Goal: Communication & Community: Answer question/provide support

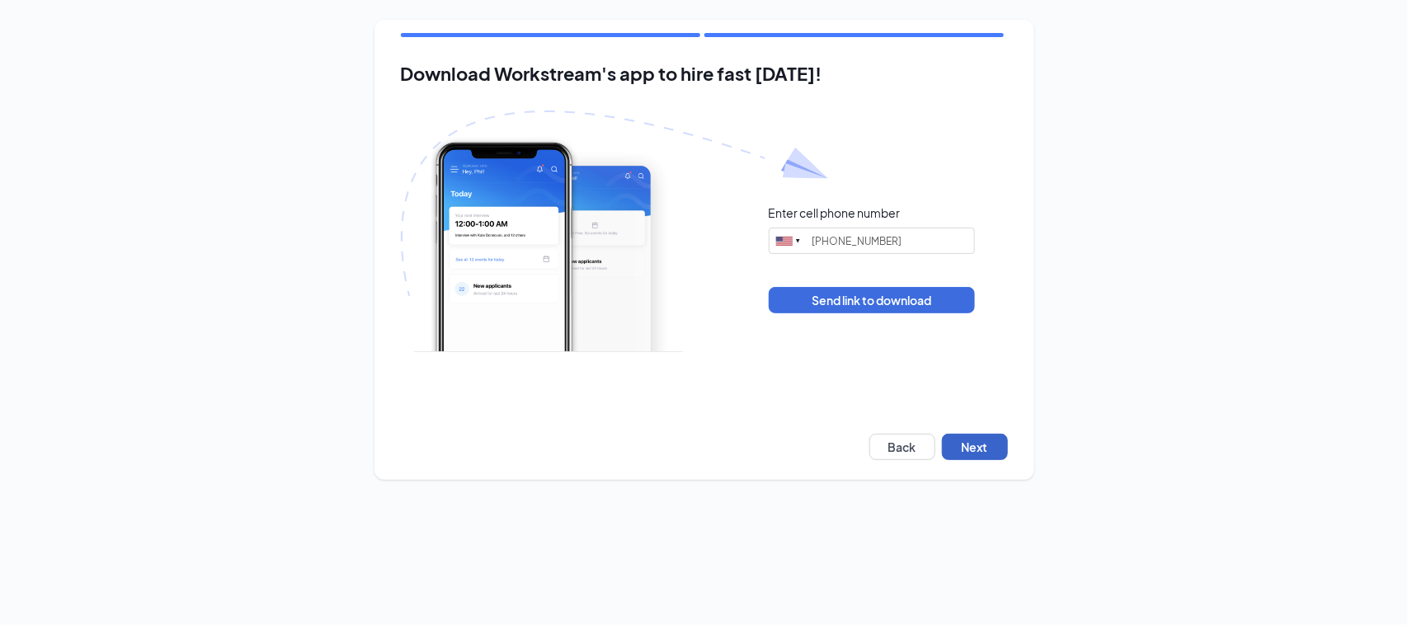
click at [963, 436] on button "Next" at bounding box center [975, 447] width 66 height 26
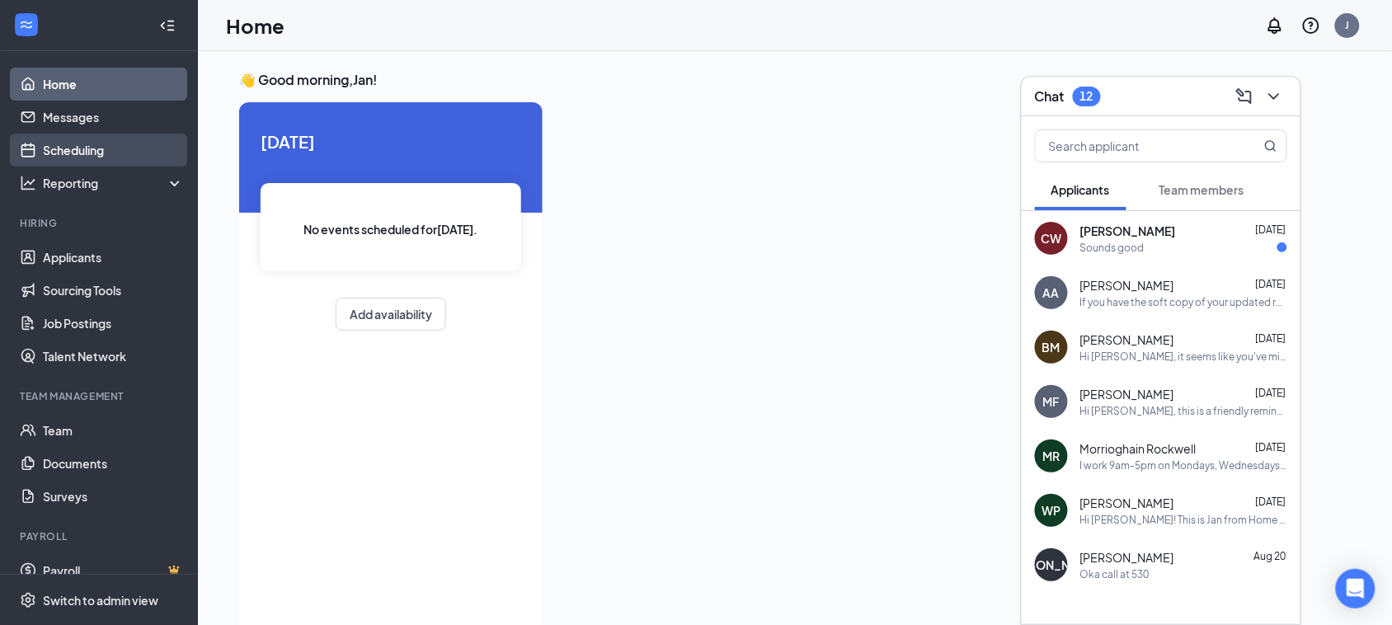
click at [147, 159] on link "Scheduling" at bounding box center [113, 150] width 141 height 33
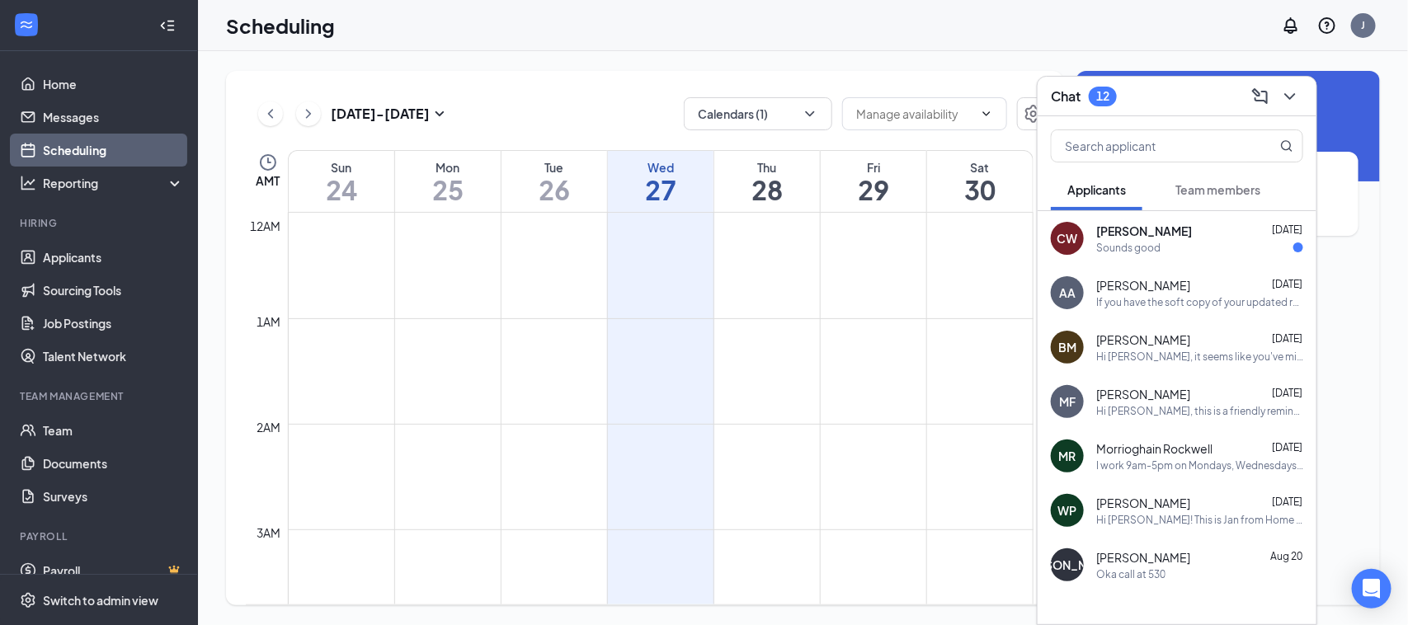
click at [1287, 95] on icon "ChevronDown" at bounding box center [1289, 96] width 11 height 7
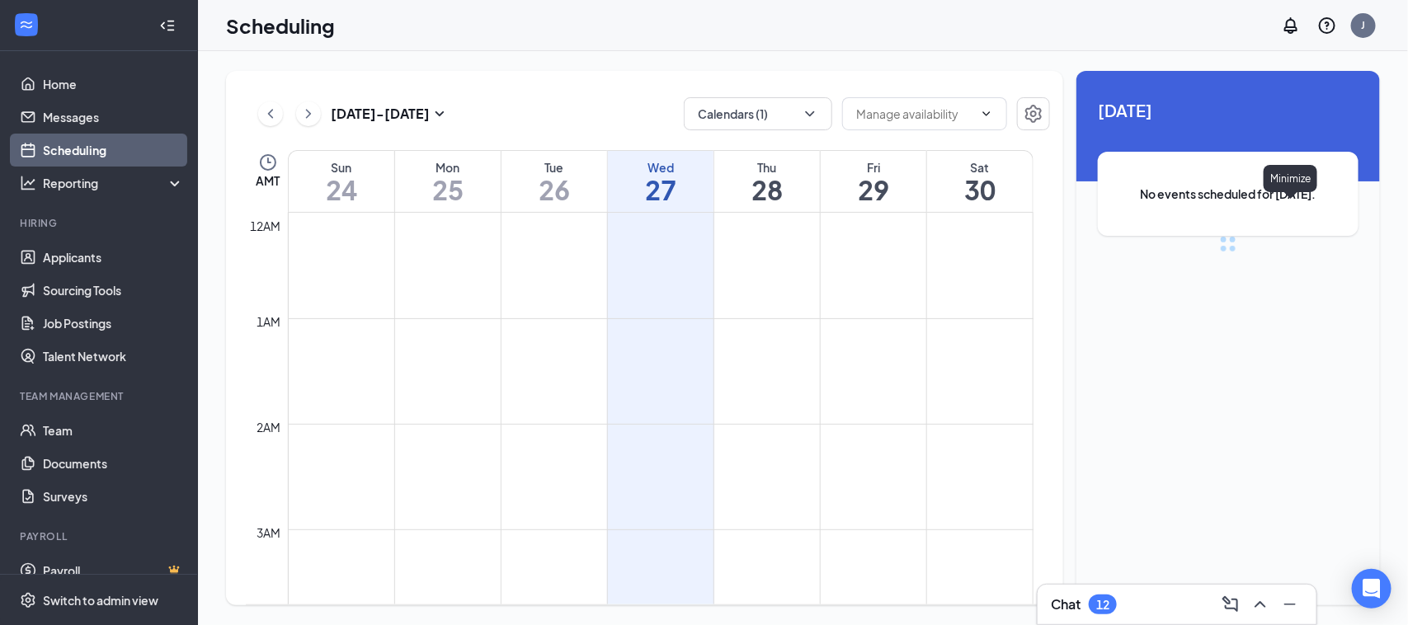
scroll to position [810, 0]
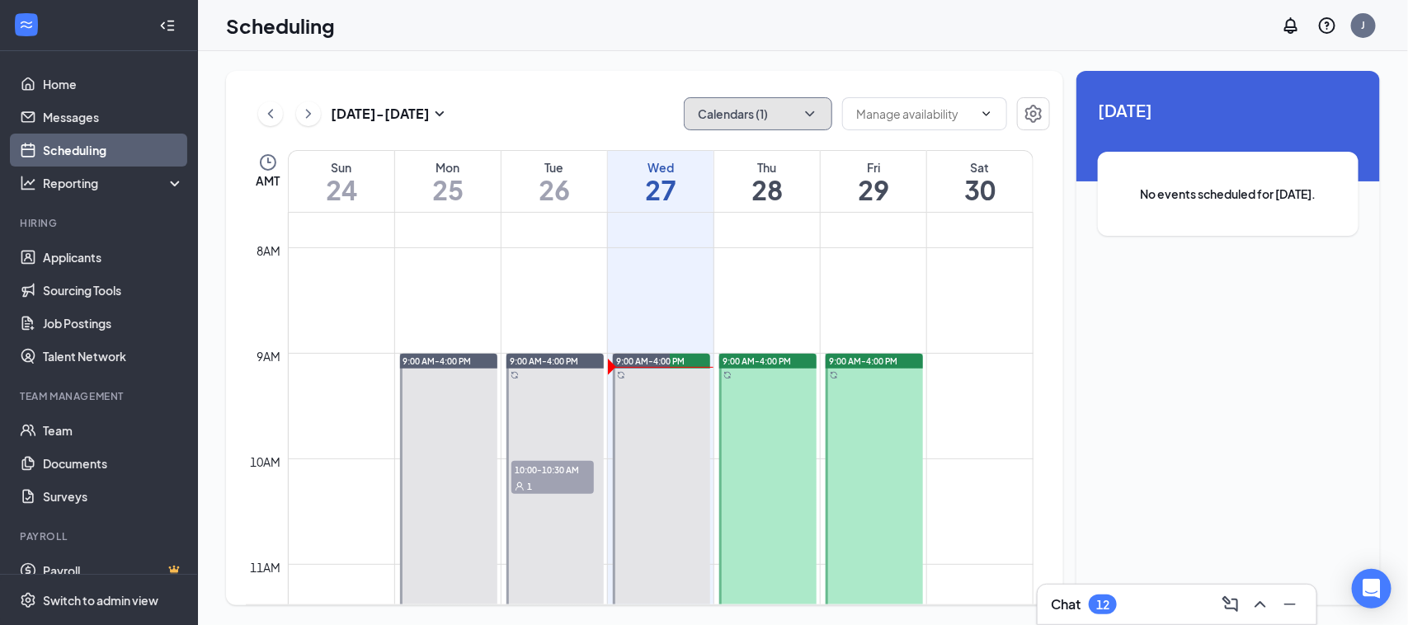
click at [810, 118] on icon "ChevronDown" at bounding box center [810, 114] width 16 height 16
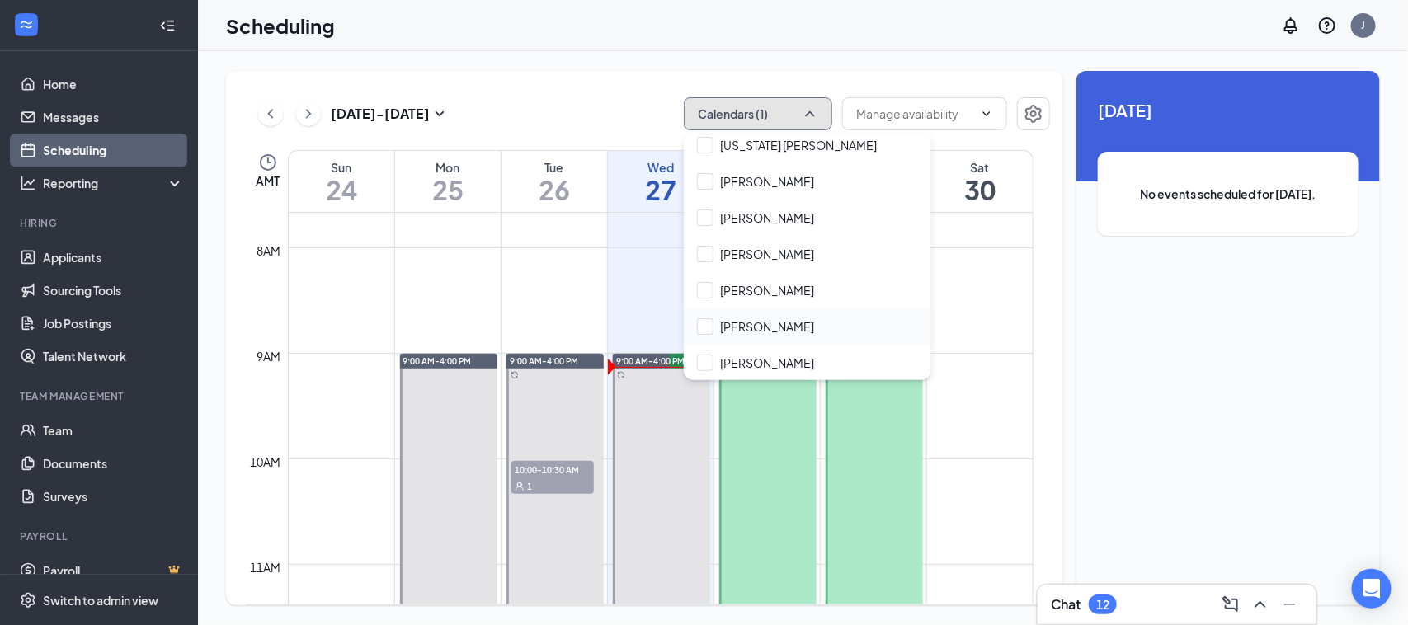
scroll to position [516, 0]
click at [711, 290] on input "Kelly Hawk" at bounding box center [755, 288] width 117 height 16
checkbox input "true"
click at [592, 93] on div "Aug 24 - Aug 30 Calendars (2) AMT Sun 24 Mon 25 Tue 26 Wed 27 Thu 28 Fri 29 Sat…" at bounding box center [644, 338] width 837 height 535
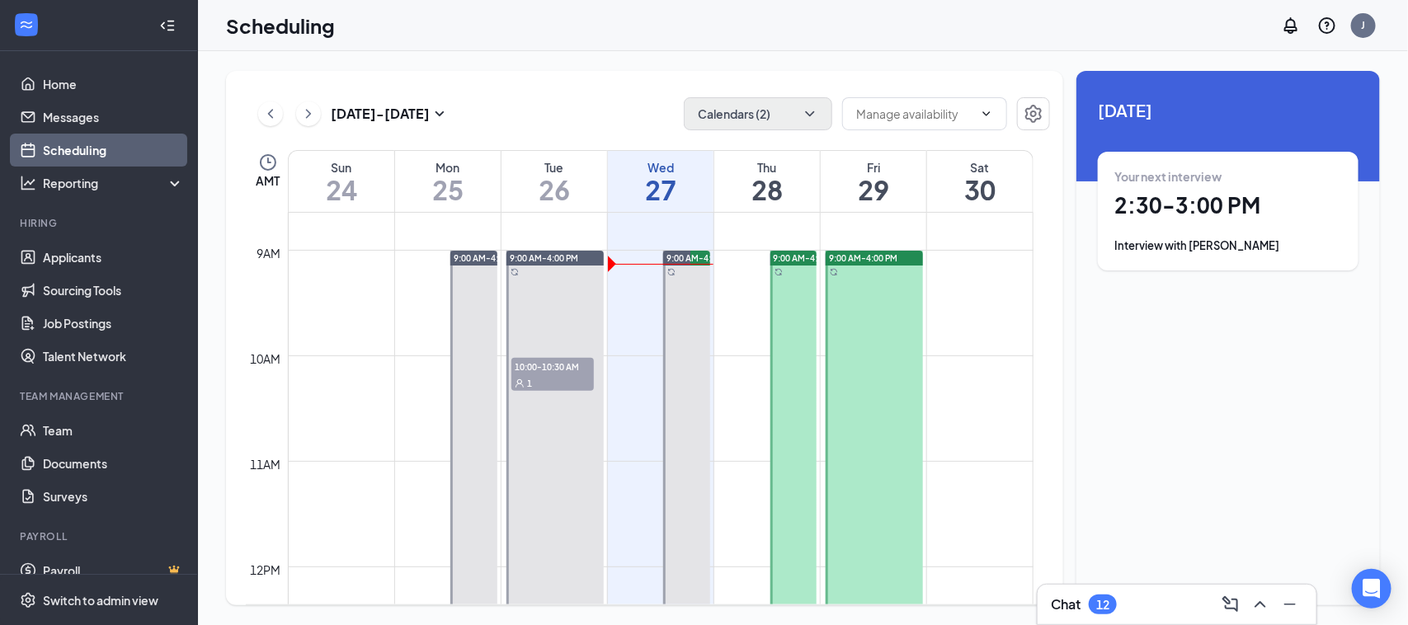
scroll to position [1223, 0]
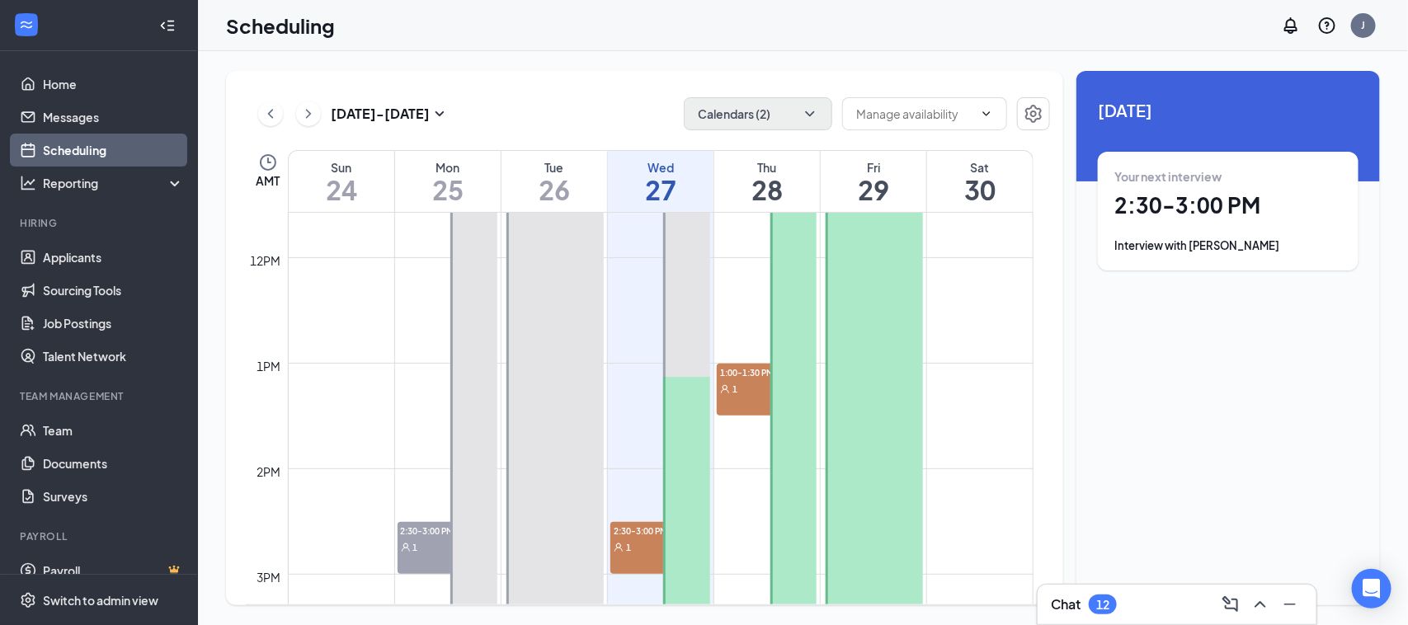
click at [739, 382] on div "1" at bounding box center [758, 388] width 82 height 16
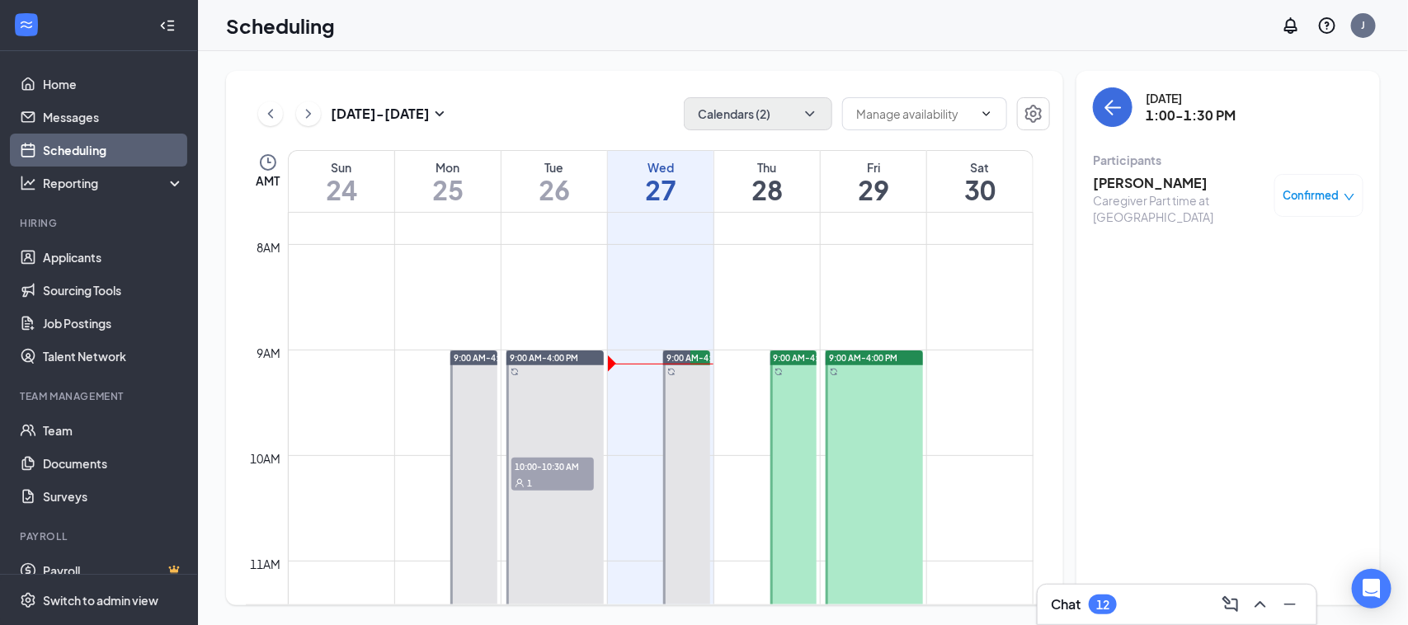
scroll to position [913, 0]
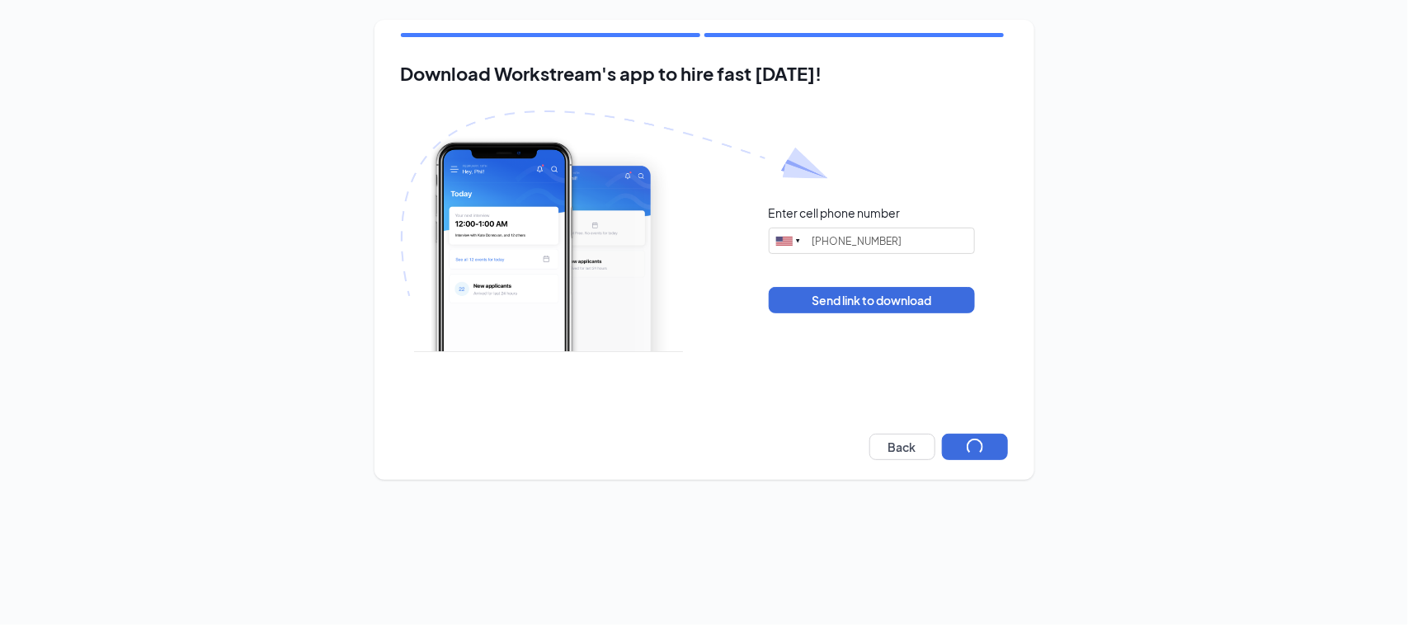
type input "[PHONE_NUMBER]"
click at [988, 441] on button "Next" at bounding box center [975, 447] width 66 height 26
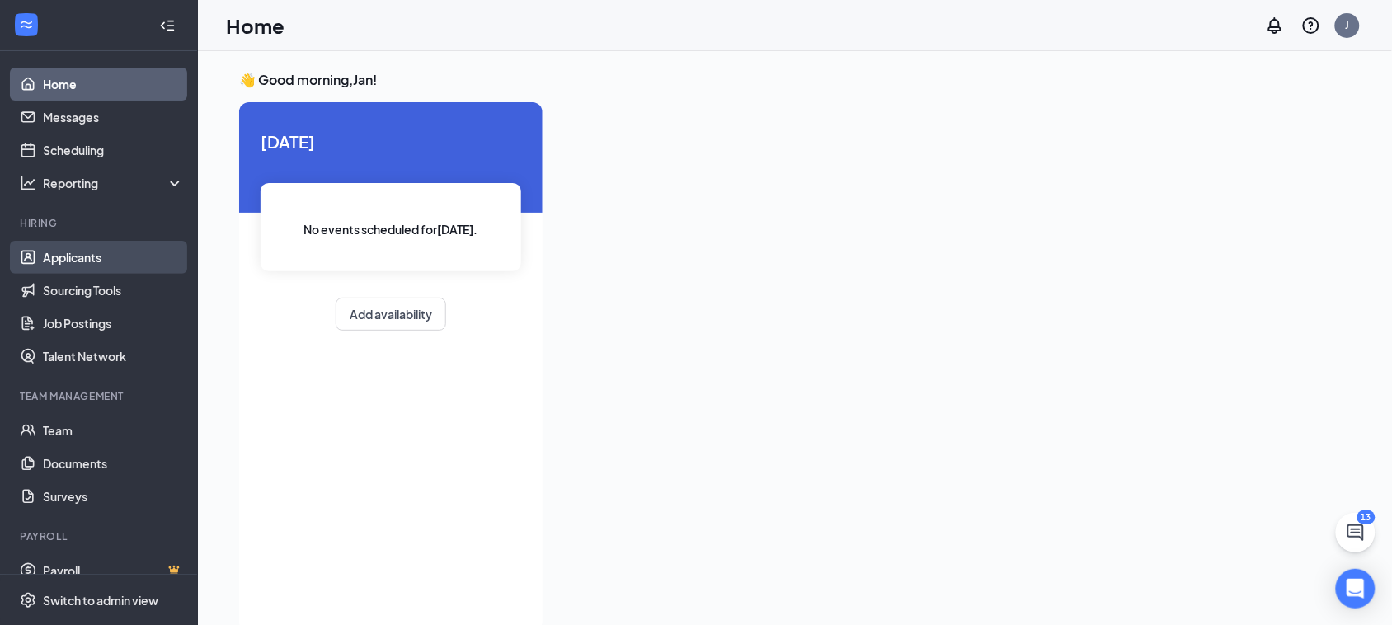
click at [66, 257] on link "Applicants" at bounding box center [113, 257] width 141 height 33
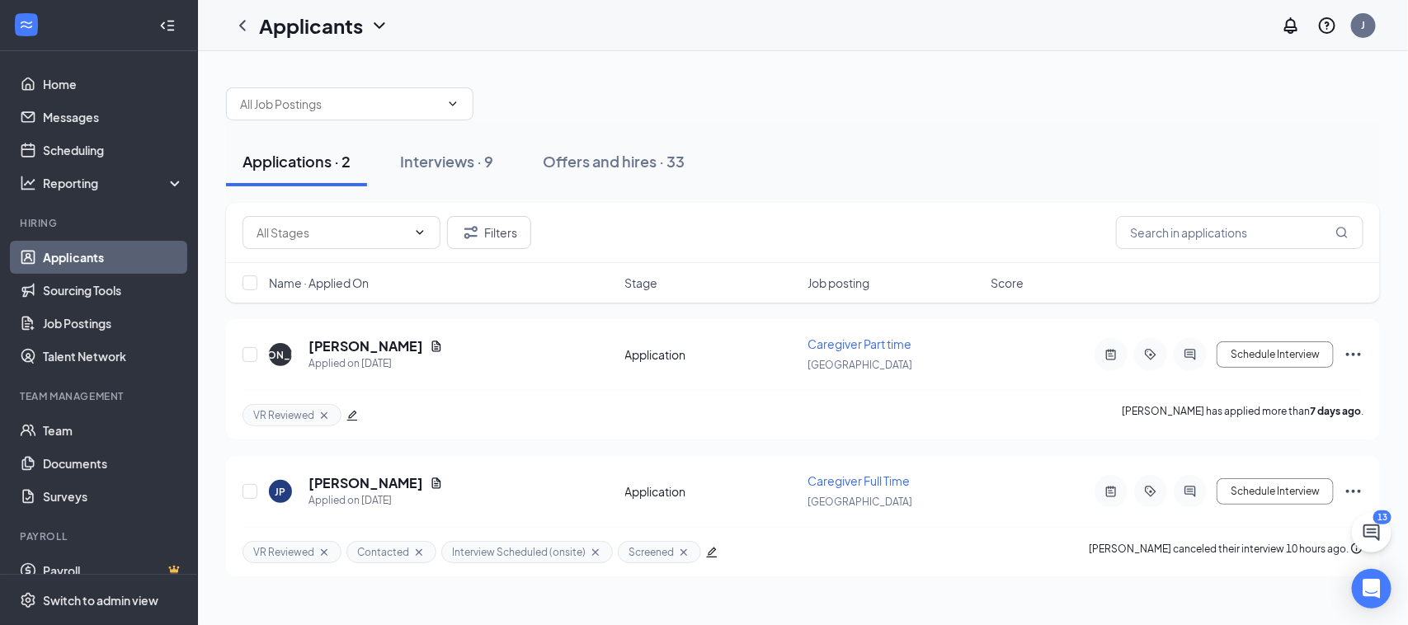
click at [306, 172] on button "Applications · 2" at bounding box center [296, 161] width 141 height 49
click at [1375, 538] on icon "ChatActive" at bounding box center [1372, 533] width 20 height 20
click at [1123, 608] on div "Chat 13" at bounding box center [1177, 604] width 252 height 26
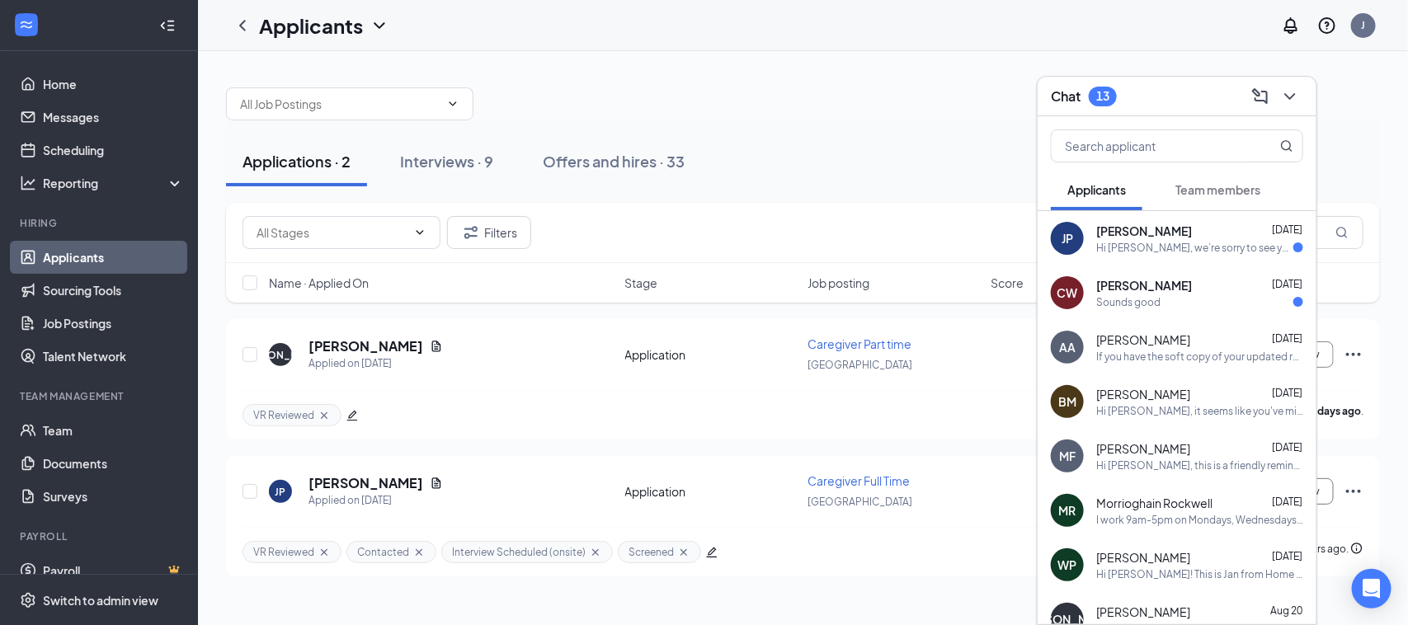
click at [1162, 246] on div "Hi Jamie, we’re sorry to see you go! Your meeting with Home Instead for Caregiv…" at bounding box center [1194, 248] width 197 height 14
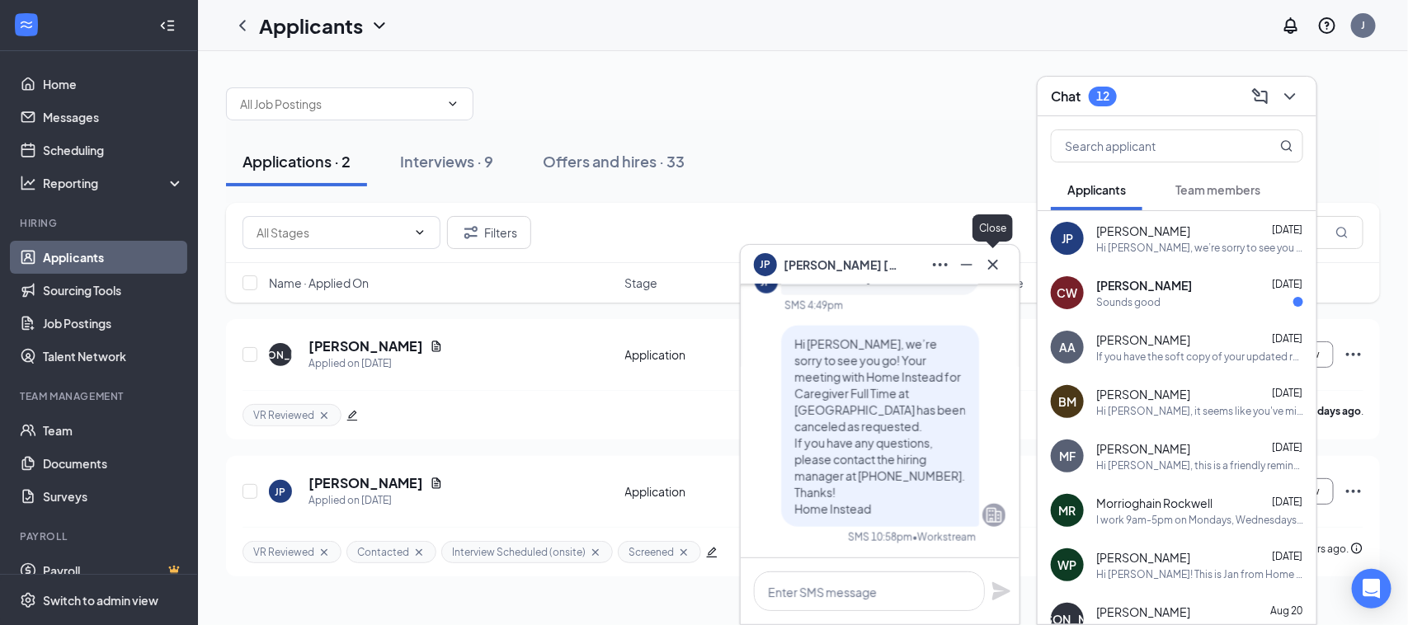
click at [995, 270] on icon "Cross" at bounding box center [993, 265] width 20 height 20
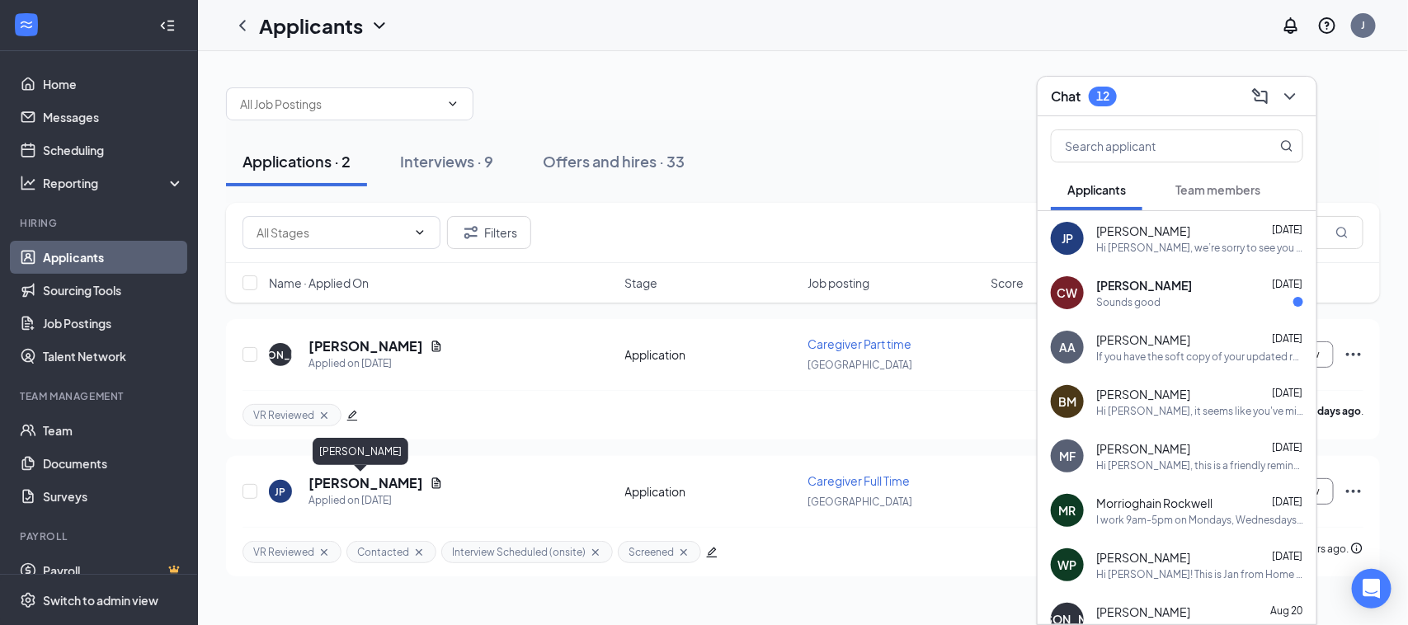
drag, startPoint x: 365, startPoint y: 475, endPoint x: 377, endPoint y: 462, distance: 18.1
click at [365, 476] on h5 "Jamie Phillips" at bounding box center [366, 483] width 115 height 18
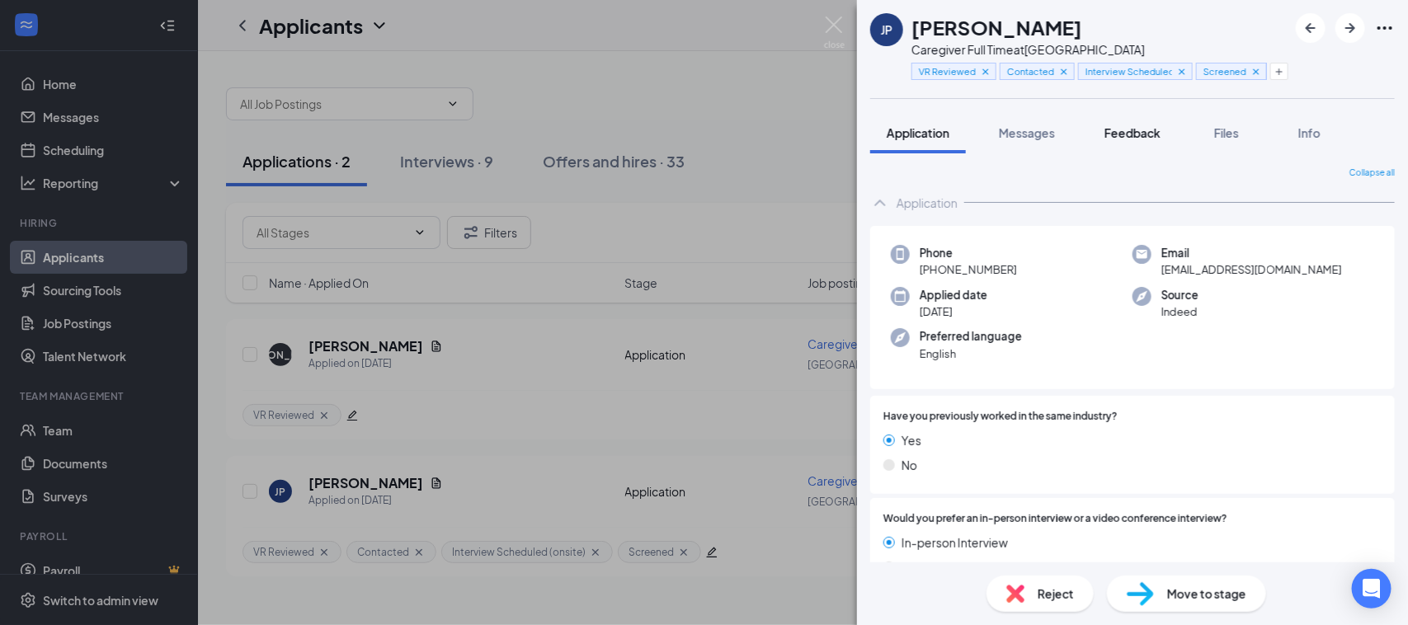
click at [1149, 138] on span "Feedback" at bounding box center [1133, 132] width 56 height 15
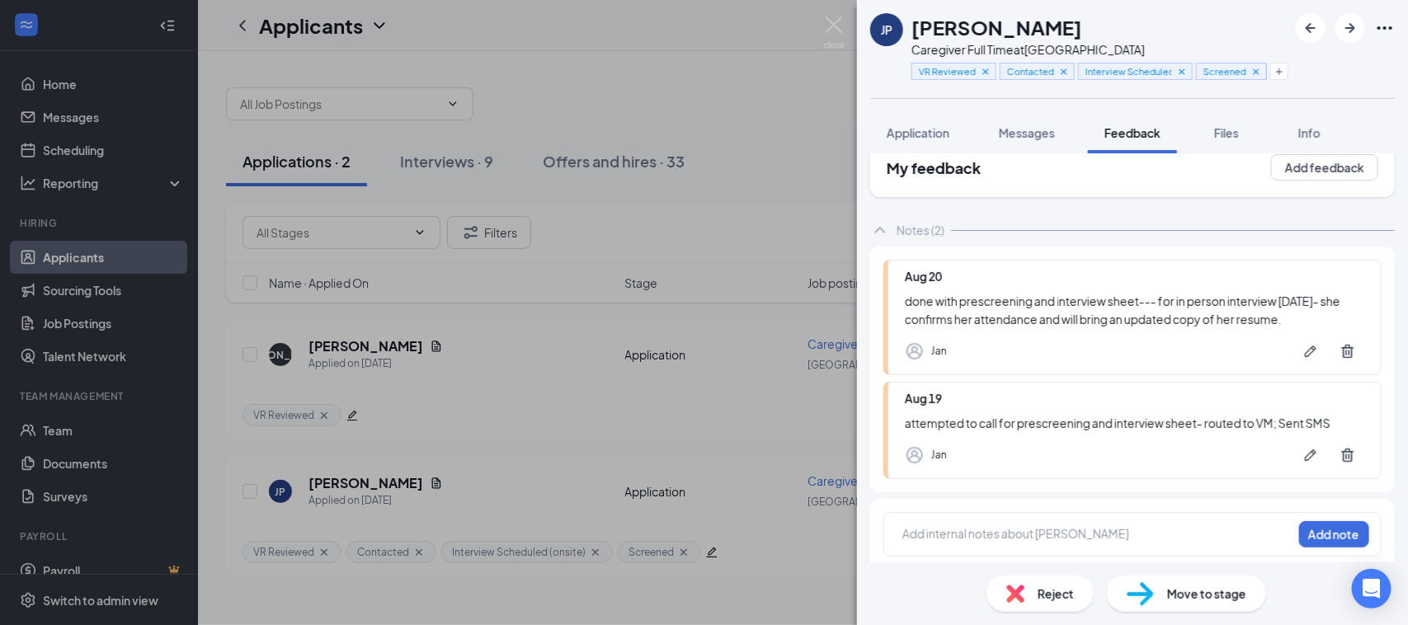
scroll to position [37, 0]
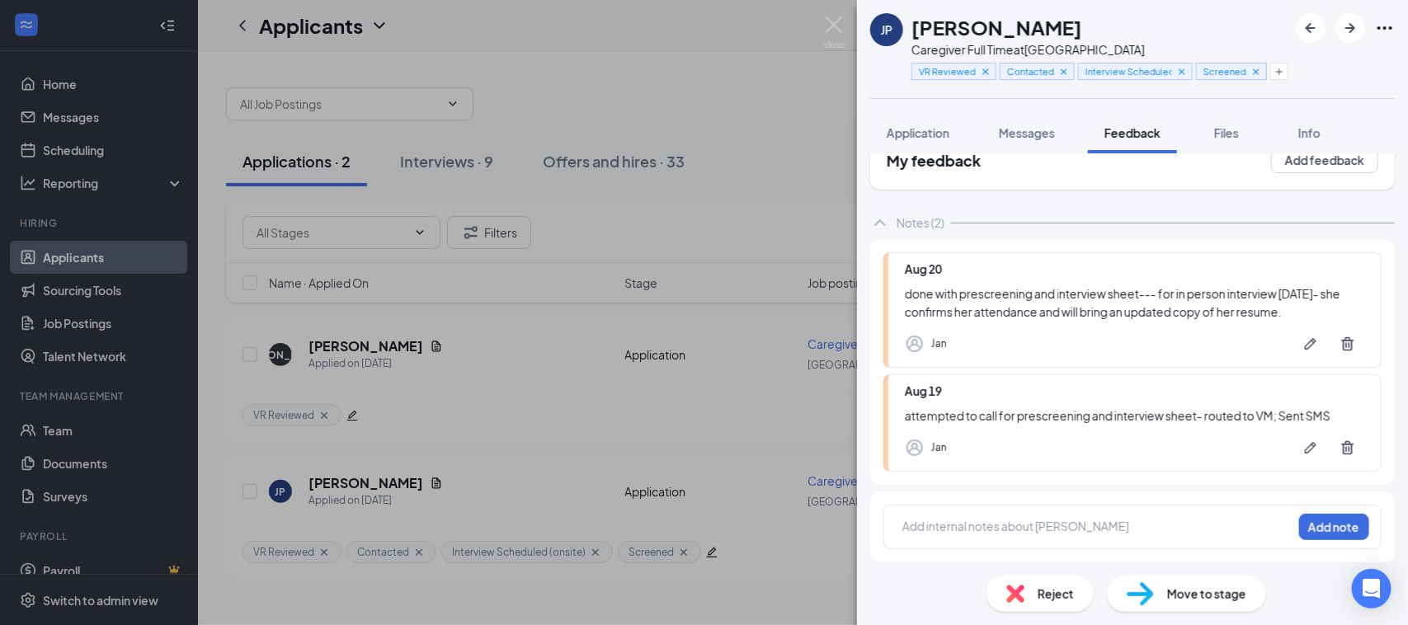
click at [968, 522] on div at bounding box center [1097, 526] width 389 height 17
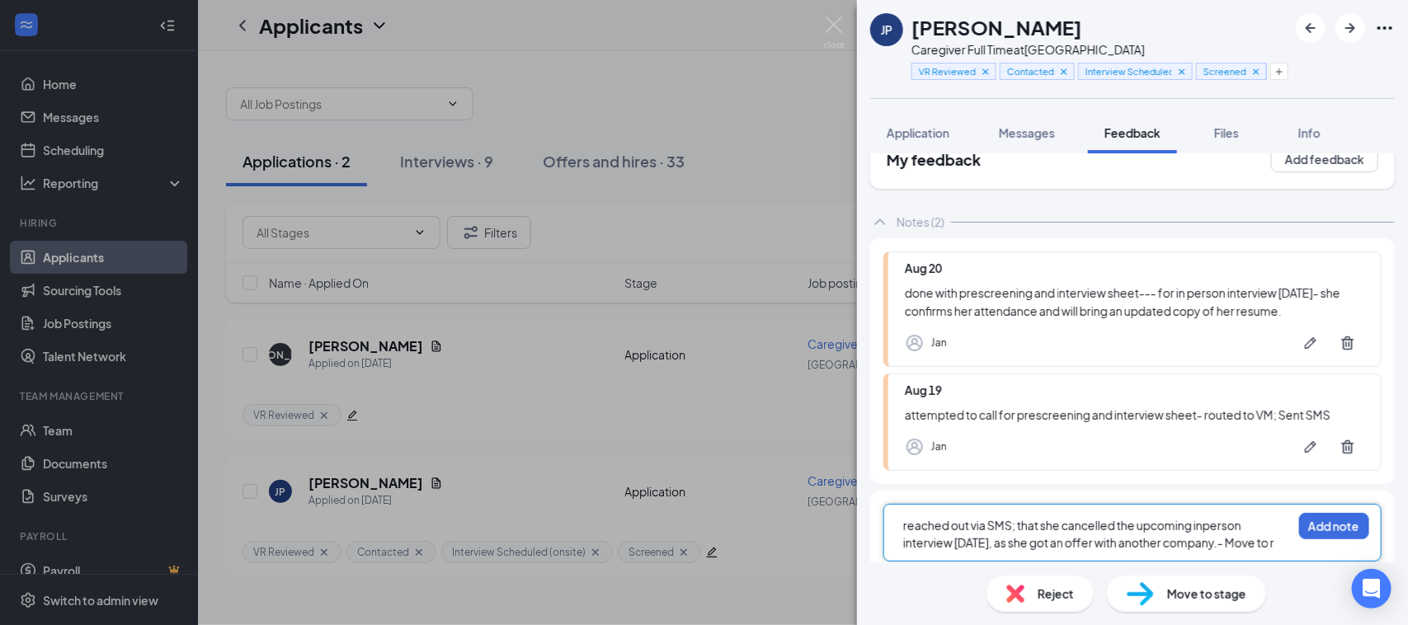
scroll to position [43, 0]
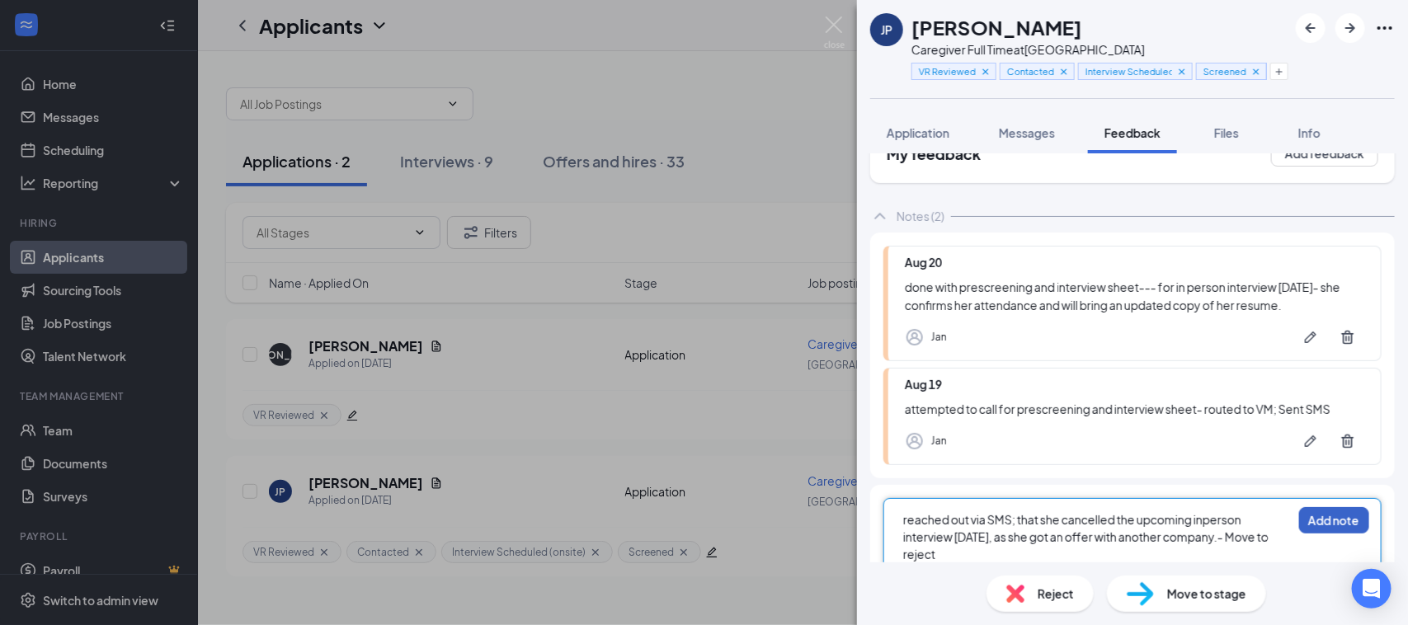
click at [1300, 521] on button "Add note" at bounding box center [1334, 520] width 70 height 26
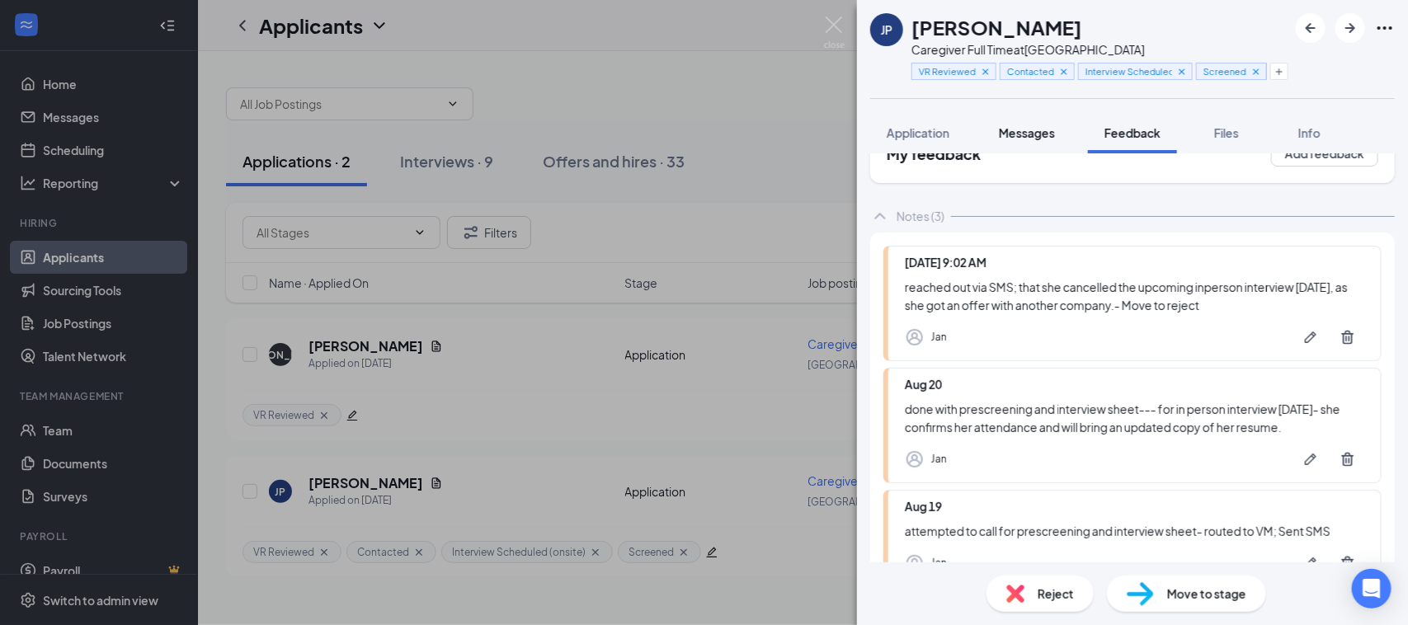
click at [1038, 137] on span "Messages" at bounding box center [1027, 132] width 56 height 15
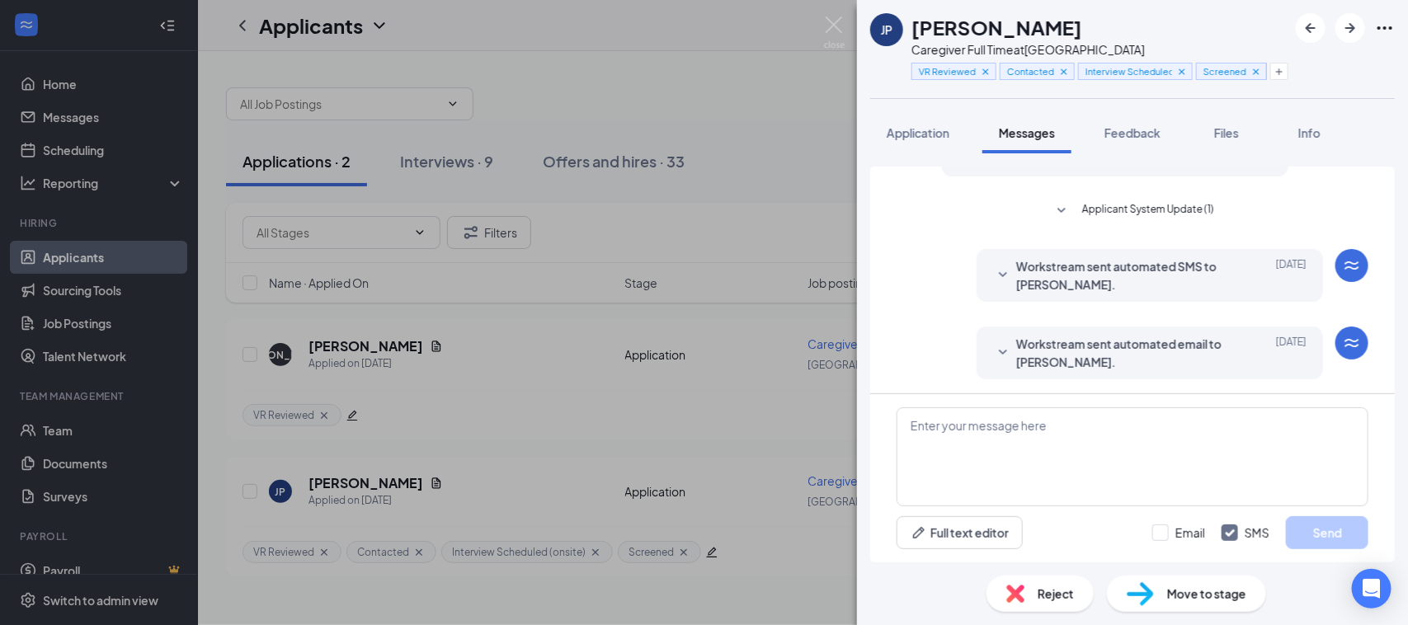
scroll to position [636, 0]
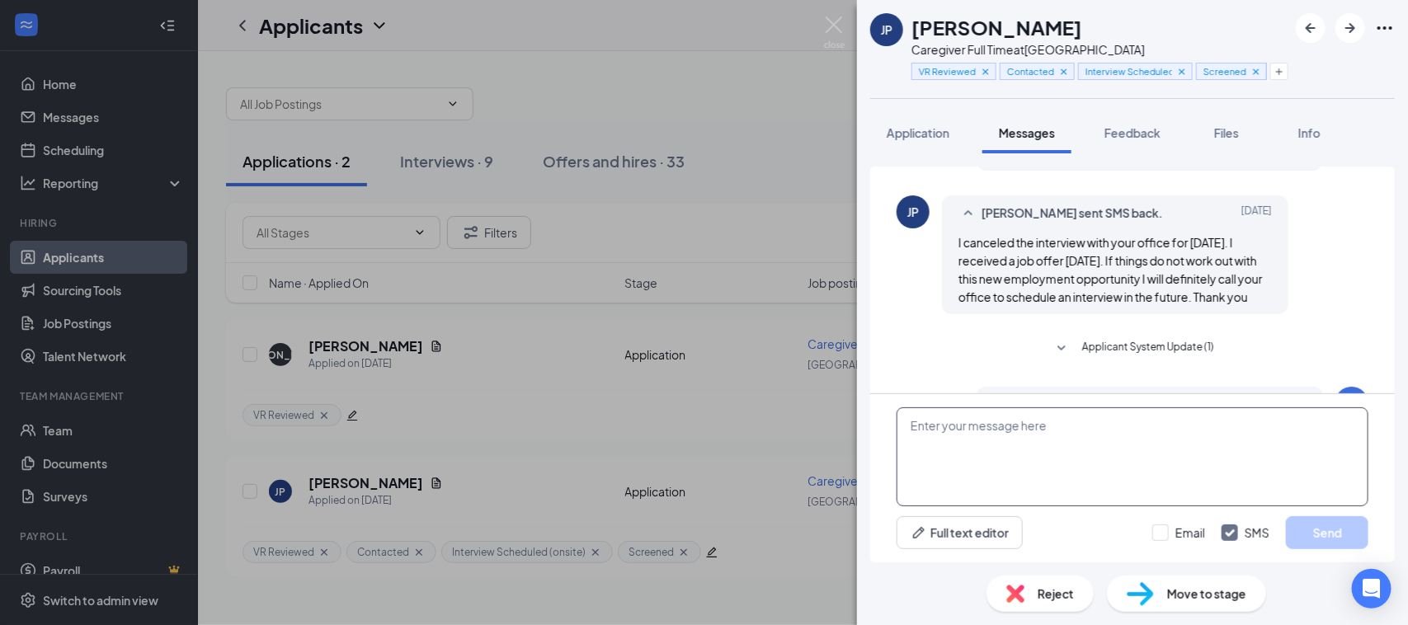
click at [1034, 444] on textarea at bounding box center [1133, 457] width 472 height 99
type textarea "Hi Jamie! Thanks for updating us, Goodluck on your new job!"
click at [1334, 545] on button "Send" at bounding box center [1327, 532] width 82 height 33
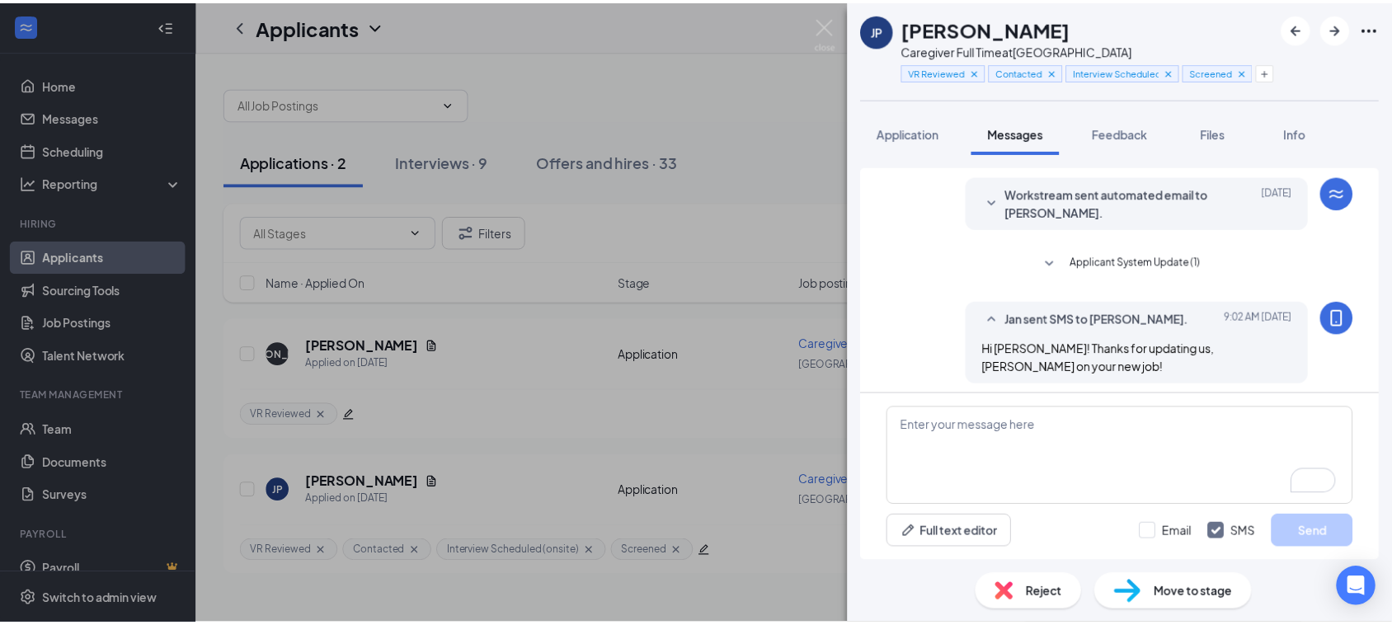
scroll to position [949, 0]
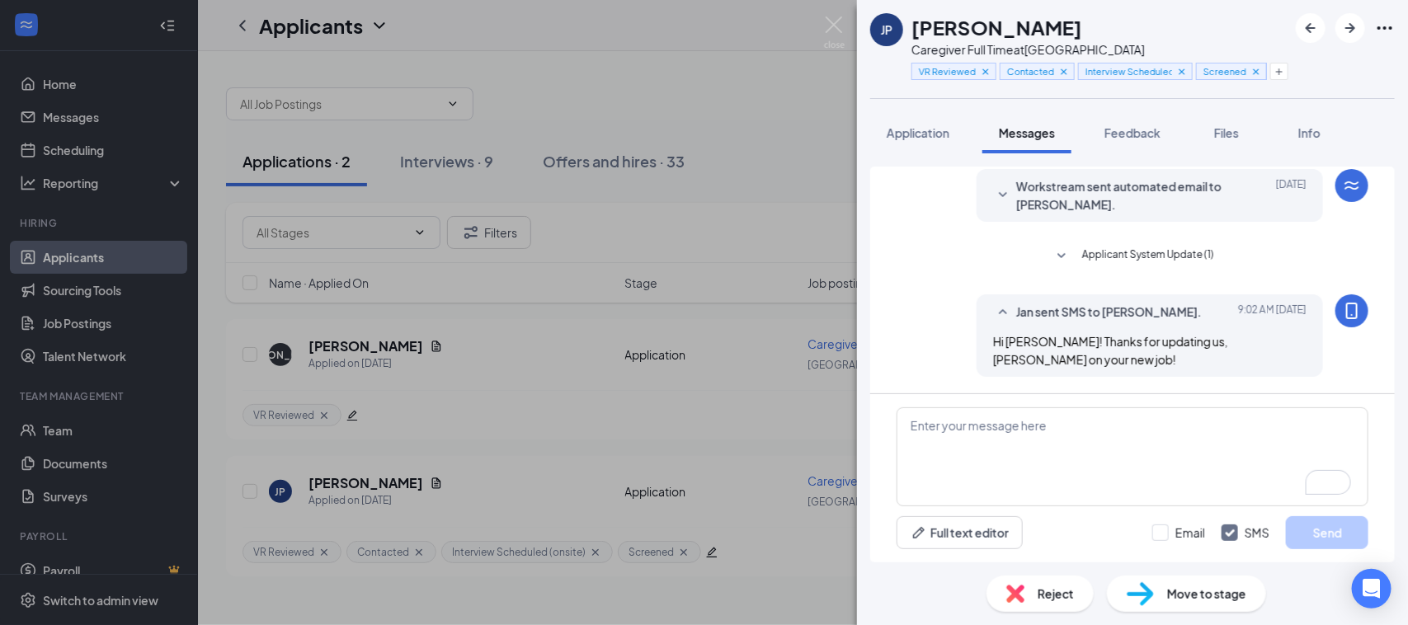
click at [1048, 594] on span "Reject" at bounding box center [1056, 594] width 36 height 18
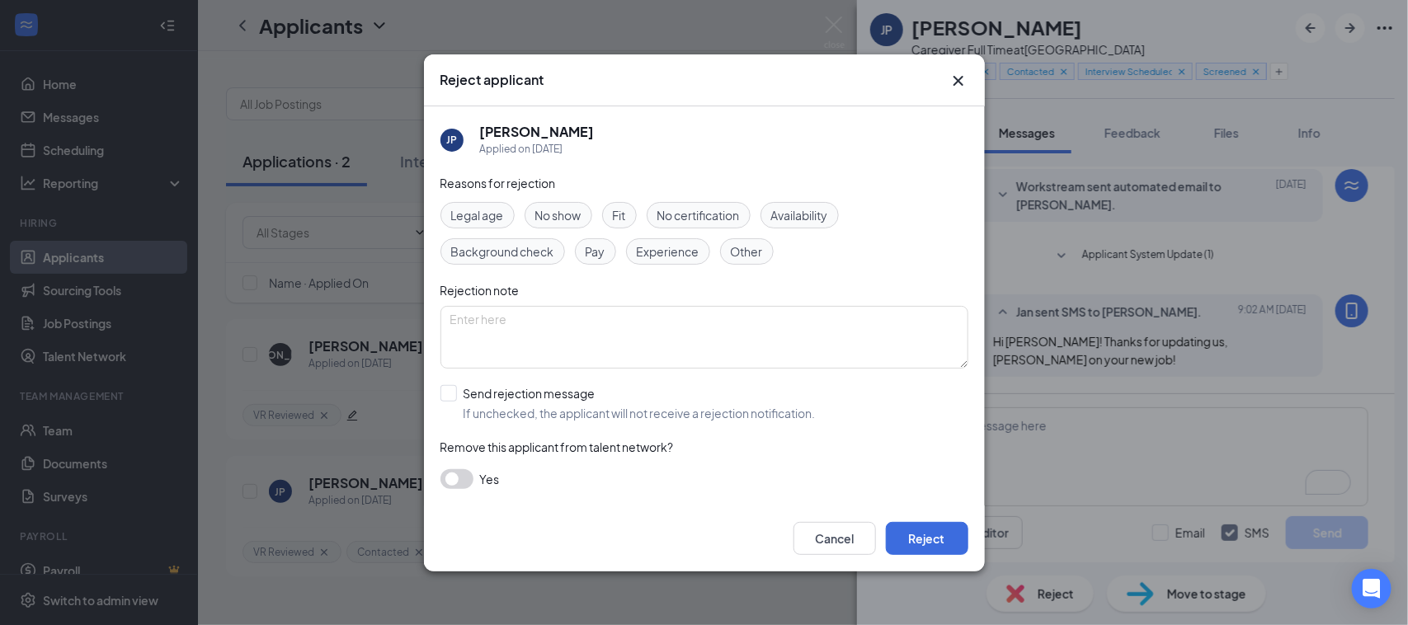
click at [759, 250] on span "Other" at bounding box center [747, 252] width 32 height 18
click at [934, 539] on button "Reject" at bounding box center [927, 538] width 82 height 33
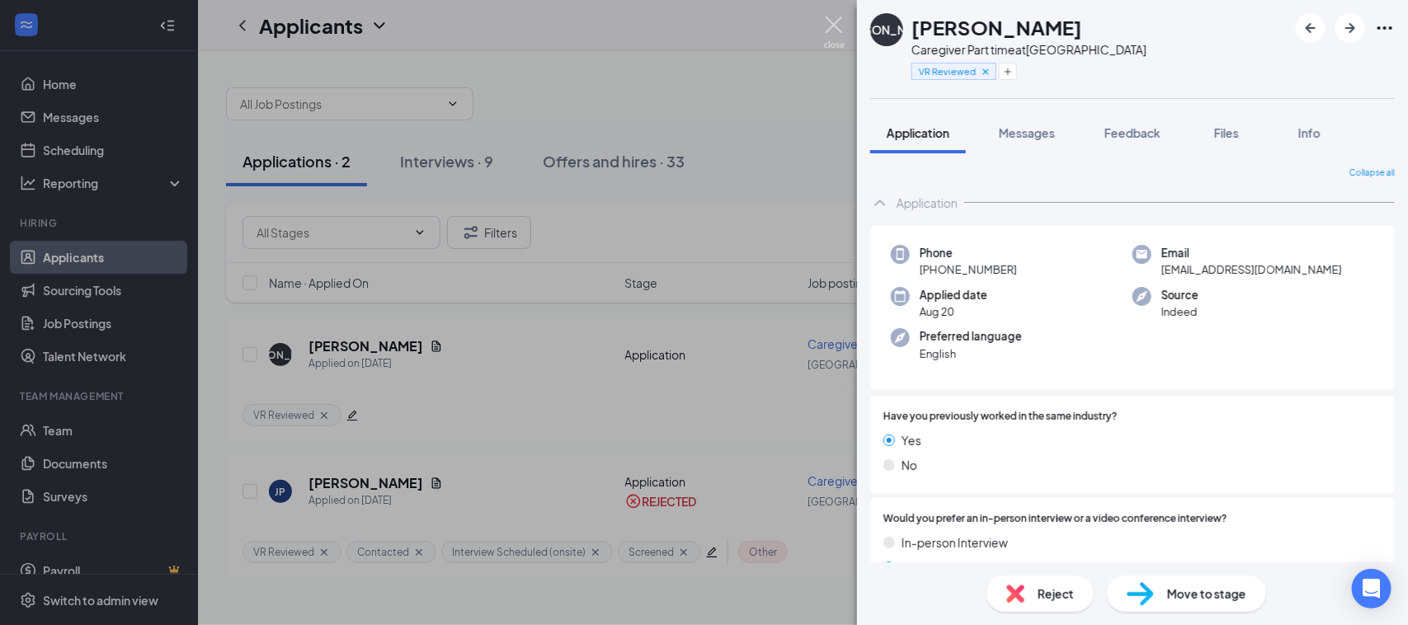
click at [825, 17] on img at bounding box center [834, 32] width 21 height 32
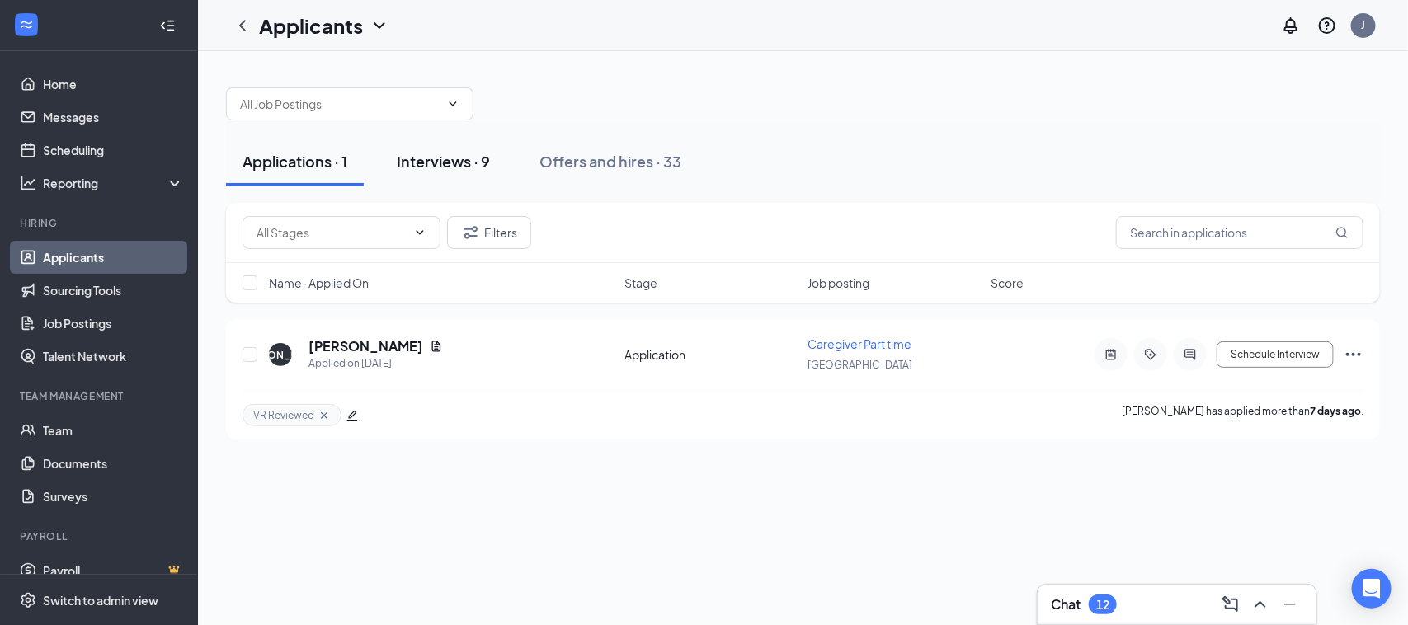
click at [437, 161] on div "Interviews · 9" at bounding box center [443, 161] width 93 height 21
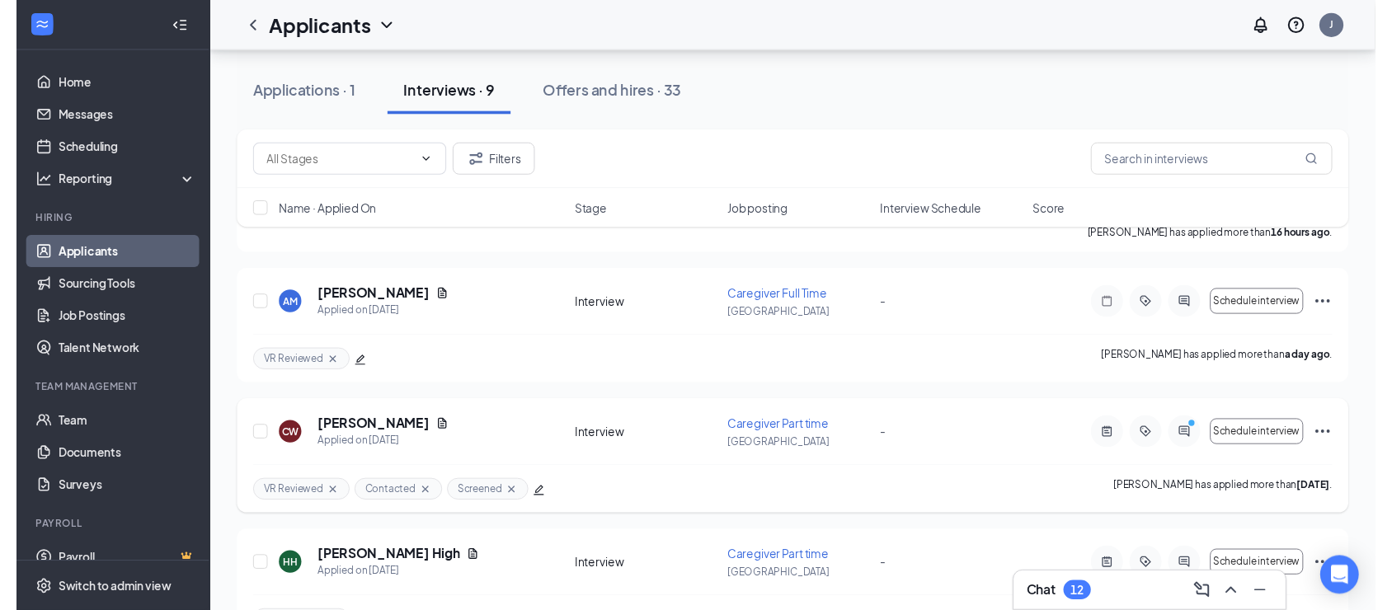
scroll to position [206, 0]
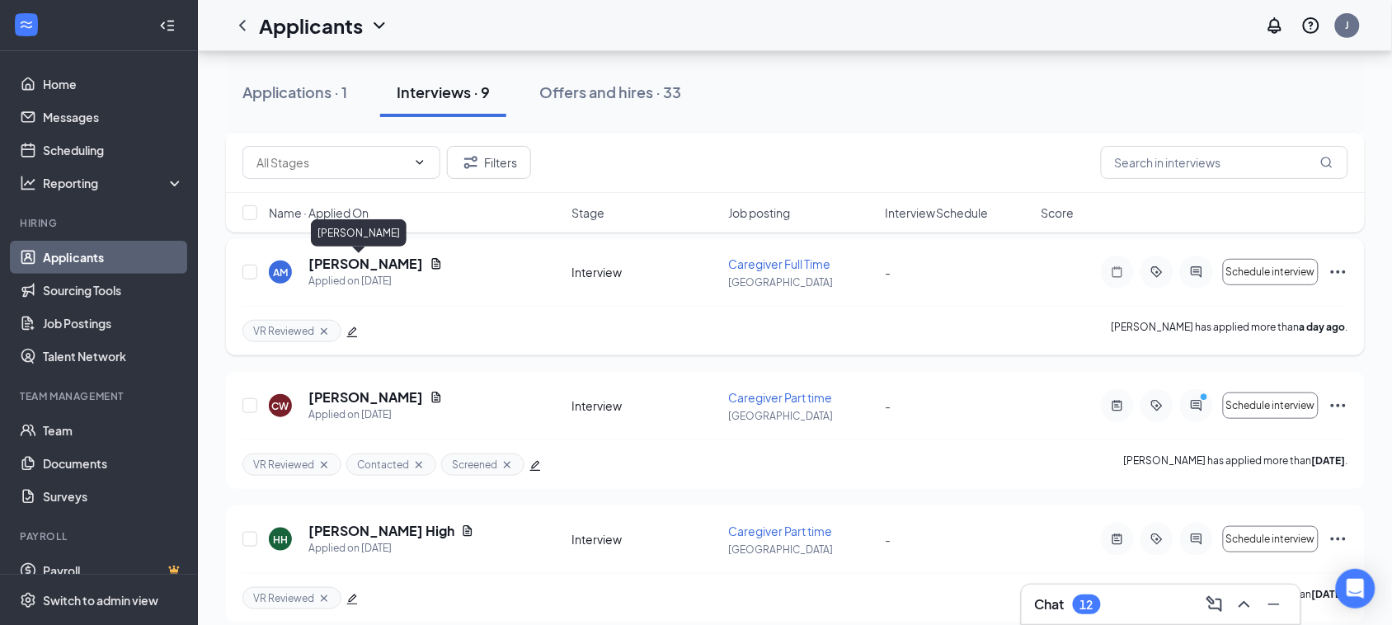
click at [348, 266] on h5 "[PERSON_NAME]" at bounding box center [366, 264] width 115 height 18
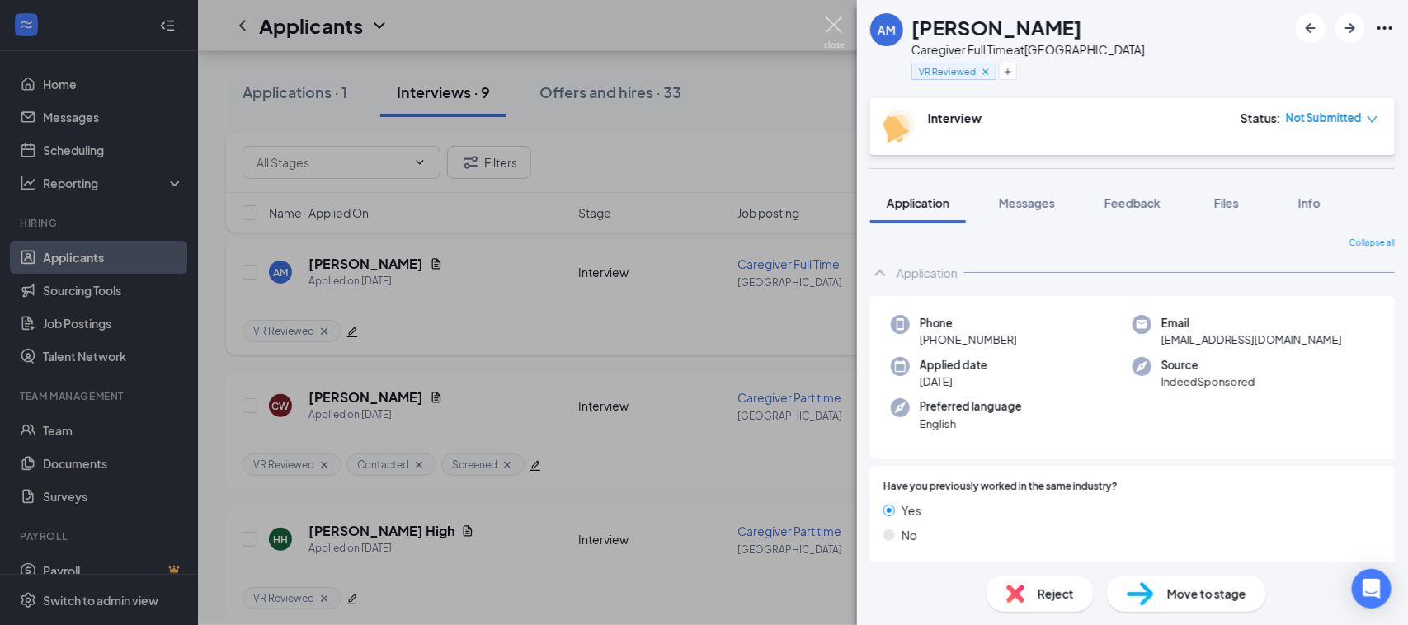
drag, startPoint x: 830, startPoint y: 25, endPoint x: 1112, endPoint y: 306, distance: 398.4
click at [830, 25] on img at bounding box center [834, 32] width 21 height 32
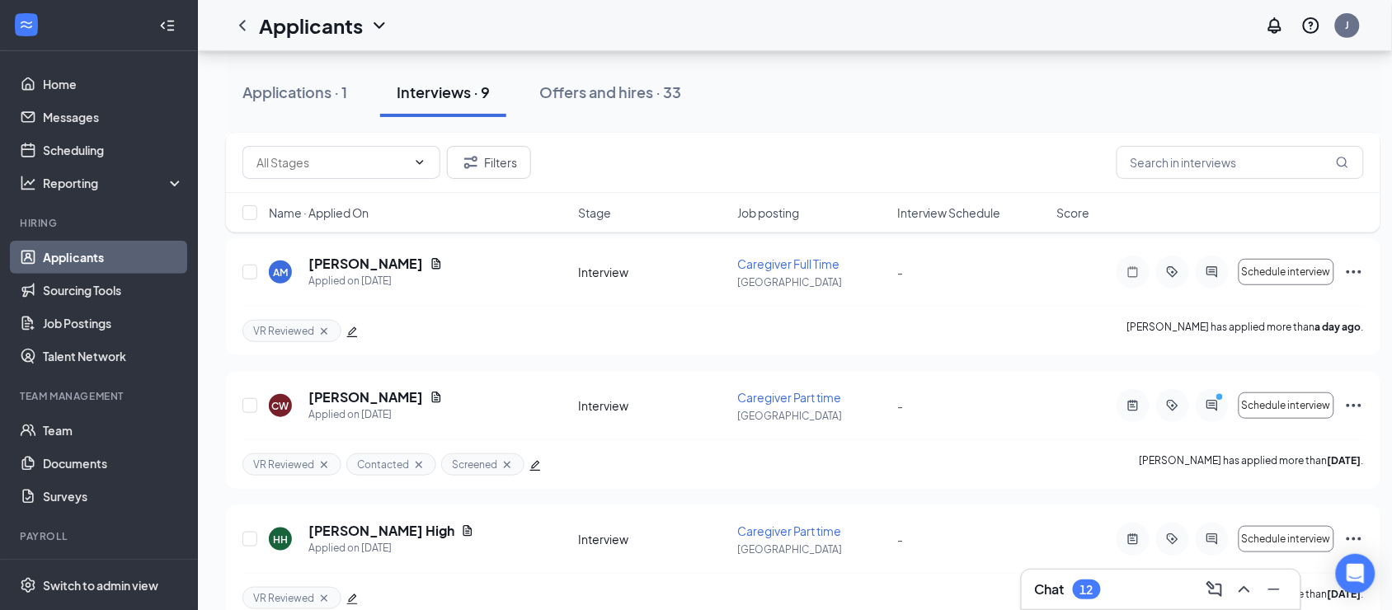
click at [1081, 598] on div "12" at bounding box center [1087, 590] width 28 height 20
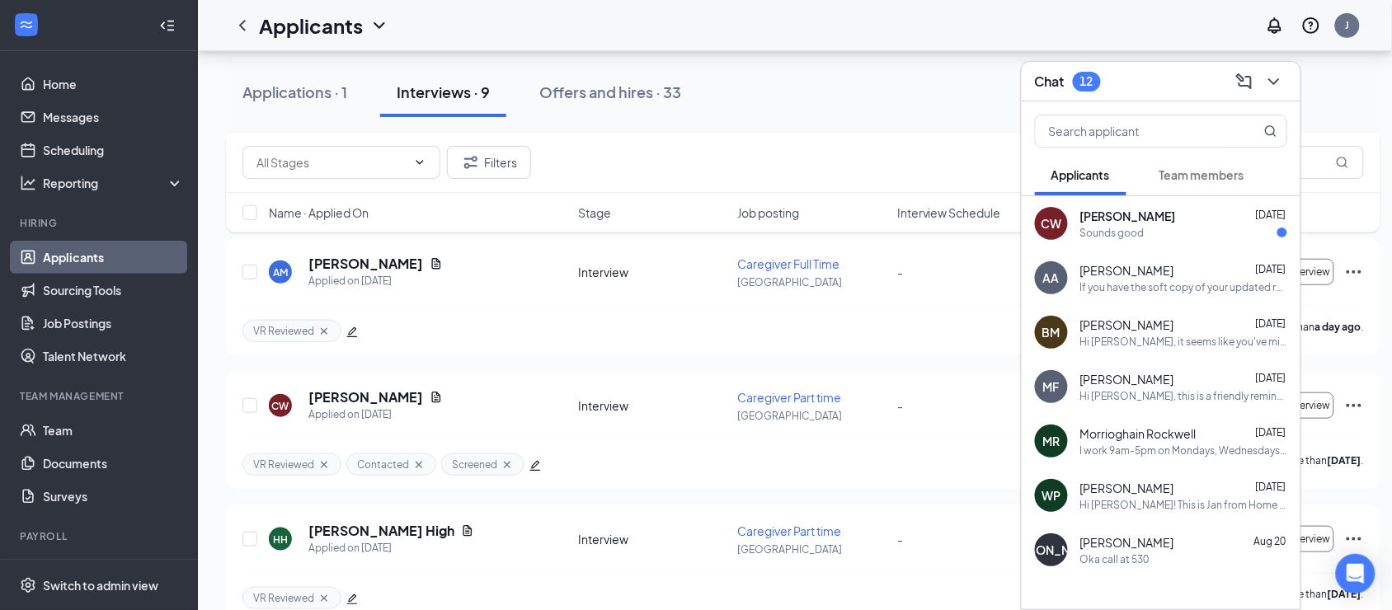
click at [1140, 233] on div "Sounds good" at bounding box center [1113, 233] width 64 height 14
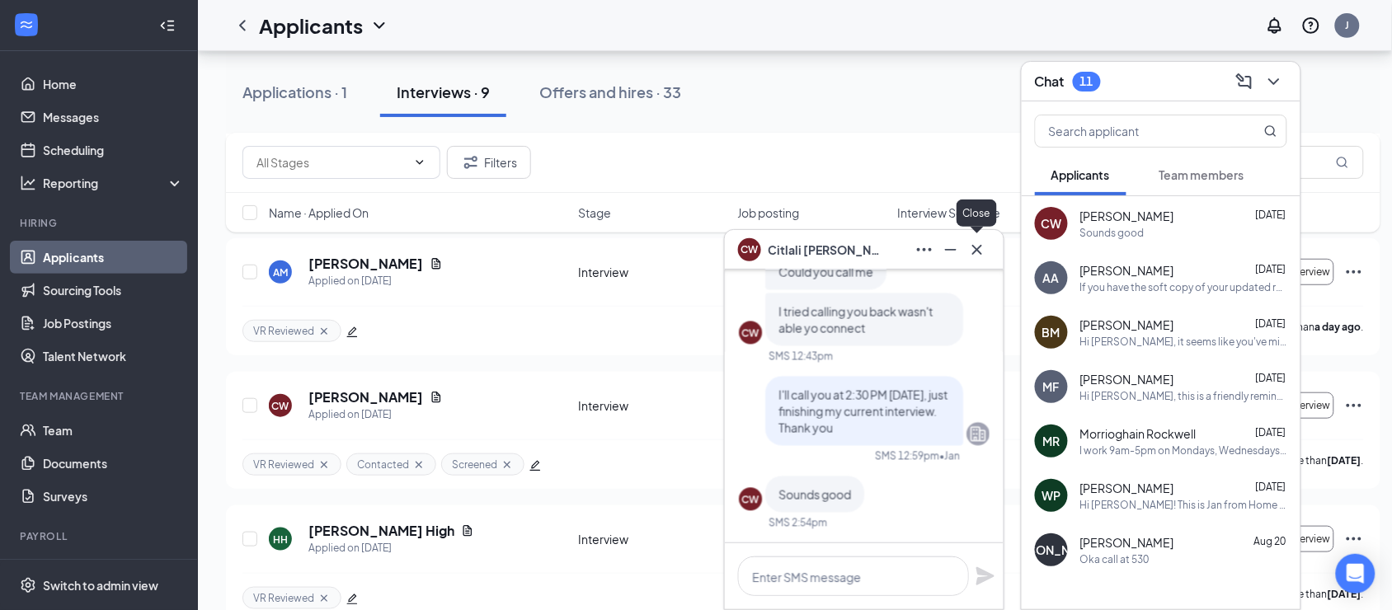
click at [988, 248] on button at bounding box center [977, 250] width 26 height 26
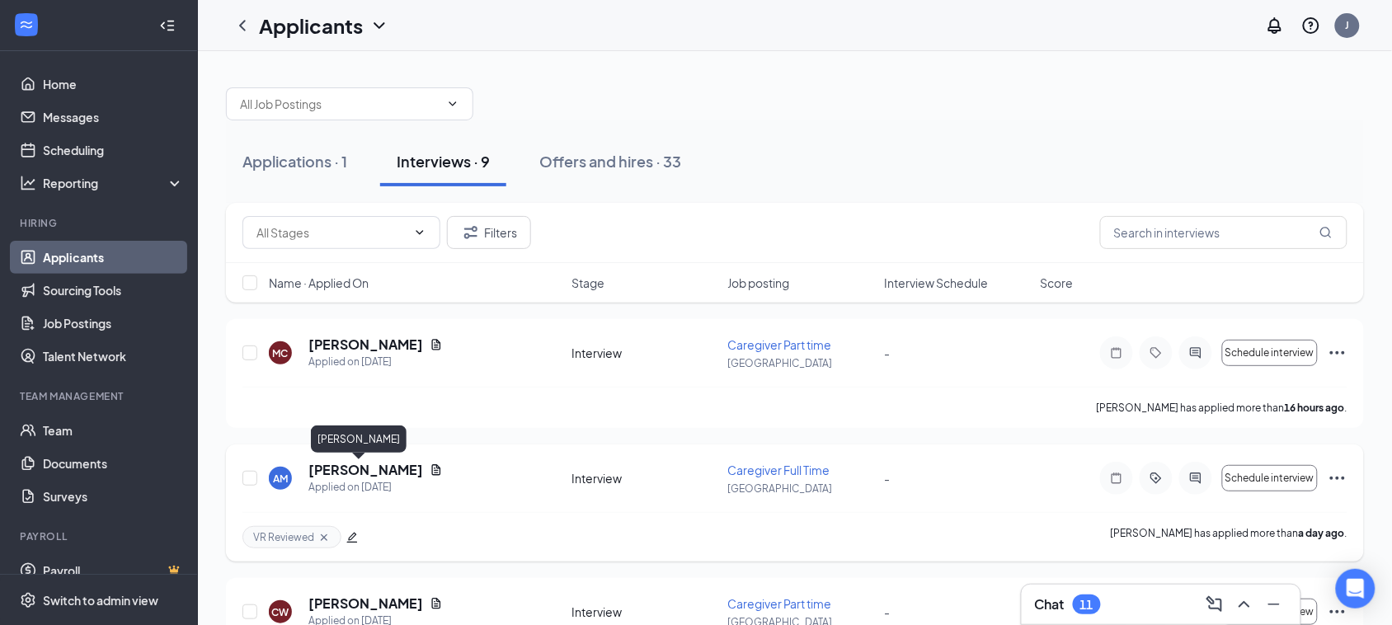
click at [346, 470] on h5 "[PERSON_NAME]" at bounding box center [366, 470] width 115 height 18
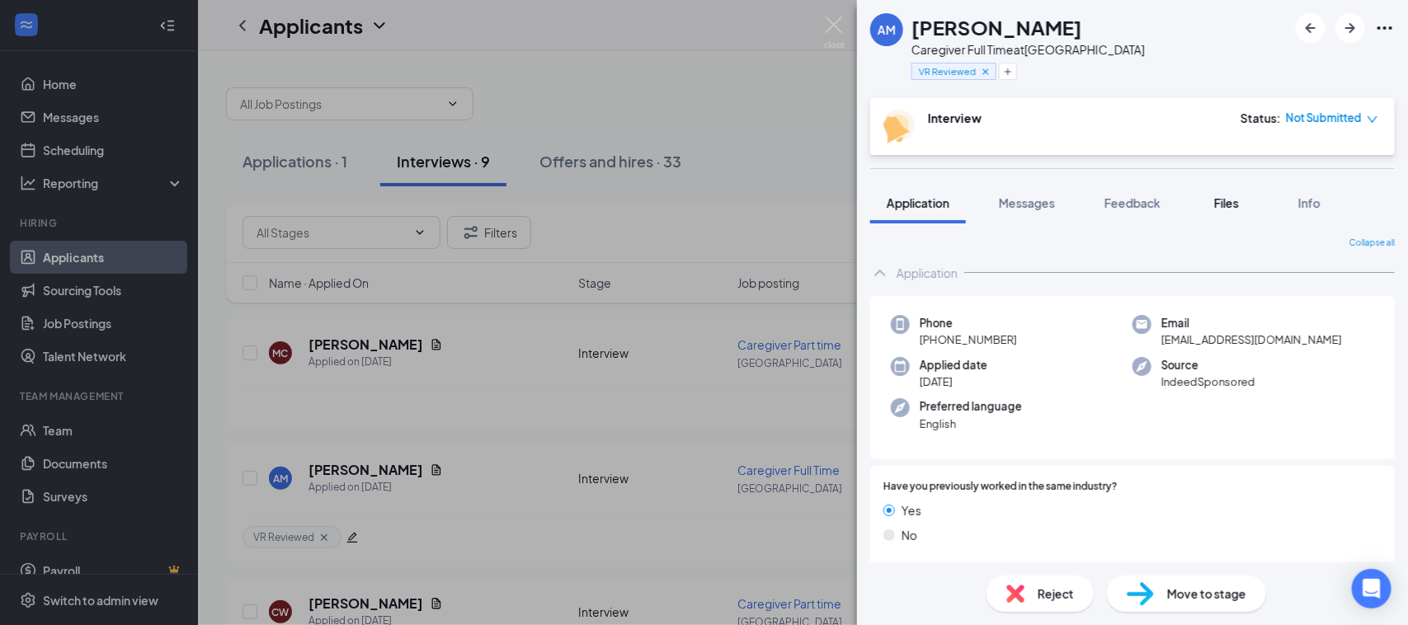
click at [1228, 198] on span "Files" at bounding box center [1226, 203] width 25 height 15
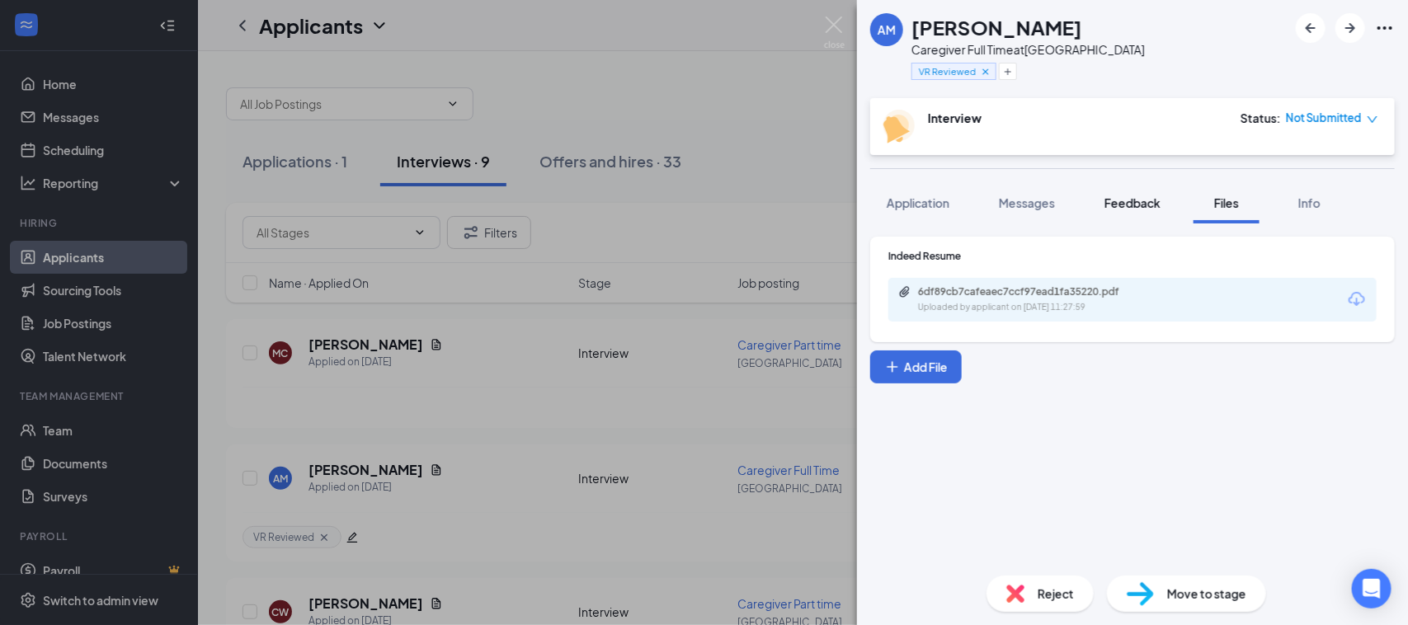
click at [1160, 203] on span "Feedback" at bounding box center [1133, 203] width 56 height 15
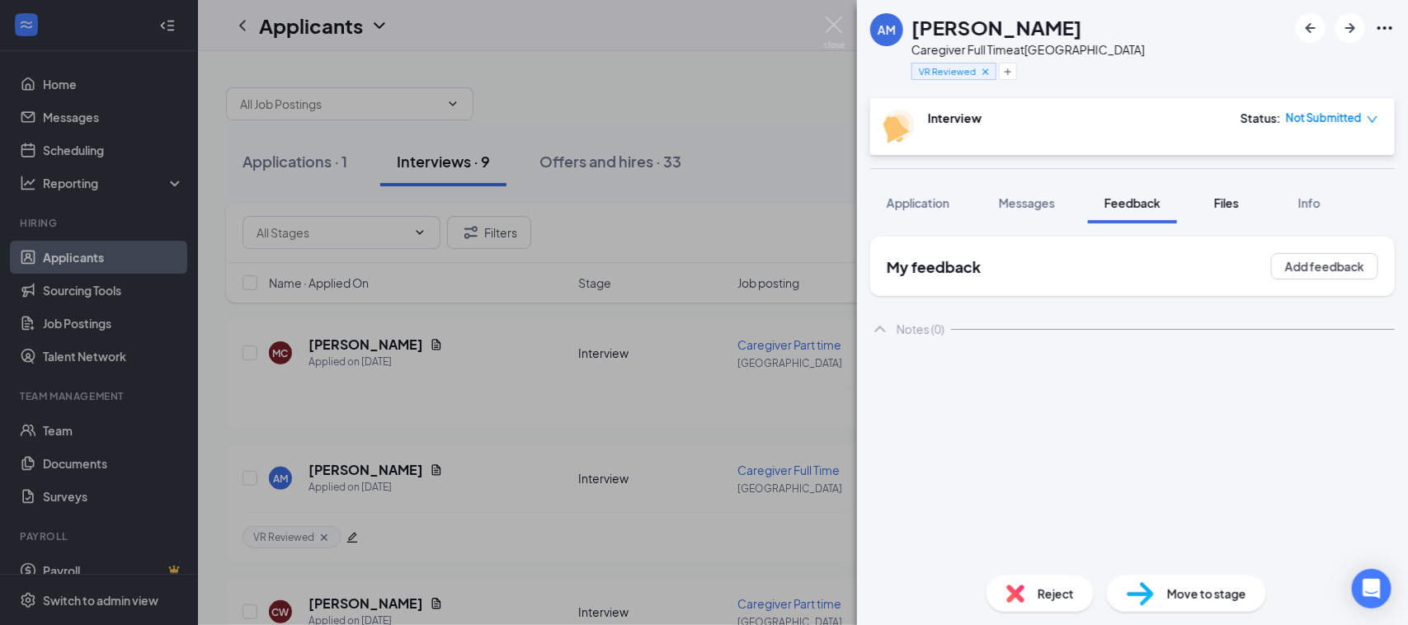
click at [1233, 202] on span "Files" at bounding box center [1226, 203] width 25 height 15
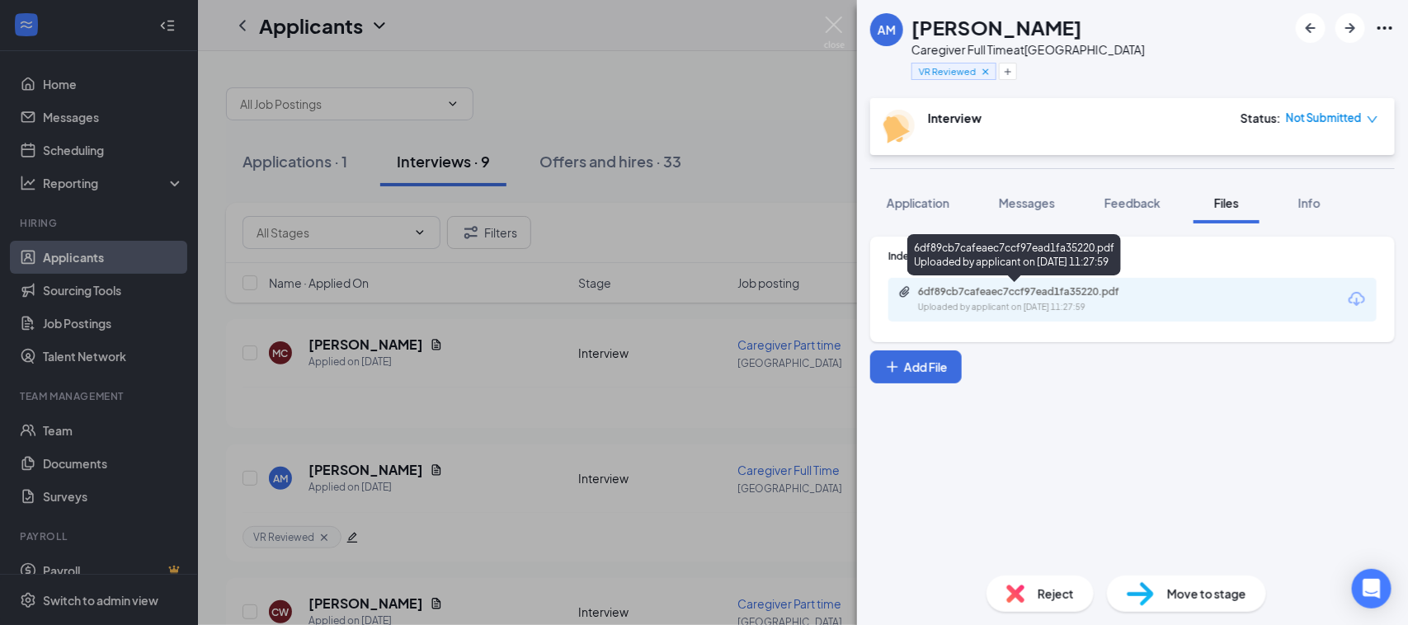
click at [1052, 304] on div "Uploaded by applicant on Aug 26, 2025 at 11:27:59" at bounding box center [1041, 307] width 247 height 13
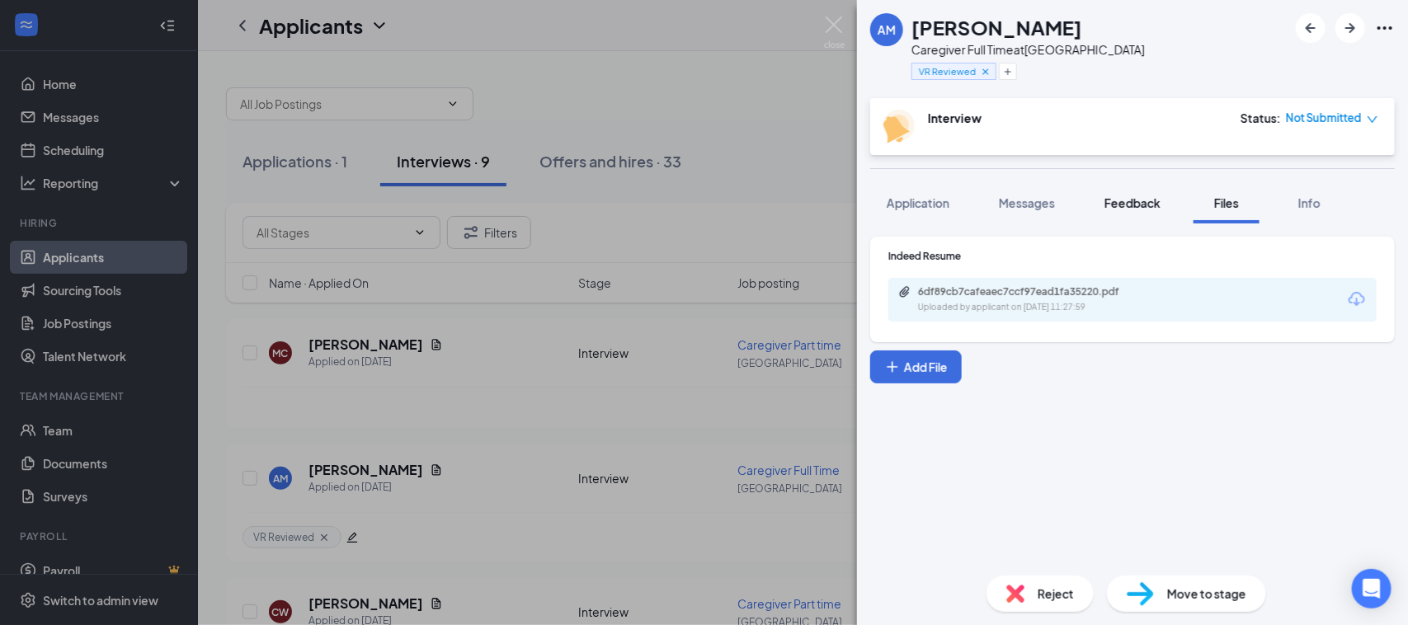
click at [1128, 205] on span "Feedback" at bounding box center [1133, 203] width 56 height 15
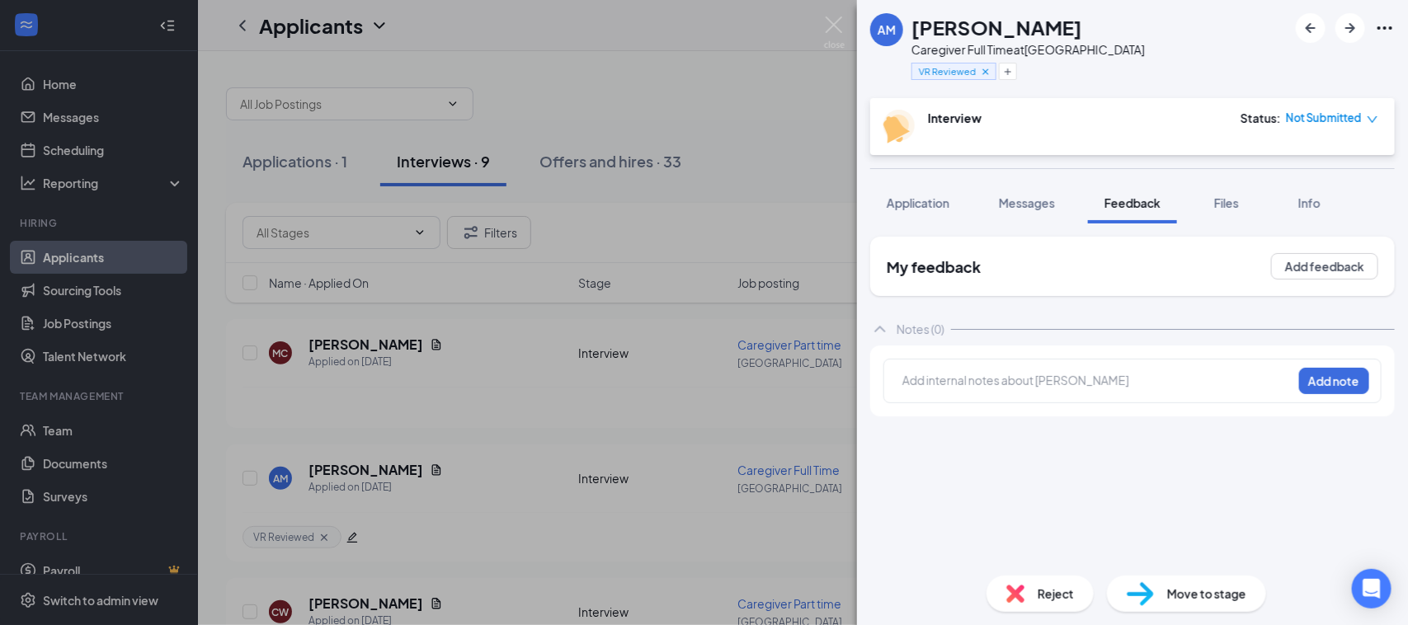
click at [951, 382] on div at bounding box center [1097, 380] width 389 height 17
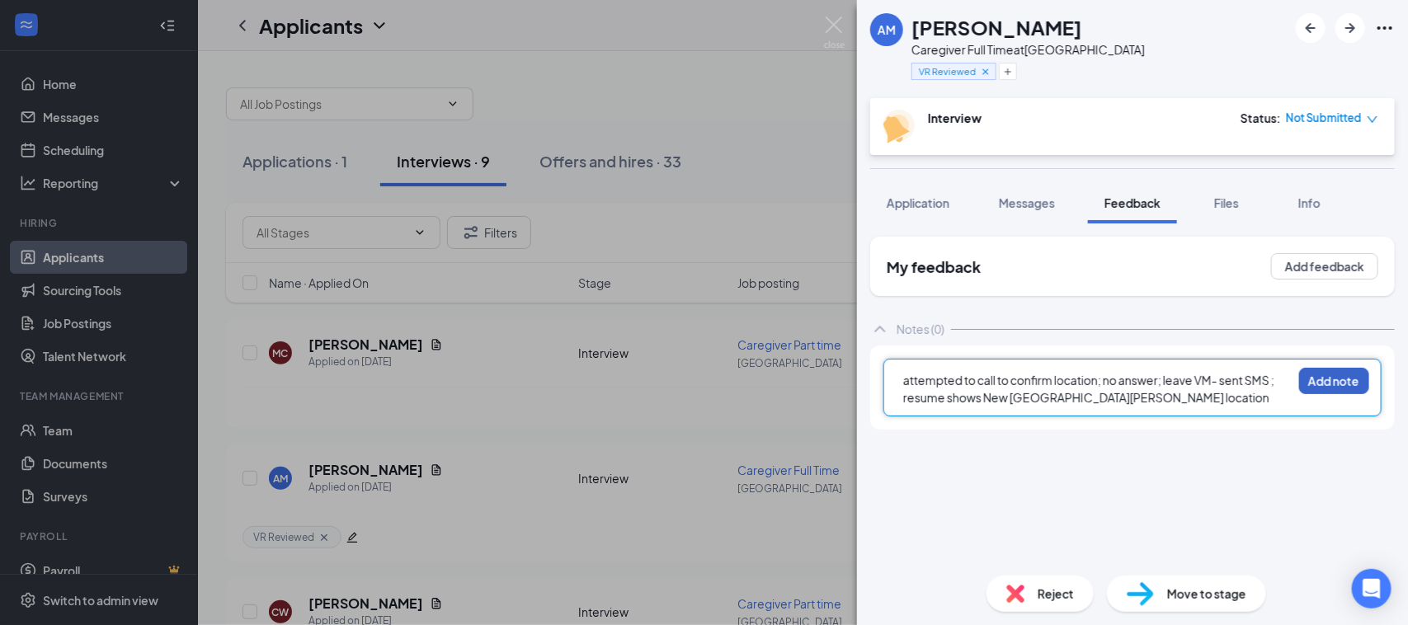
click at [1332, 384] on button "Add note" at bounding box center [1334, 381] width 70 height 26
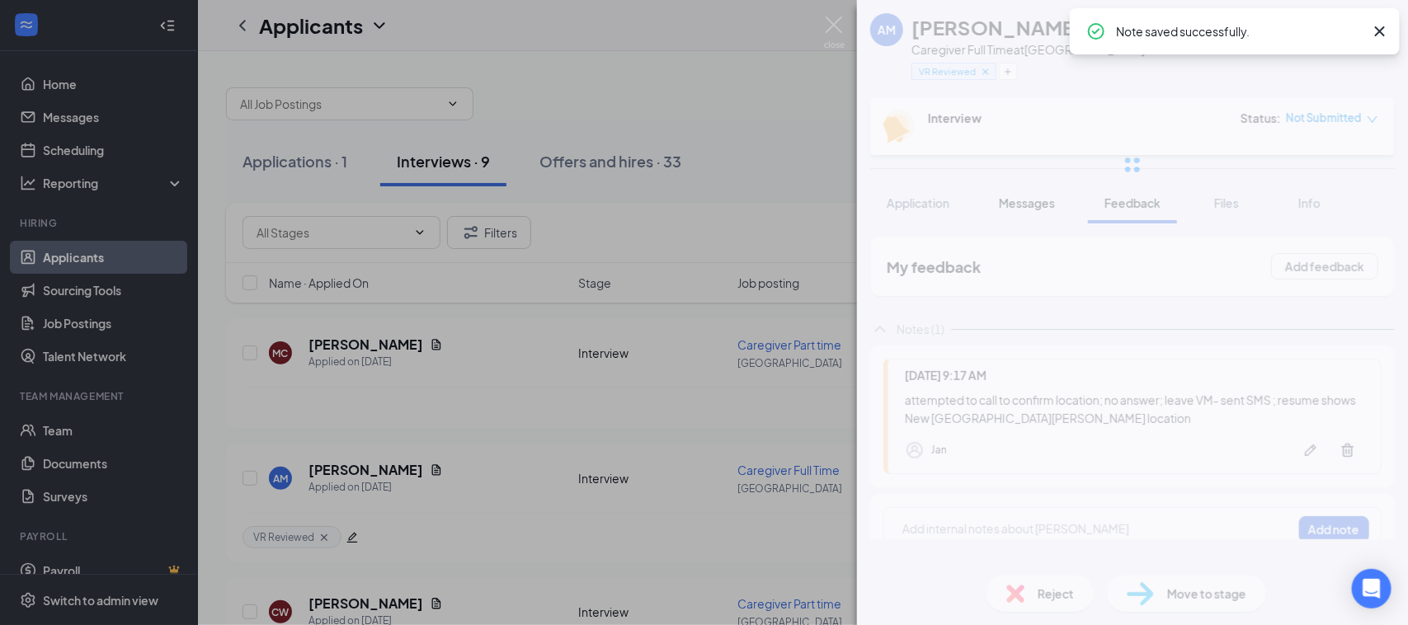
click at [1034, 206] on div at bounding box center [1132, 165] width 551 height 330
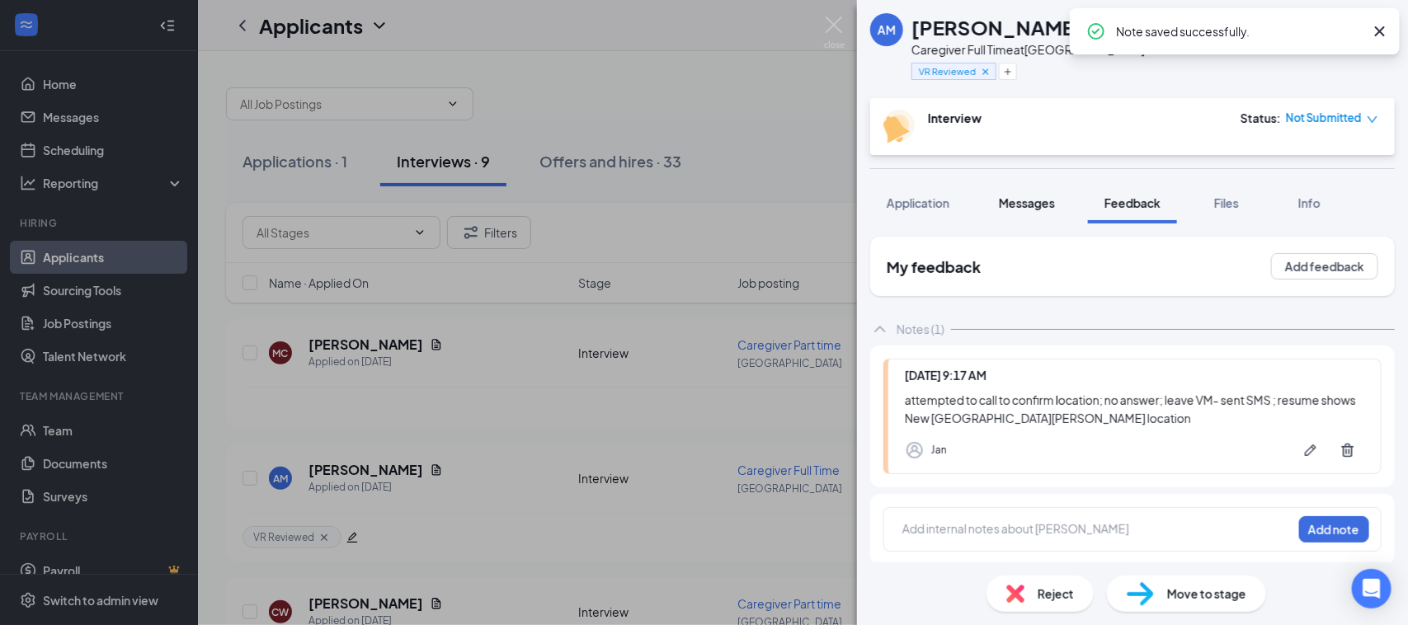
click at [1030, 202] on span "Messages" at bounding box center [1027, 203] width 56 height 15
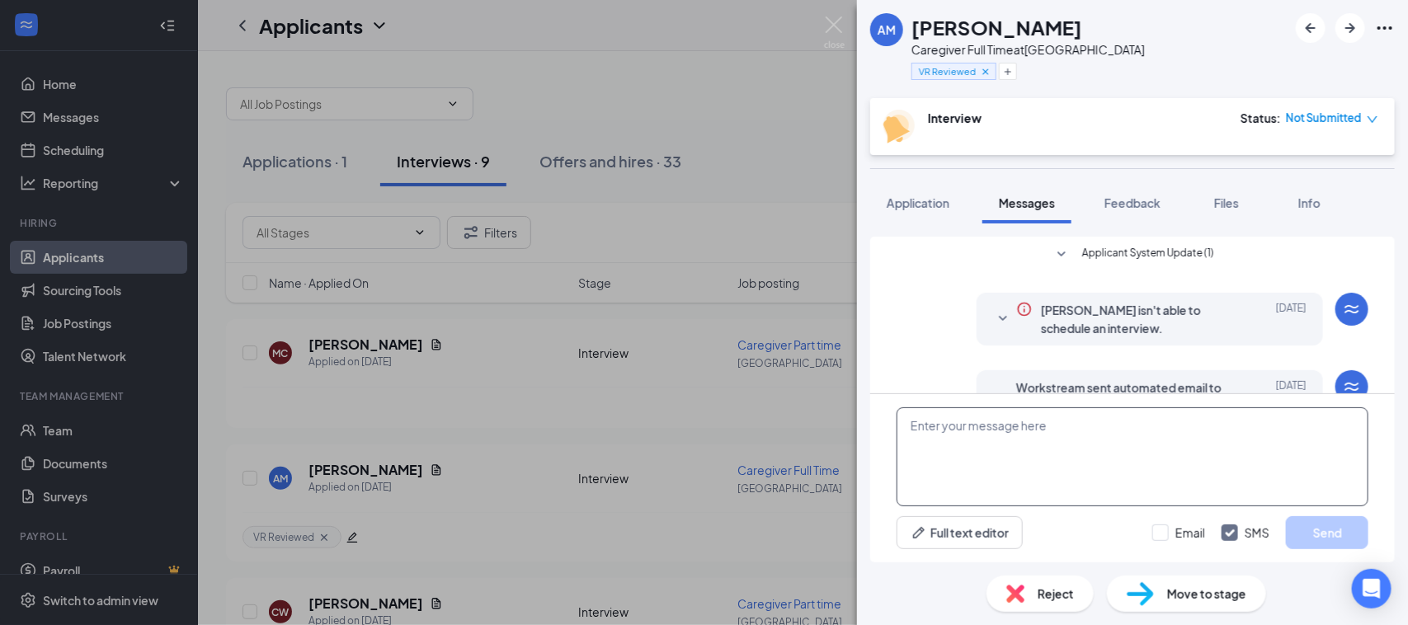
scroll to position [249, 0]
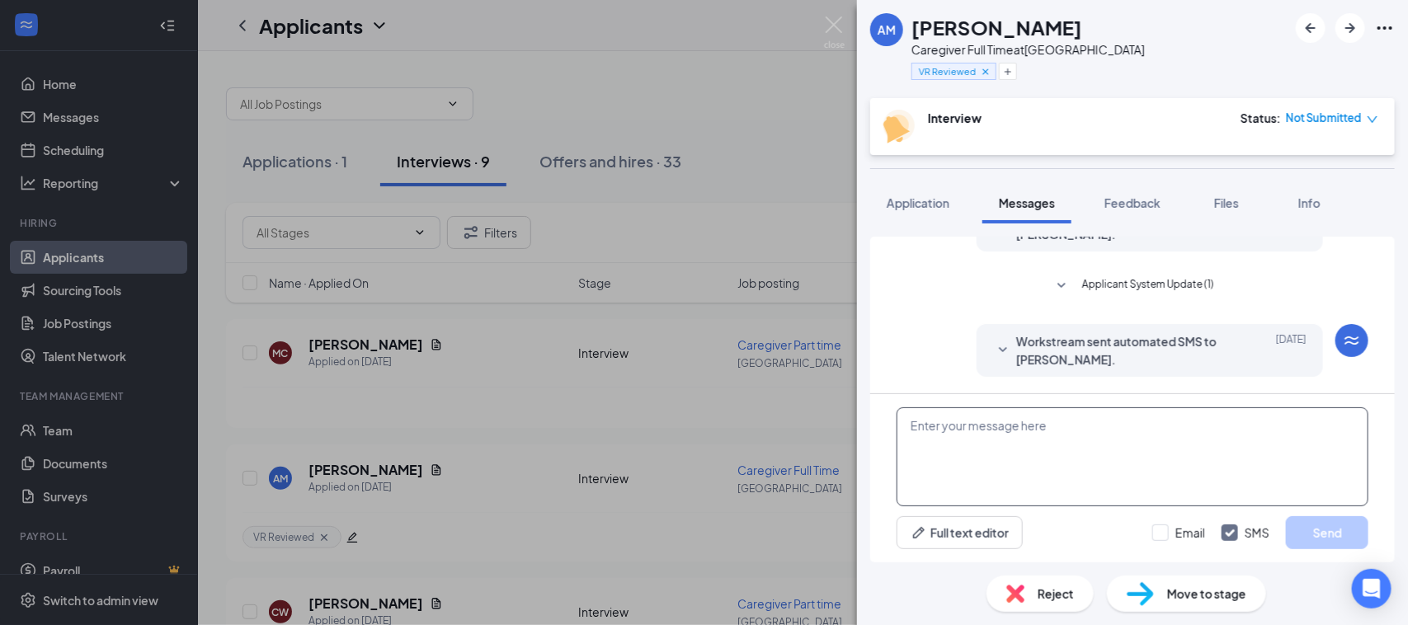
click at [935, 440] on textarea at bounding box center [1133, 457] width 472 height 99
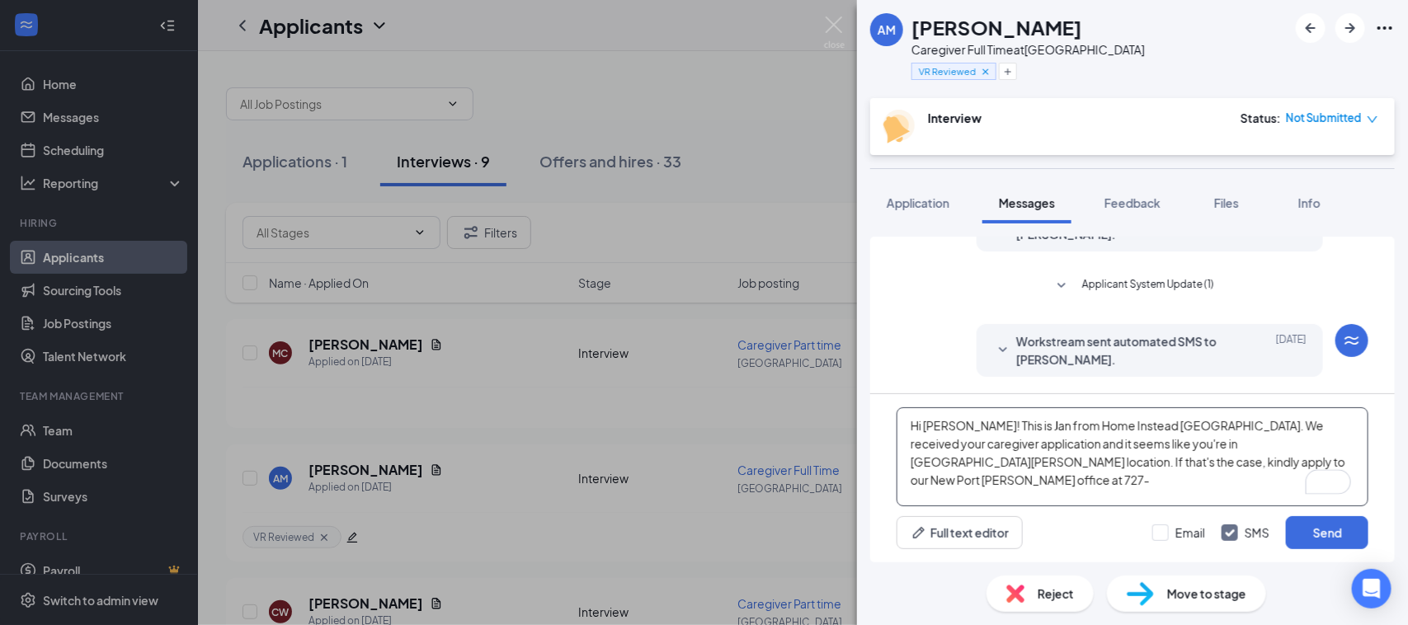
click at [1148, 467] on textarea "Hi Alexis! This is Jan from Home Instead Spring Hill. We received your caregive…" at bounding box center [1133, 457] width 472 height 99
paste textarea "727-436-2325"
click at [1020, 446] on textarea "Hi Alexis! This is Jan from Home Instead Spring Hill. We received your caregive…" at bounding box center [1133, 457] width 472 height 99
click at [983, 440] on textarea "Hi Alexis! This is Jan from Home Instead Spring Hill. We received your caregive…" at bounding box center [1133, 457] width 472 height 99
click at [1085, 445] on textarea "Hi Alexis! This is Jan from Home Instead Spring Hill. We received your caregive…" at bounding box center [1133, 457] width 472 height 99
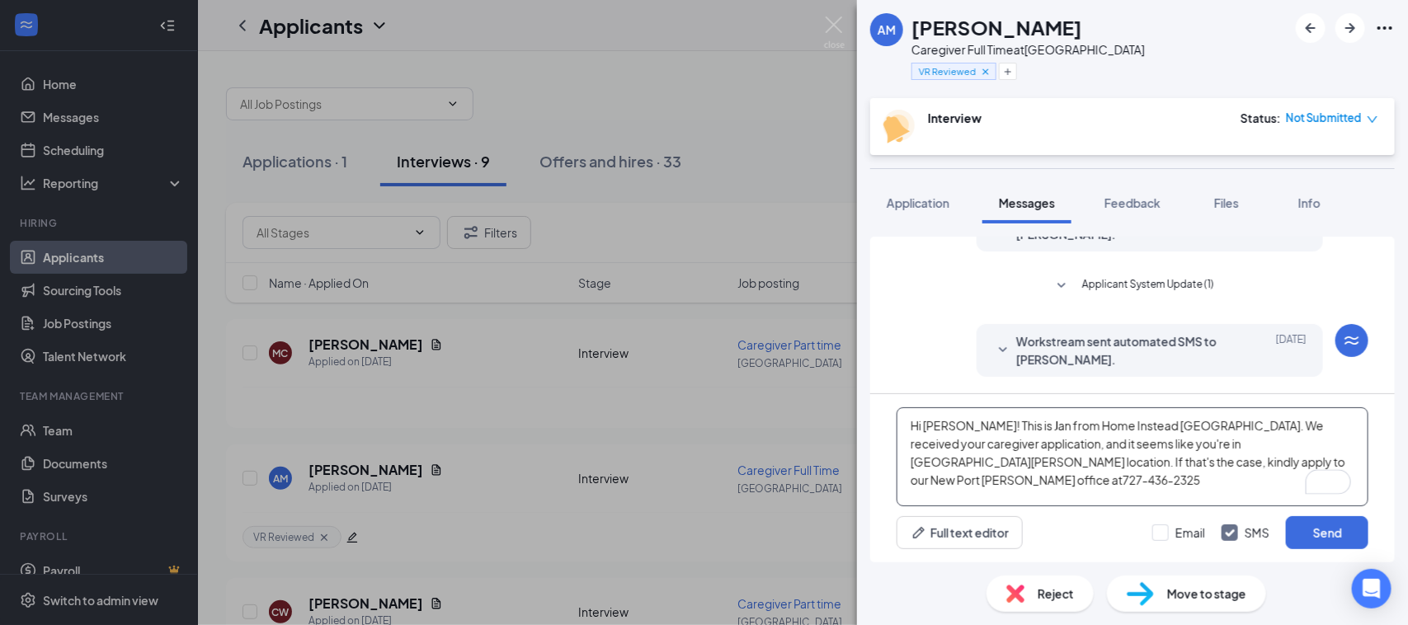
click at [1242, 462] on textarea "Hi Alexis! This is Jan from Home Instead Spring Hill. We received your caregive…" at bounding box center [1133, 457] width 472 height 99
click at [1149, 462] on textarea "Hi Alexis! This is Jan from Home Instead Spring Hill. We received your caregive…" at bounding box center [1133, 457] width 472 height 99
click at [1013, 459] on textarea "Hi Alexis! This is Jan from Home Instead Spring Hill. We received your caregive…" at bounding box center [1133, 457] width 472 height 99
click at [1147, 434] on textarea "Hi Alexis! This is Jan from Home Instead Spring Hill. We received your caregive…" at bounding box center [1133, 457] width 472 height 99
click at [1136, 450] on textarea "Hi Alexis! This is Jan from Home Instead Spring Hill. We received your caregive…" at bounding box center [1133, 457] width 472 height 99
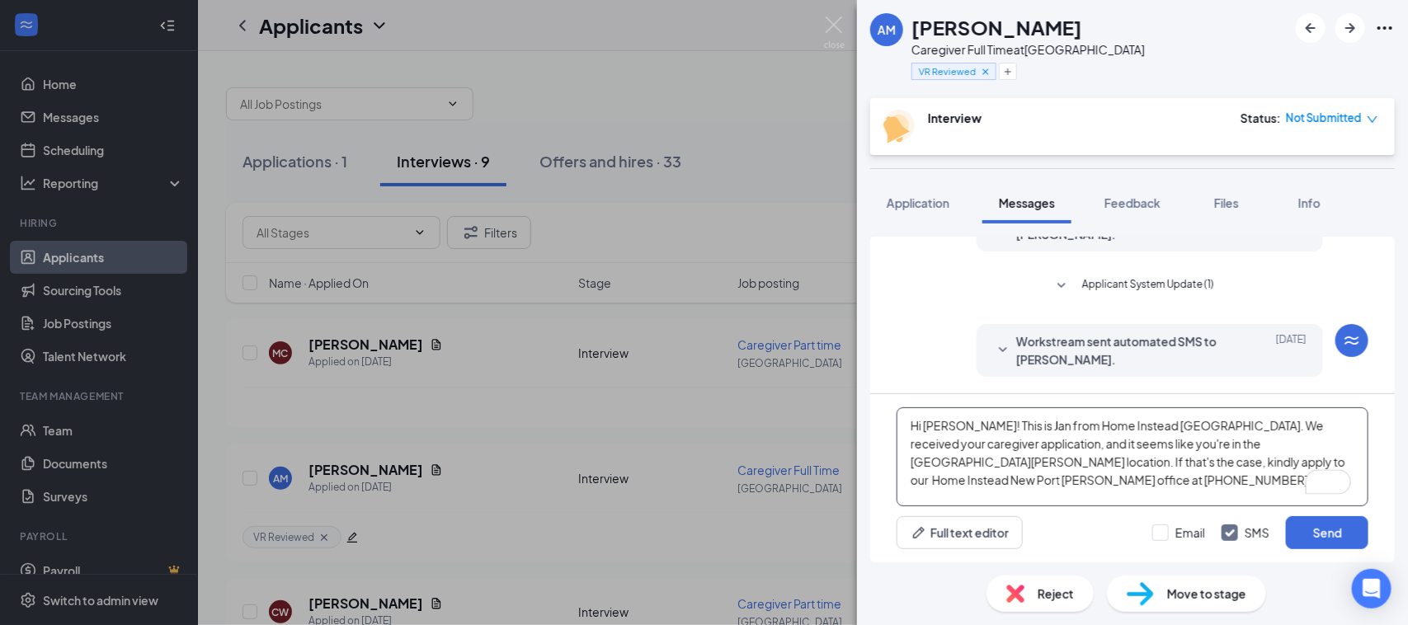
click at [1357, 463] on textarea "Hi Alexis! This is Jan from Home Instead Spring Hill. We received your caregive…" at bounding box center [1133, 457] width 472 height 99
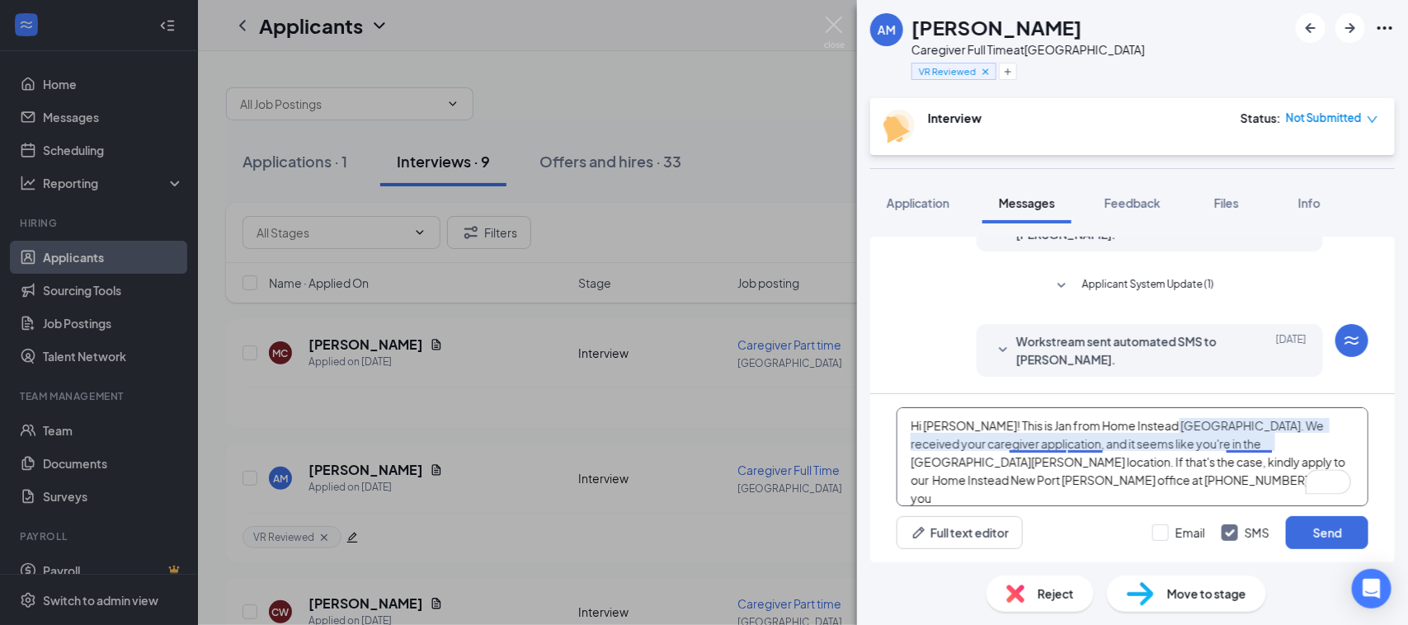
click at [1039, 439] on textarea "Hi [PERSON_NAME]! This is Jan from Home Instead [GEOGRAPHIC_DATA]. We received …" at bounding box center [1133, 457] width 472 height 99
click at [1037, 447] on textarea "Hi [PERSON_NAME]! This is Jan from Home Instead [GEOGRAPHIC_DATA]. We received …" at bounding box center [1133, 457] width 472 height 99
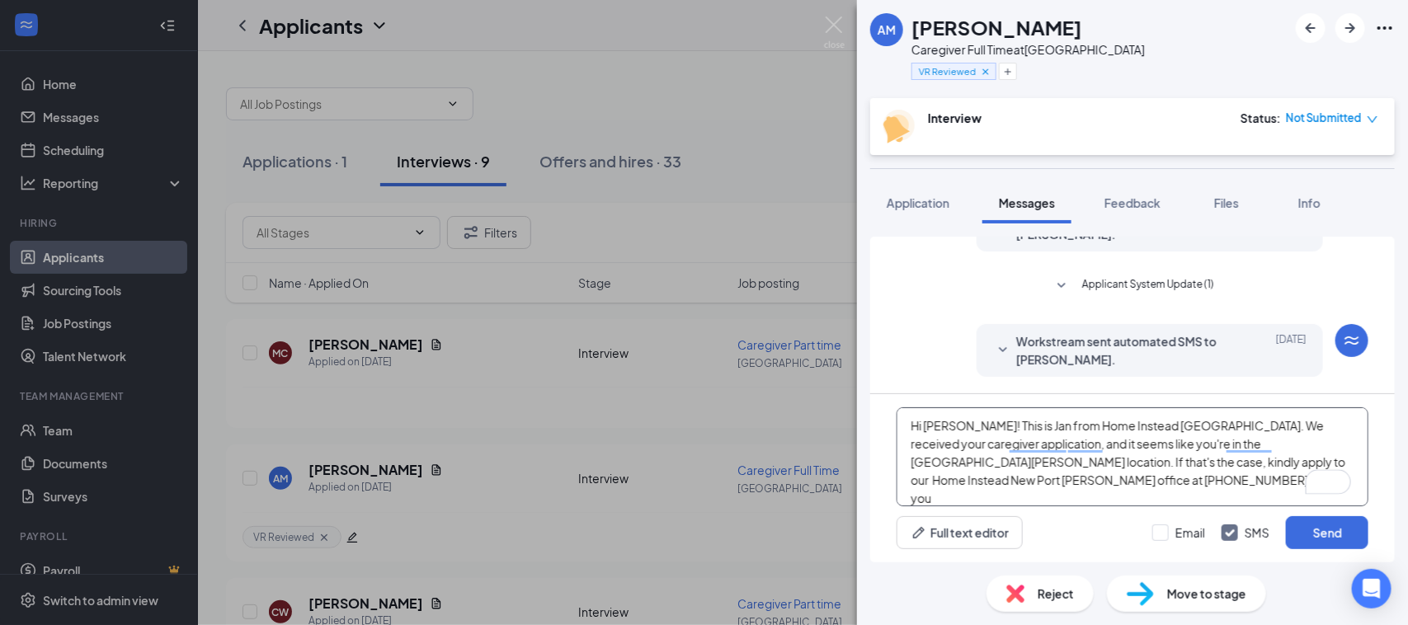
click at [1232, 436] on textarea "Hi [PERSON_NAME]! This is Jan from Home Instead [GEOGRAPHIC_DATA]. We received …" at bounding box center [1133, 457] width 472 height 99
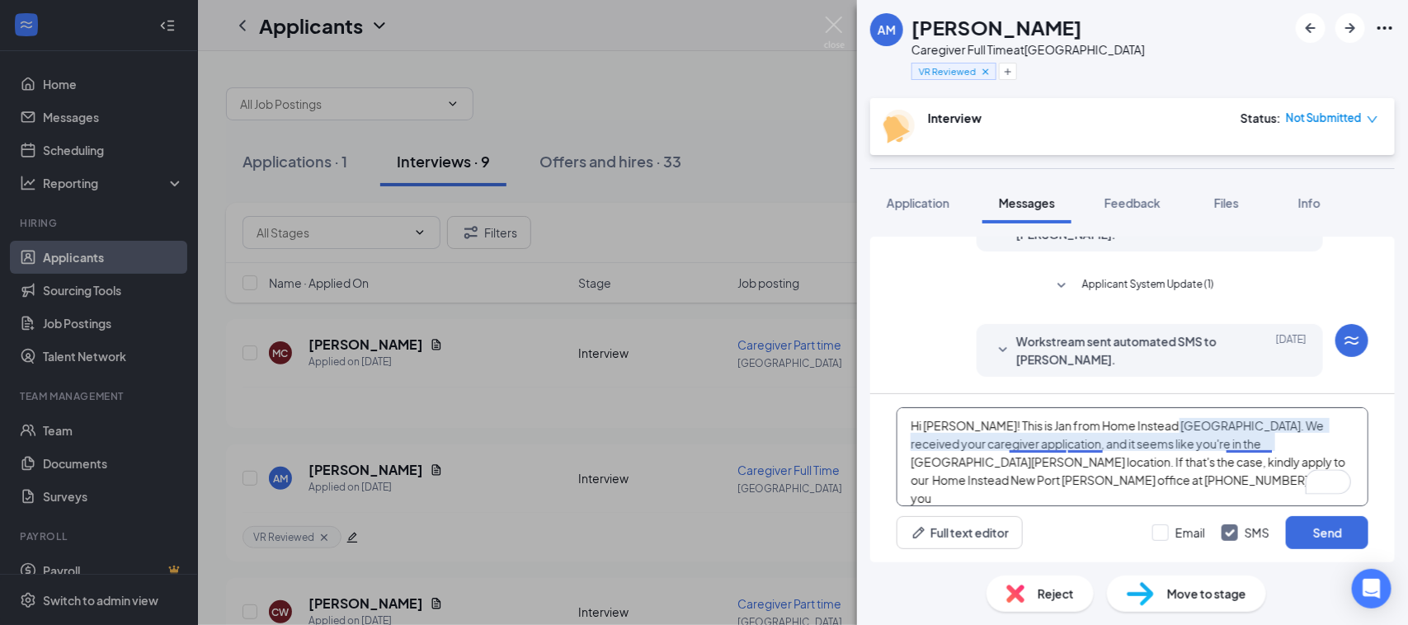
click at [1246, 442] on textarea "Hi [PERSON_NAME]! This is Jan from Home Instead [GEOGRAPHIC_DATA]. We received …" at bounding box center [1133, 457] width 472 height 99
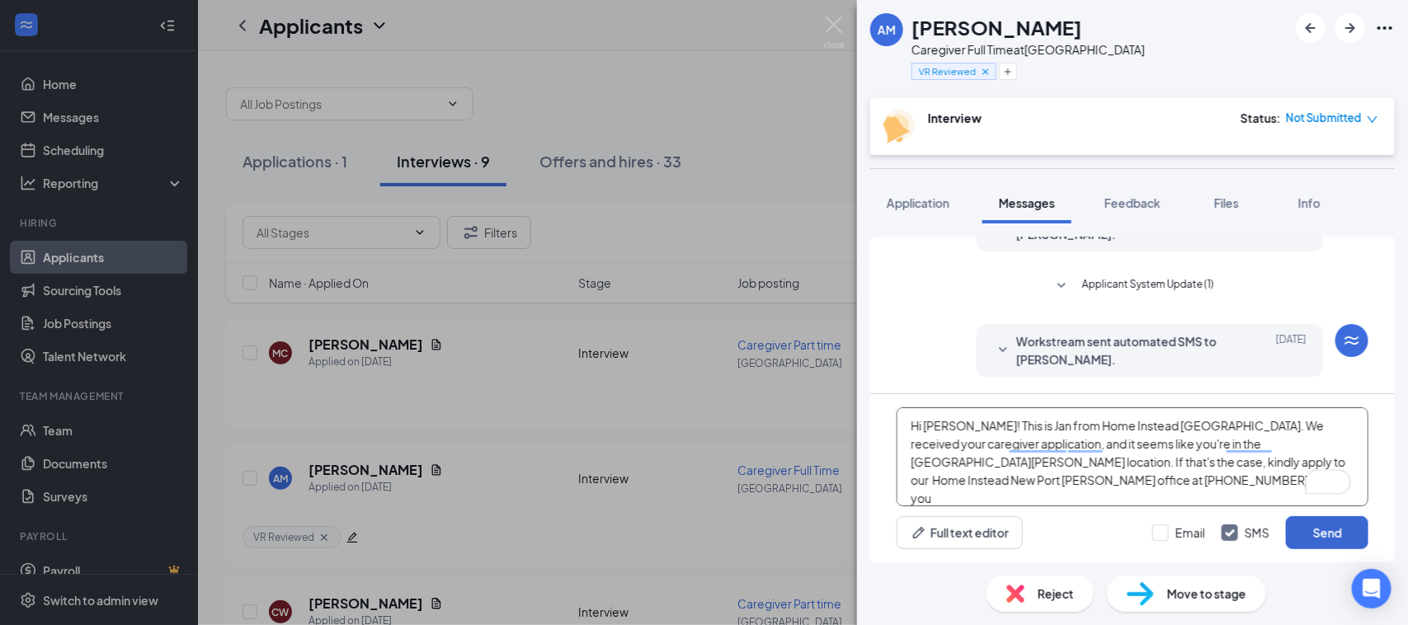
type textarea "Hi [PERSON_NAME]! This is Jan from Home Instead [GEOGRAPHIC_DATA]. We received …"
click at [1317, 529] on button "Send" at bounding box center [1327, 532] width 82 height 33
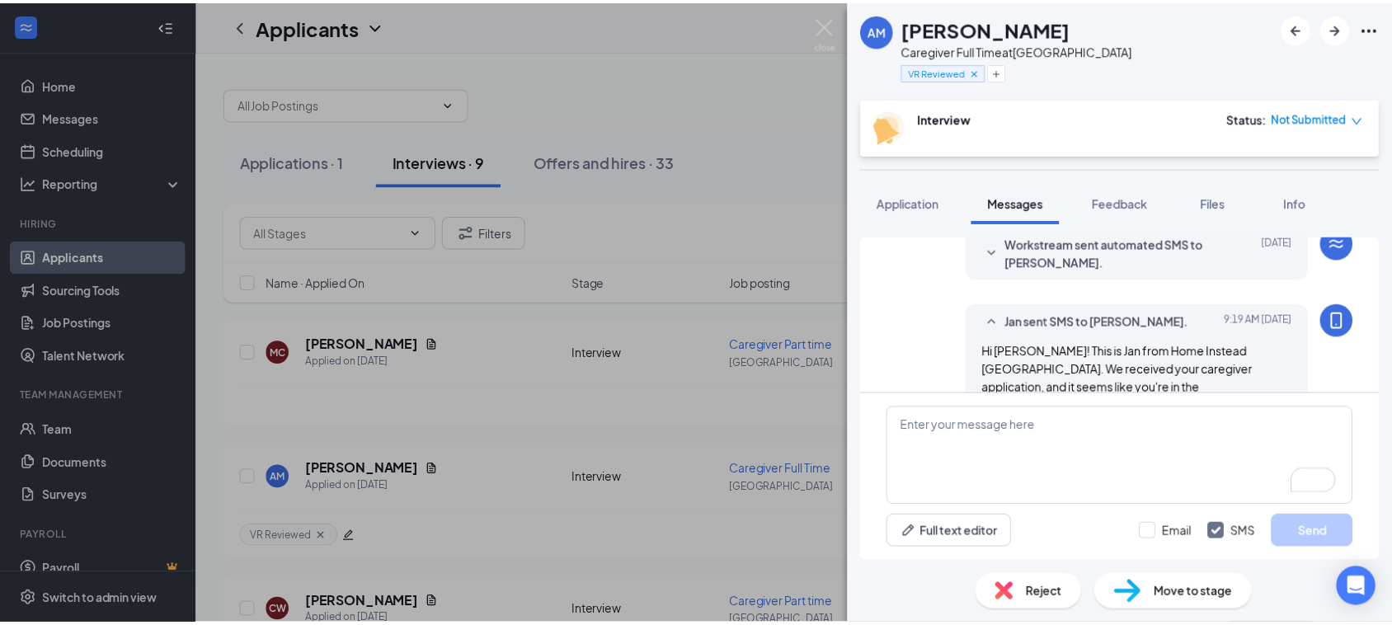
scroll to position [410, 0]
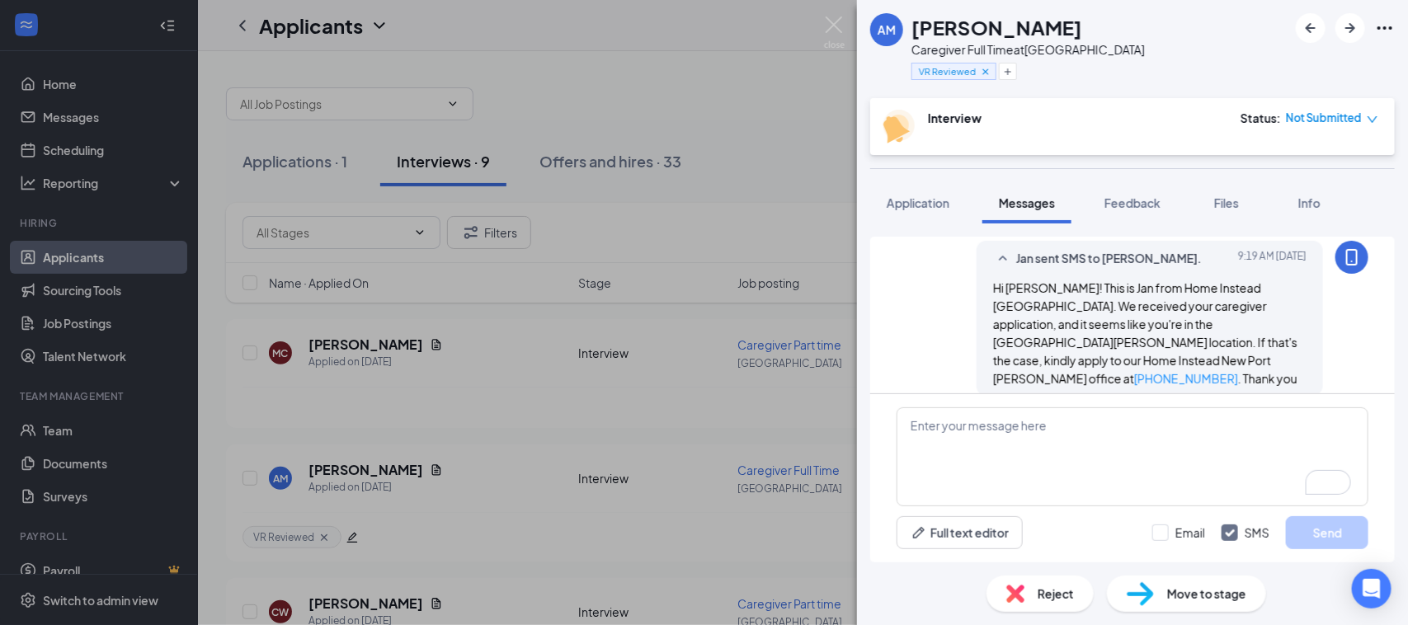
click at [831, 25] on img at bounding box center [834, 32] width 21 height 32
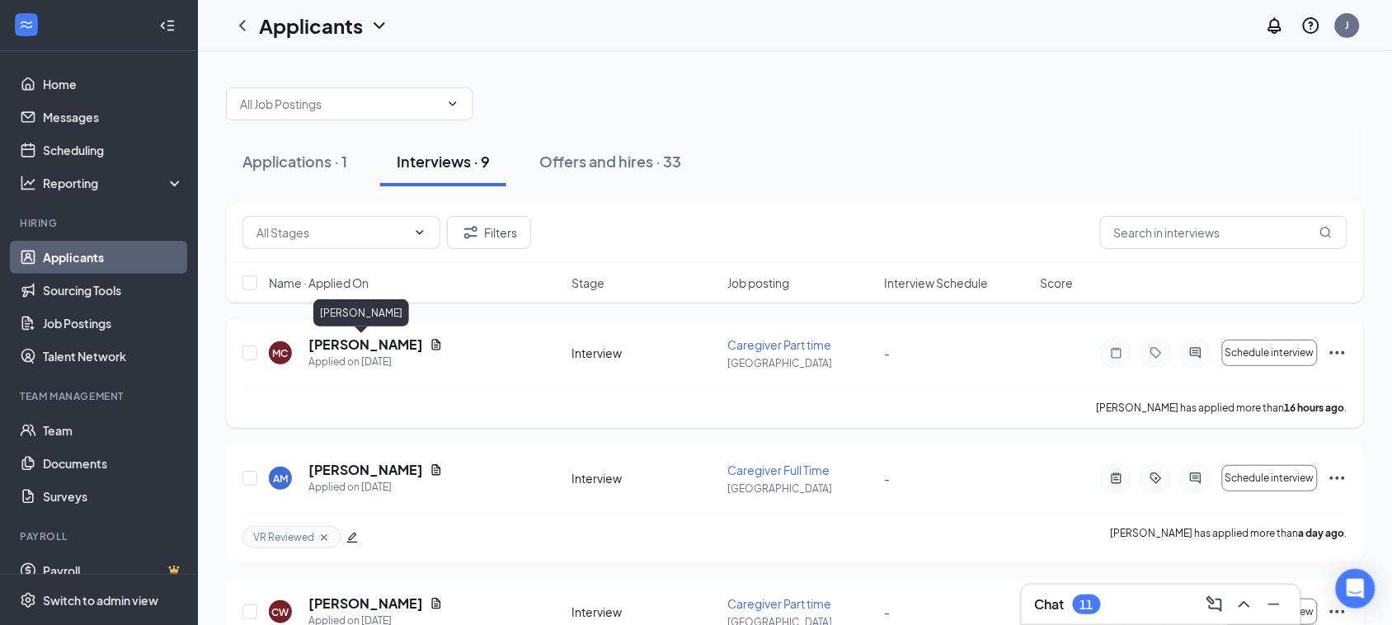
click at [357, 343] on h5 "[PERSON_NAME]" at bounding box center [366, 345] width 115 height 18
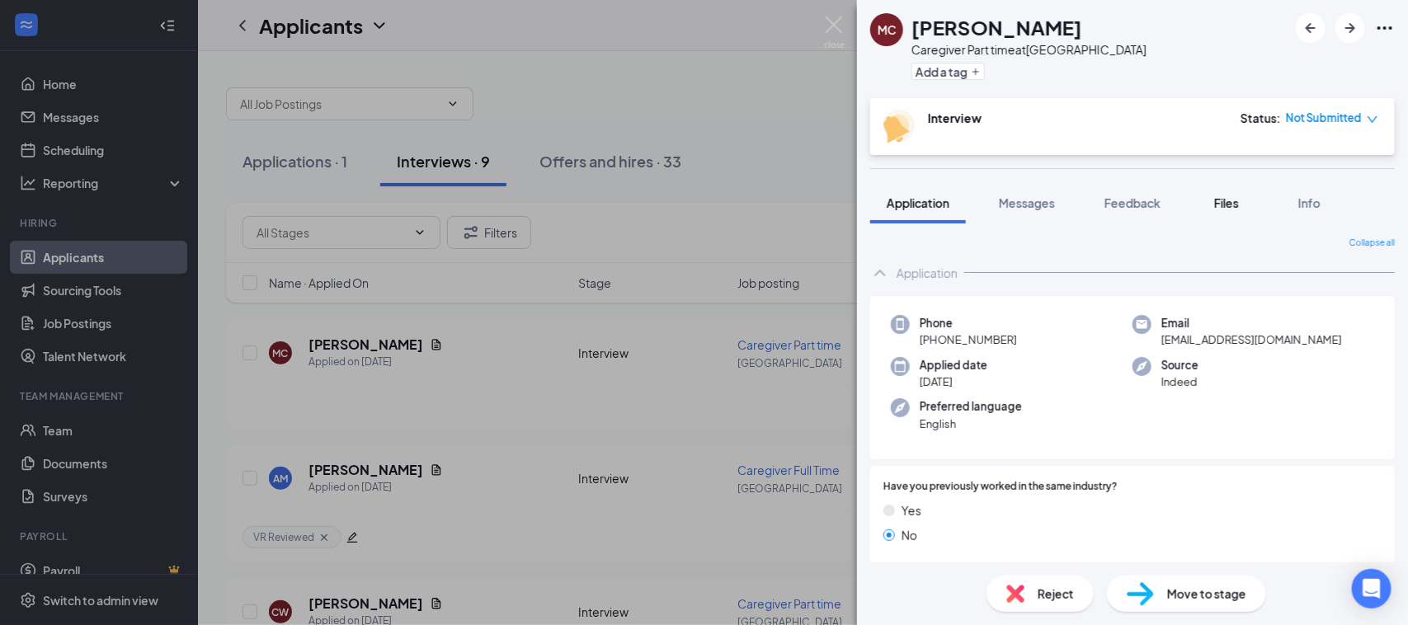
click at [1227, 204] on span "Files" at bounding box center [1226, 203] width 25 height 15
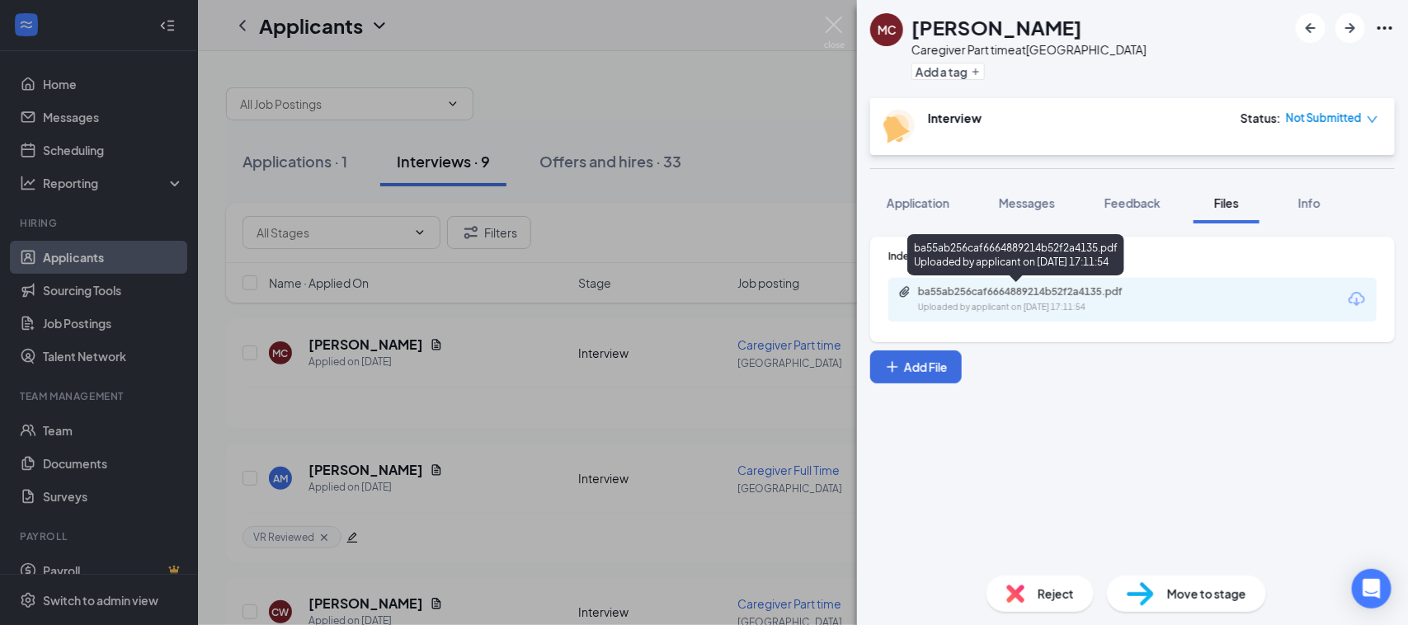
click at [921, 304] on div "Uploaded by applicant on Aug 26, 2025 at 17:11:54" at bounding box center [1041, 307] width 247 height 13
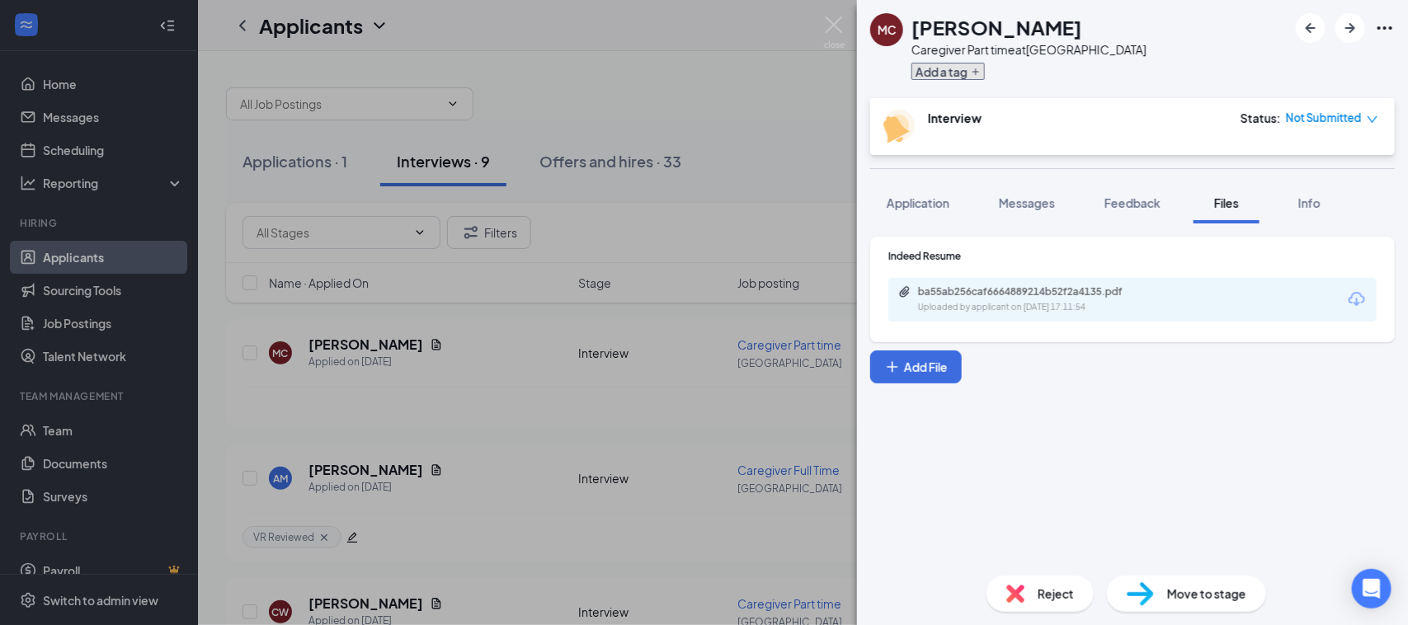
click at [975, 68] on icon "Plus" at bounding box center [976, 72] width 10 height 10
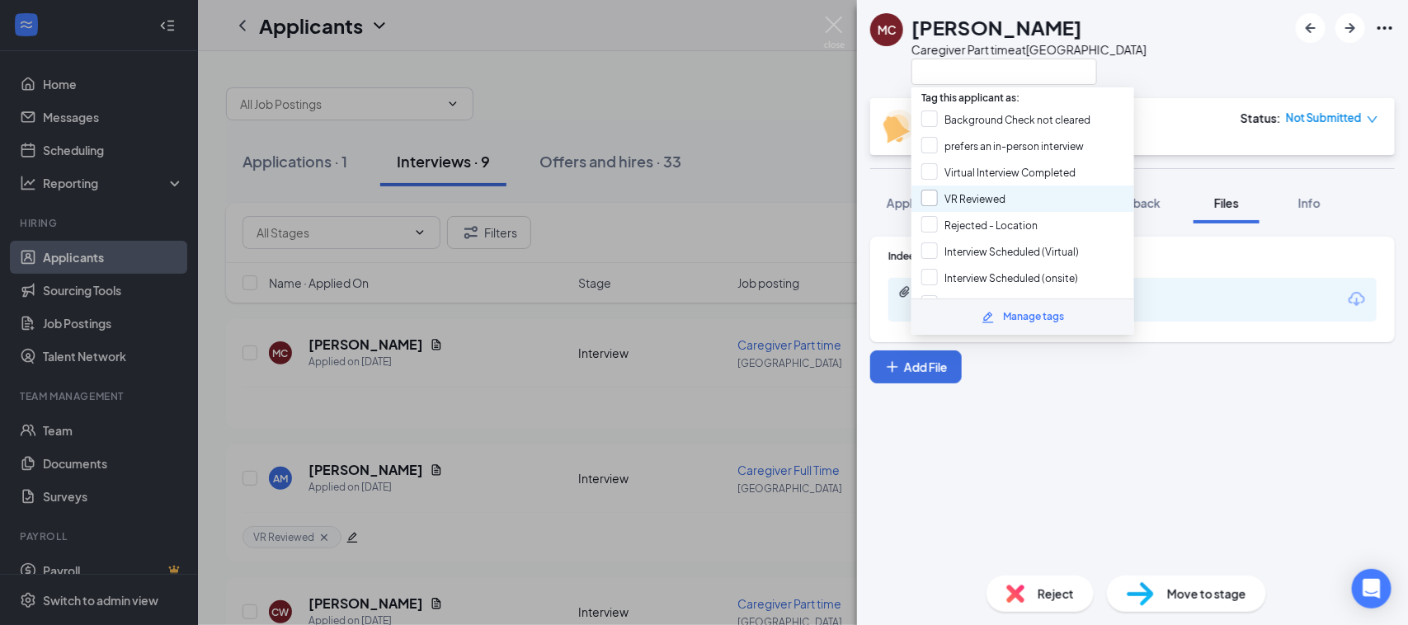
click at [1003, 200] on input "VR Reviewed" at bounding box center [963, 199] width 84 height 18
checkbox input "true"
click at [1198, 51] on div "MC Maria Caicedo Caregiver Part time at Spring Hill" at bounding box center [1132, 49] width 551 height 98
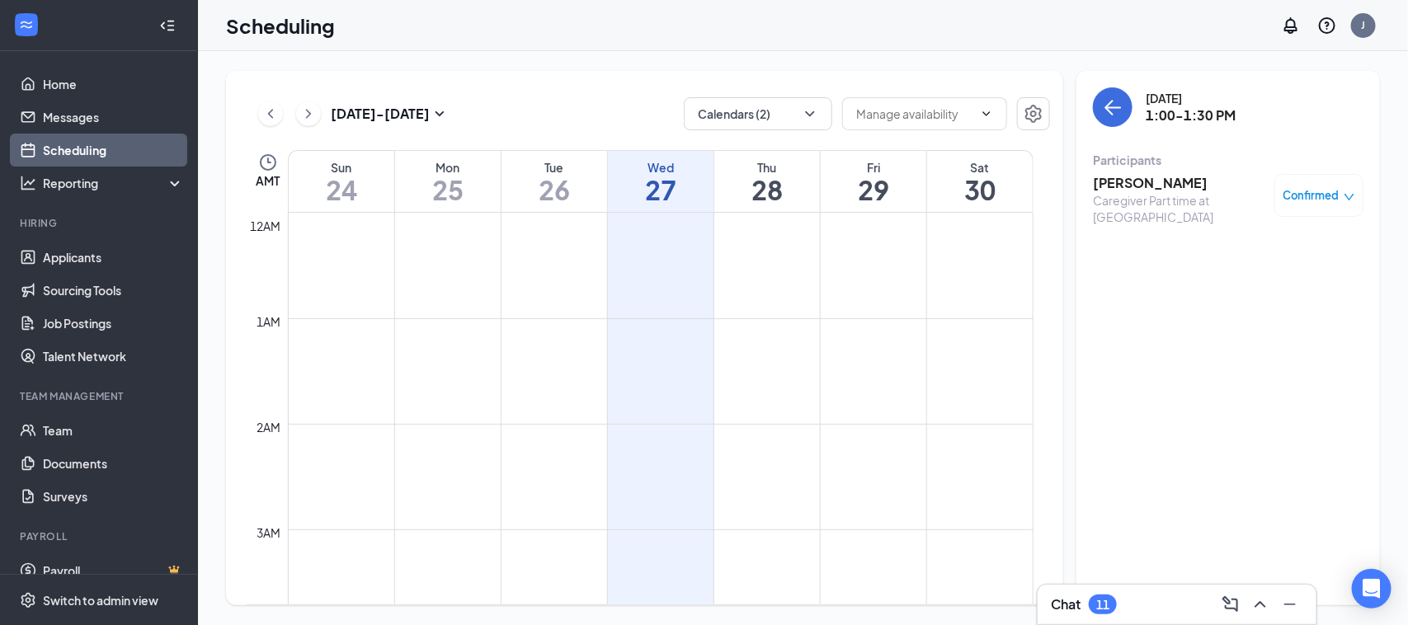
scroll to position [810, 0]
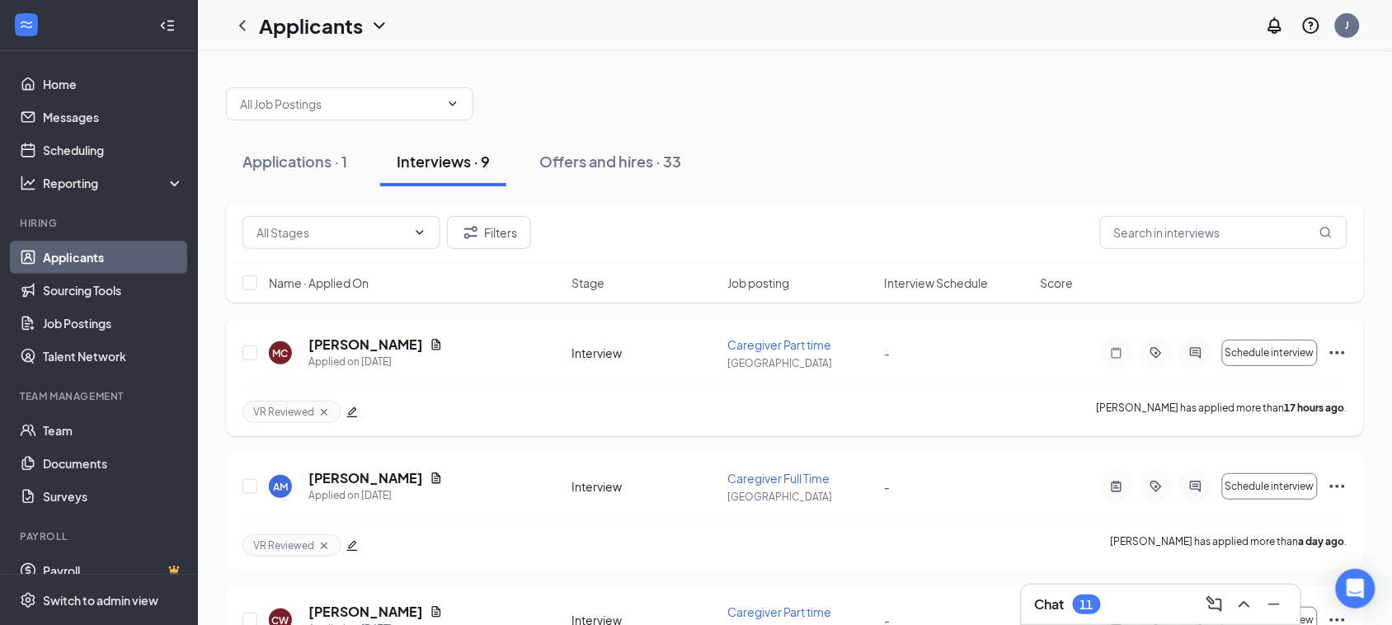
click at [373, 340] on h5 "Maria Caicedo" at bounding box center [366, 345] width 115 height 18
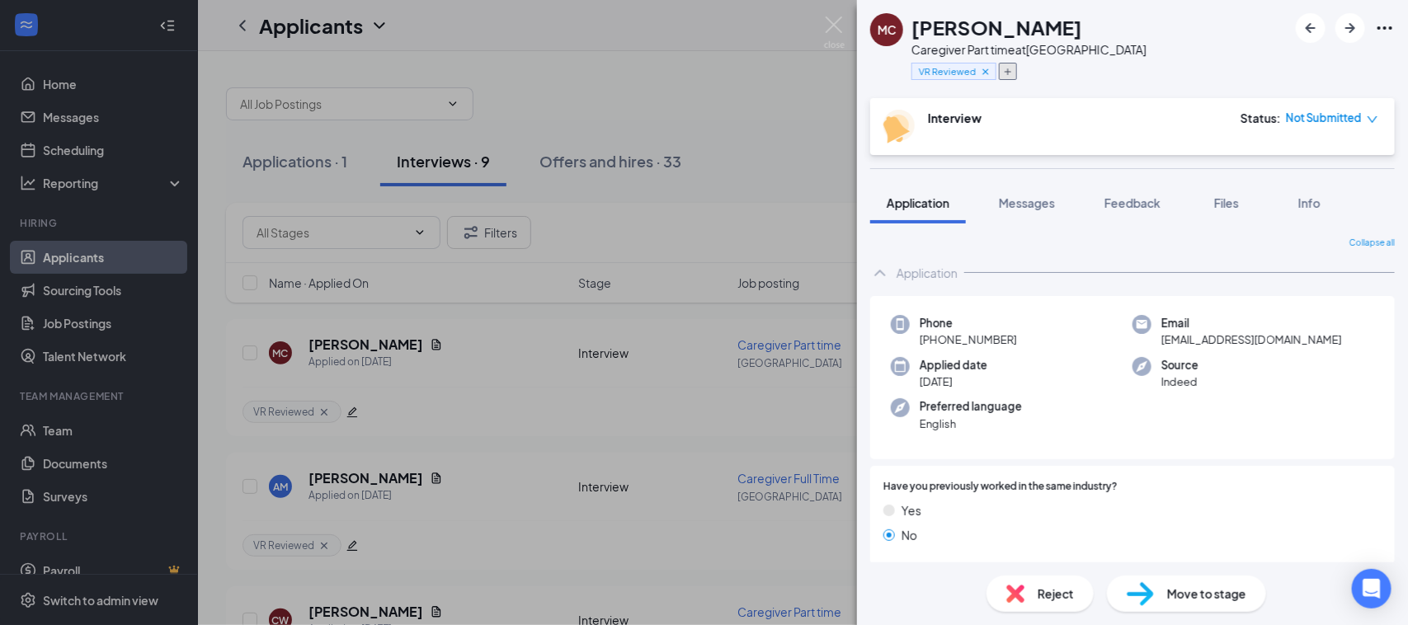
click at [1008, 71] on icon "Plus" at bounding box center [1008, 71] width 7 height 7
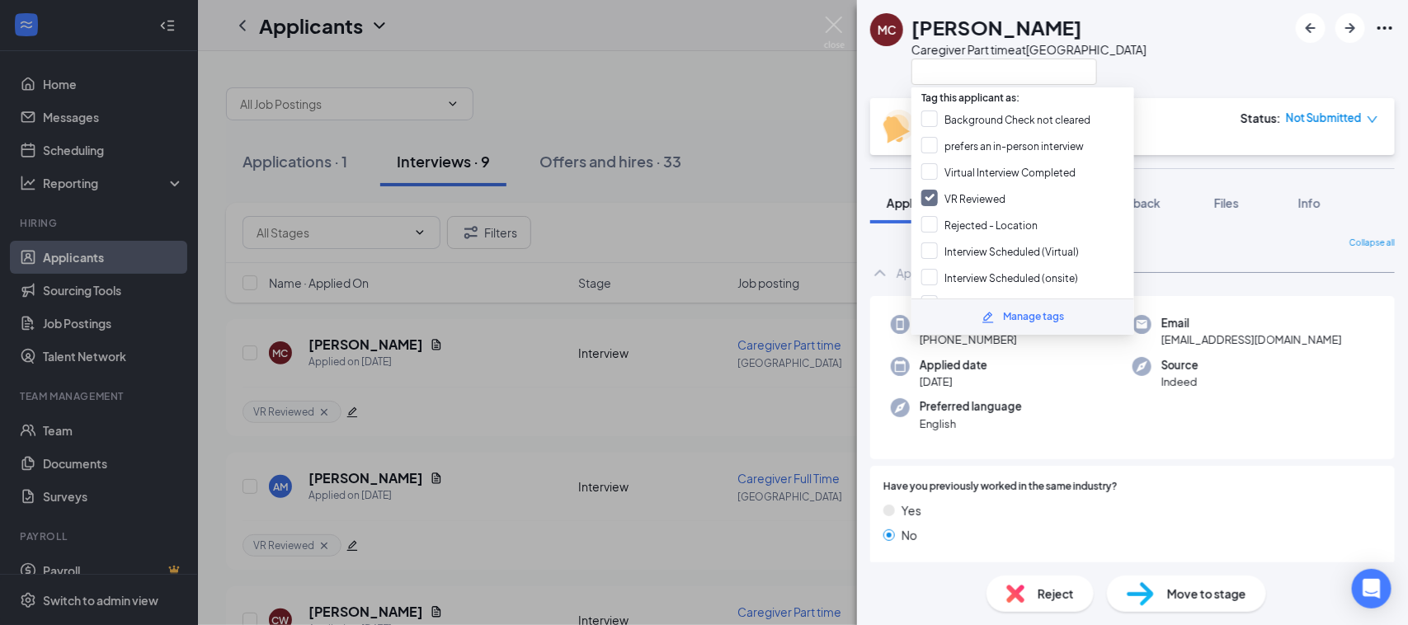
click at [1157, 42] on div "MC Maria Caicedo Caregiver Part time at Spring Hill" at bounding box center [1132, 49] width 551 height 98
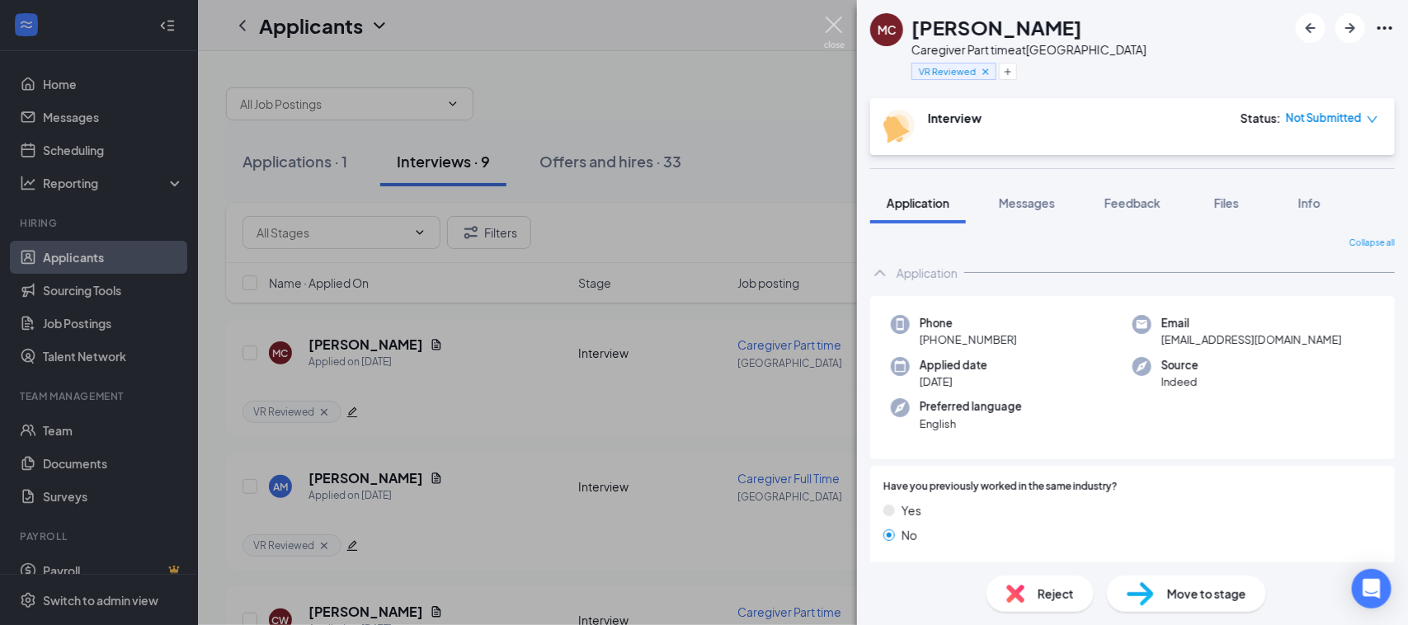
click at [831, 23] on img at bounding box center [834, 32] width 21 height 32
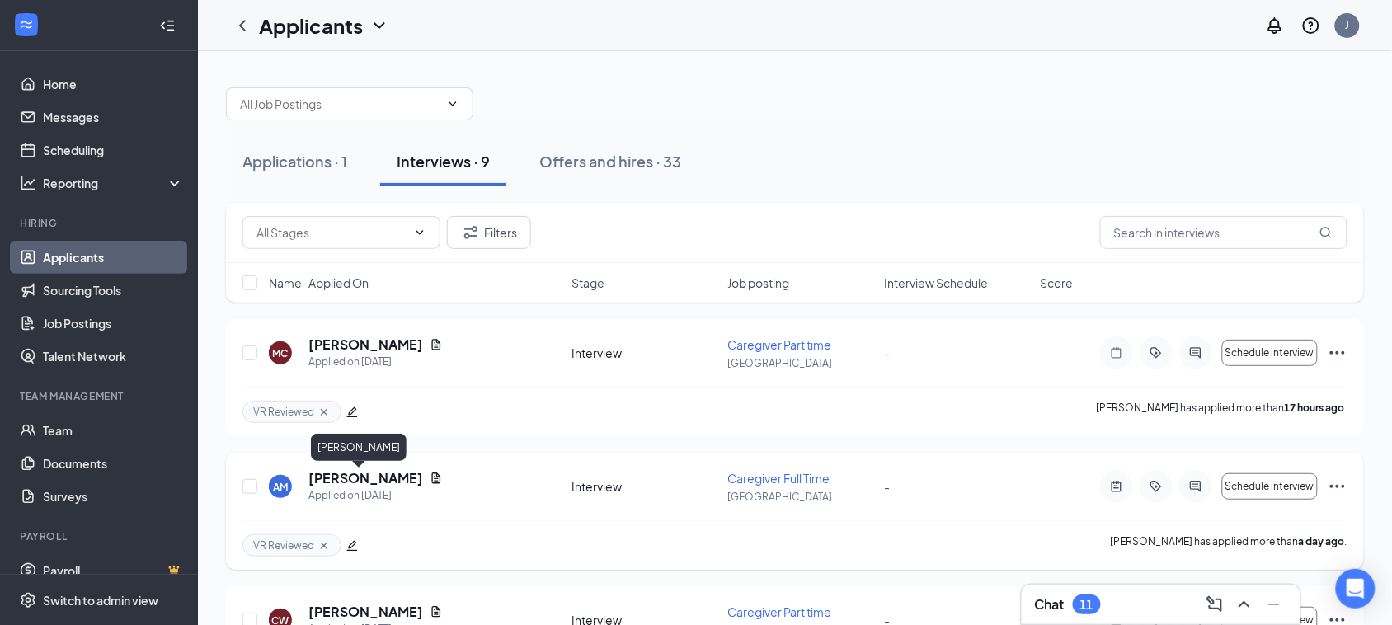
click at [355, 477] on h5 "[PERSON_NAME]" at bounding box center [366, 478] width 115 height 18
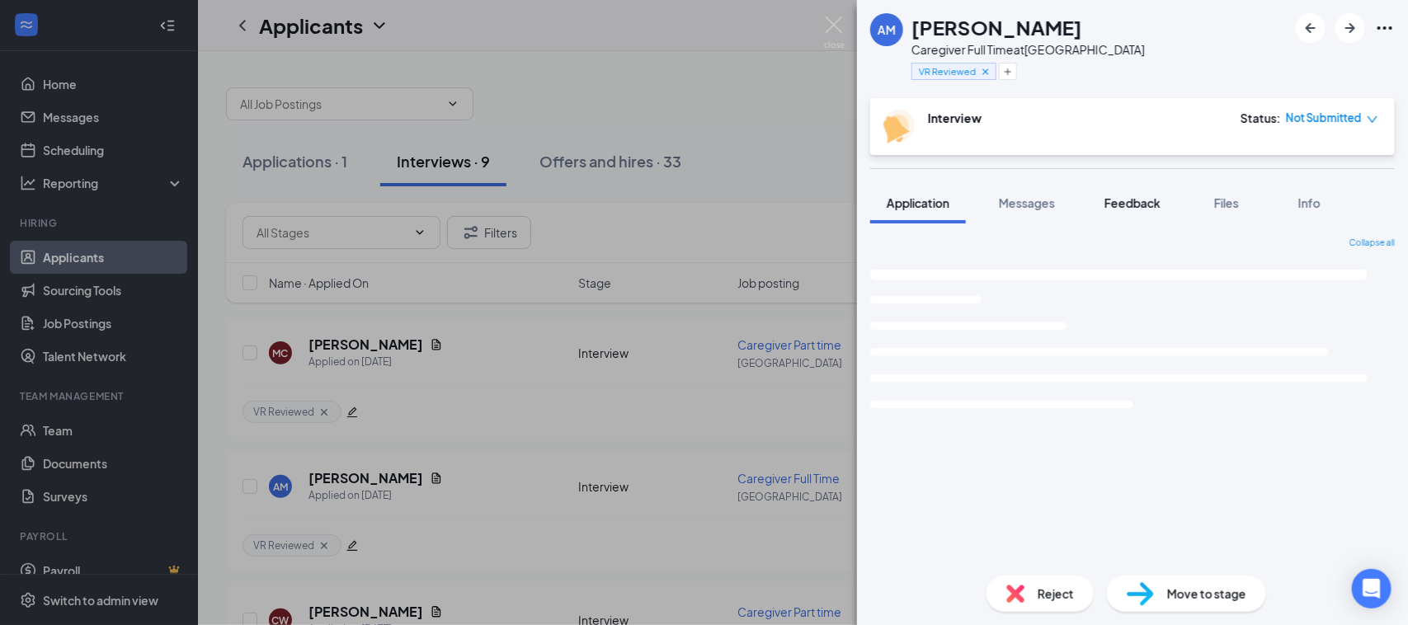
click at [1153, 199] on span "Feedback" at bounding box center [1133, 203] width 56 height 15
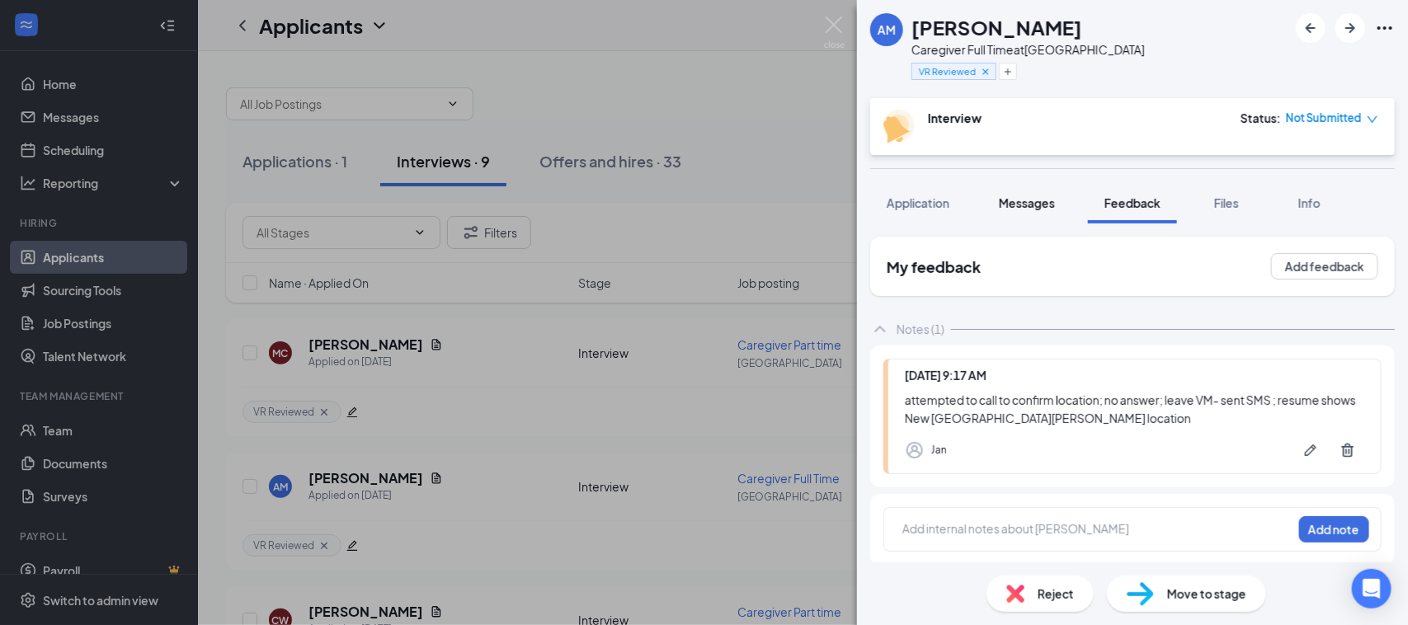
click at [1039, 206] on span "Messages" at bounding box center [1027, 203] width 56 height 15
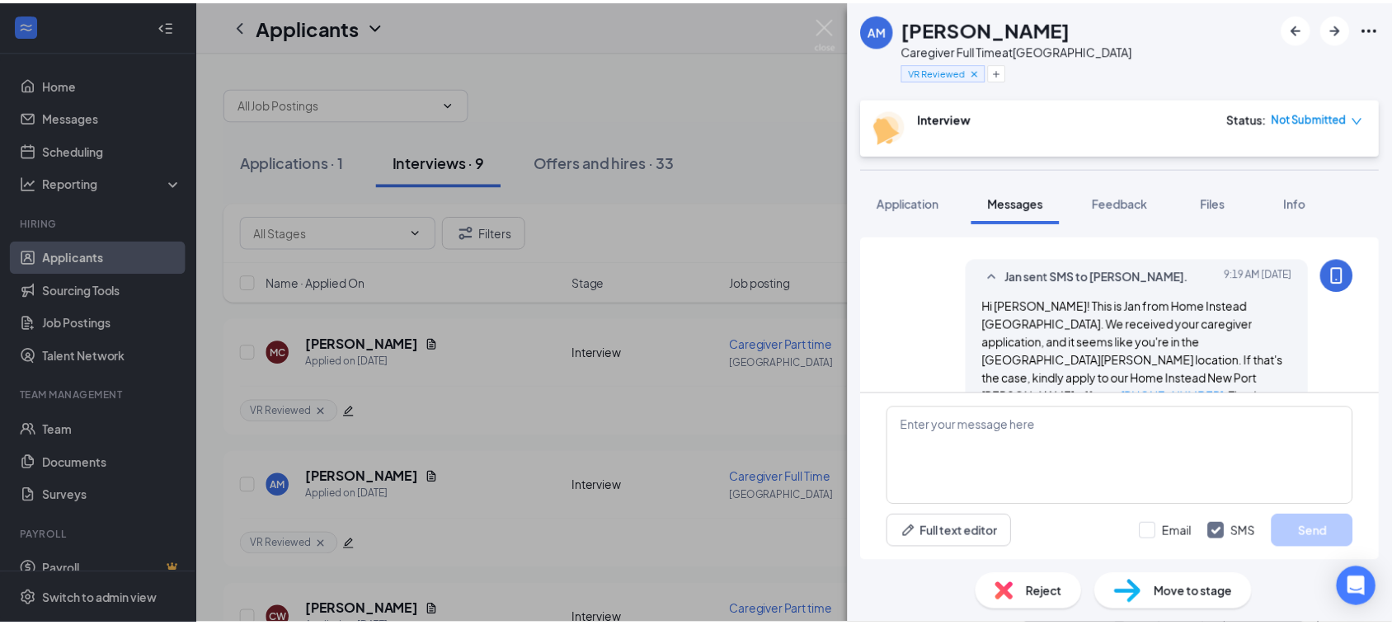
scroll to position [410, 0]
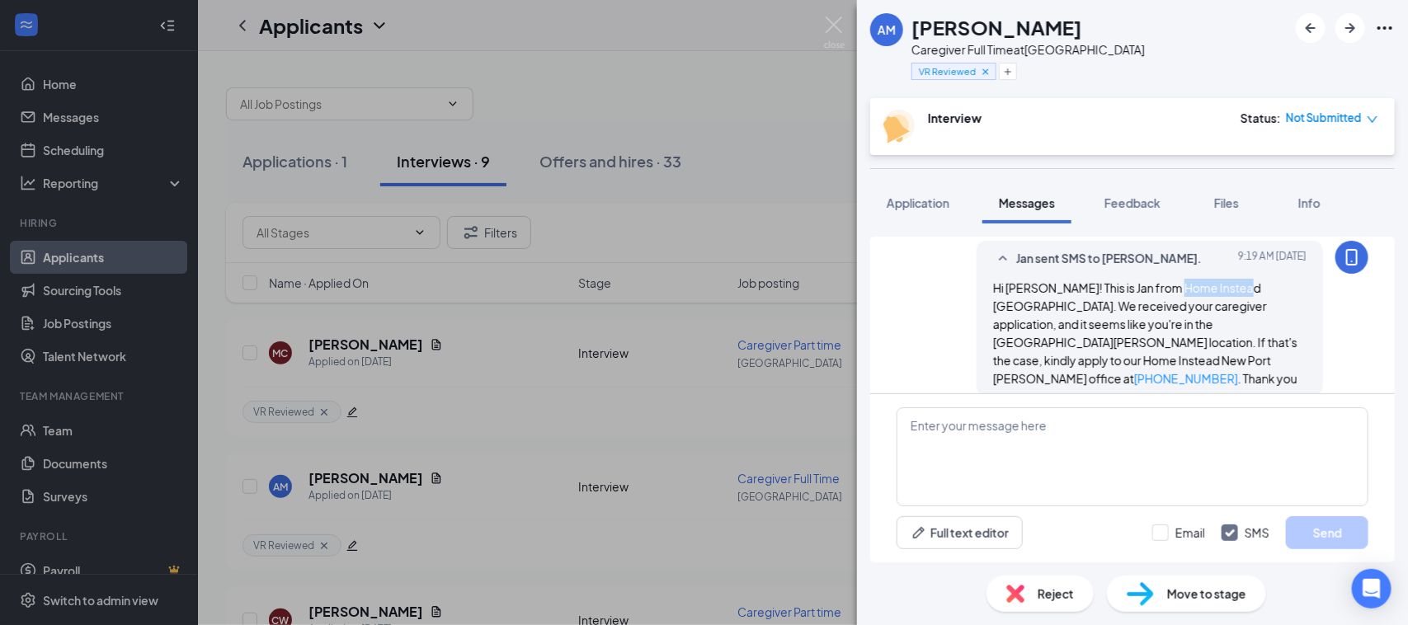
drag, startPoint x: 1156, startPoint y: 291, endPoint x: 1215, endPoint y: 290, distance: 59.4
click at [1215, 290] on span "Hi Alexis! This is Jan from Home Instead Spring Hill. We received your caregive…" at bounding box center [1145, 333] width 304 height 106
drag, startPoint x: 1087, startPoint y: 303, endPoint x: 1218, endPoint y: 302, distance: 130.3
click at [1242, 303] on span "Hi Alexis! This is Jan from Home Instead Spring Hill. We received your caregive…" at bounding box center [1145, 333] width 304 height 106
drag, startPoint x: 1040, startPoint y: 323, endPoint x: 1275, endPoint y: 322, distance: 234.3
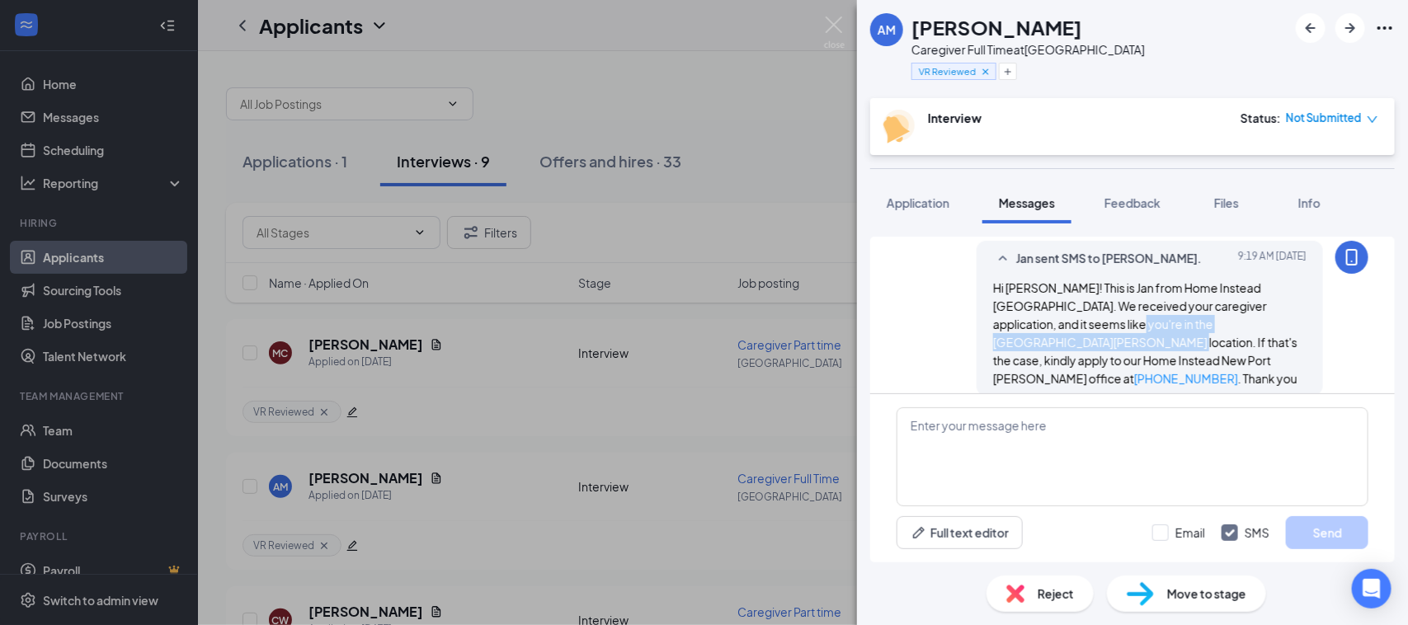
click at [1275, 323] on span "Hi Alexis! This is Jan from Home Instead Spring Hill. We received your caregive…" at bounding box center [1145, 333] width 304 height 106
drag, startPoint x: 1107, startPoint y: 340, endPoint x: 1181, endPoint y: 340, distance: 74.2
click at [1181, 340] on span "Hi Alexis! This is Jan from Home Instead Spring Hill. We received your caregive…" at bounding box center [1145, 333] width 304 height 106
click at [837, 21] on img at bounding box center [834, 32] width 21 height 32
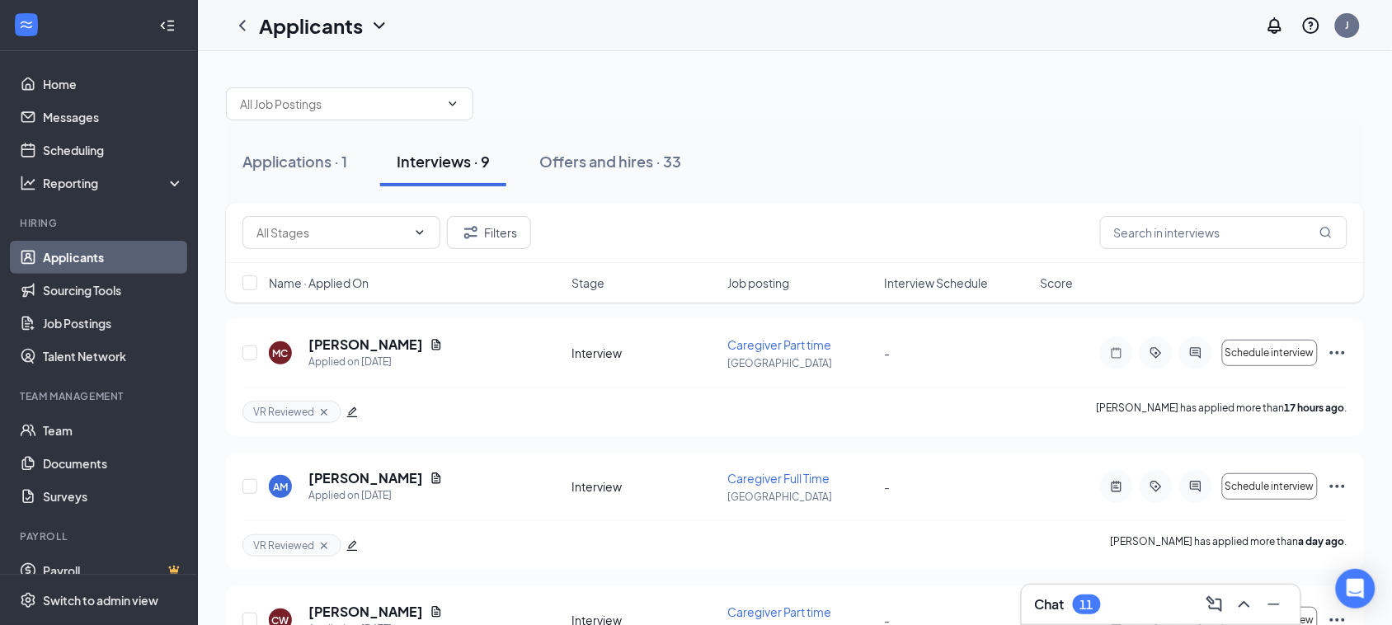
click at [1071, 607] on div "Chat 11" at bounding box center [1068, 605] width 66 height 20
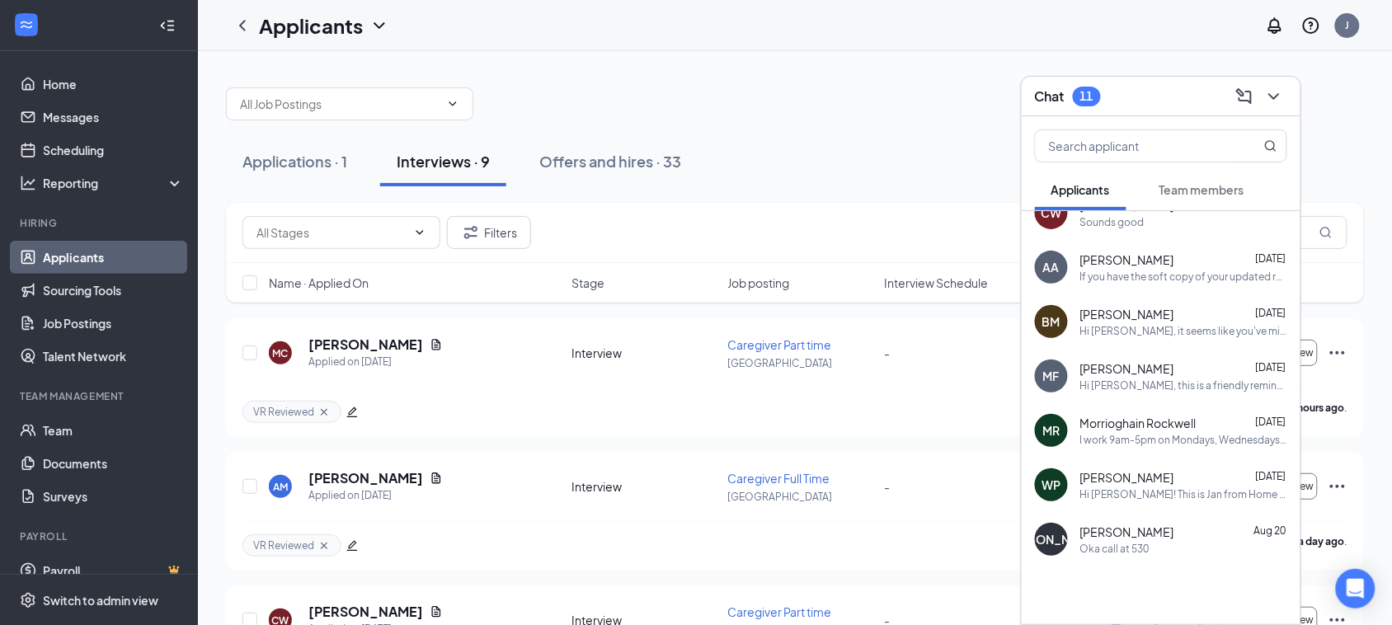
scroll to position [103, 0]
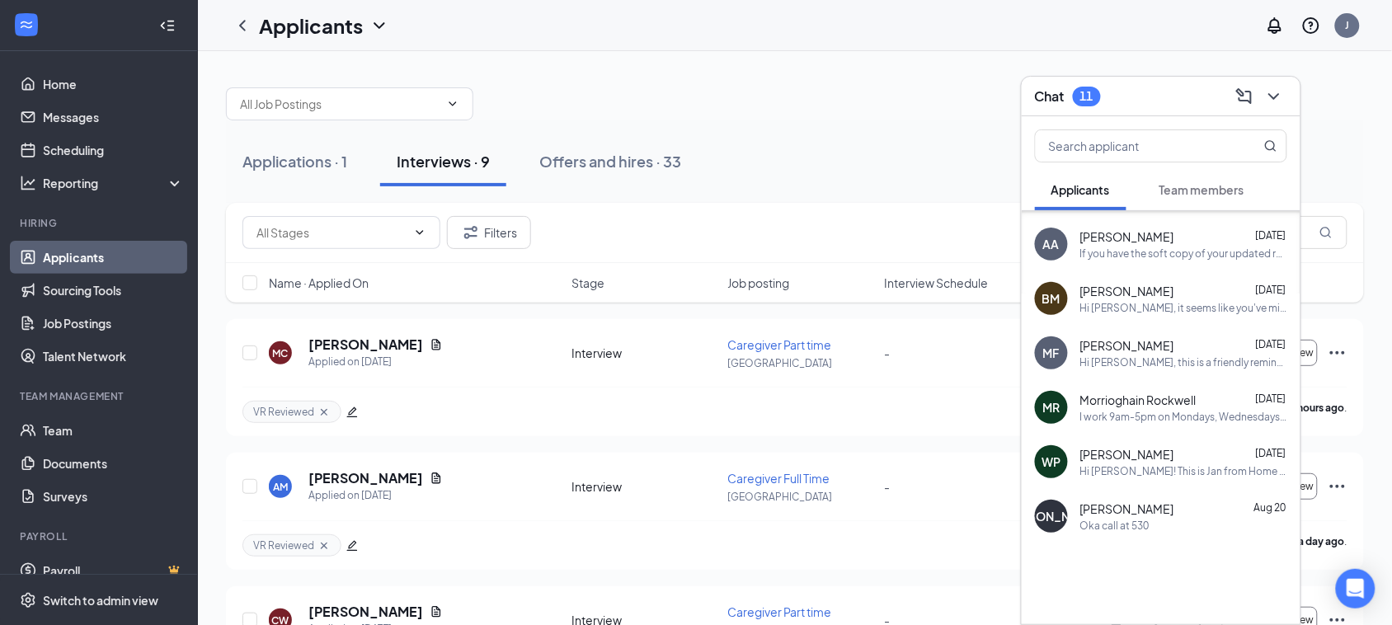
click at [1174, 404] on span "Morrioghain Rockwell" at bounding box center [1139, 400] width 116 height 16
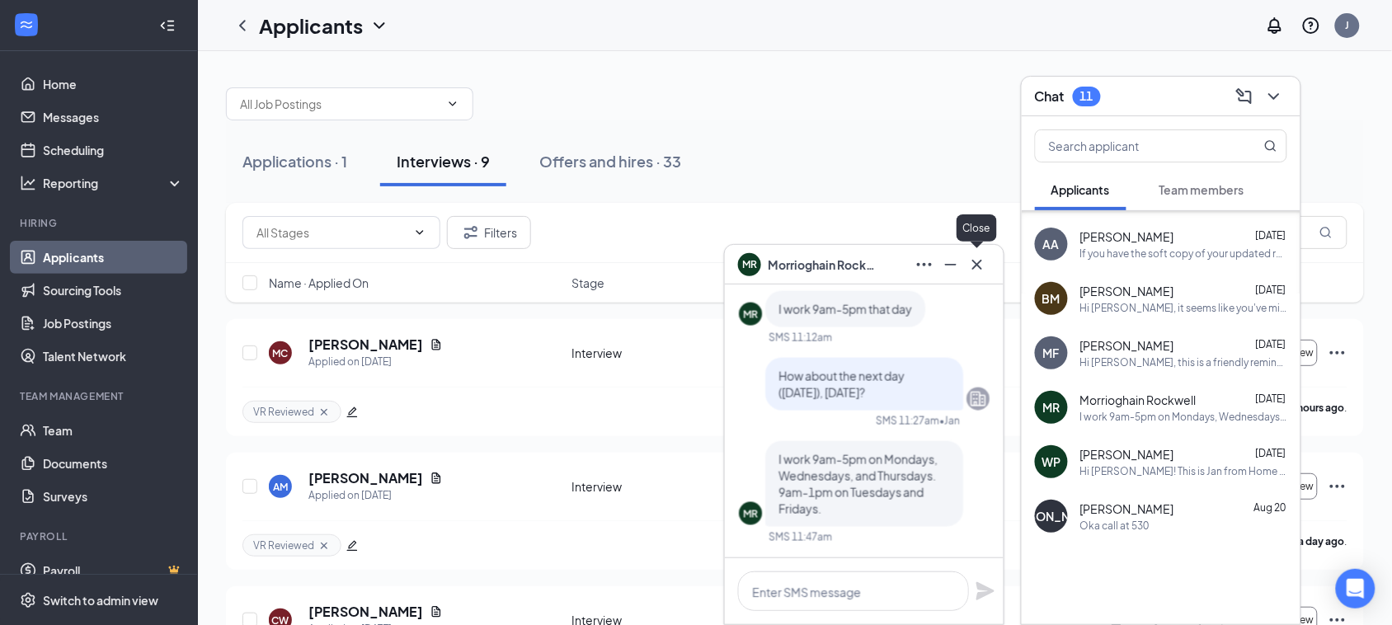
click at [987, 269] on icon "Cross" at bounding box center [978, 265] width 20 height 20
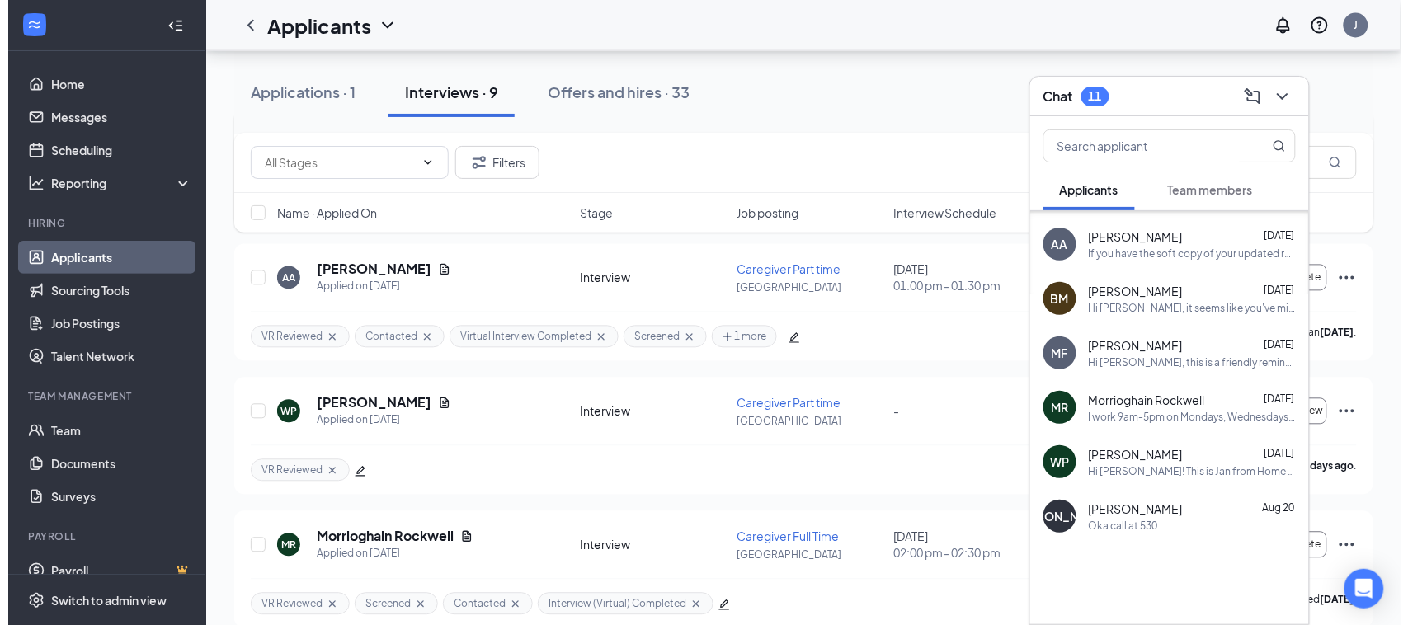
scroll to position [905, 0]
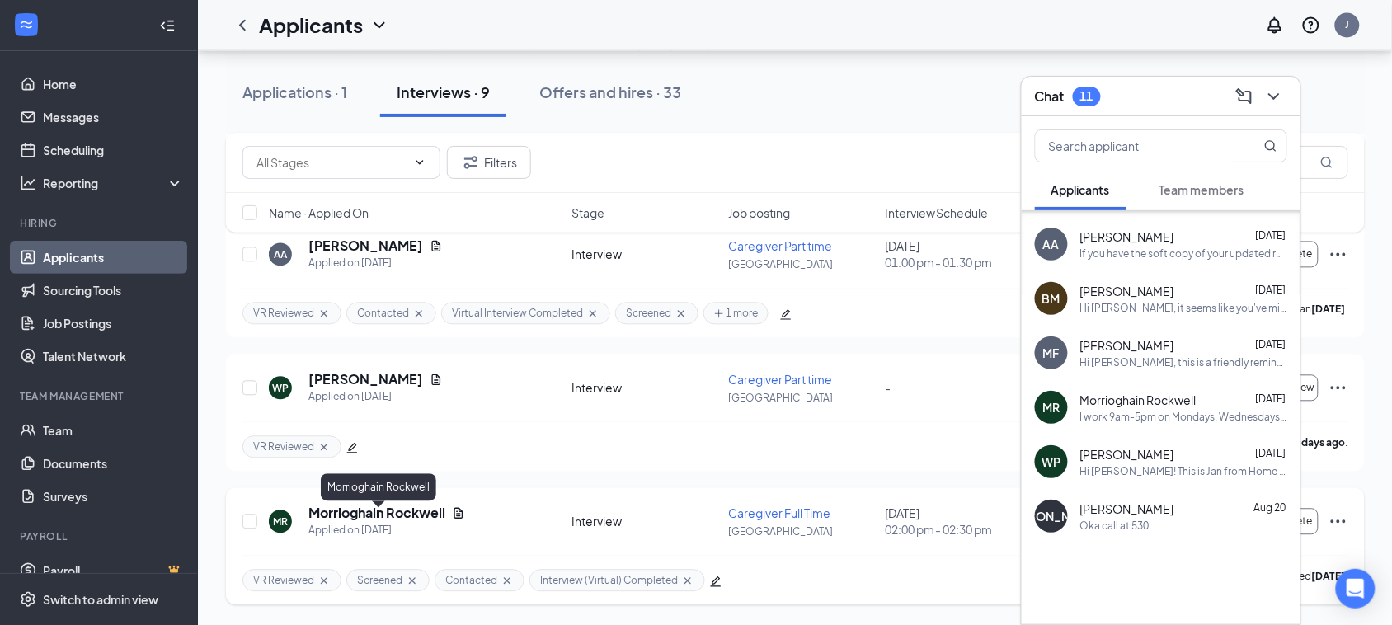
click at [422, 508] on h5 "Morrioghain Rockwell" at bounding box center [377, 514] width 137 height 18
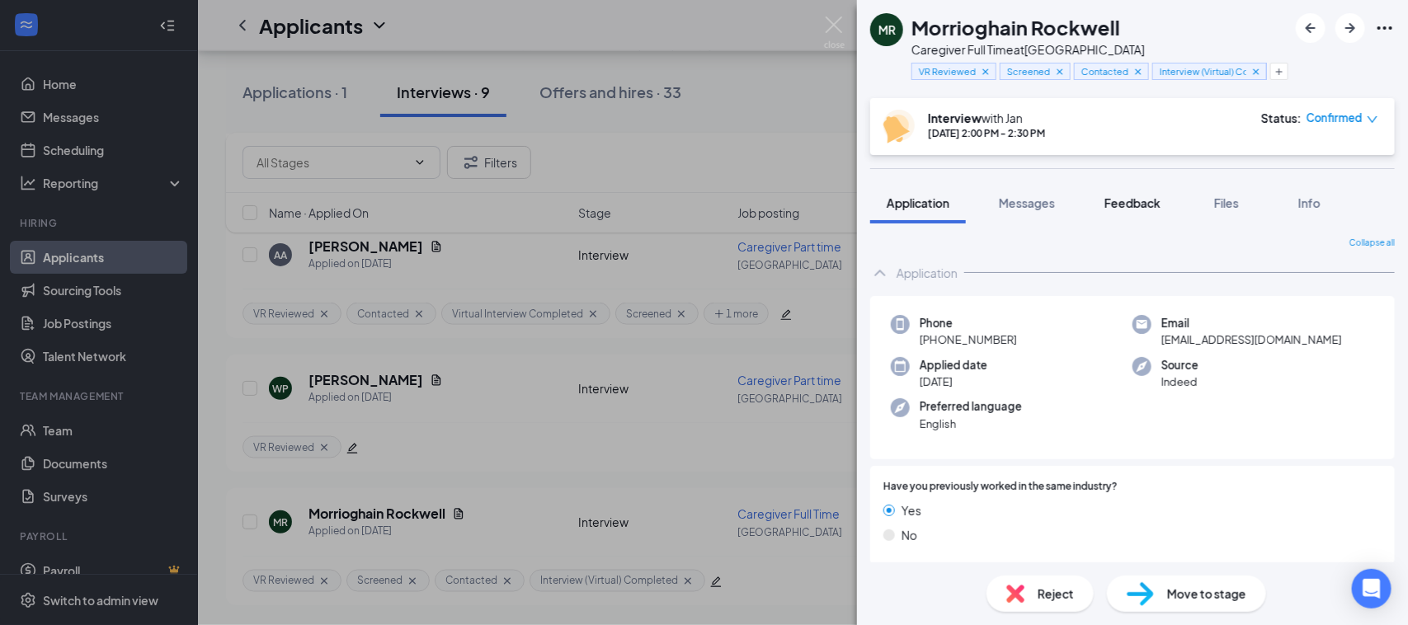
click at [1167, 204] on button "Feedback" at bounding box center [1132, 202] width 89 height 41
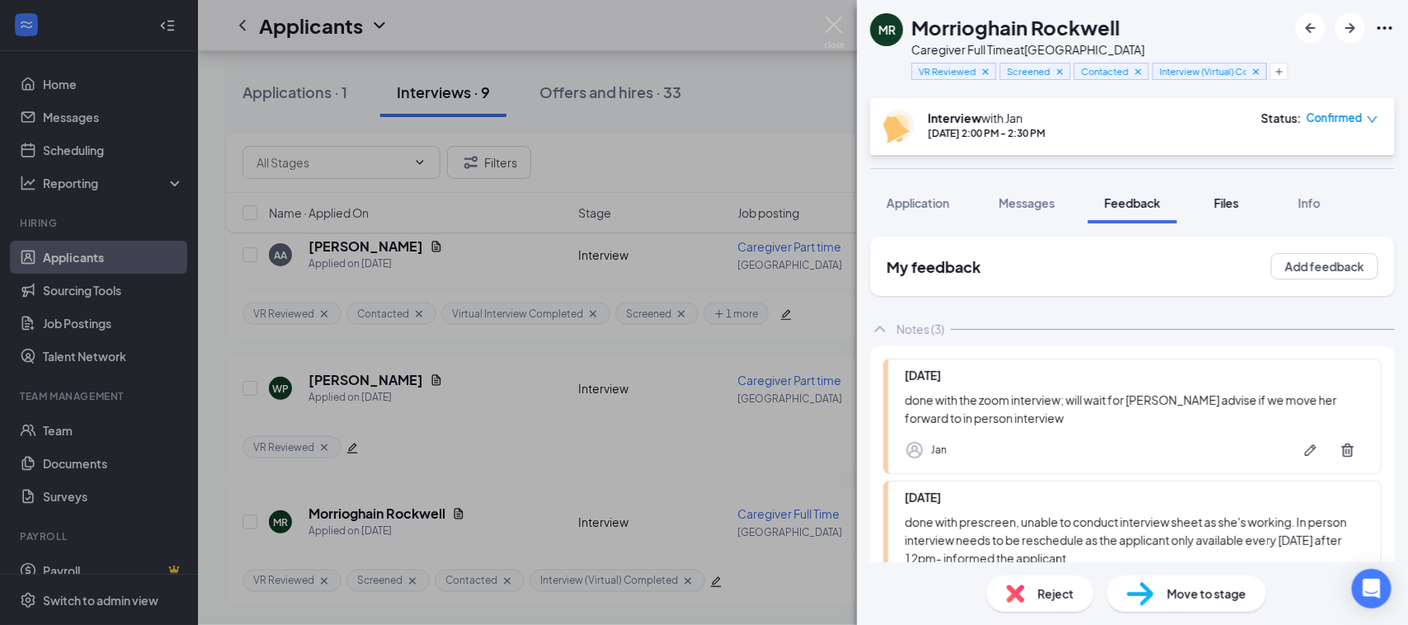
click at [1230, 207] on span "Files" at bounding box center [1226, 203] width 25 height 15
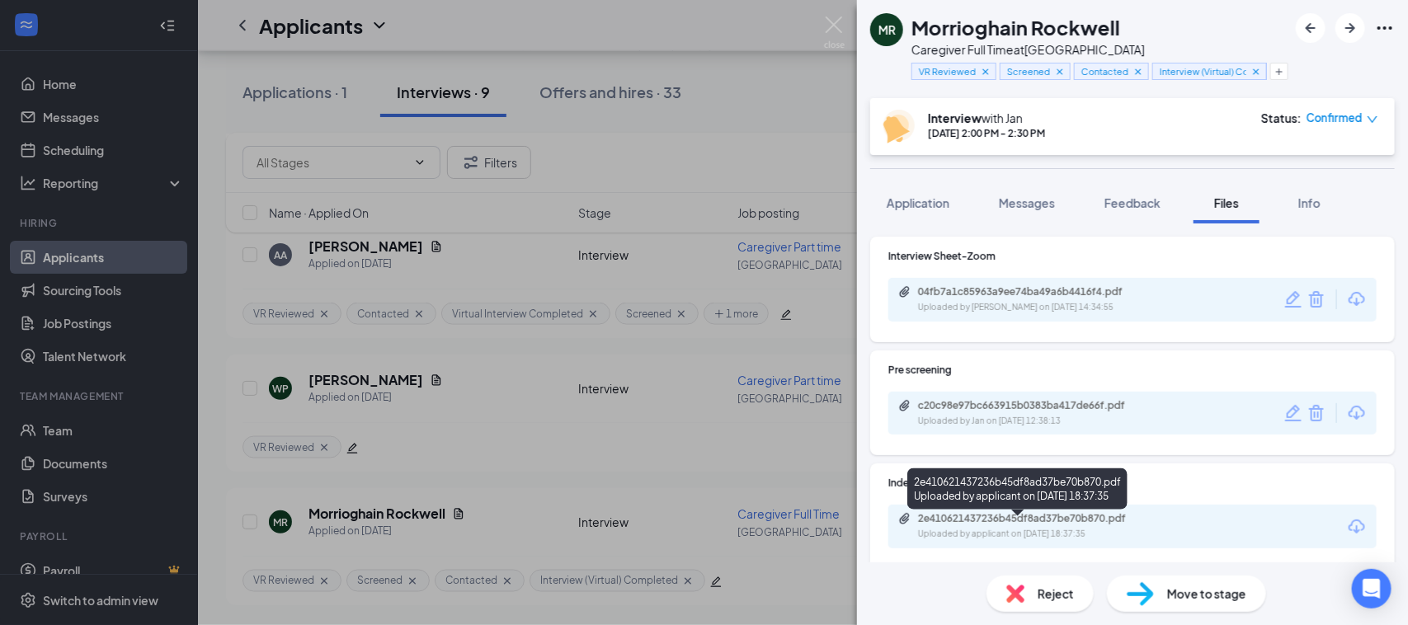
click at [972, 525] on div "2e410621437236b45df8ad37be70b870.pdf" at bounding box center [1033, 518] width 231 height 13
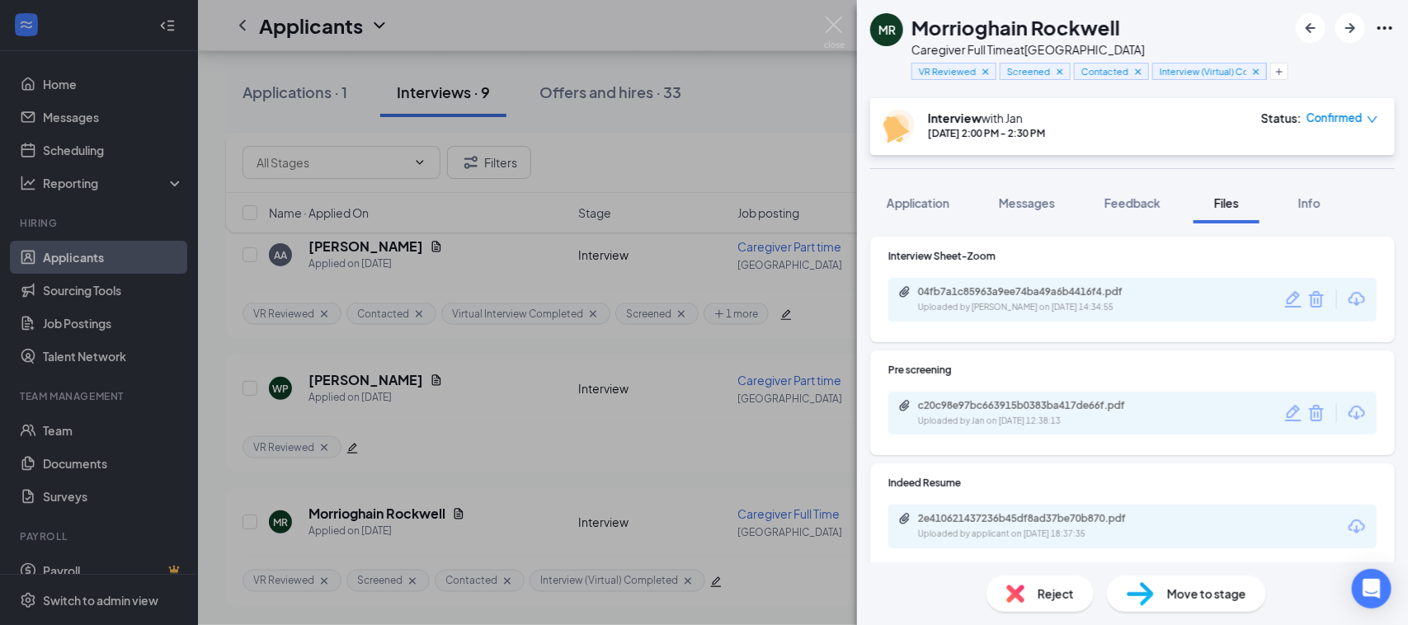
click at [1007, 308] on div "Uploaded by Jan on Aug 22, 2025 at 14:34:55" at bounding box center [1041, 307] width 247 height 13
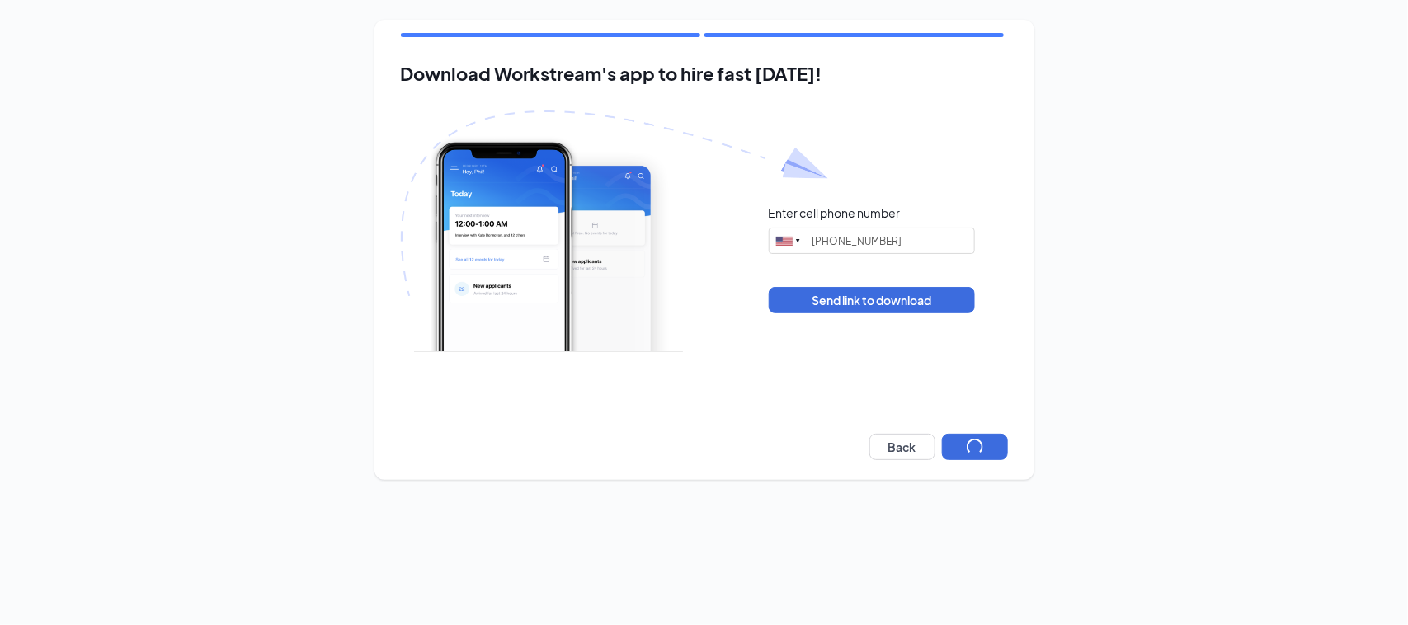
drag, startPoint x: 1143, startPoint y: 489, endPoint x: 859, endPoint y: 186, distance: 415.6
click at [859, 186] on body "Download Workstream's app to hire fast [DATE]! Enter cell phone number [GEOGRAP…" at bounding box center [704, 312] width 1408 height 625
click at [979, 444] on button "Next" at bounding box center [975, 447] width 66 height 26
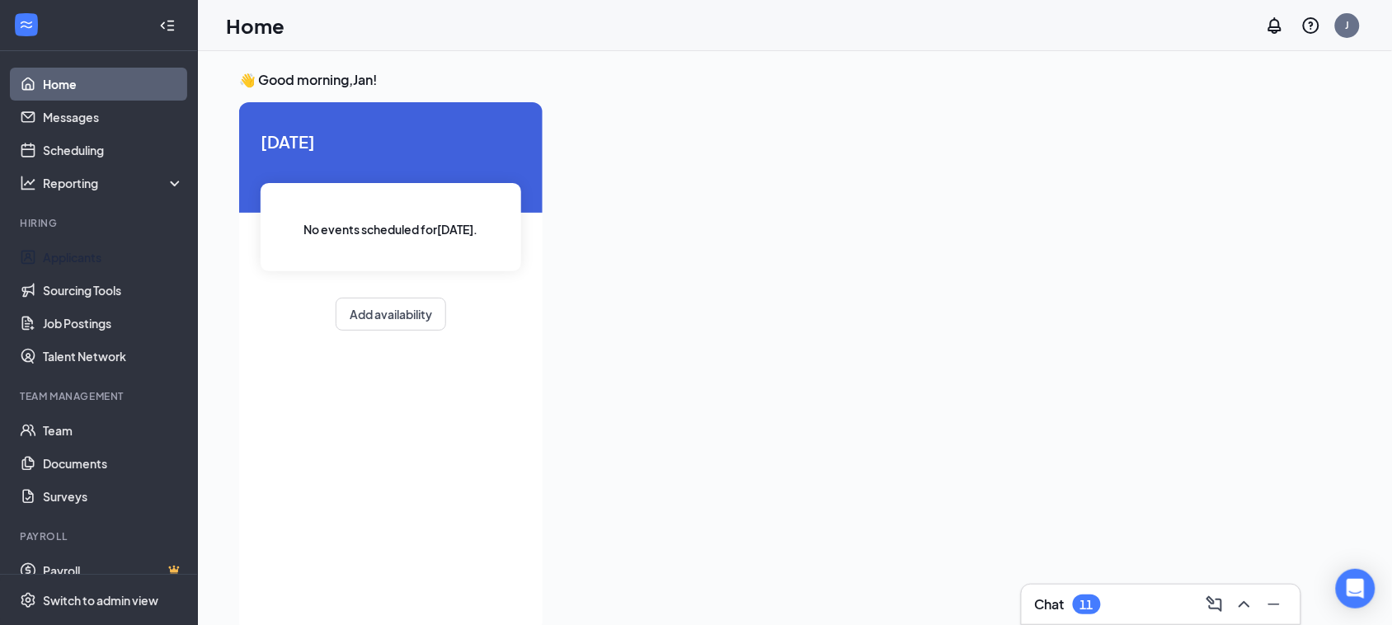
click at [92, 256] on link "Applicants" at bounding box center [113, 257] width 141 height 33
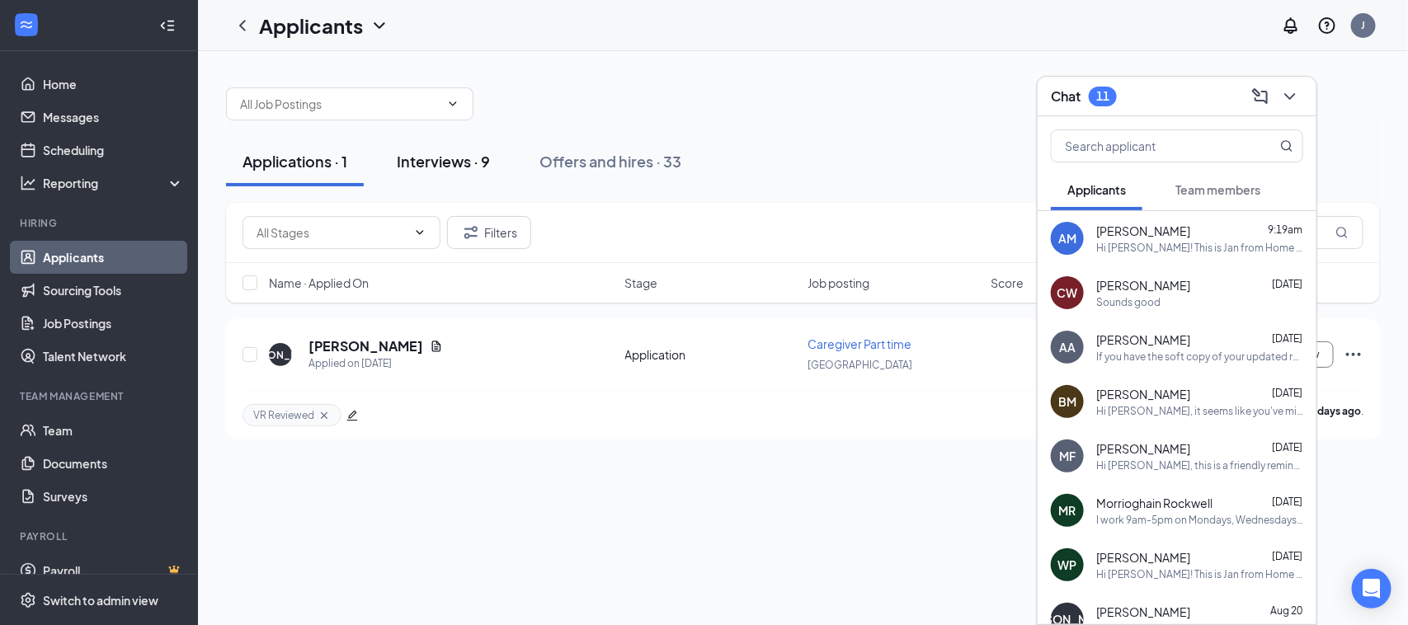
click at [410, 165] on div "Interviews · 9" at bounding box center [443, 161] width 93 height 21
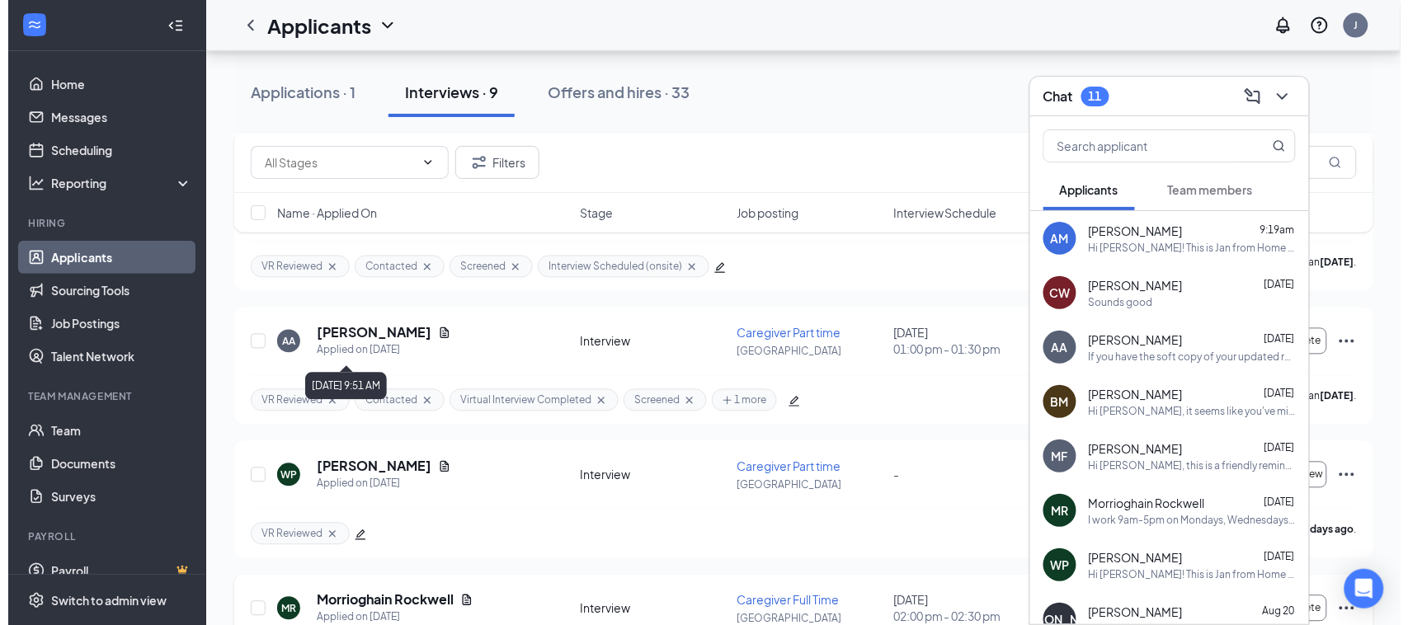
scroll to position [905, 0]
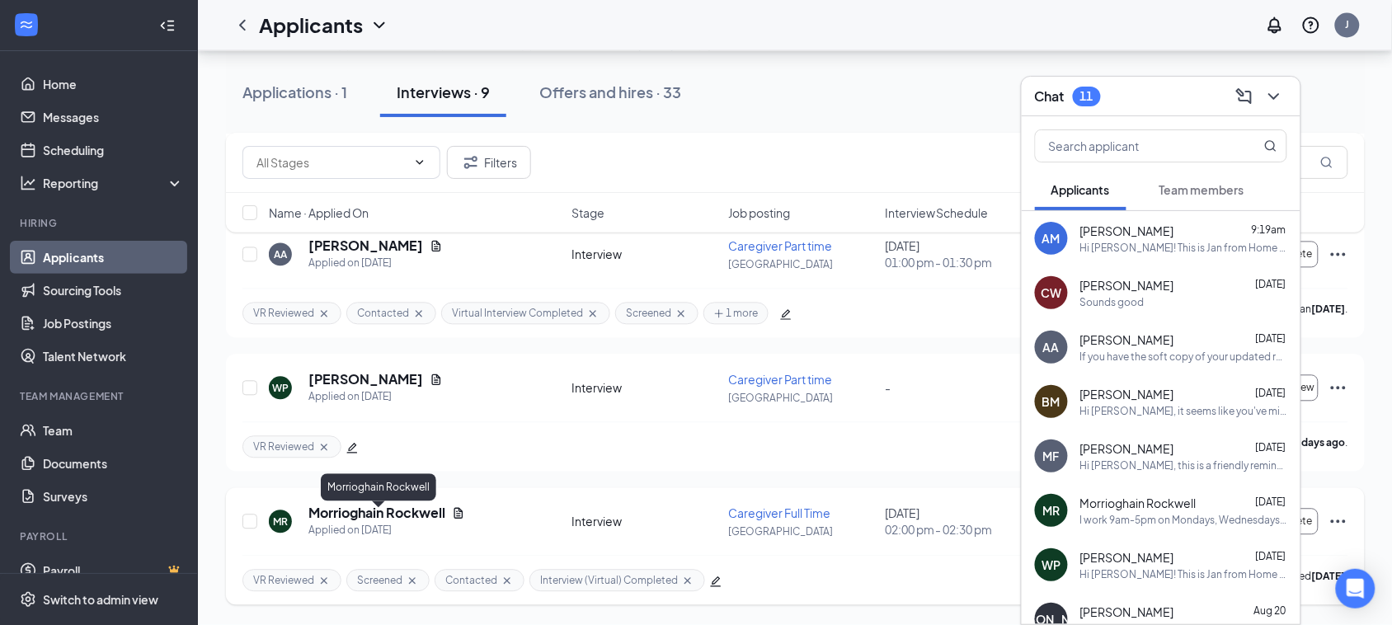
click at [388, 508] on h5 "Morrioghain Rockwell" at bounding box center [377, 514] width 137 height 18
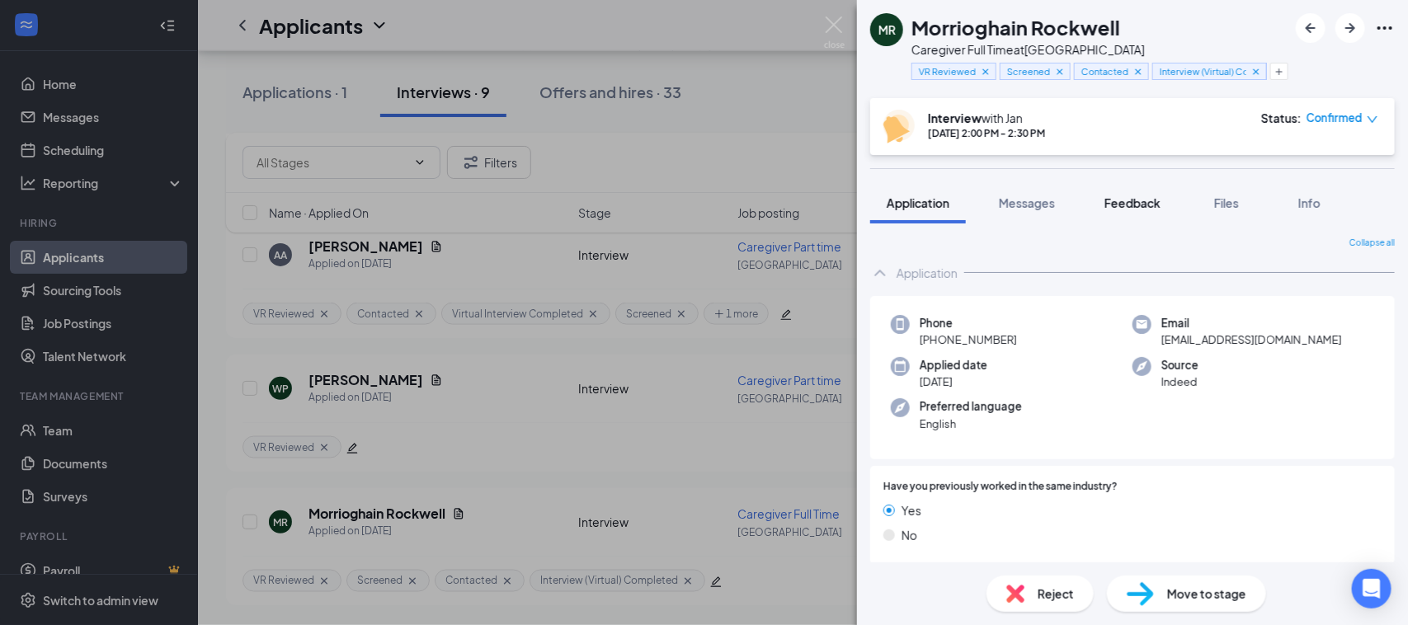
click at [1120, 202] on span "Feedback" at bounding box center [1133, 203] width 56 height 15
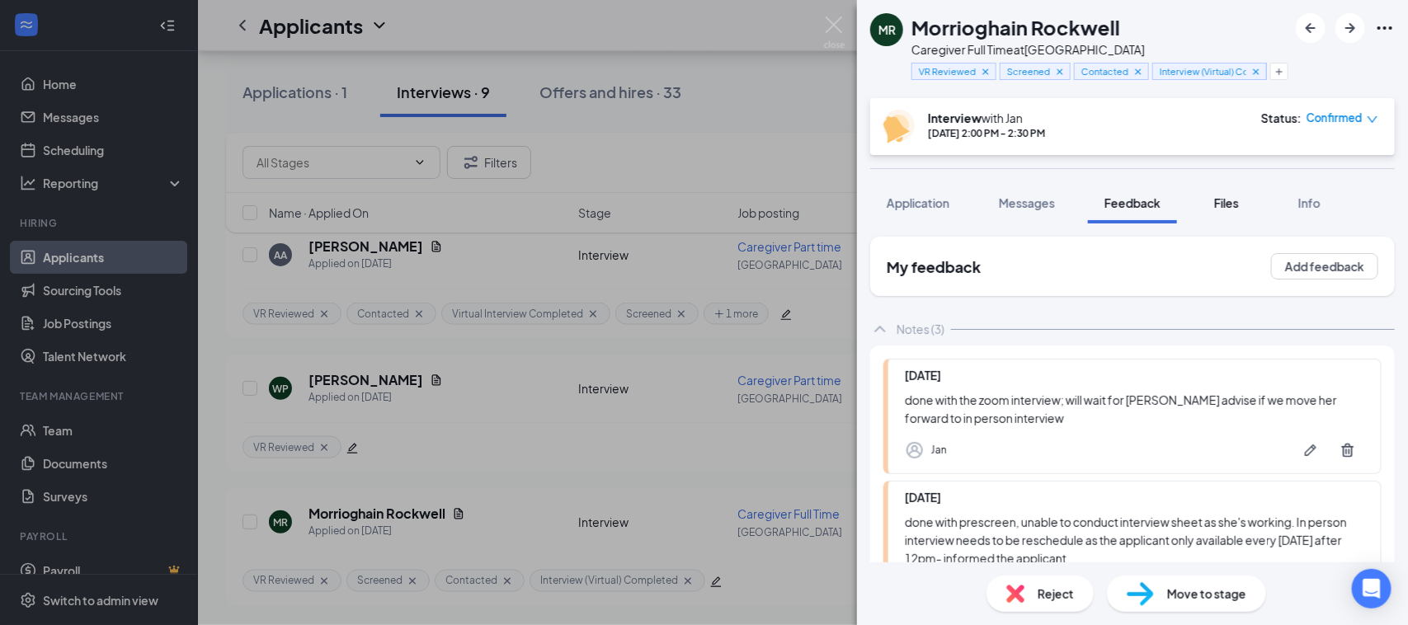
click at [1242, 206] on div "Files" at bounding box center [1226, 203] width 33 height 16
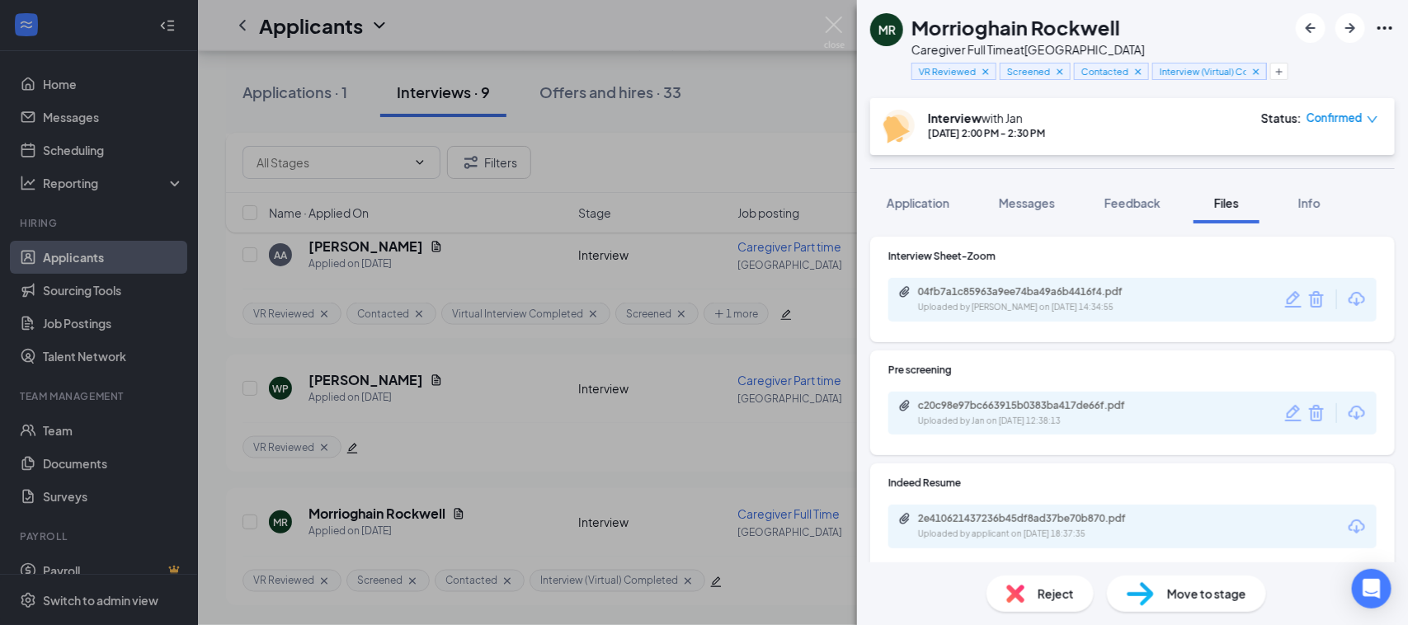
click at [1181, 314] on div "04fb7a1c85963a9ee74ba49a6b4416f4.pdf Uploaded by Jan on Aug 22, 2025 at 14:34:55" at bounding box center [1132, 300] width 488 height 44
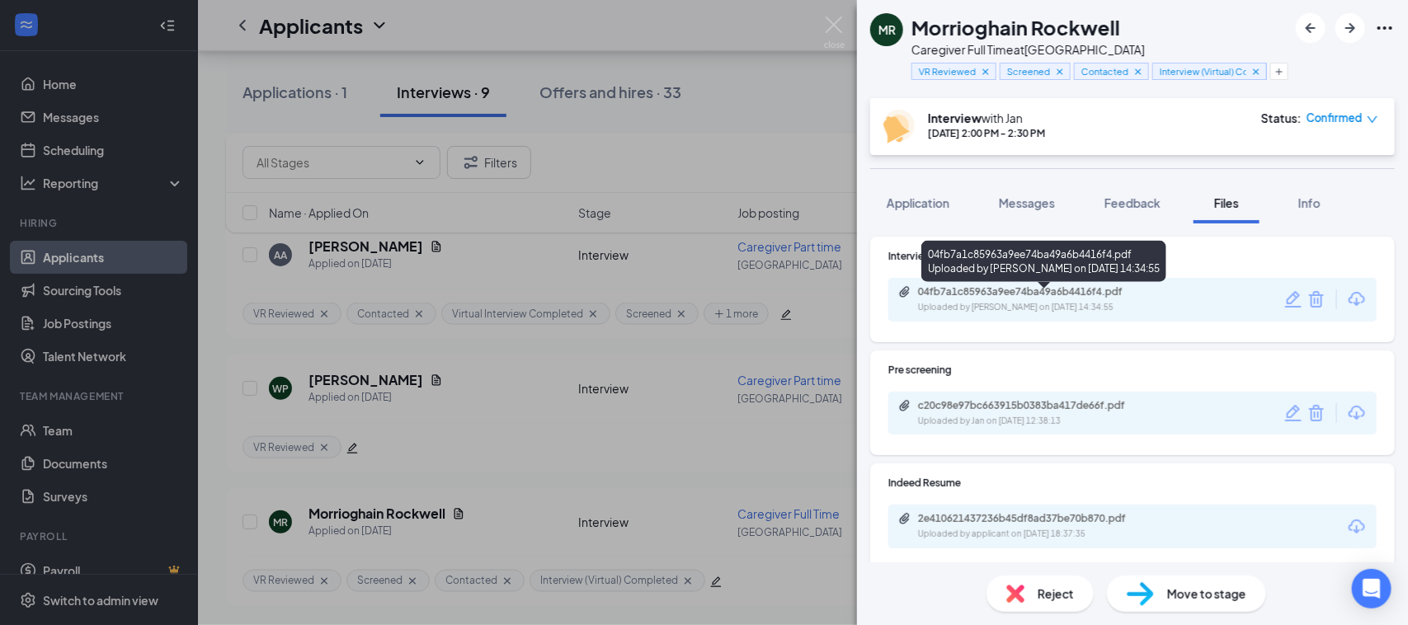
click at [1112, 303] on div "Uploaded by Jan on Aug 22, 2025 at 14:34:55" at bounding box center [1041, 307] width 247 height 13
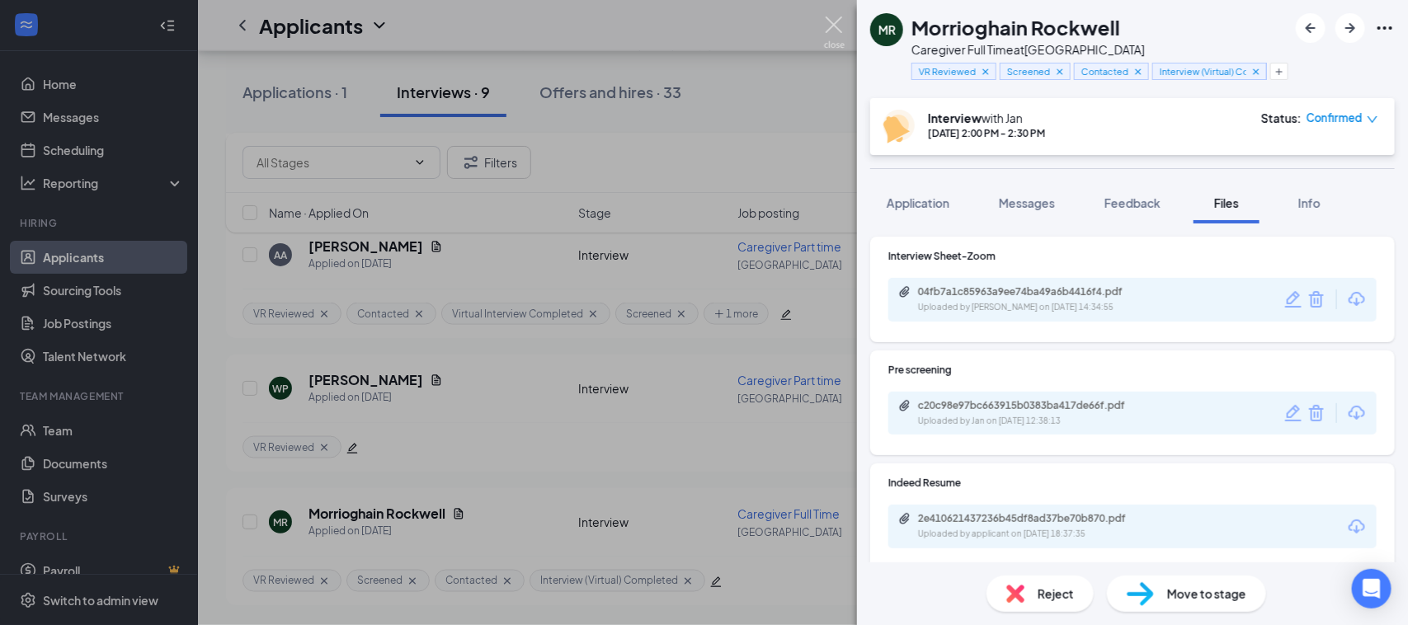
click at [834, 27] on img at bounding box center [834, 32] width 21 height 32
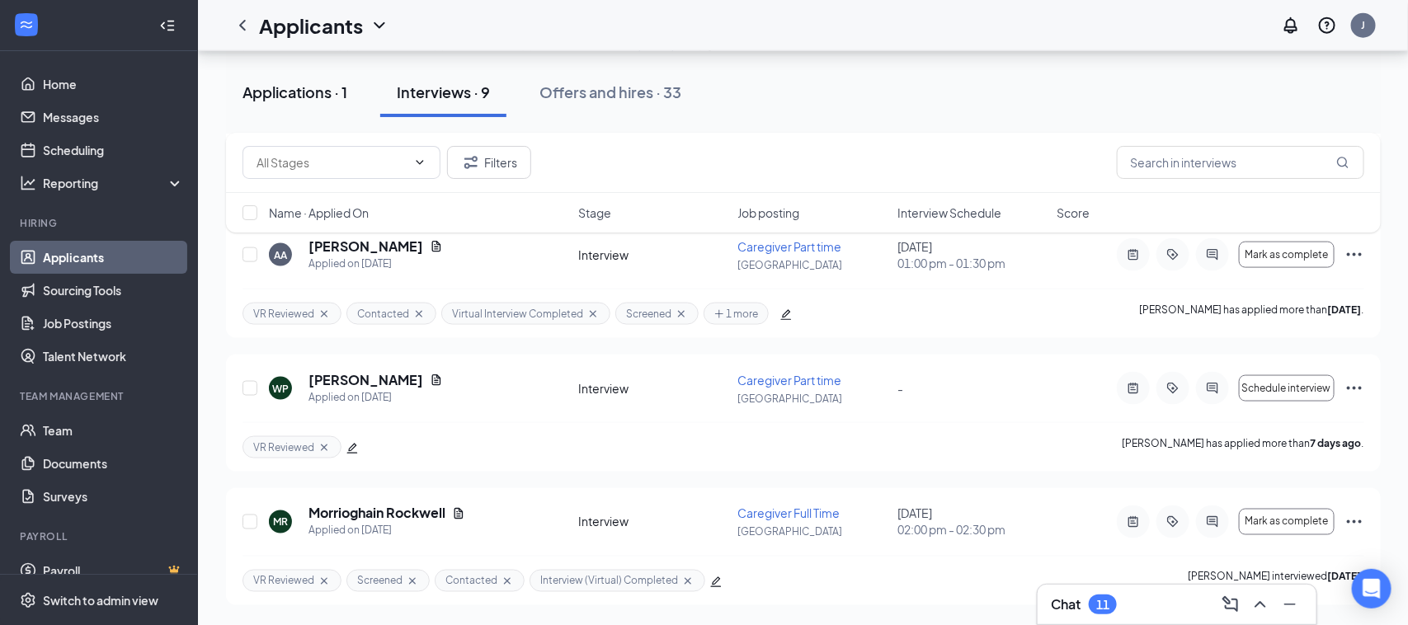
click at [258, 82] on div "Applications · 1" at bounding box center [295, 92] width 105 height 21
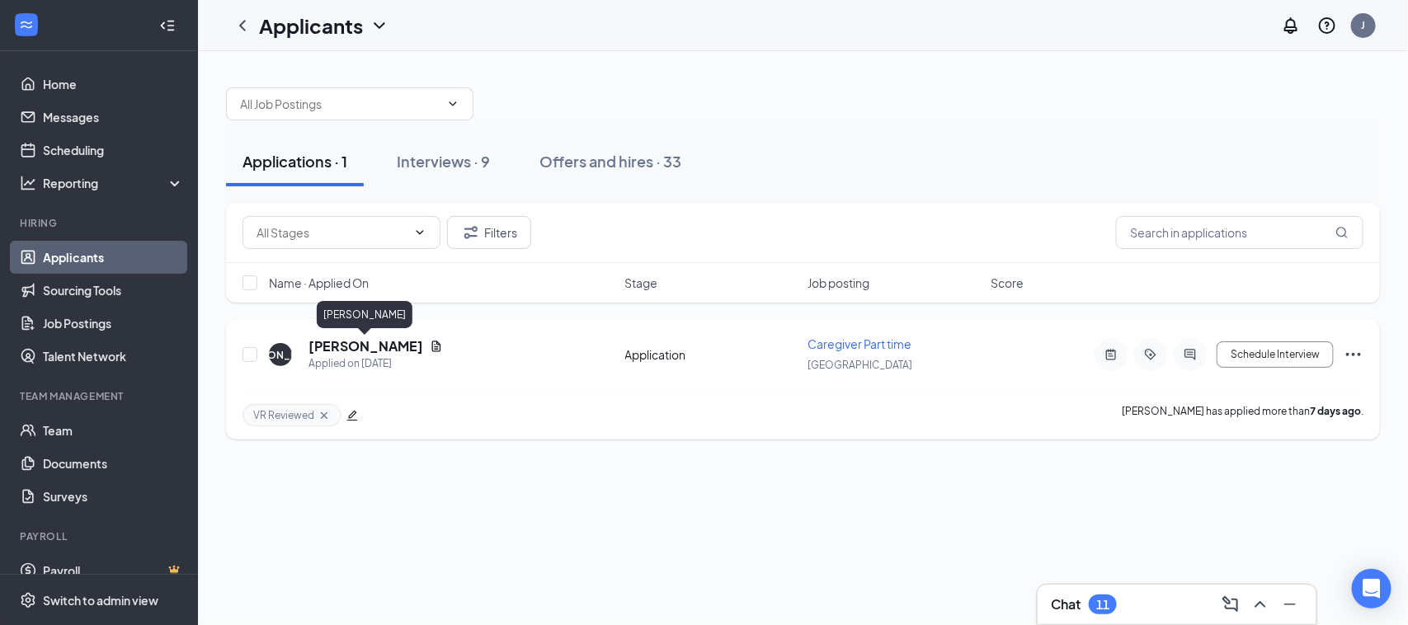
click at [378, 351] on h5 "[PERSON_NAME]" at bounding box center [366, 346] width 115 height 18
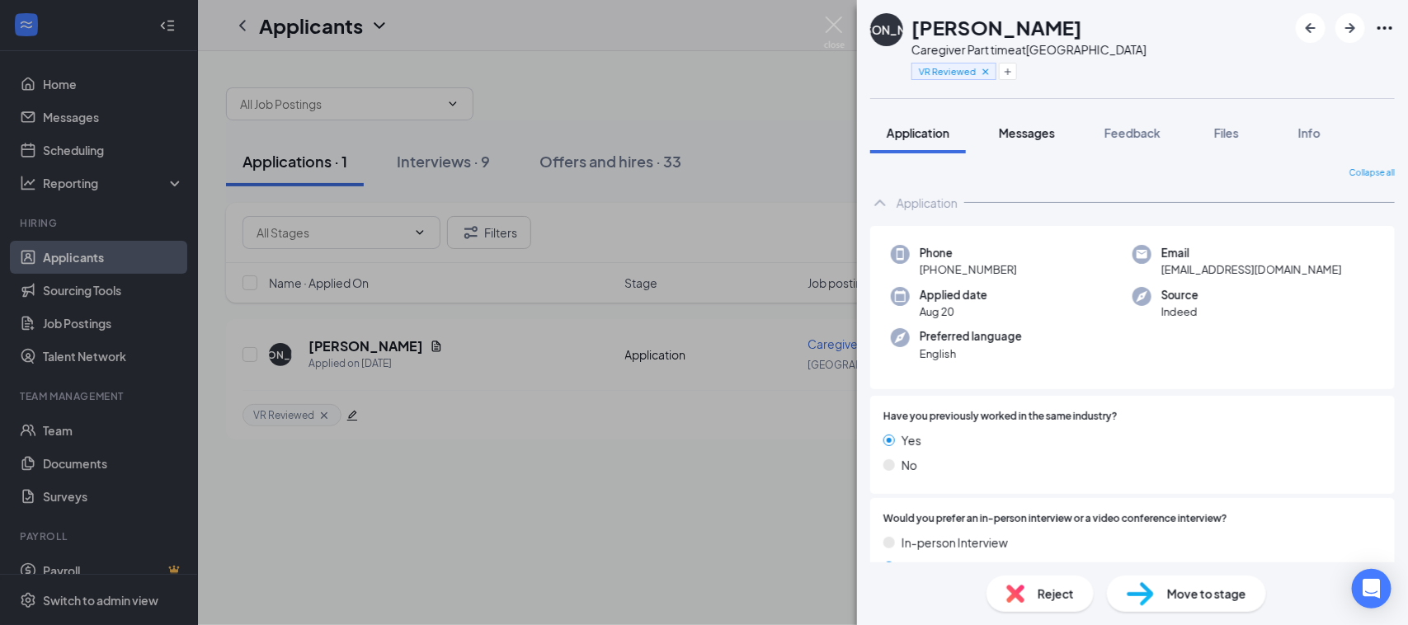
click at [1021, 134] on span "Messages" at bounding box center [1027, 132] width 56 height 15
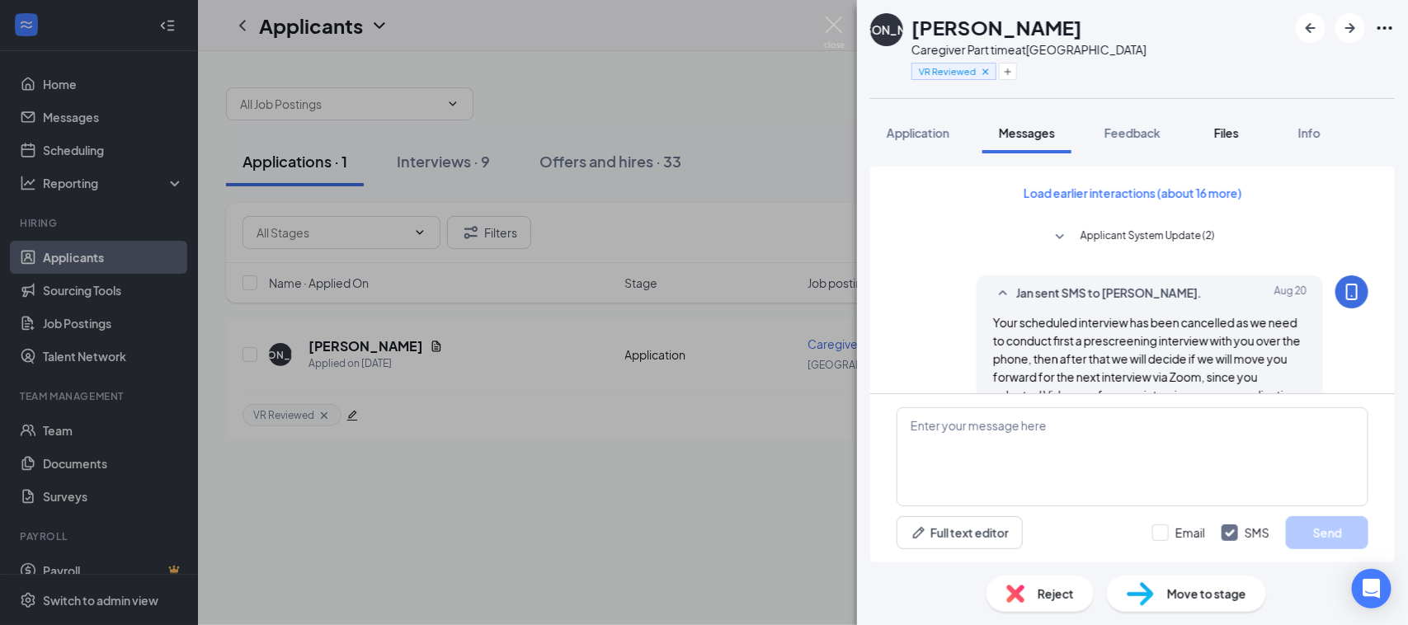
click at [1229, 126] on span "Files" at bounding box center [1226, 132] width 25 height 15
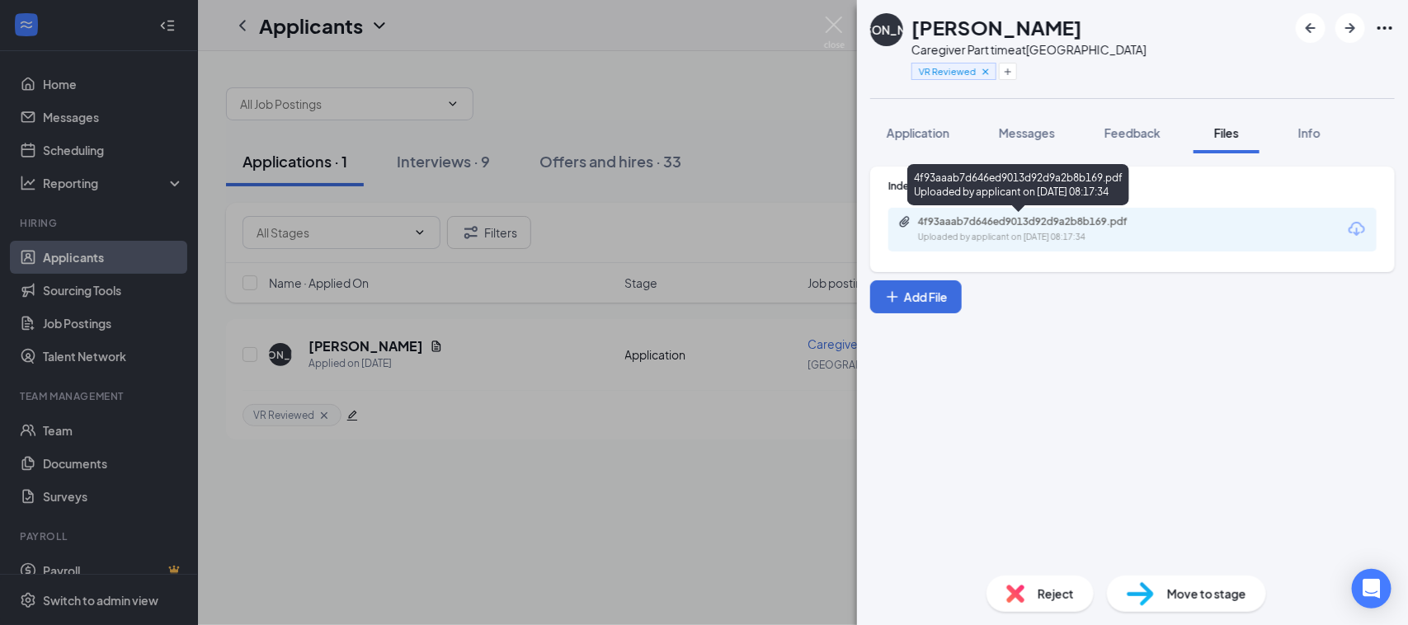
click at [1000, 232] on div "Uploaded by applicant on Aug 20, 2025 at 08:17:34" at bounding box center [1041, 237] width 247 height 13
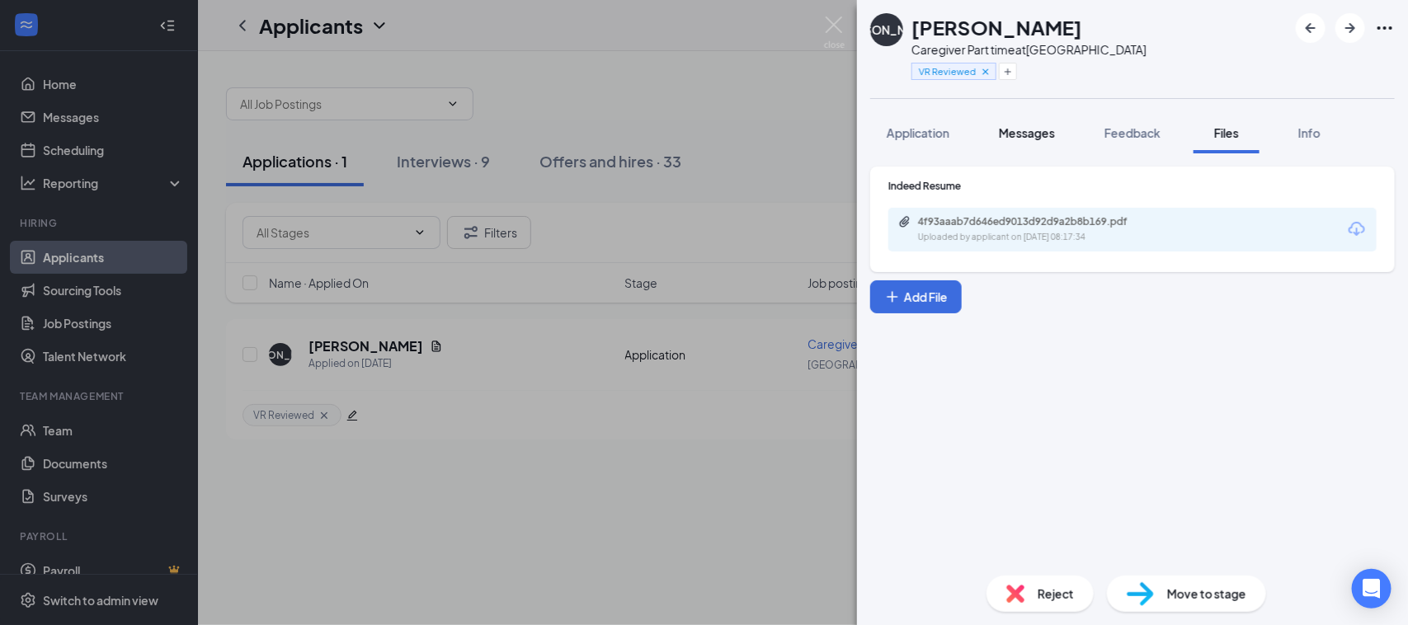
click at [1044, 134] on span "Messages" at bounding box center [1027, 132] width 56 height 15
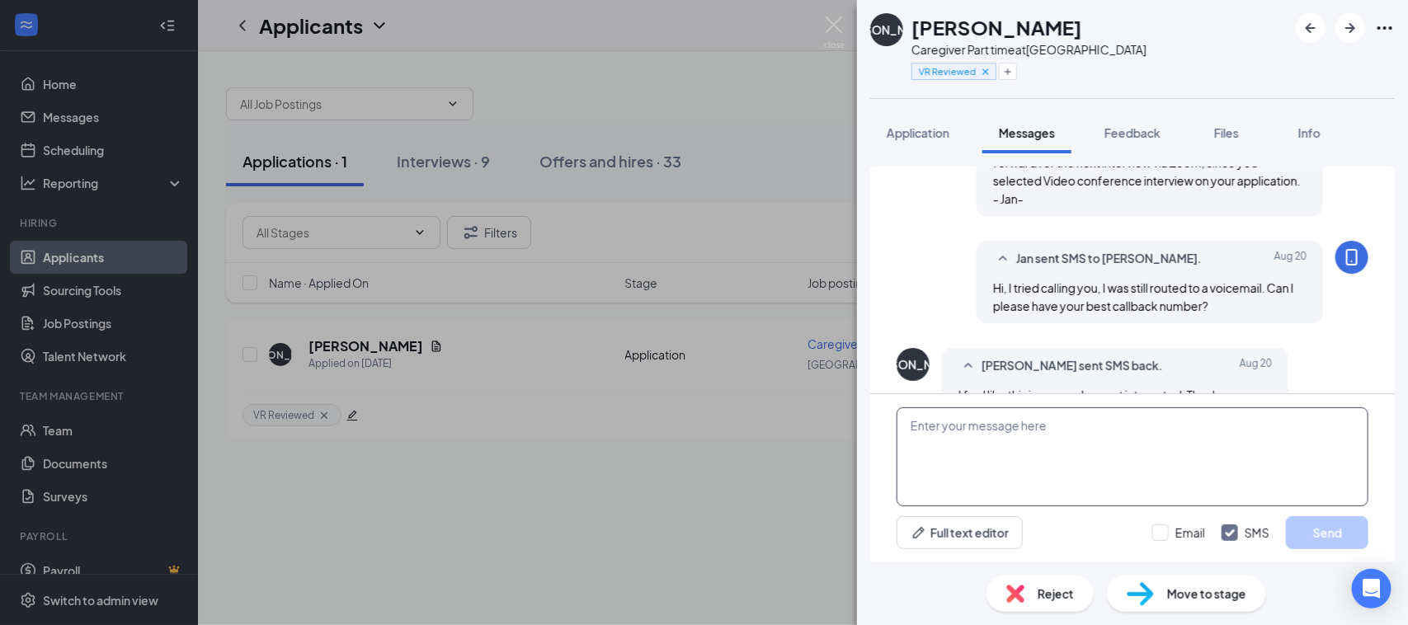
scroll to position [749, 0]
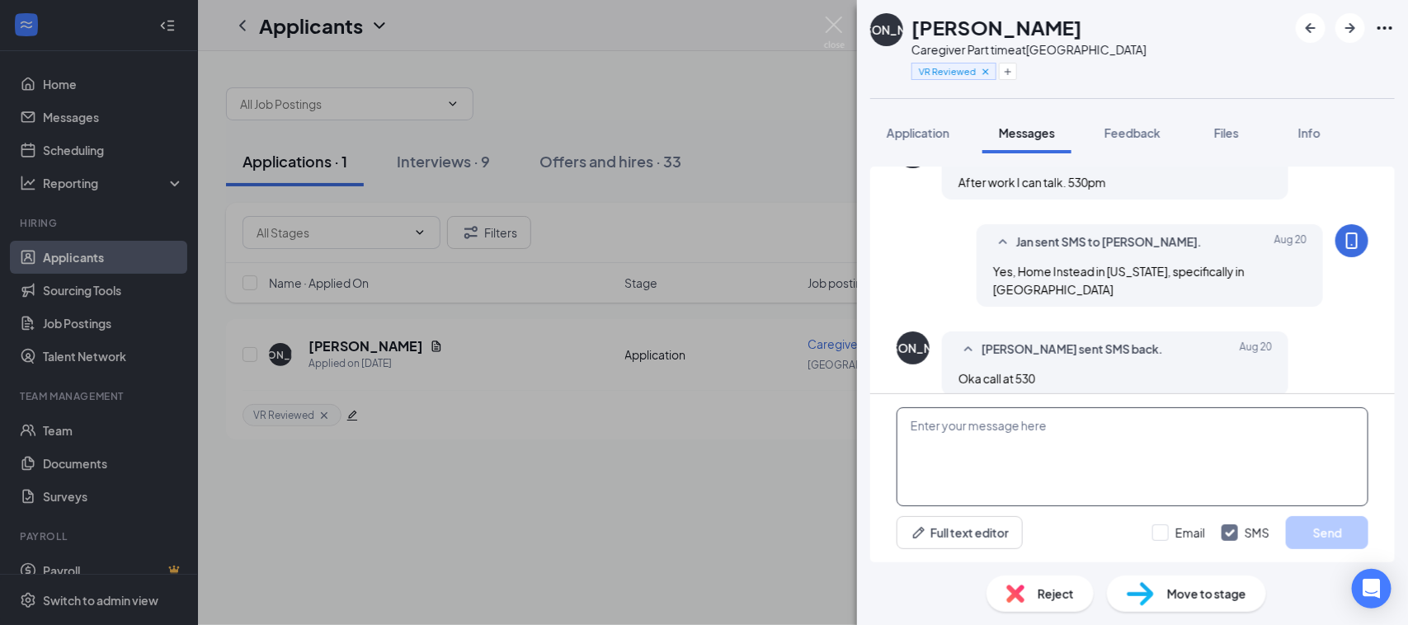
click at [958, 448] on textarea at bounding box center [1133, 457] width 472 height 99
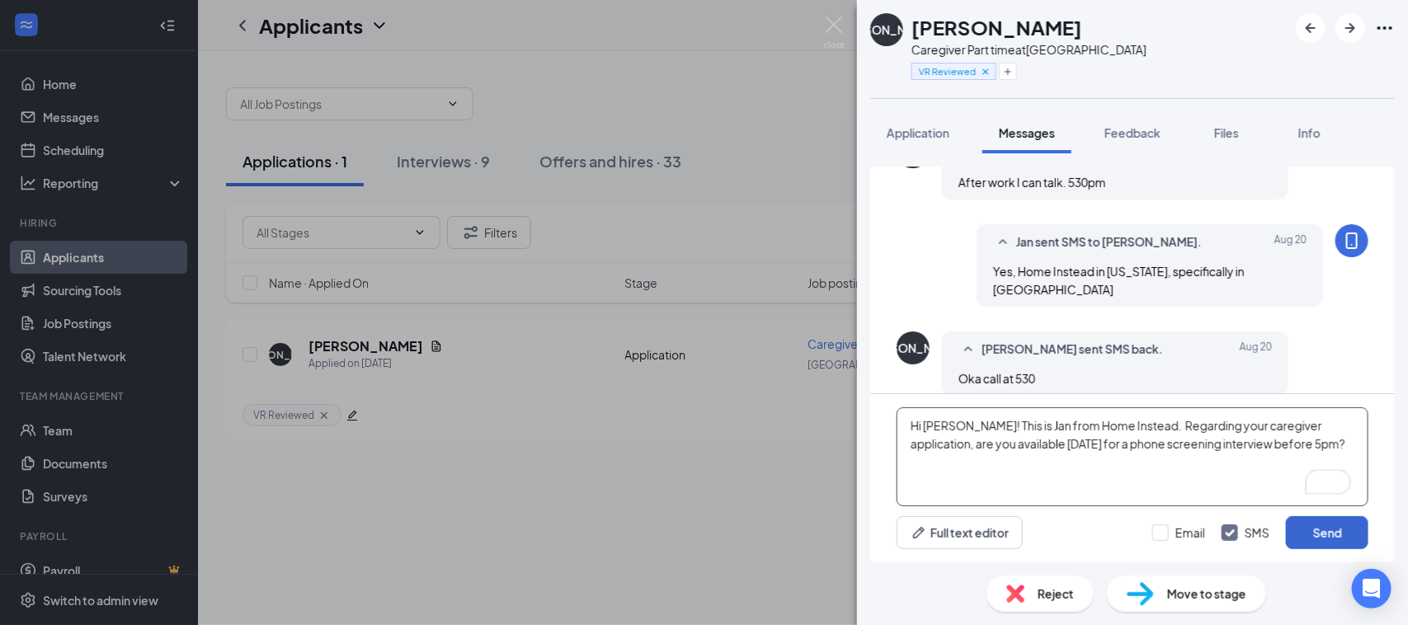
type textarea "Hi Jennifer! This is Jan from Home Instead. Regarding your caregiver applicatio…"
click at [1317, 529] on button "Send" at bounding box center [1327, 532] width 82 height 33
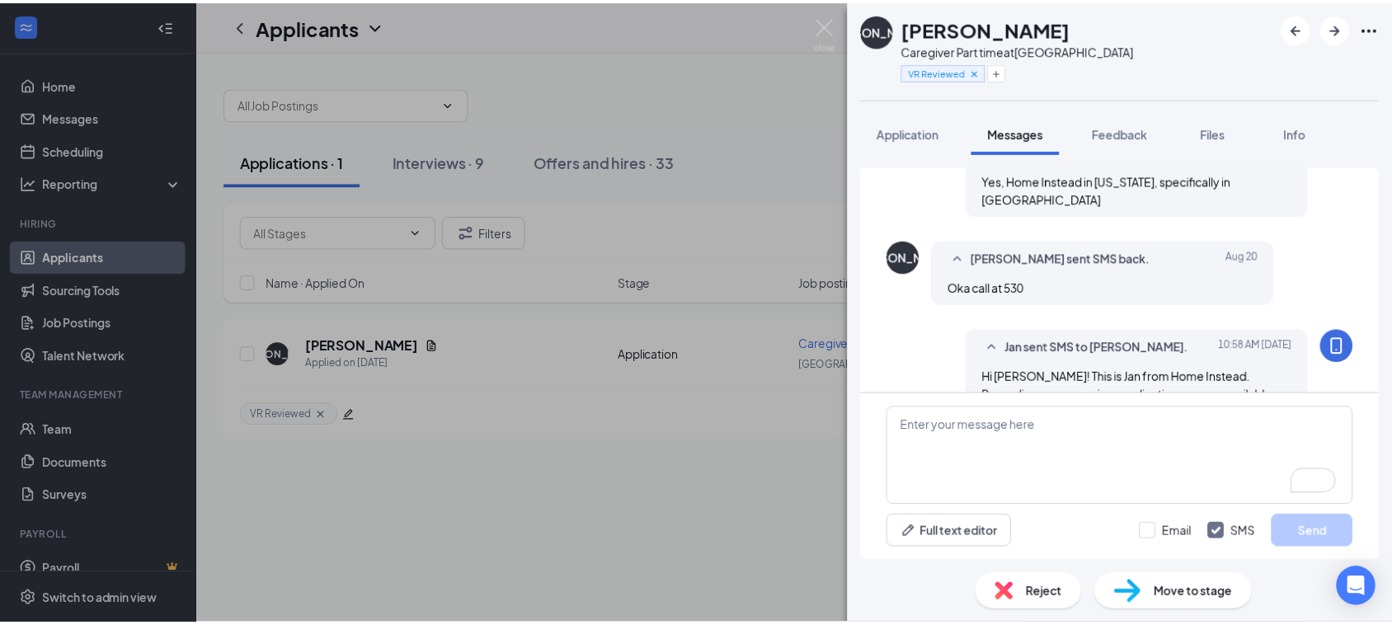
scroll to position [874, 0]
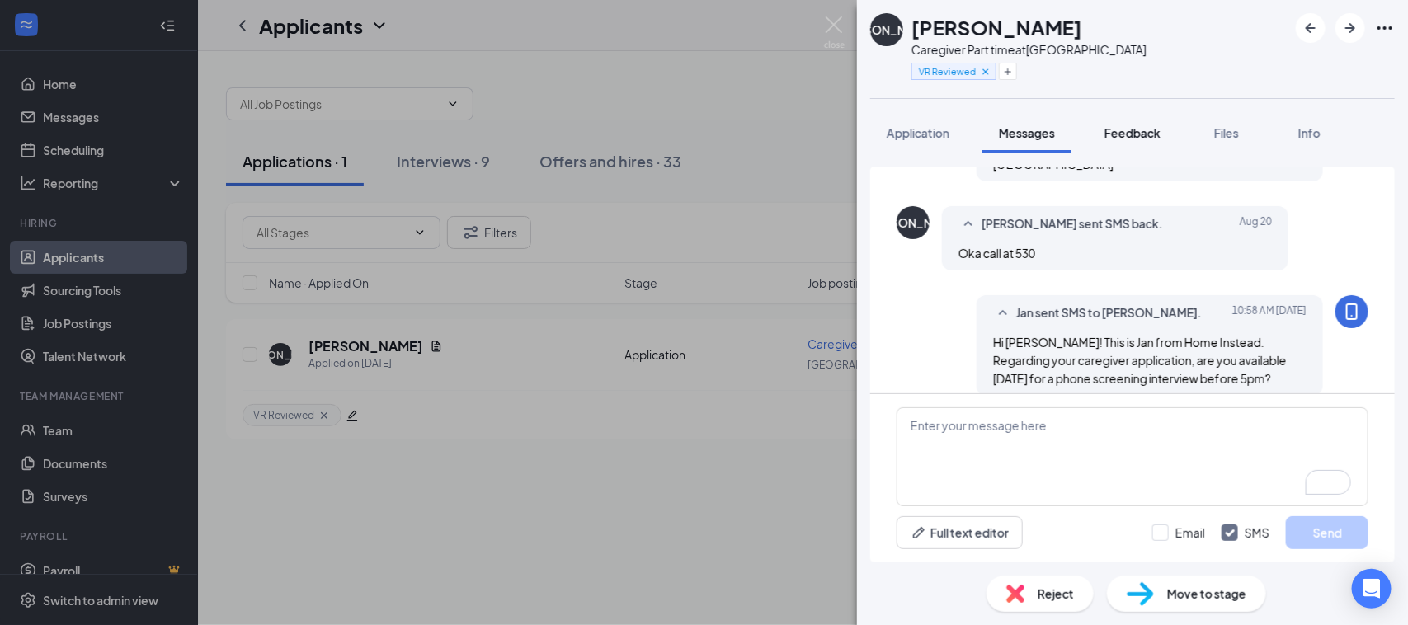
click at [1167, 130] on button "Feedback" at bounding box center [1132, 132] width 89 height 41
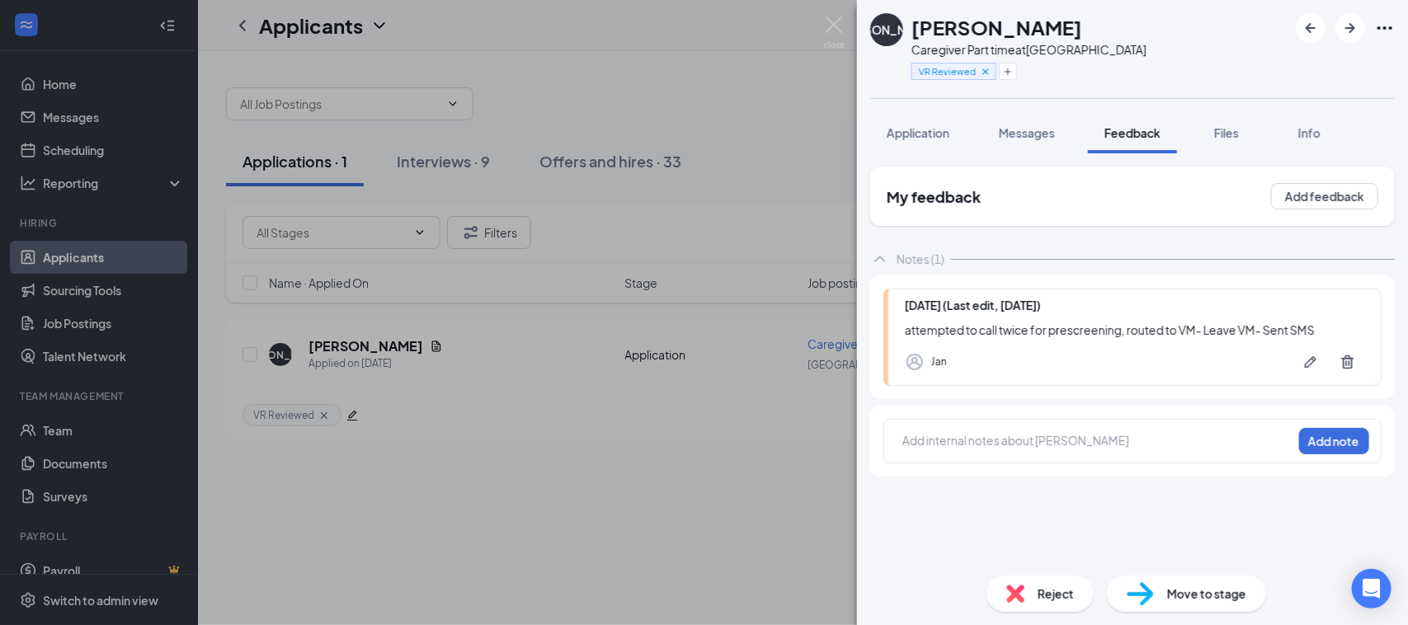
click at [988, 439] on div at bounding box center [1097, 440] width 389 height 17
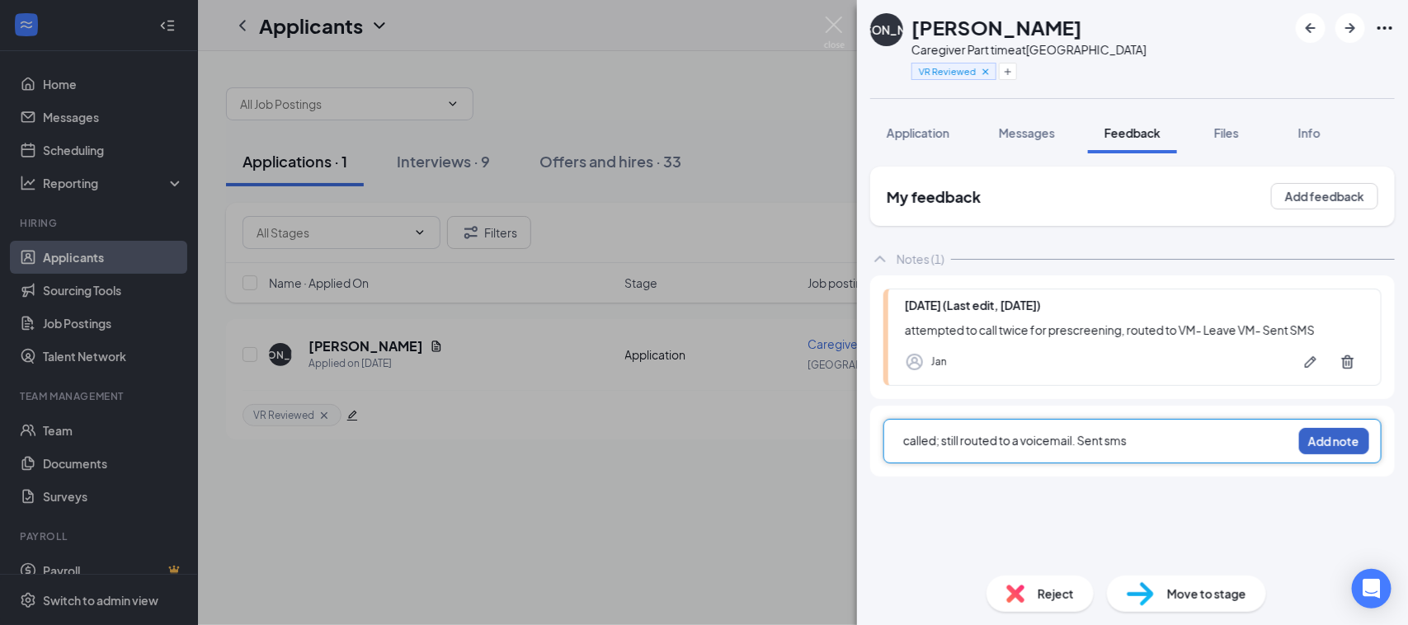
click at [1335, 440] on button "Add note" at bounding box center [1334, 441] width 70 height 26
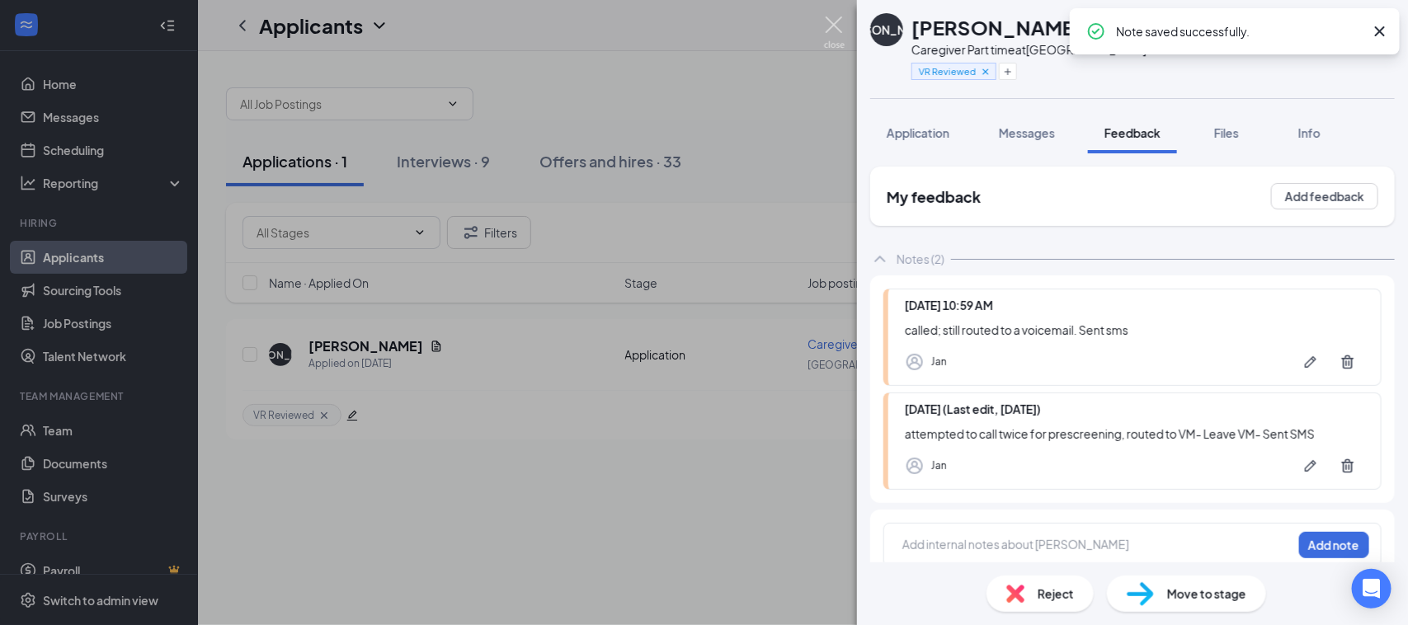
click at [840, 23] on img at bounding box center [834, 32] width 21 height 32
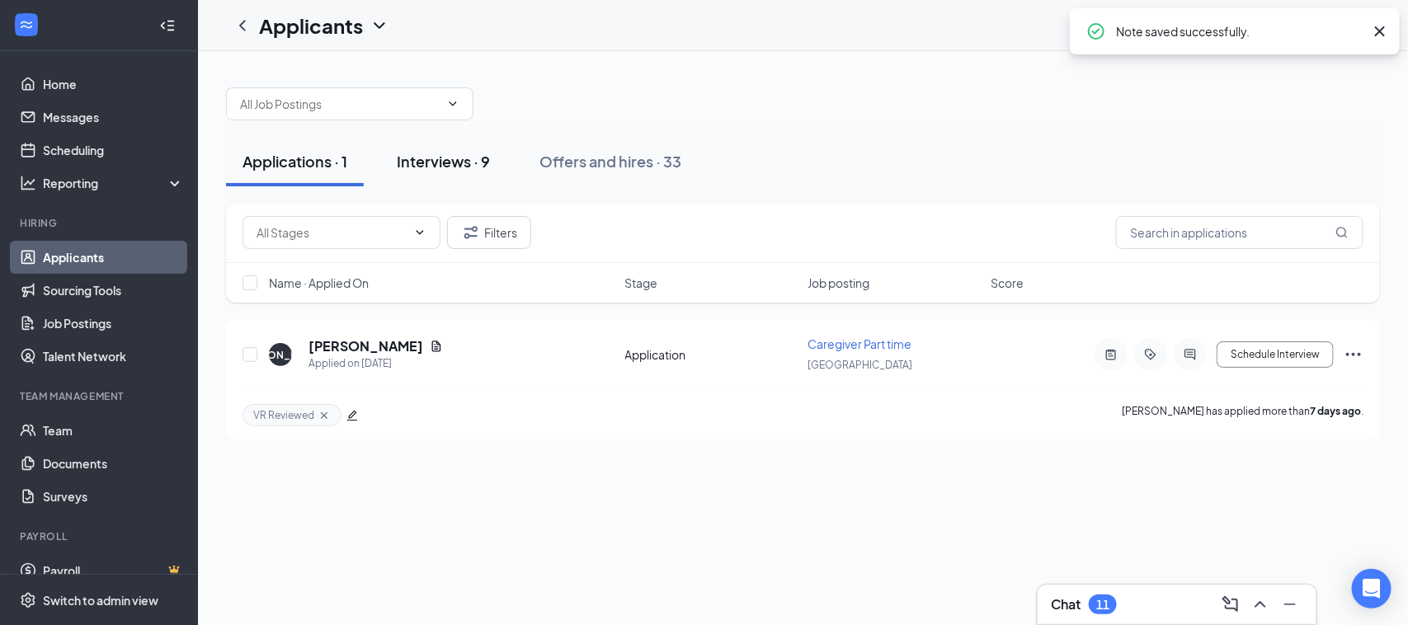
click at [450, 162] on div "Interviews · 9" at bounding box center [443, 161] width 93 height 21
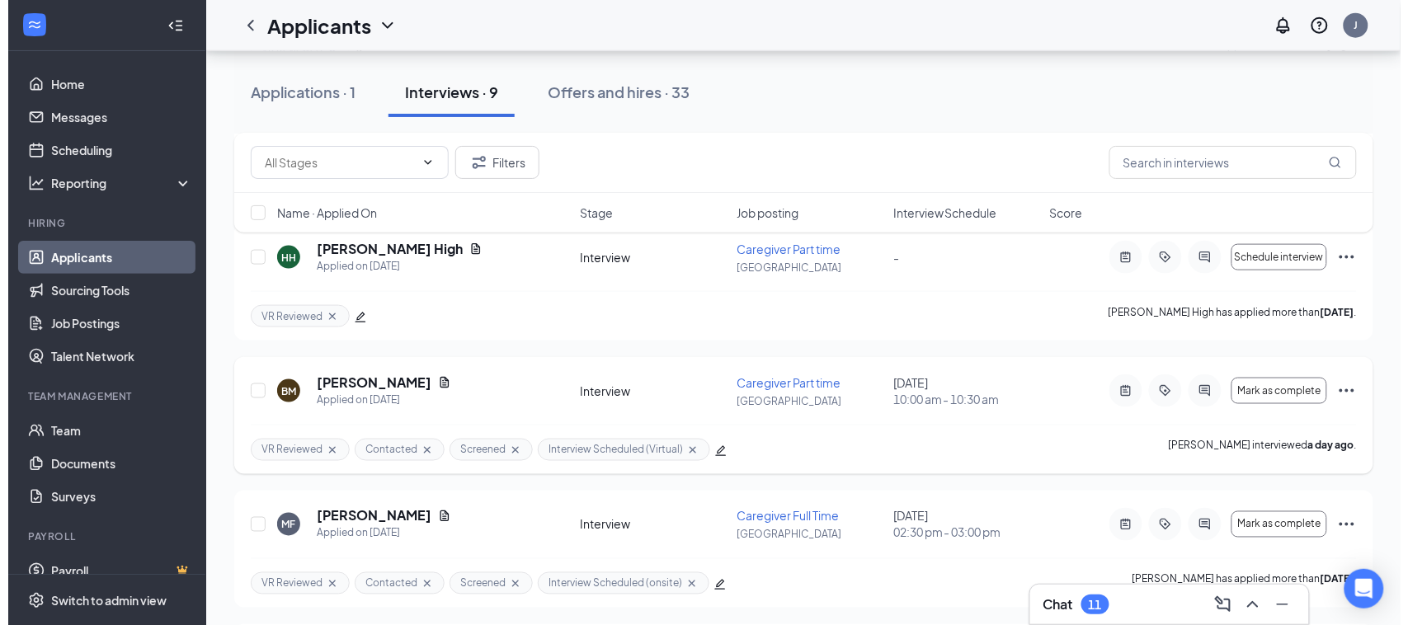
scroll to position [516, 0]
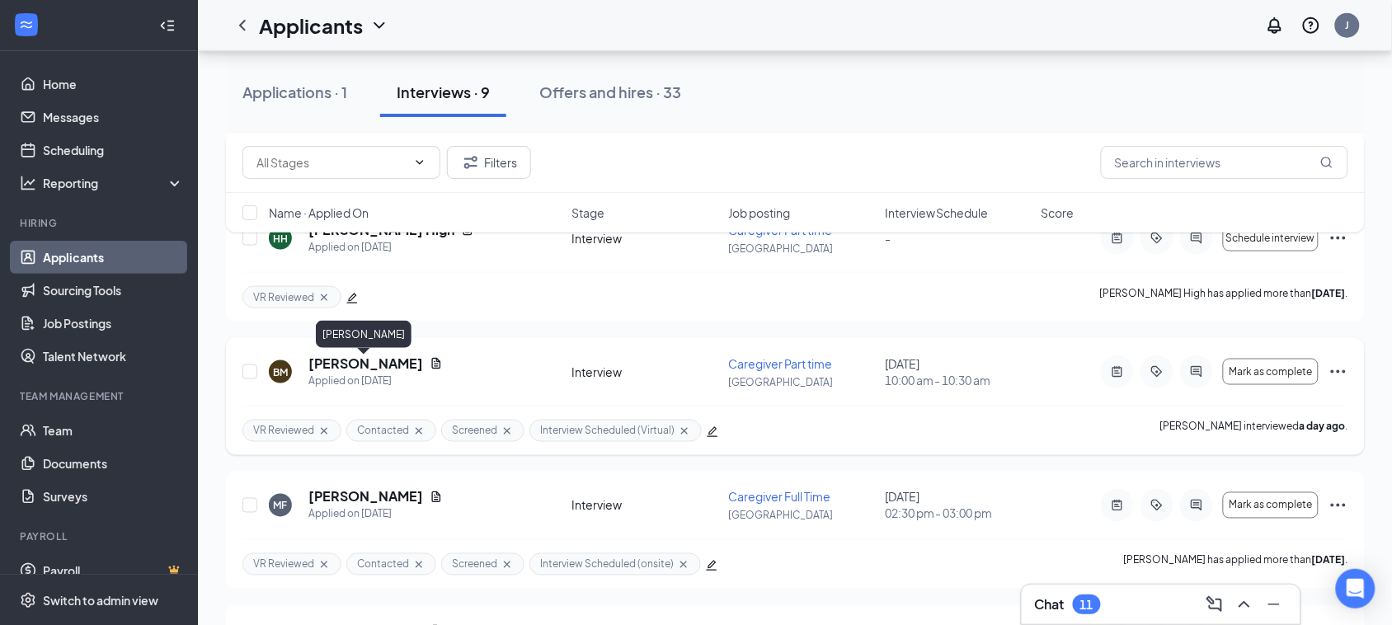
click at [367, 357] on h5 "[PERSON_NAME]" at bounding box center [366, 364] width 115 height 18
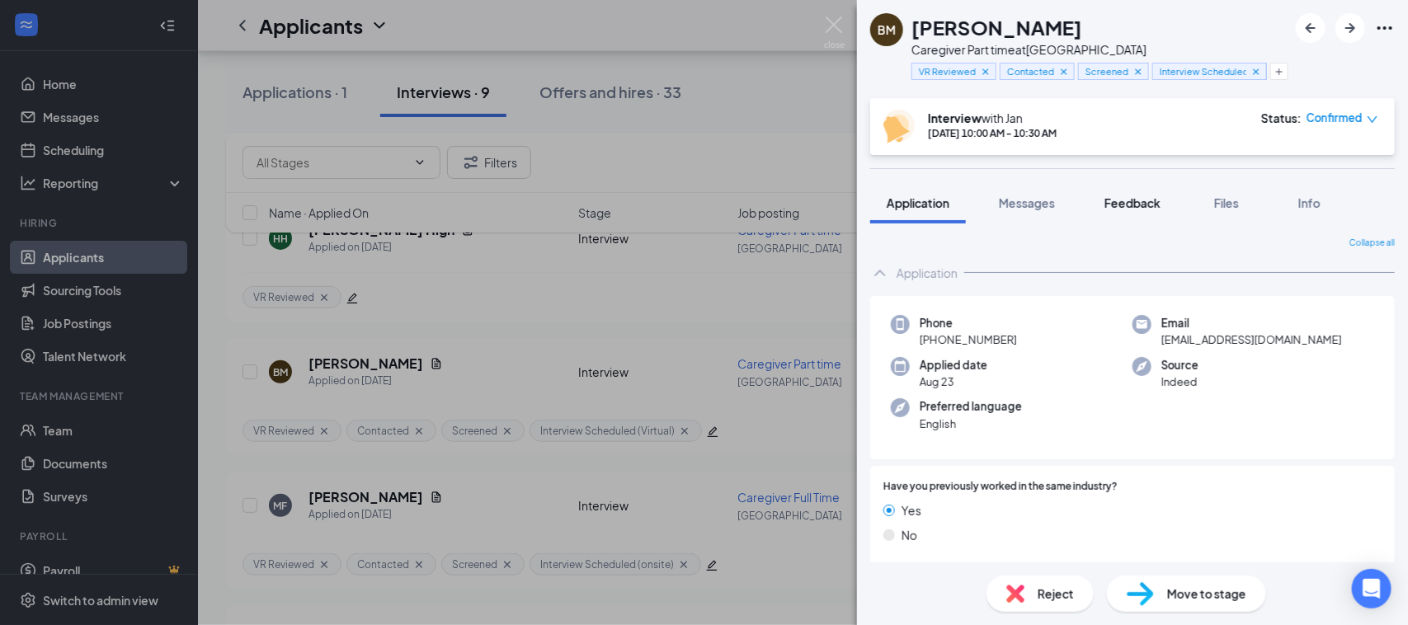
click at [1159, 195] on div "Feedback" at bounding box center [1133, 203] width 56 height 16
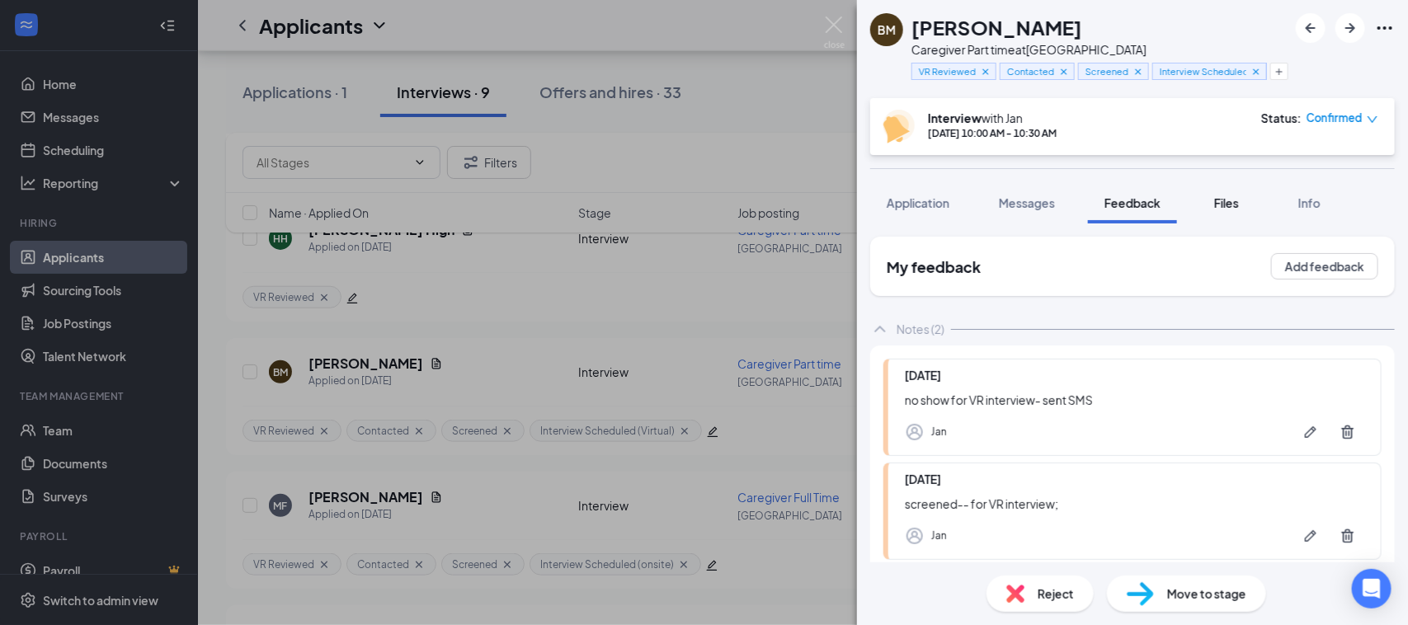
click at [1219, 202] on span "Files" at bounding box center [1226, 203] width 25 height 15
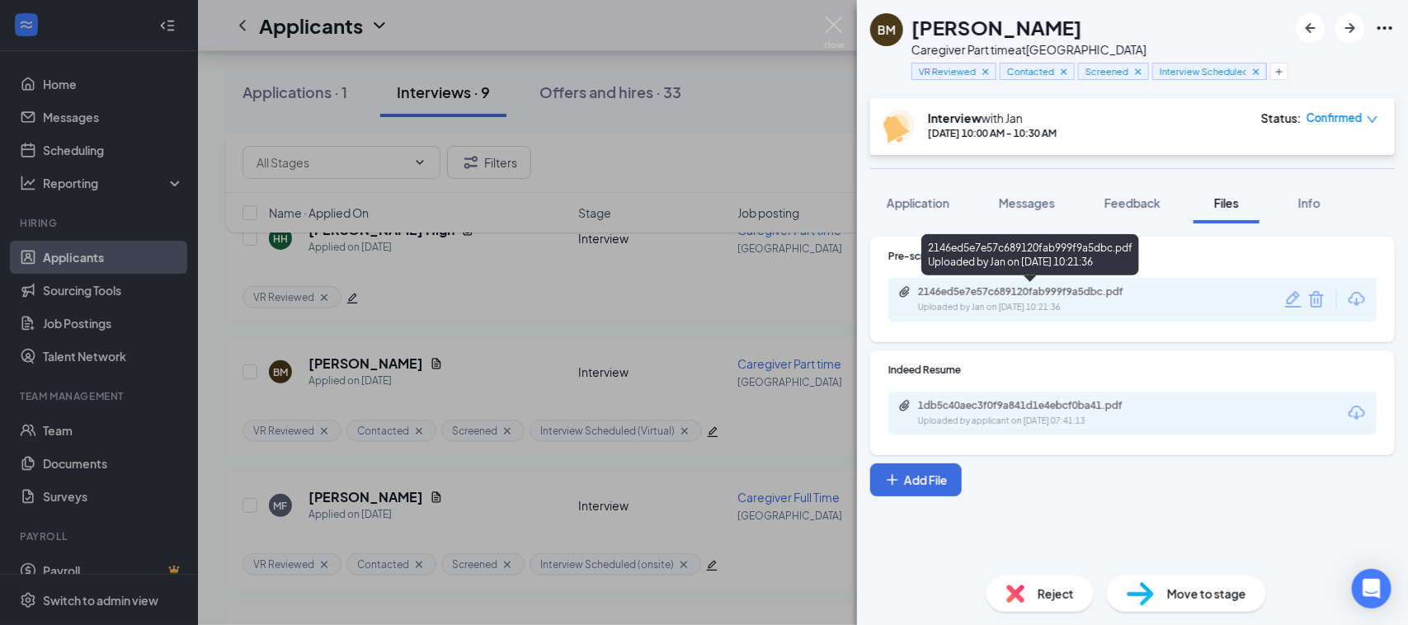
click at [959, 301] on div "Uploaded by Jan on Aug 25, 2025 at 10:21:36" at bounding box center [1041, 307] width 247 height 13
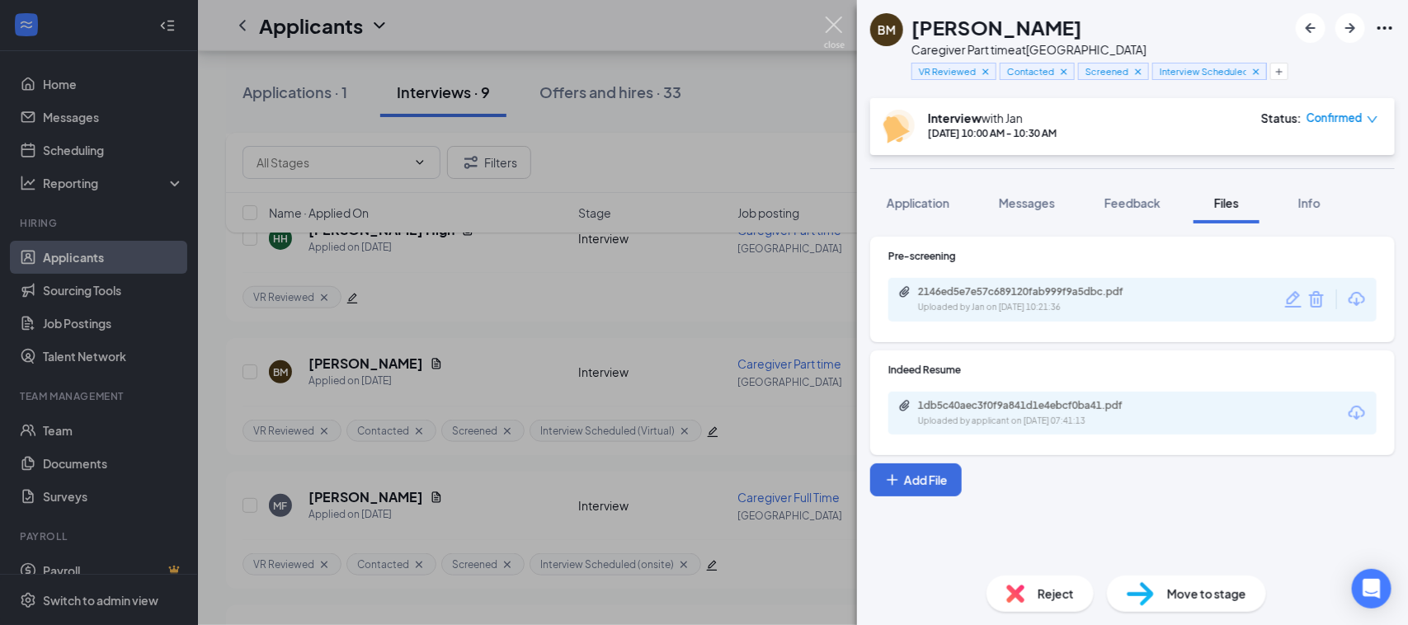
click at [838, 29] on img at bounding box center [834, 32] width 21 height 32
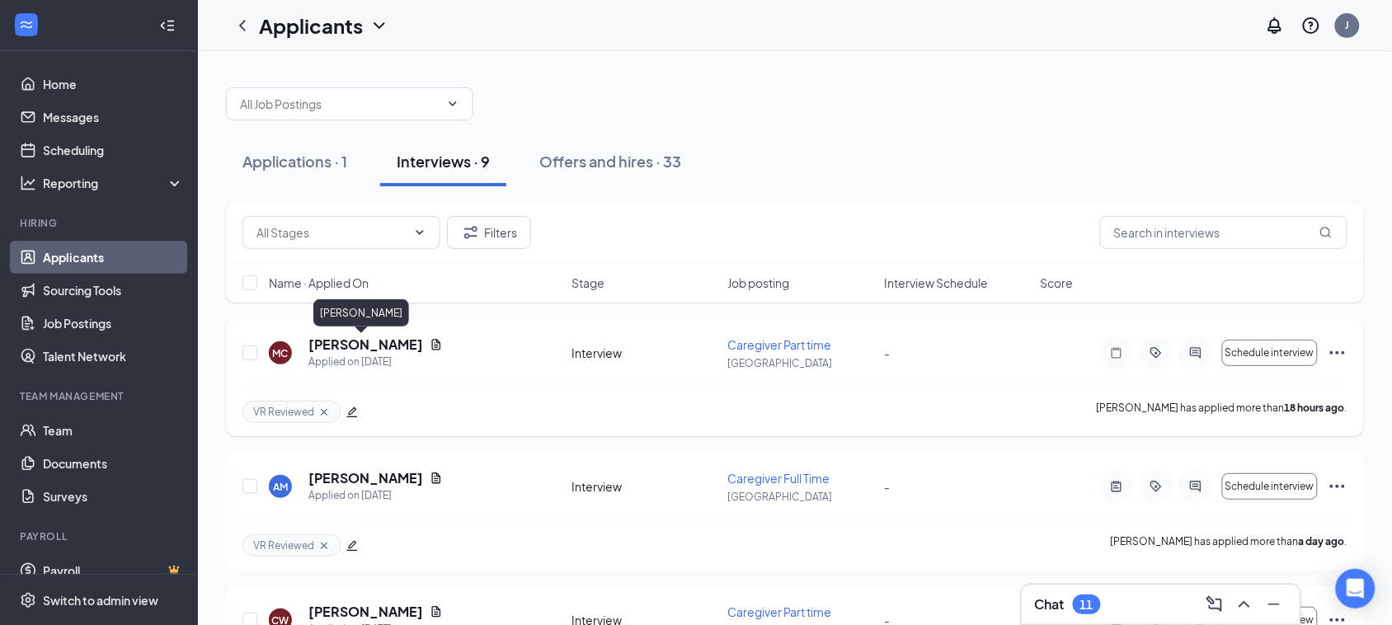
click at [365, 344] on h5 "[PERSON_NAME]" at bounding box center [366, 345] width 115 height 18
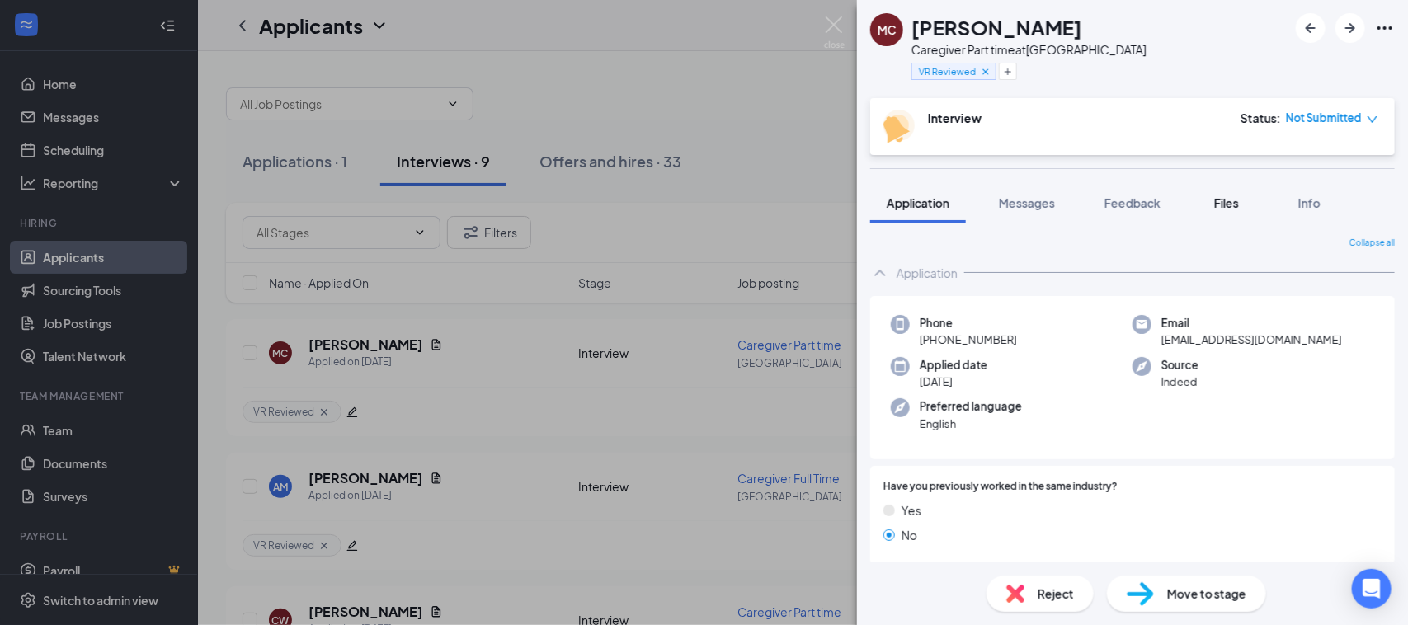
click at [1233, 207] on span "Files" at bounding box center [1226, 203] width 25 height 15
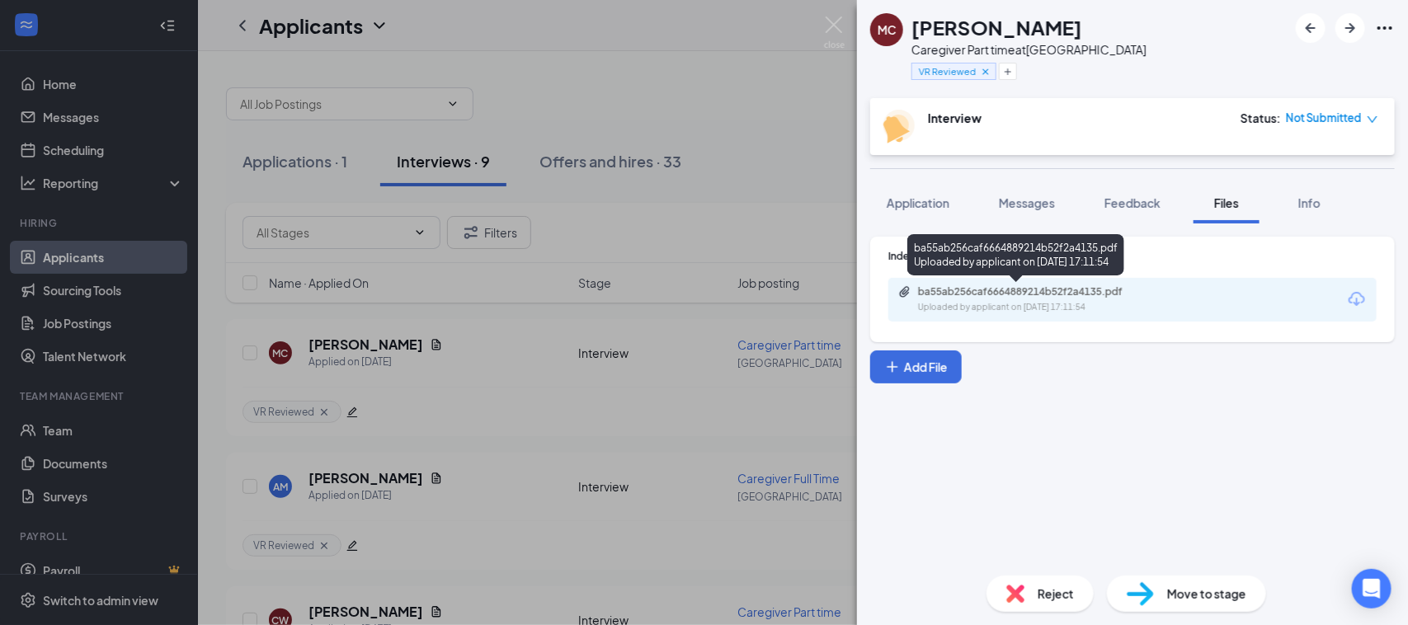
click at [1062, 302] on div "Uploaded by applicant on Aug 26, 2025 at 17:11:54" at bounding box center [1041, 307] width 247 height 13
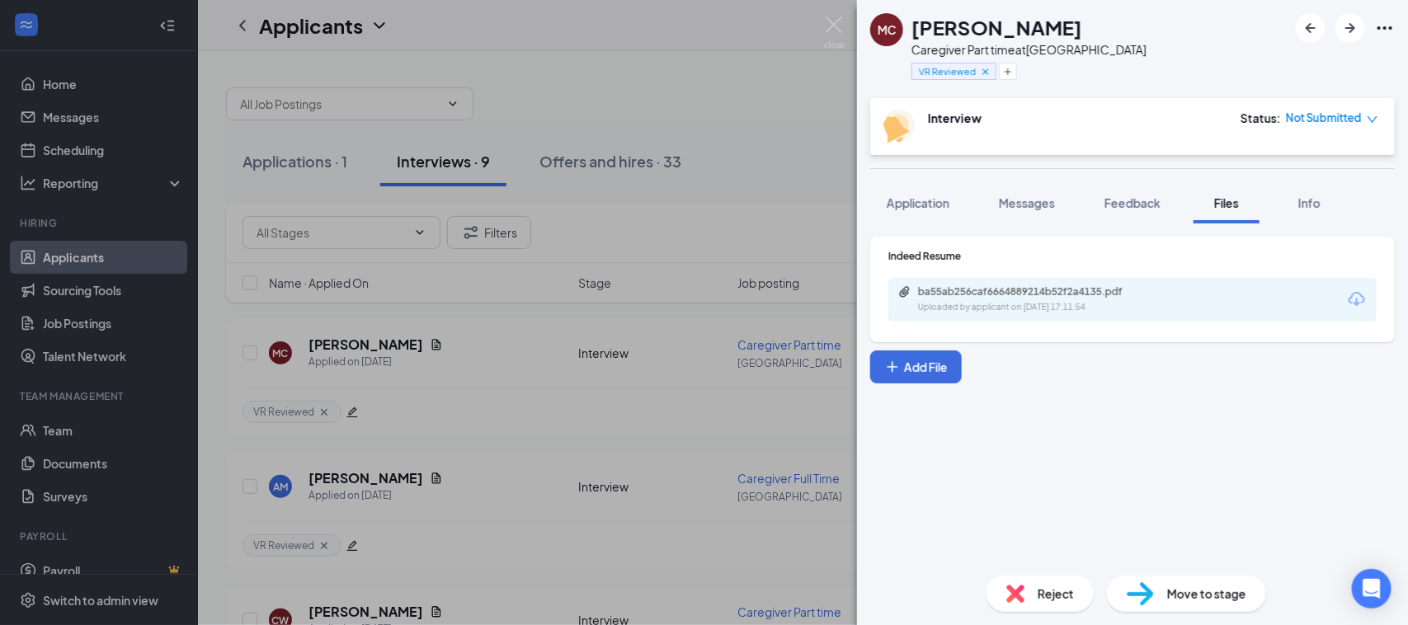
click at [839, 31] on img at bounding box center [834, 32] width 21 height 32
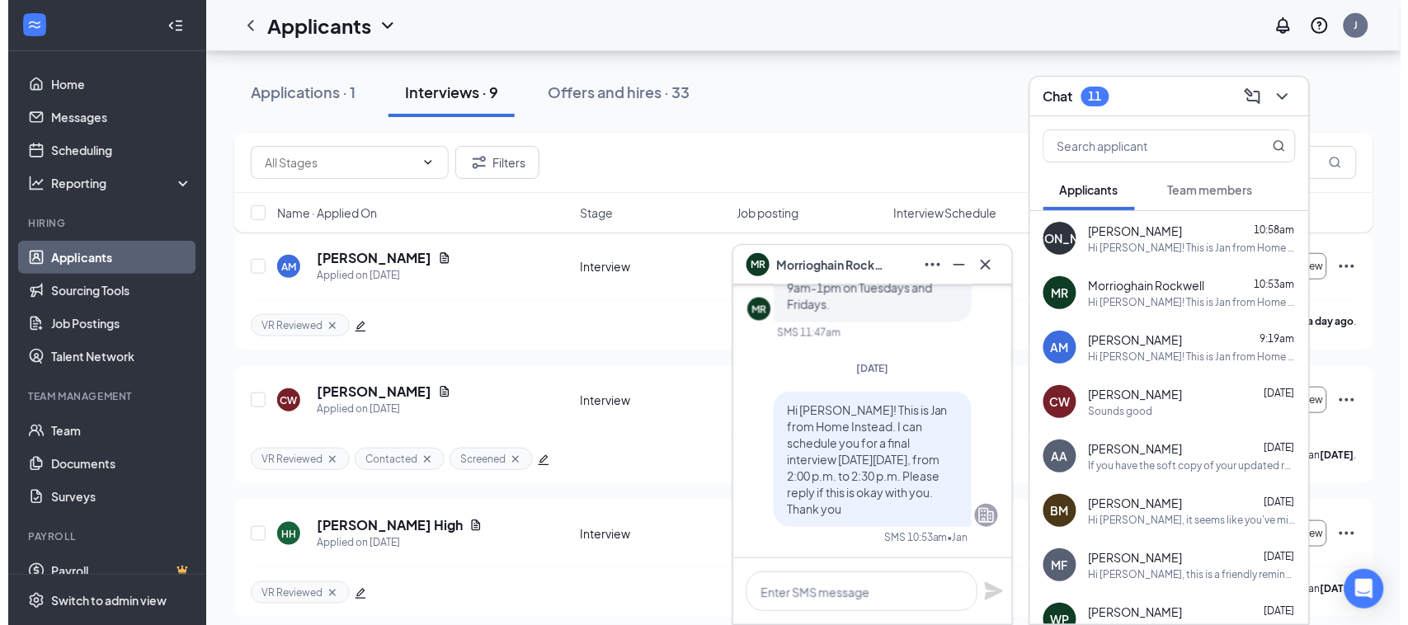
scroll to position [905, 0]
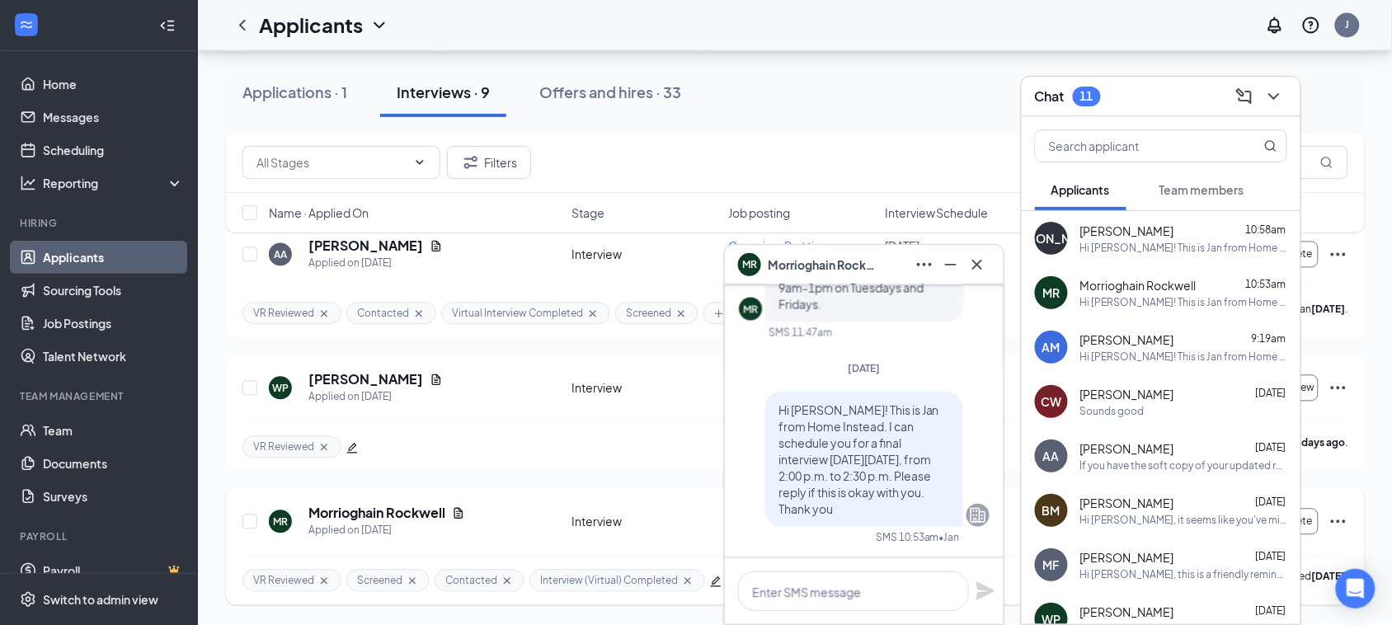
click at [426, 518] on h5 "Morrioghain Rockwell" at bounding box center [377, 514] width 137 height 18
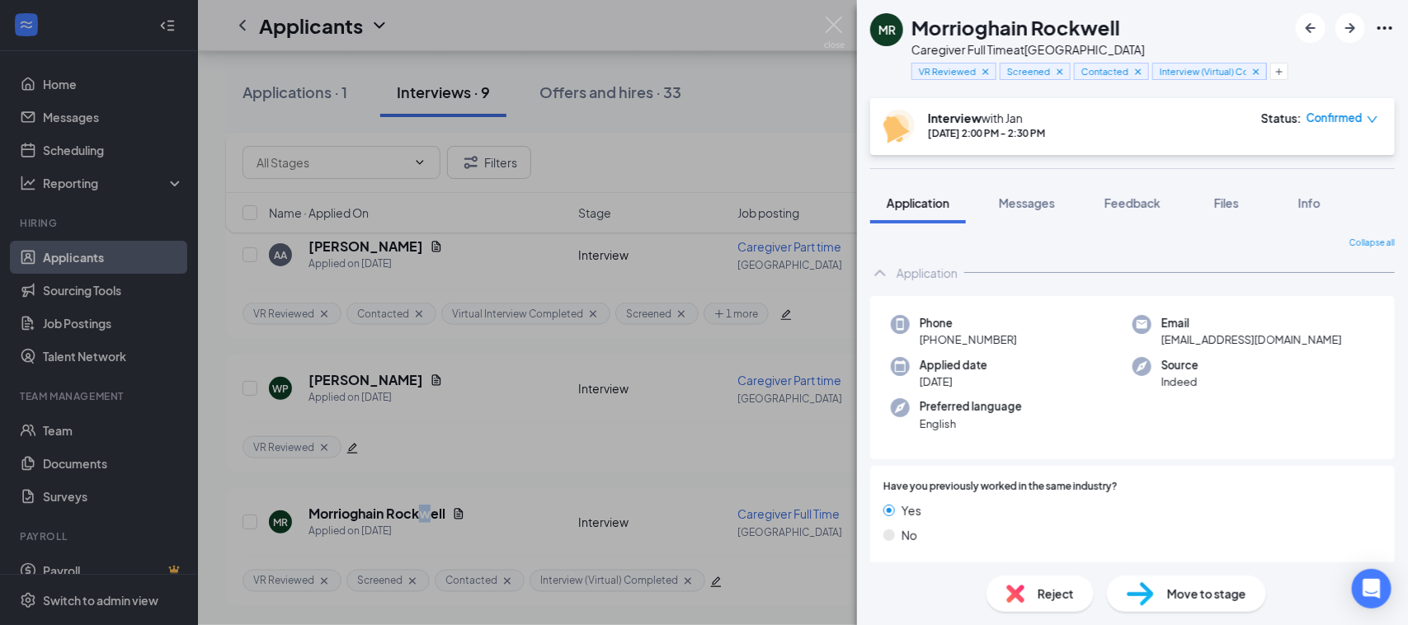
drag, startPoint x: 1011, startPoint y: 342, endPoint x: 930, endPoint y: 338, distance: 81.8
click at [914, 343] on div "Phone +1 (727) 236-0805" at bounding box center [1012, 332] width 242 height 34
copy span "+1 (727) 236-0805"
click at [1147, 210] on div "Feedback" at bounding box center [1133, 203] width 56 height 16
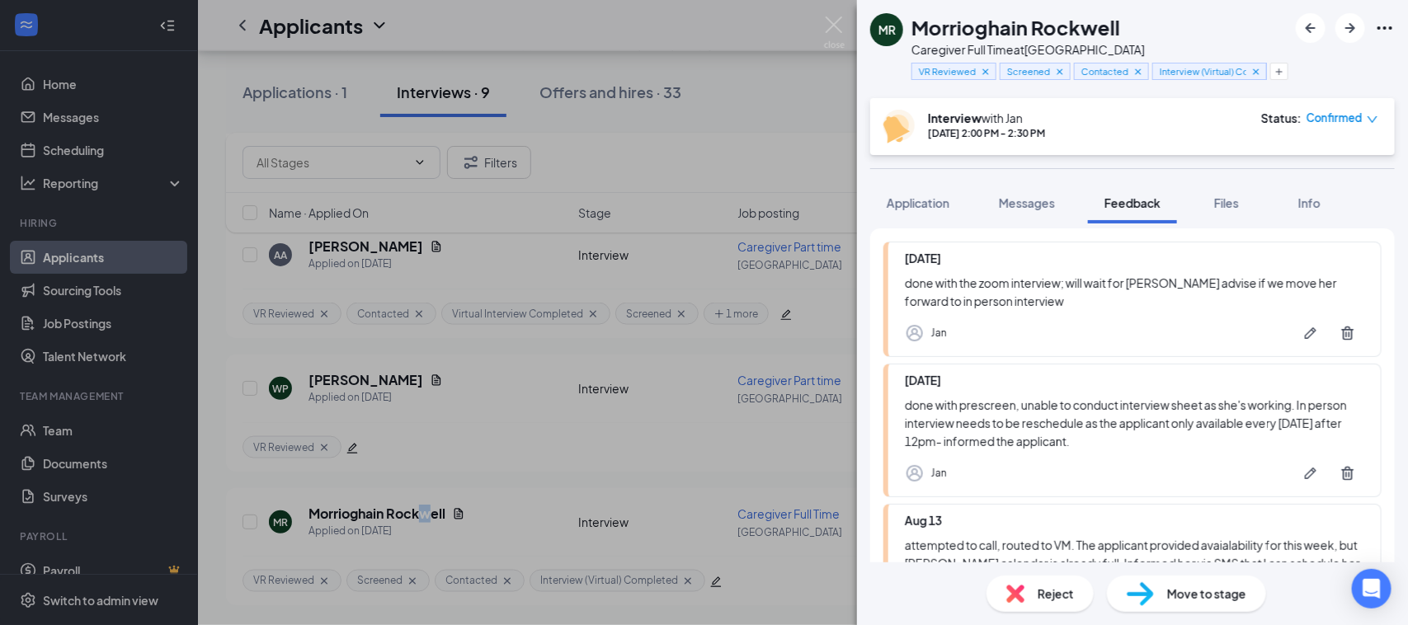
scroll to position [285, 0]
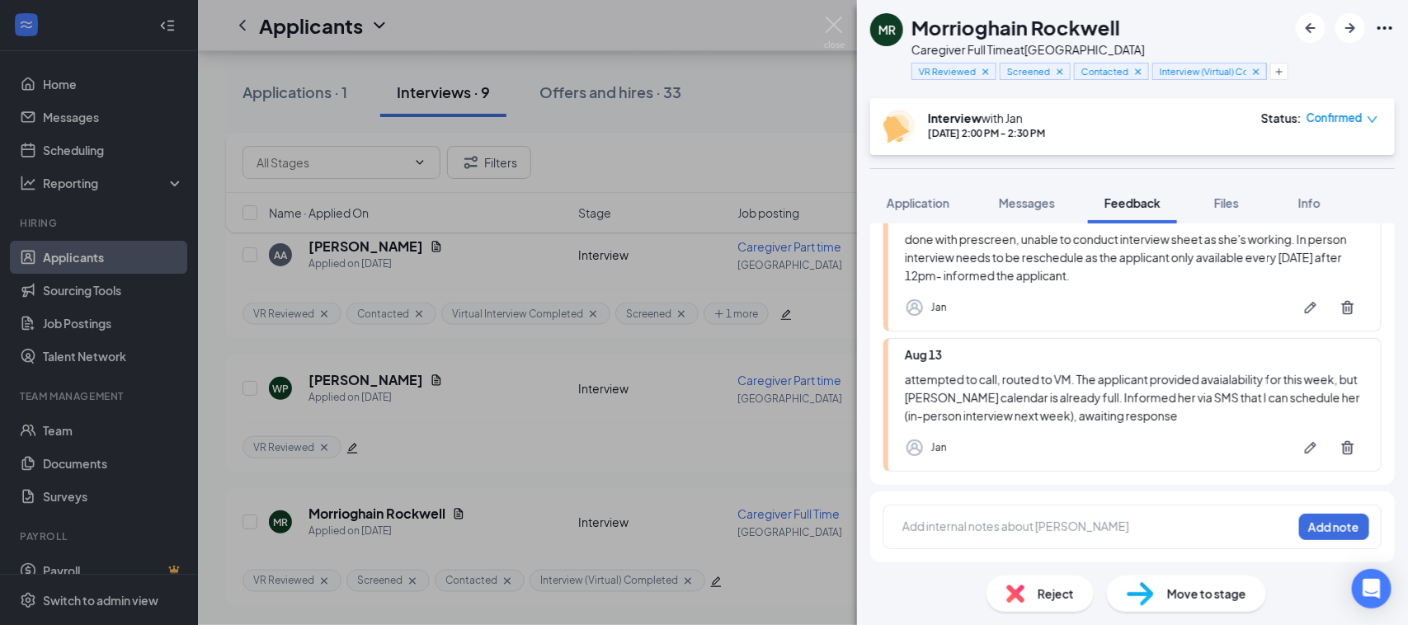
click at [1004, 533] on div at bounding box center [1097, 526] width 389 height 17
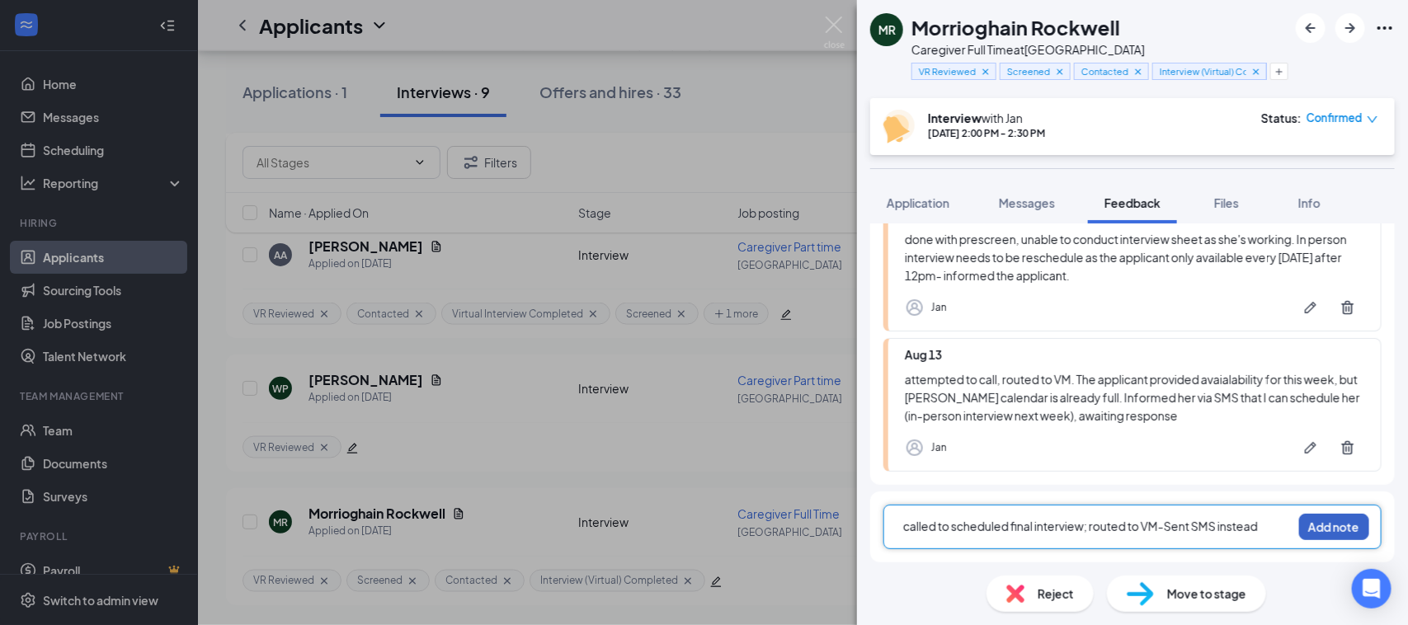
click at [1341, 526] on button "Add note" at bounding box center [1334, 527] width 70 height 26
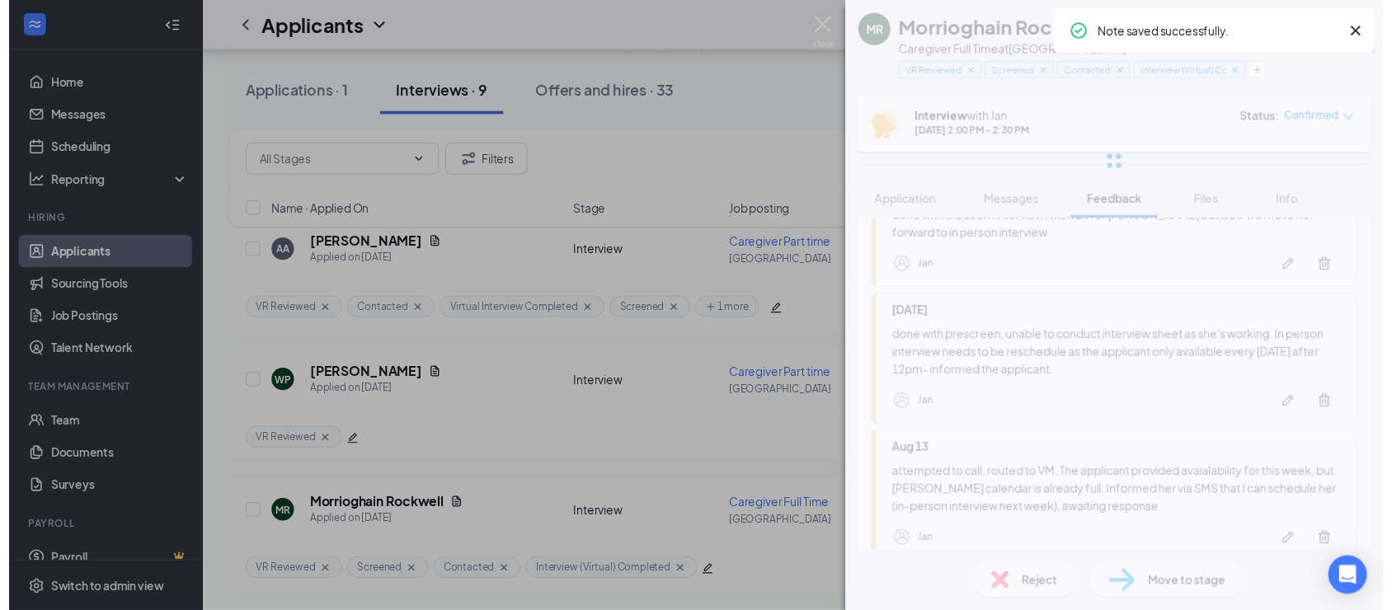
scroll to position [0, 0]
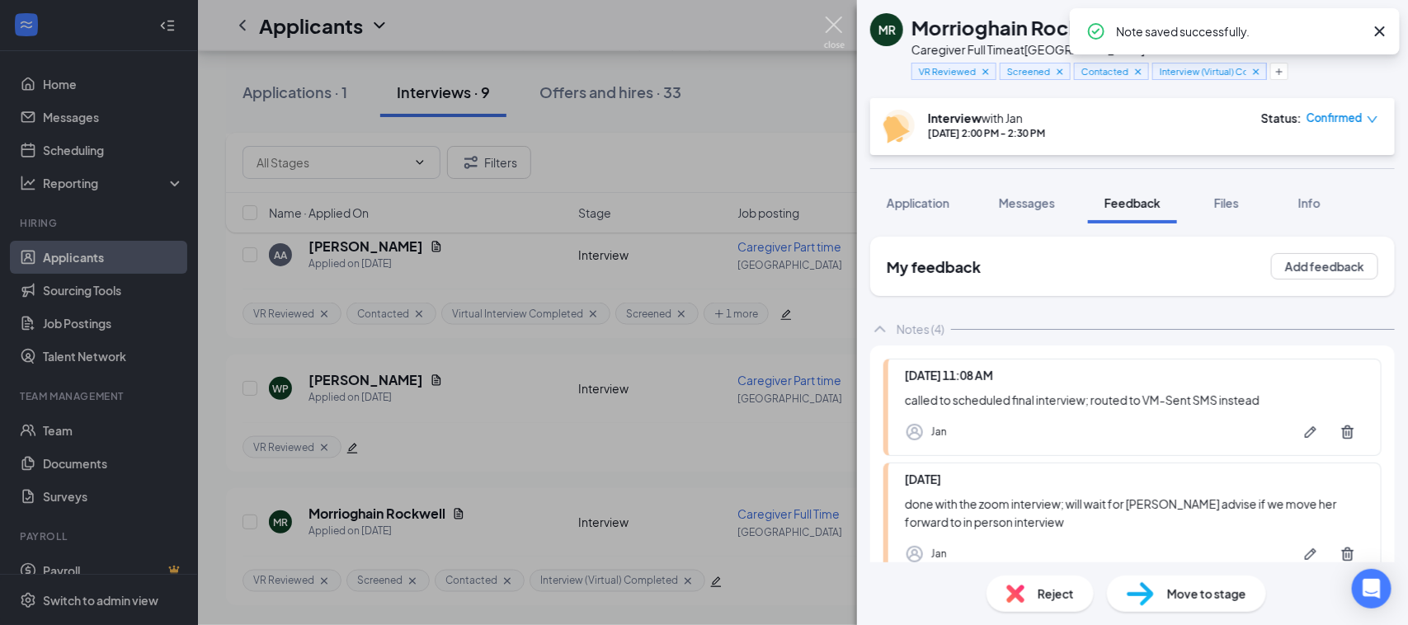
click at [835, 22] on img at bounding box center [834, 32] width 21 height 32
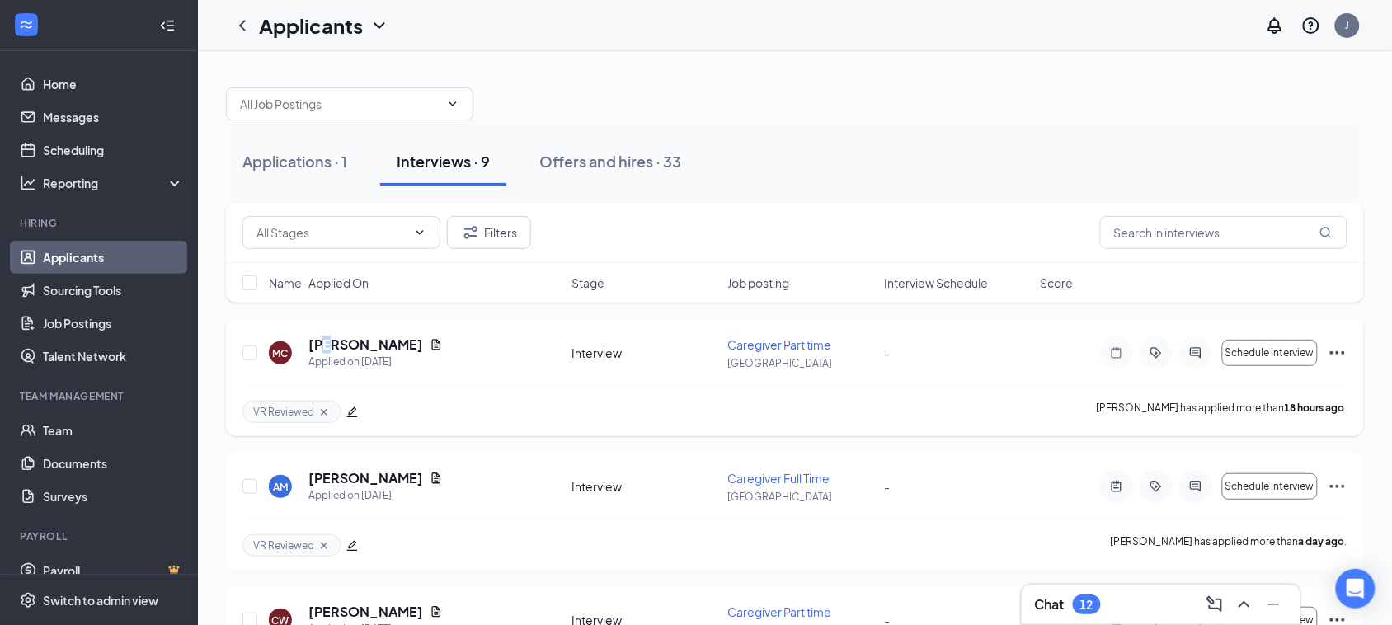
click at [330, 342] on h5 "[PERSON_NAME]" at bounding box center [366, 345] width 115 height 18
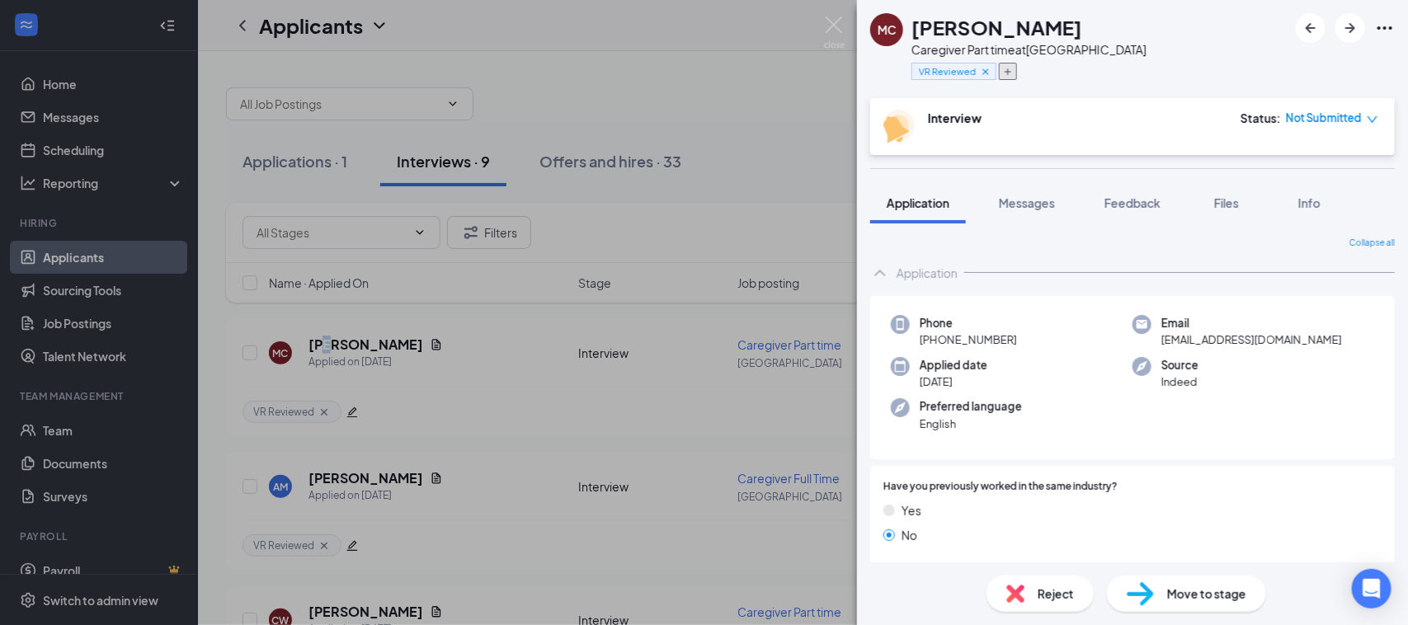
click at [1009, 75] on icon "Plus" at bounding box center [1008, 72] width 10 height 10
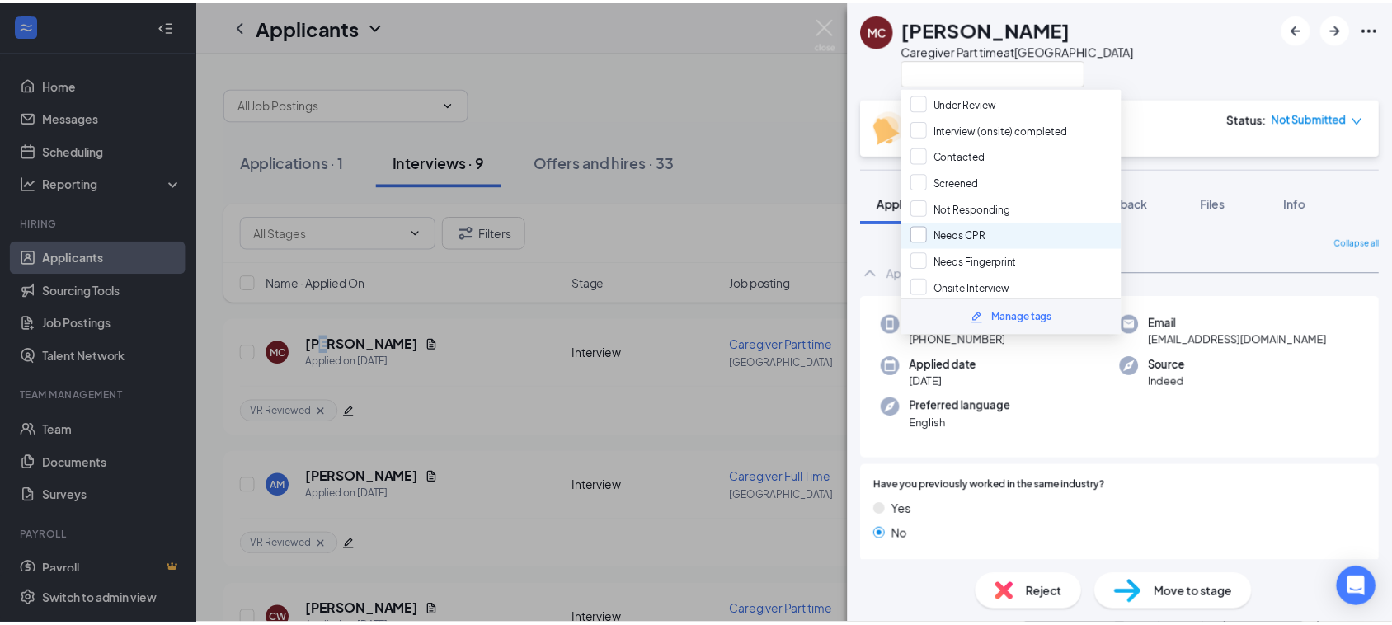
scroll to position [206, 0]
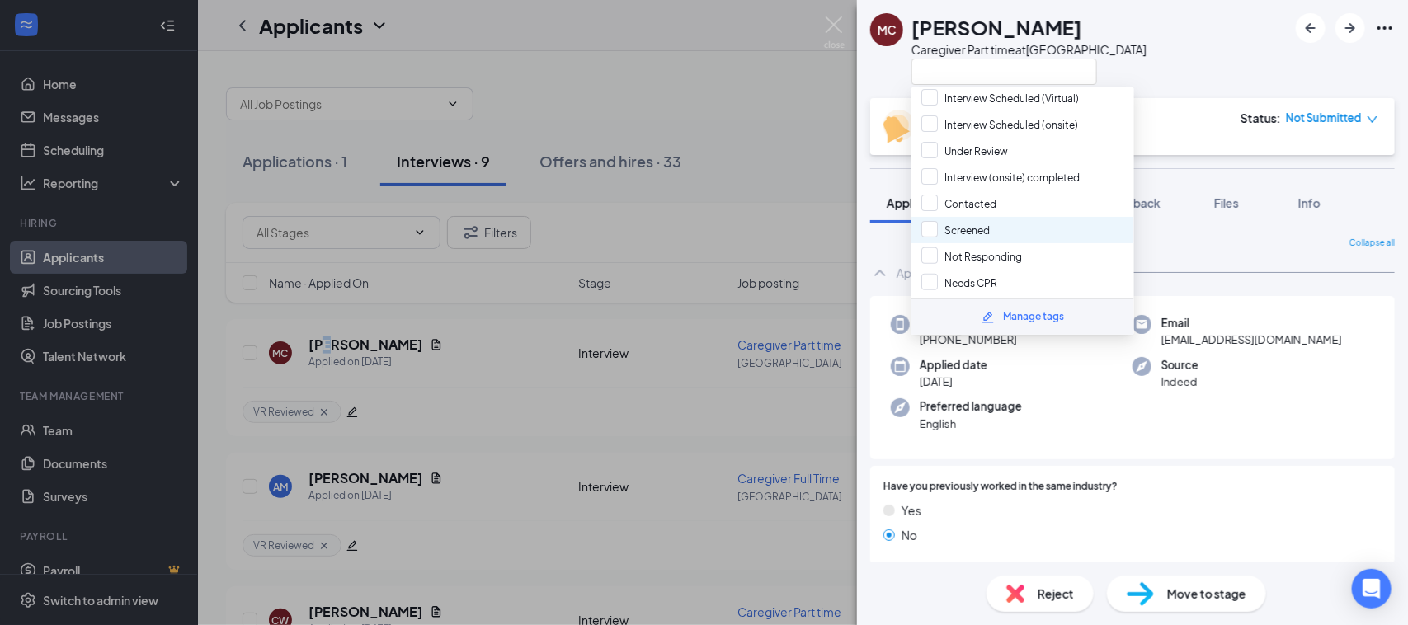
click at [925, 221] on input "Screened" at bounding box center [955, 230] width 68 height 18
checkbox input "true"
click at [933, 199] on input "Contacted" at bounding box center [958, 204] width 75 height 18
checkbox input "true"
click at [1207, 49] on div "MC Maria Caicedo Caregiver Part time at Spring Hill" at bounding box center [1132, 49] width 551 height 98
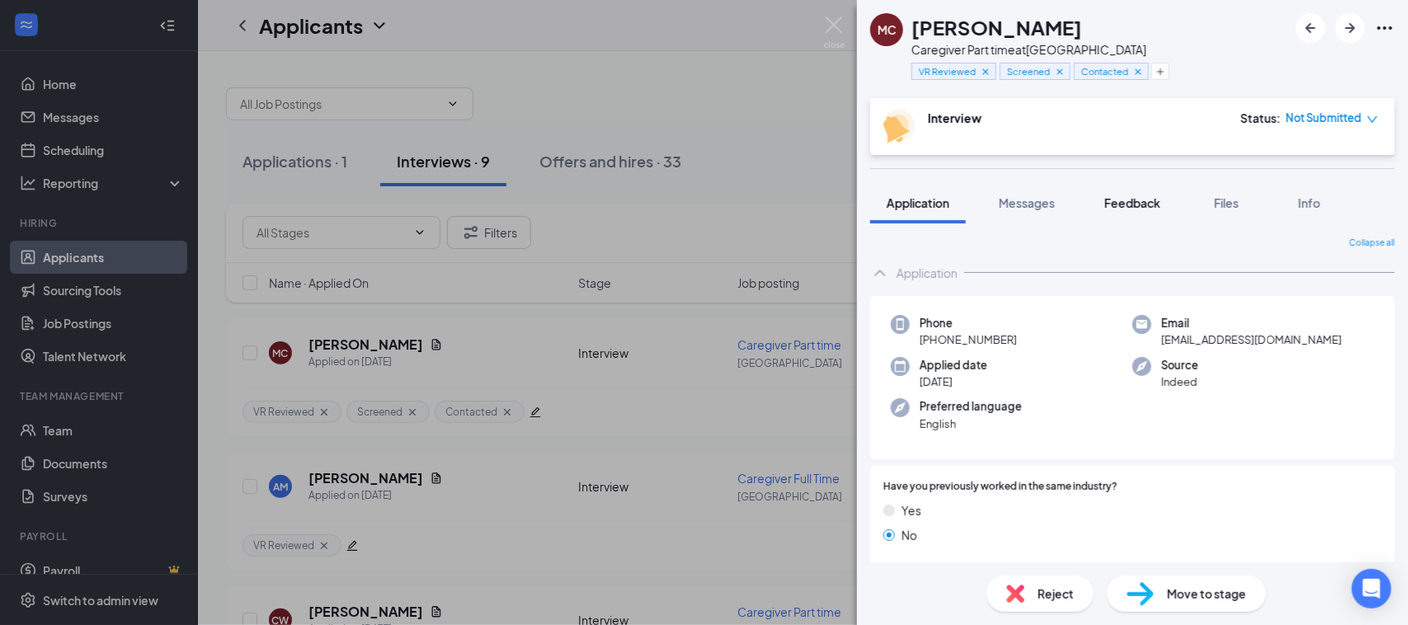
click at [1156, 195] on div "Feedback" at bounding box center [1133, 203] width 56 height 16
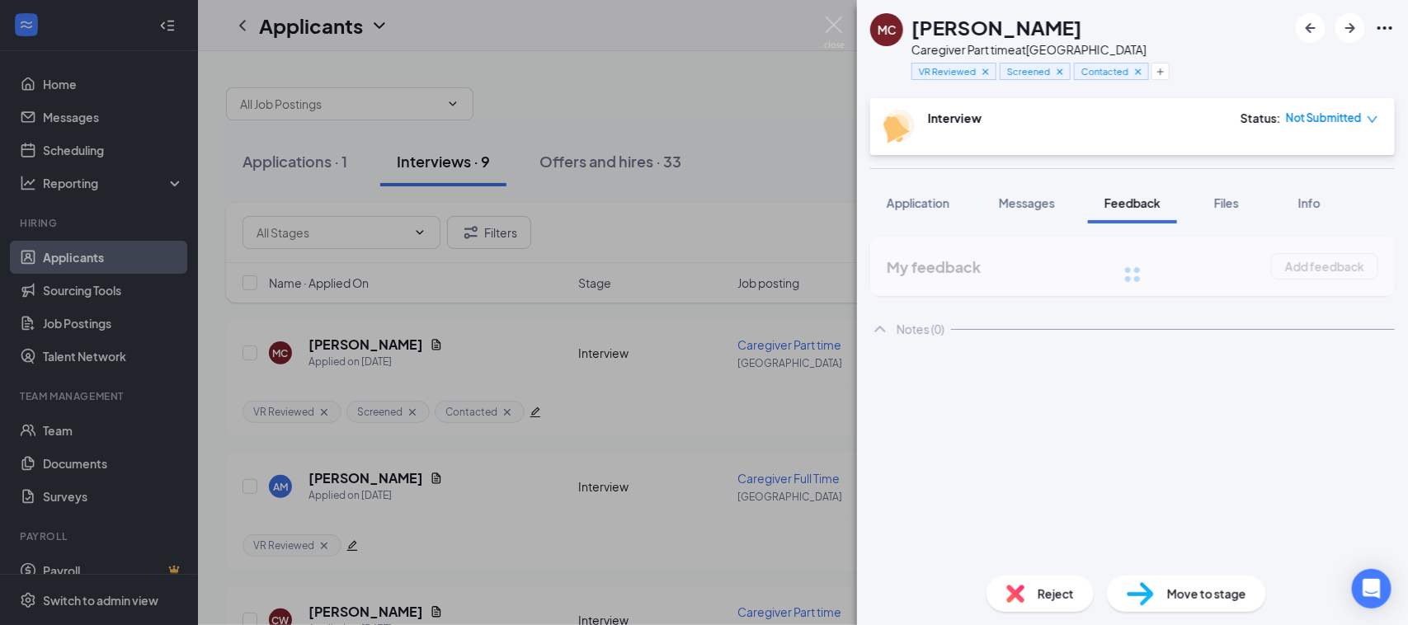
click at [1161, 199] on span "Feedback" at bounding box center [1133, 203] width 56 height 15
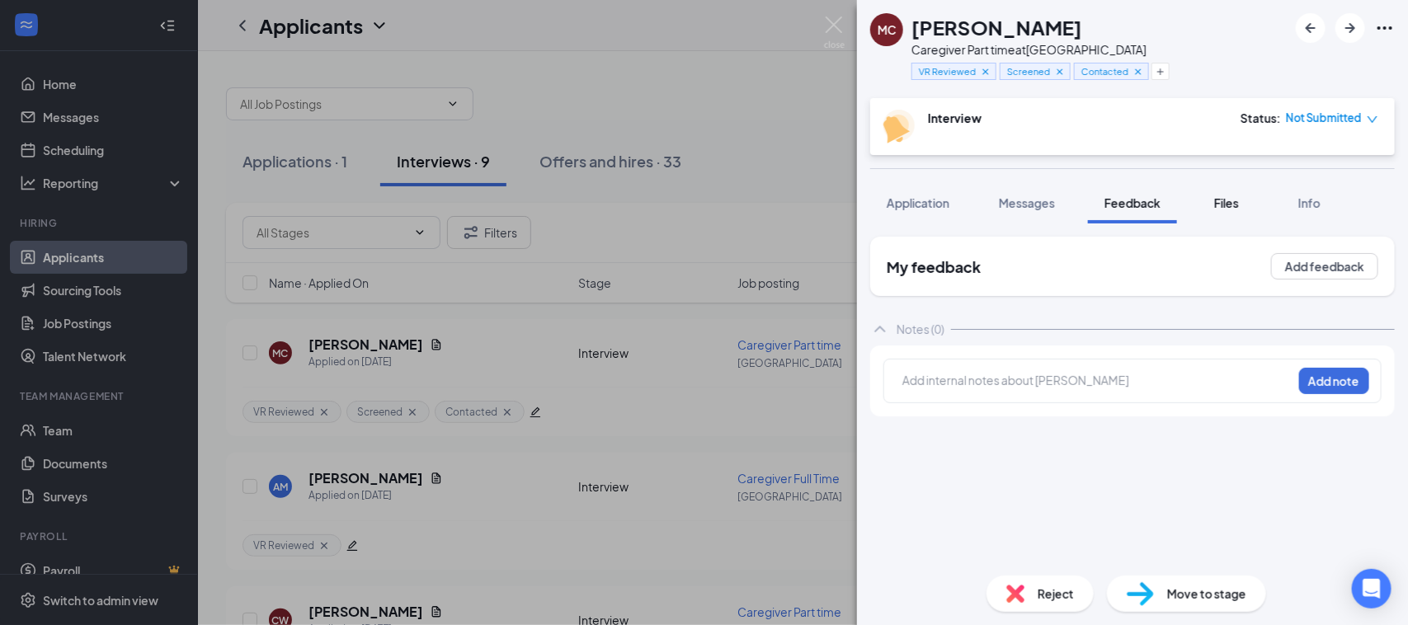
click at [1230, 205] on span "Files" at bounding box center [1226, 203] width 25 height 15
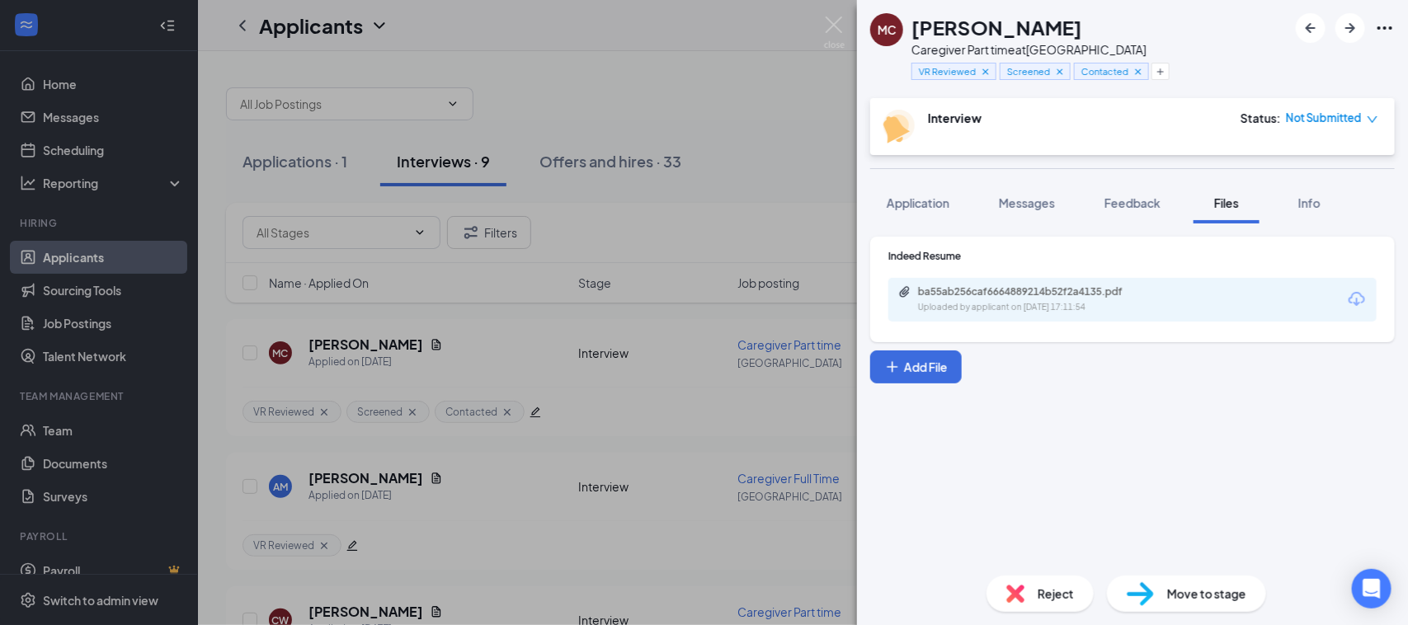
click at [1139, 469] on div "Indeed Resume ba55ab256caf6664889214b52f2a4135.pdf Uploaded by applicant on Aug…" at bounding box center [1132, 393] width 551 height 339
click at [936, 364] on button "Add File" at bounding box center [916, 367] width 92 height 33
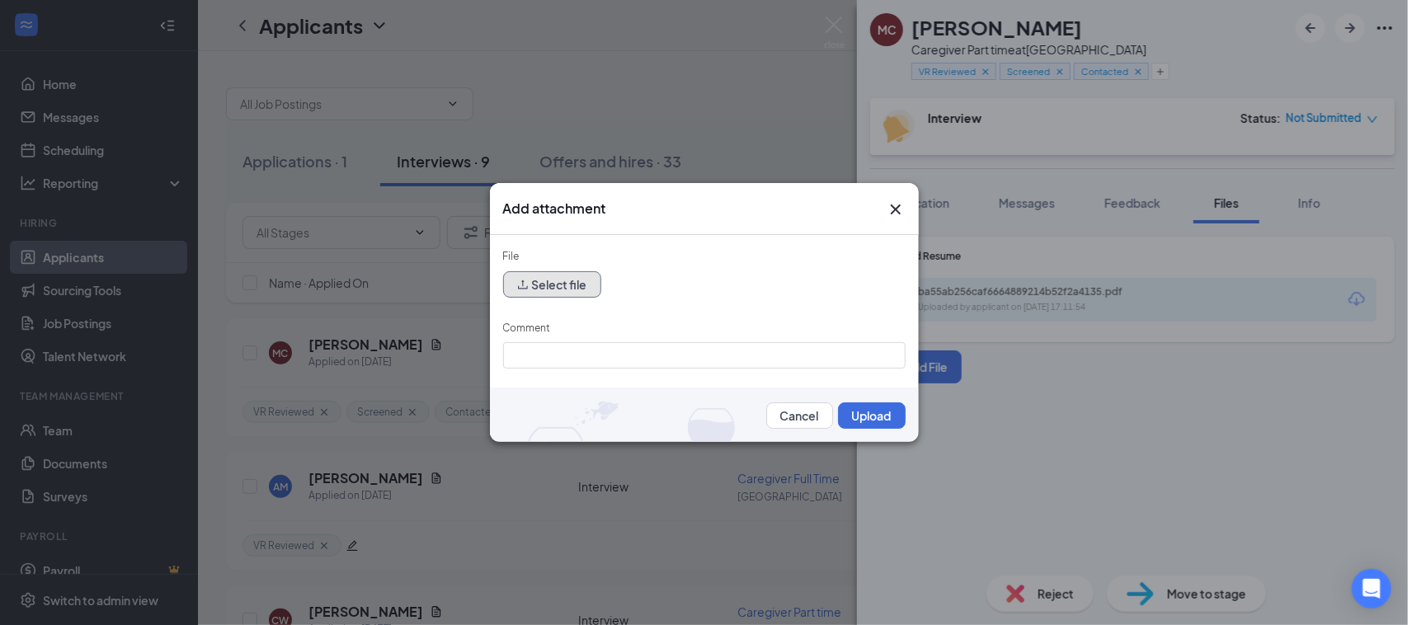
click at [557, 286] on button "Select file" at bounding box center [552, 284] width 98 height 26
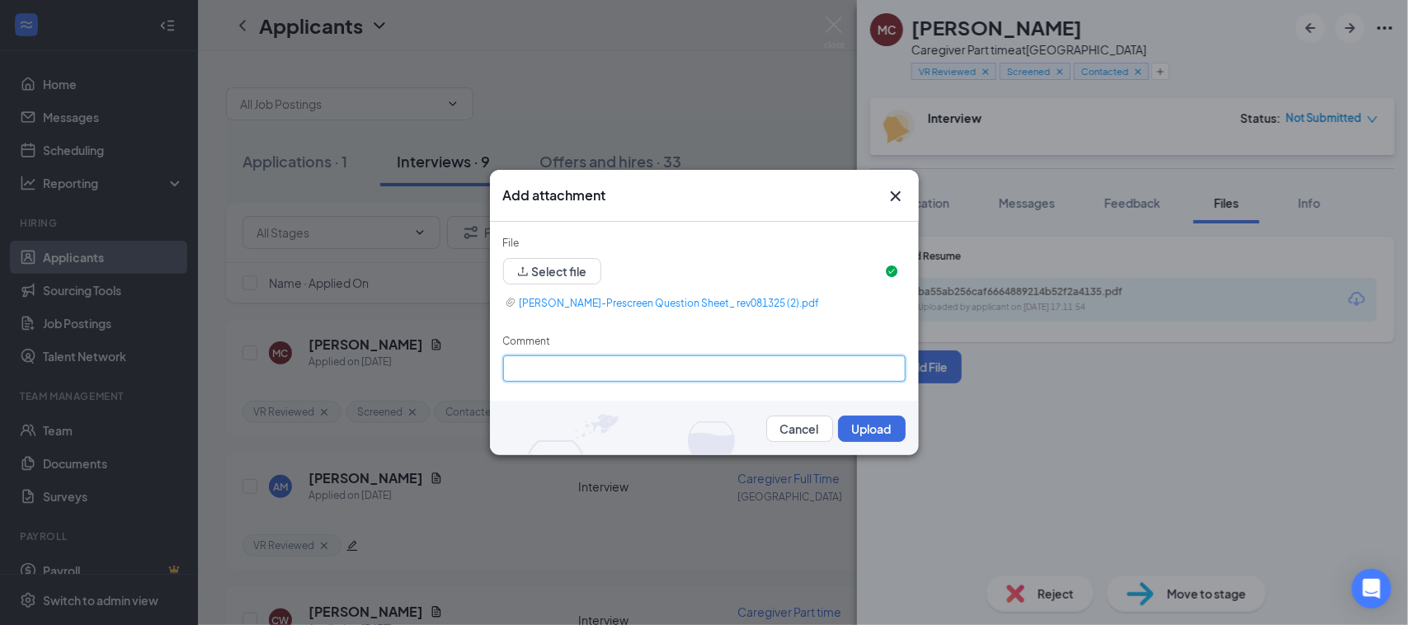
click at [551, 360] on input "Comment" at bounding box center [704, 369] width 403 height 26
type input "p"
type input "Pre screening"
click at [848, 426] on button "Upload" at bounding box center [872, 429] width 68 height 26
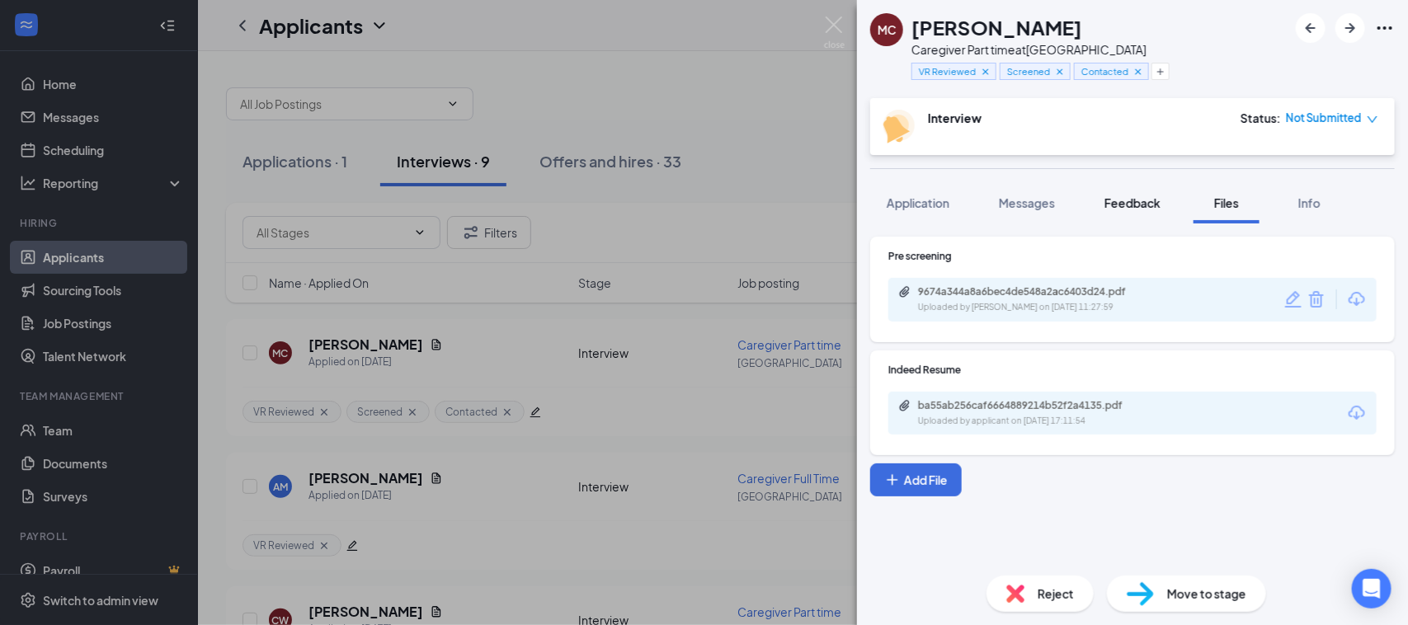
click at [1152, 198] on span "Feedback" at bounding box center [1133, 203] width 56 height 15
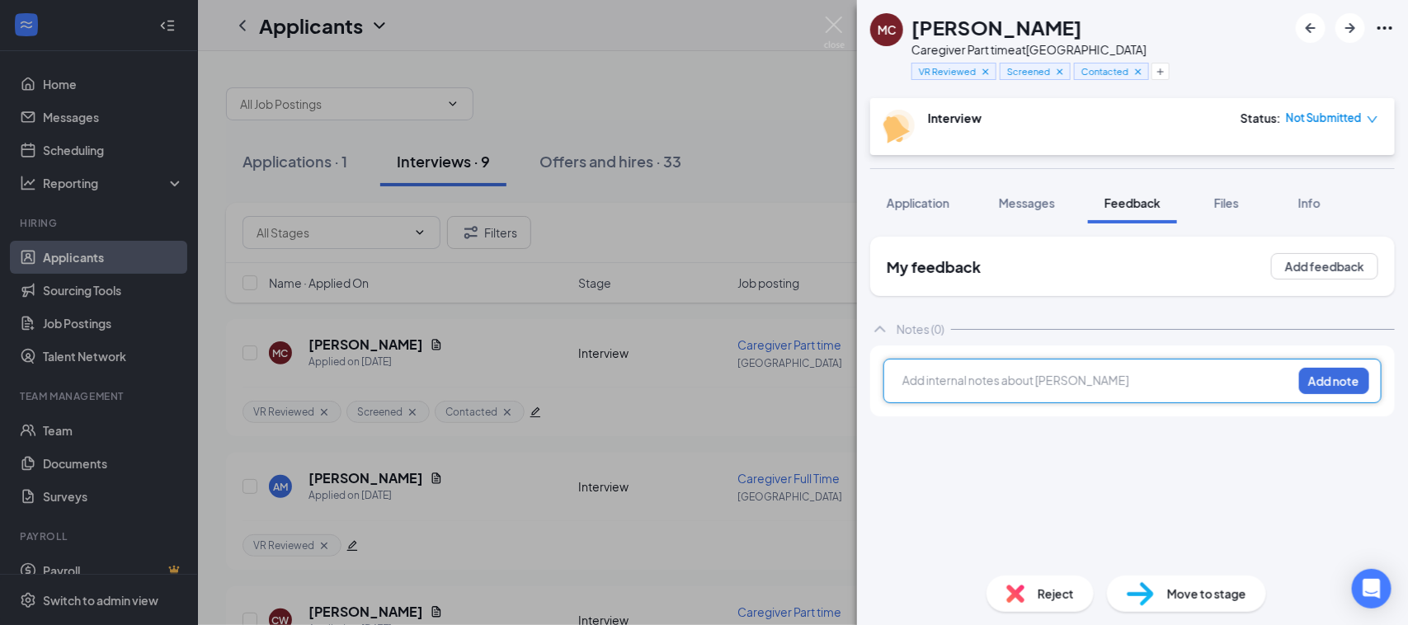
click at [945, 380] on div at bounding box center [1097, 380] width 389 height 17
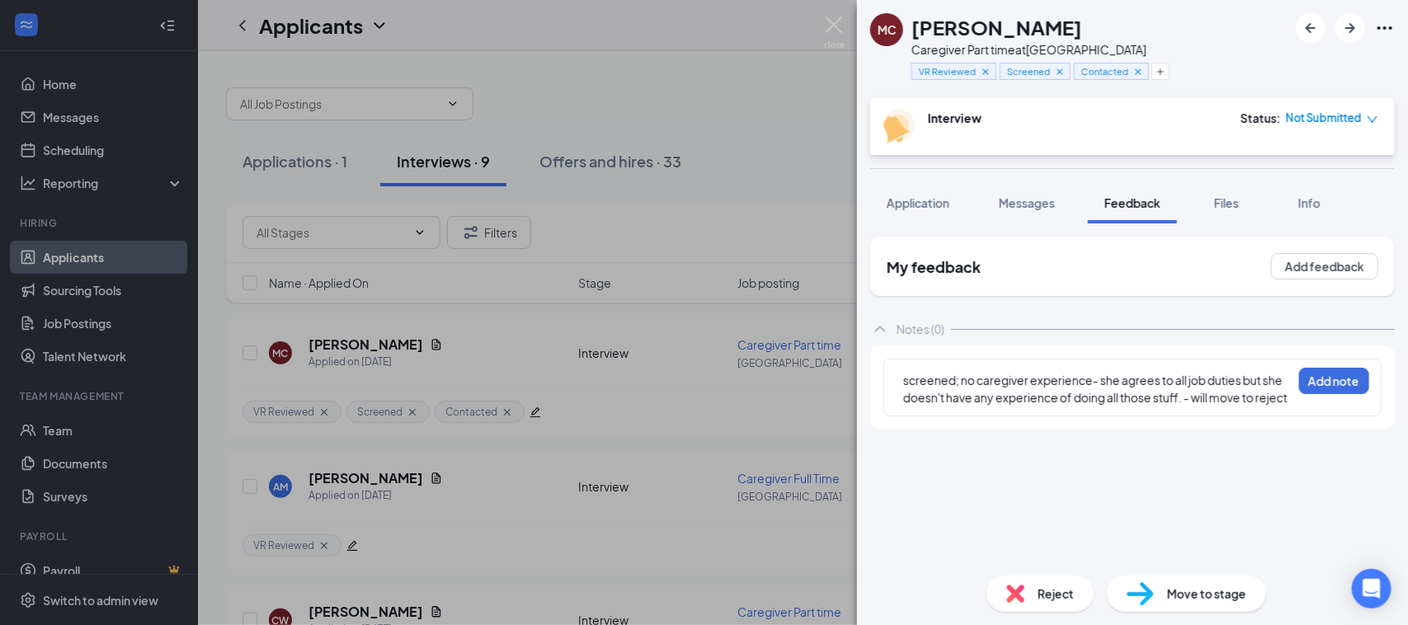
click at [939, 407] on div "screened; no caregiver experience- she agrees to all job duties but she doesn't…" at bounding box center [1097, 389] width 389 height 35
click at [1333, 379] on button "Add note" at bounding box center [1334, 381] width 70 height 26
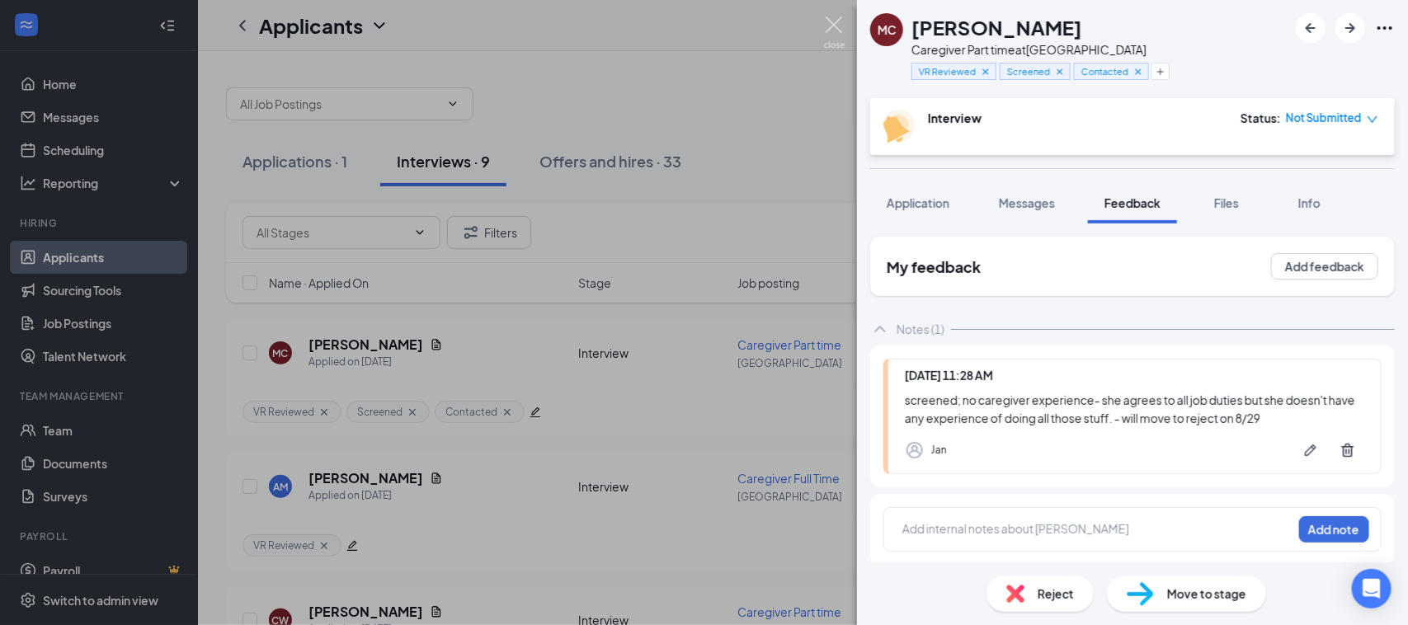
click at [838, 27] on img at bounding box center [834, 32] width 21 height 32
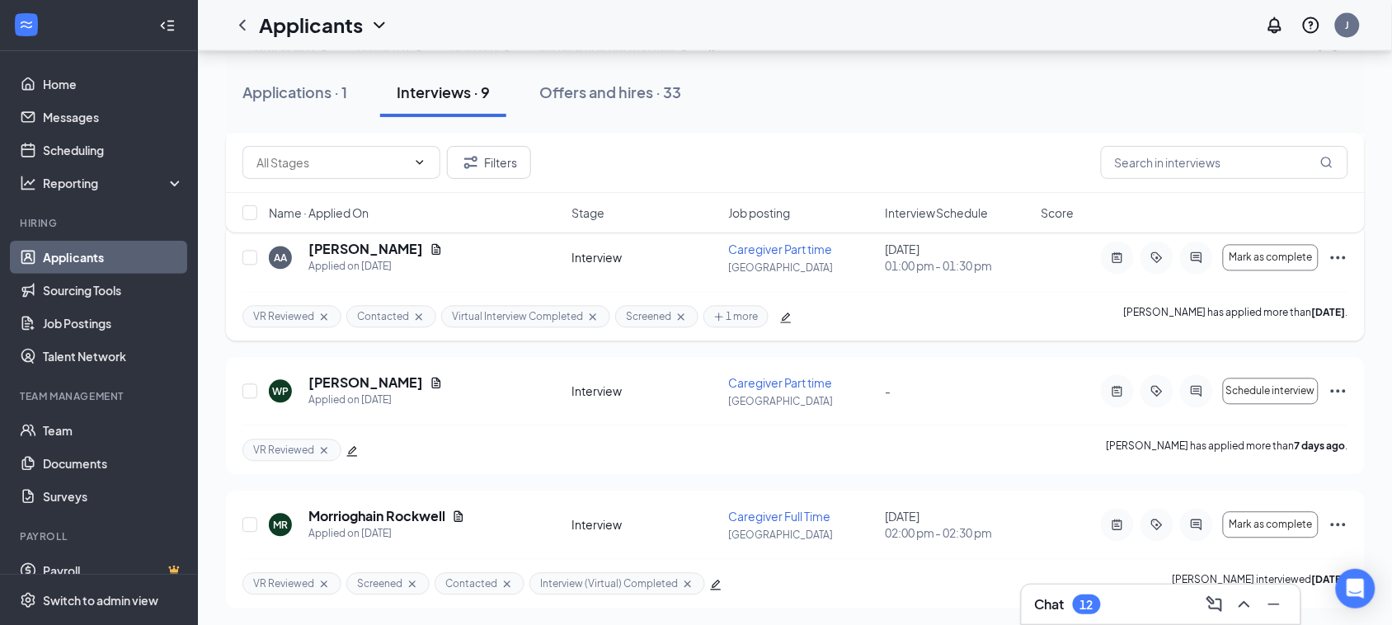
scroll to position [905, 0]
click at [1077, 601] on div "12" at bounding box center [1087, 605] width 28 height 20
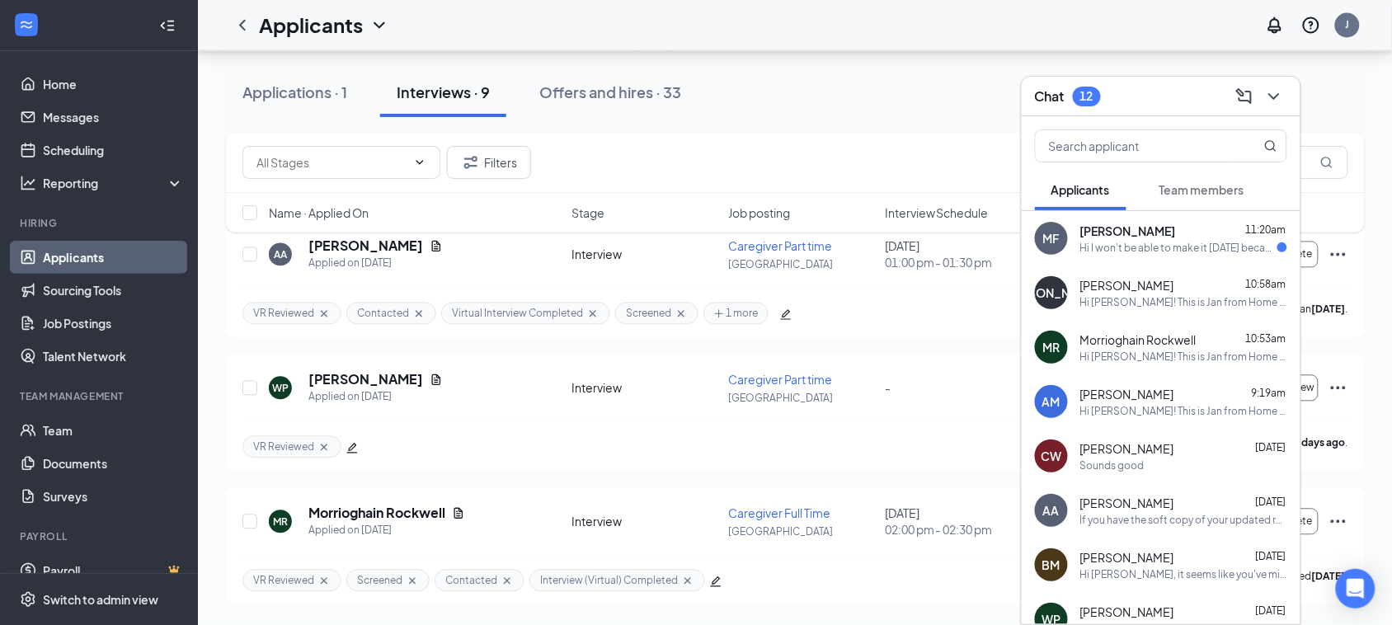
click at [1181, 248] on div "Hi I won't be able to make it today because I'm sick ! Can I reschedule for thi…" at bounding box center [1179, 248] width 197 height 14
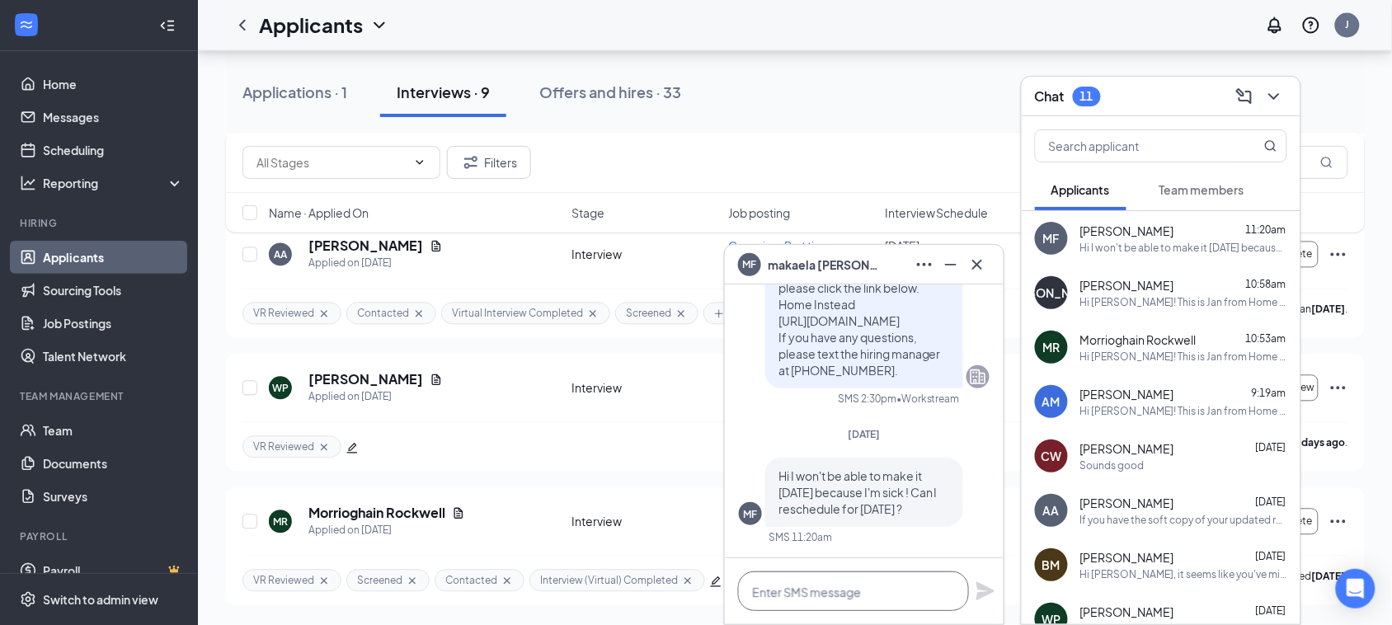
click at [855, 583] on textarea at bounding box center [853, 592] width 231 height 40
type textarea "W"
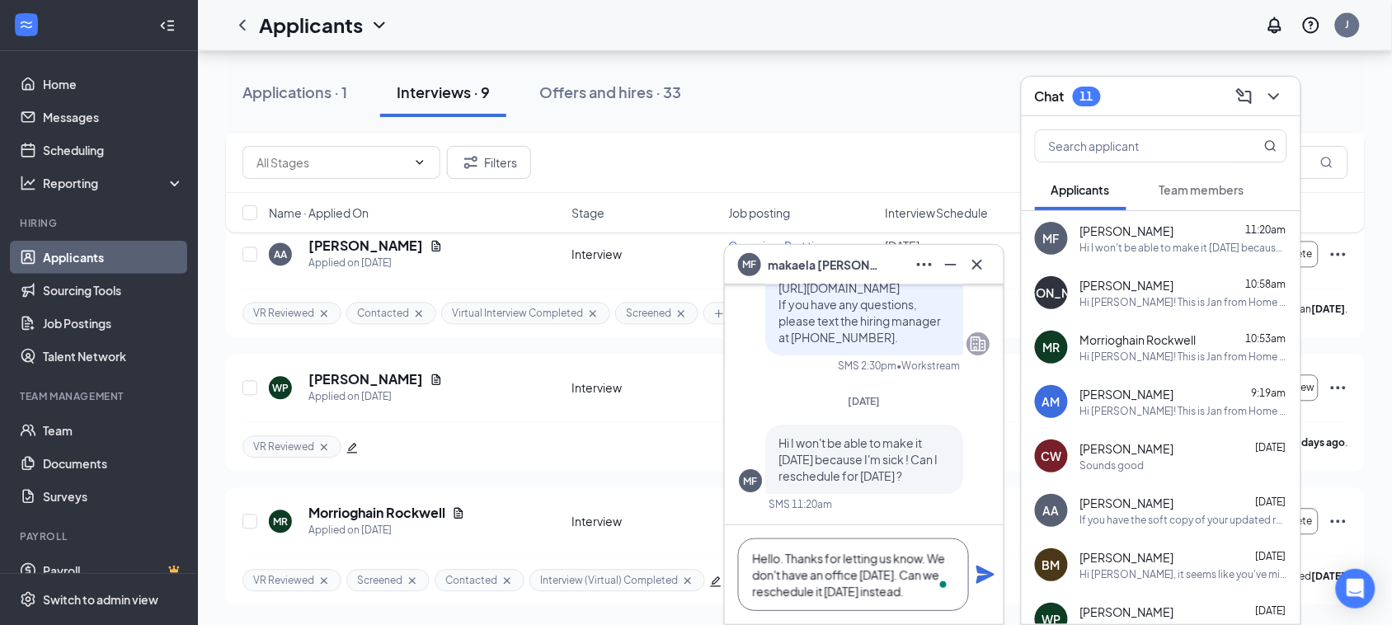
type textarea "Hello. Thanks for letting us know. We don't have an office on Sunday. Can we re…"
click at [992, 573] on icon "Plane" at bounding box center [986, 575] width 18 height 18
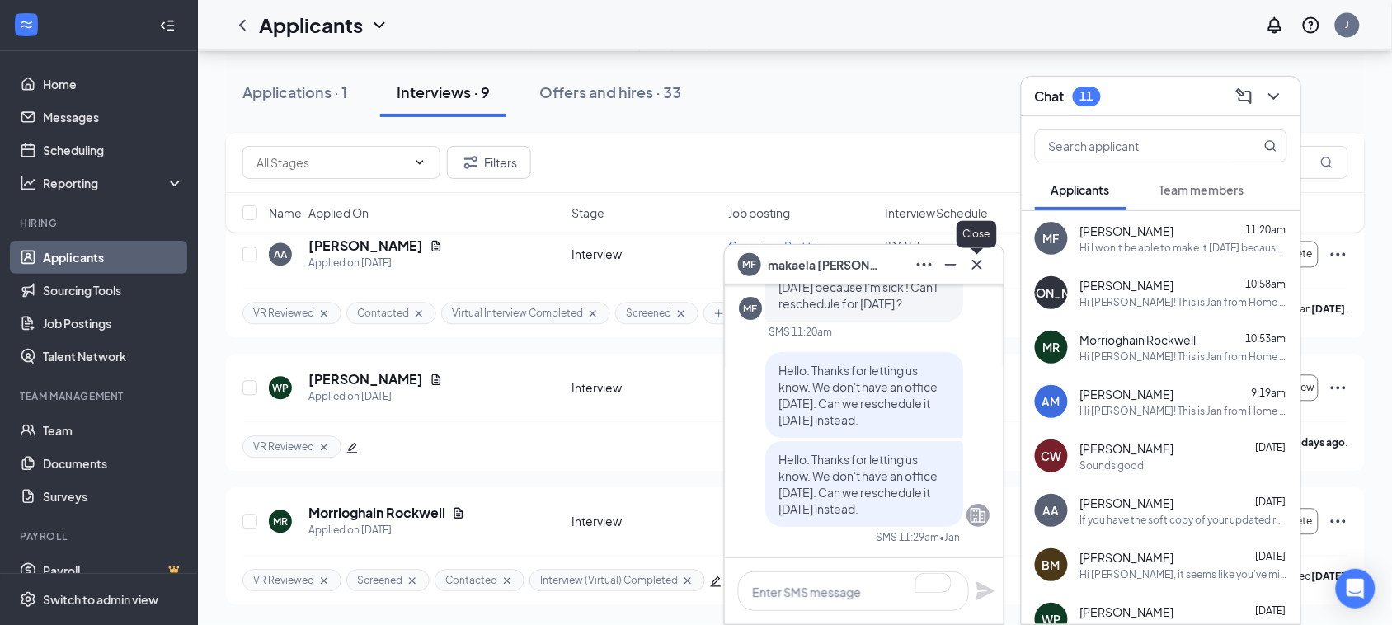
click at [972, 258] on icon "Cross" at bounding box center [978, 265] width 20 height 20
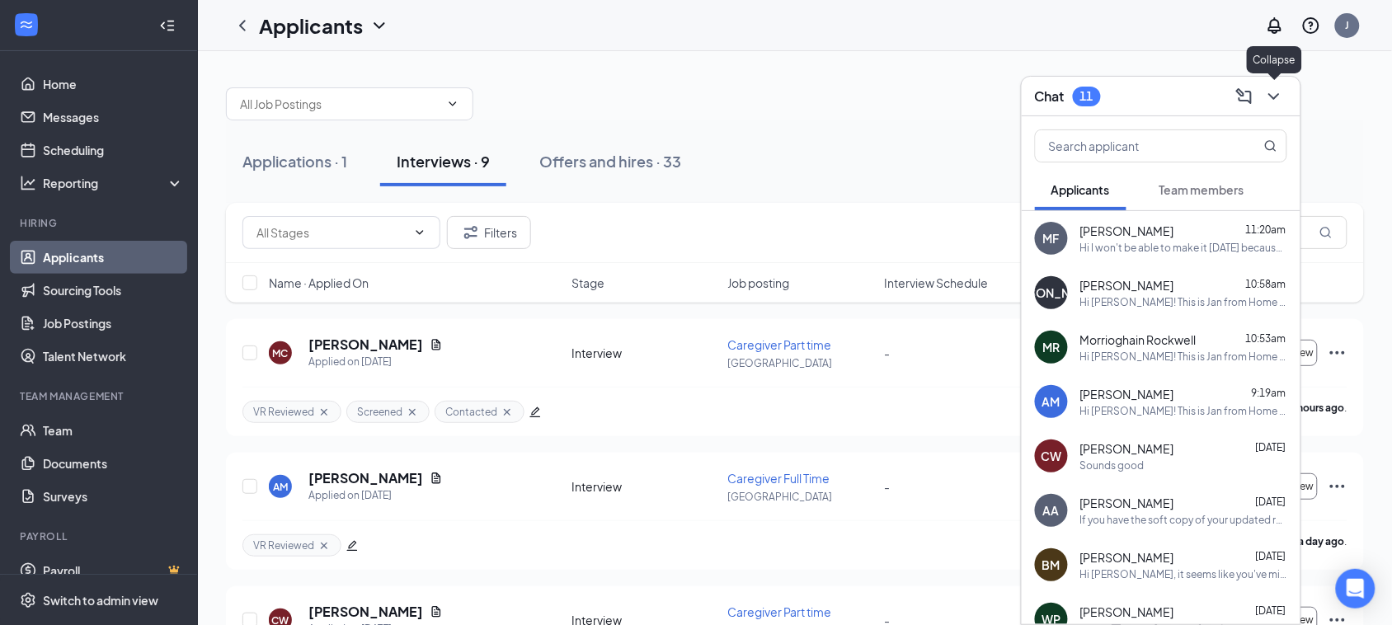
click at [1277, 99] on icon "ChevronDown" at bounding box center [1275, 97] width 20 height 20
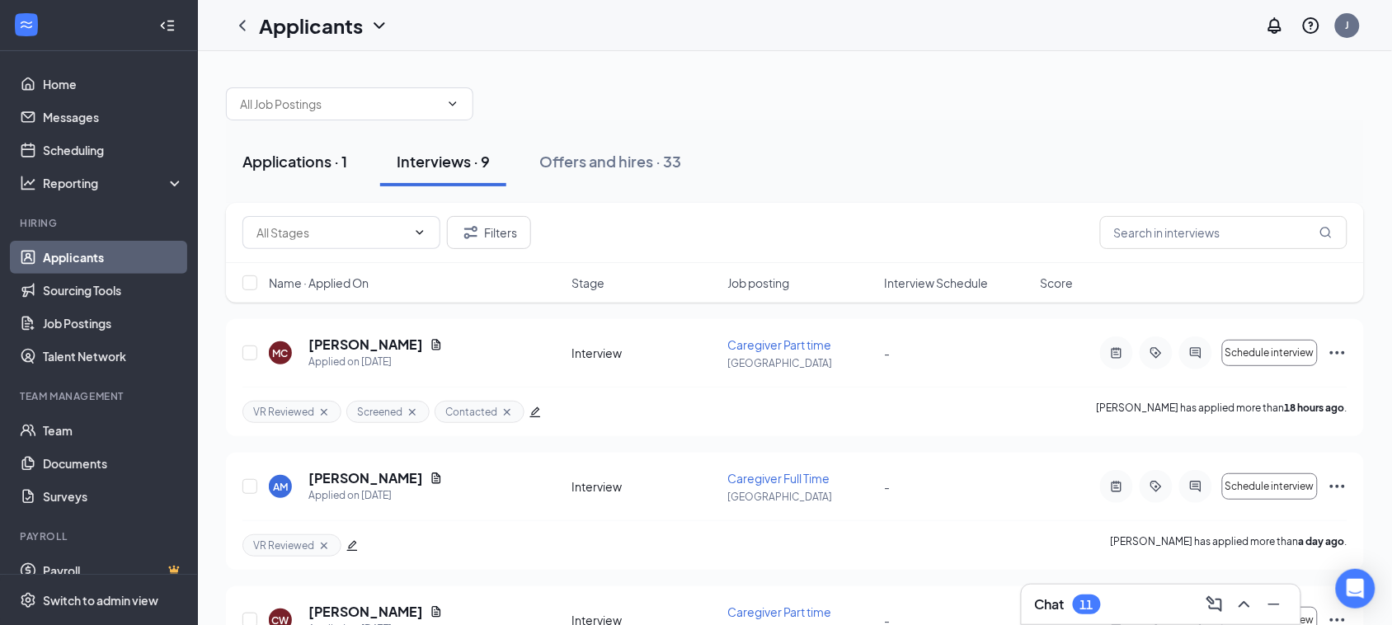
click at [327, 158] on div "Applications · 1" at bounding box center [295, 161] width 105 height 21
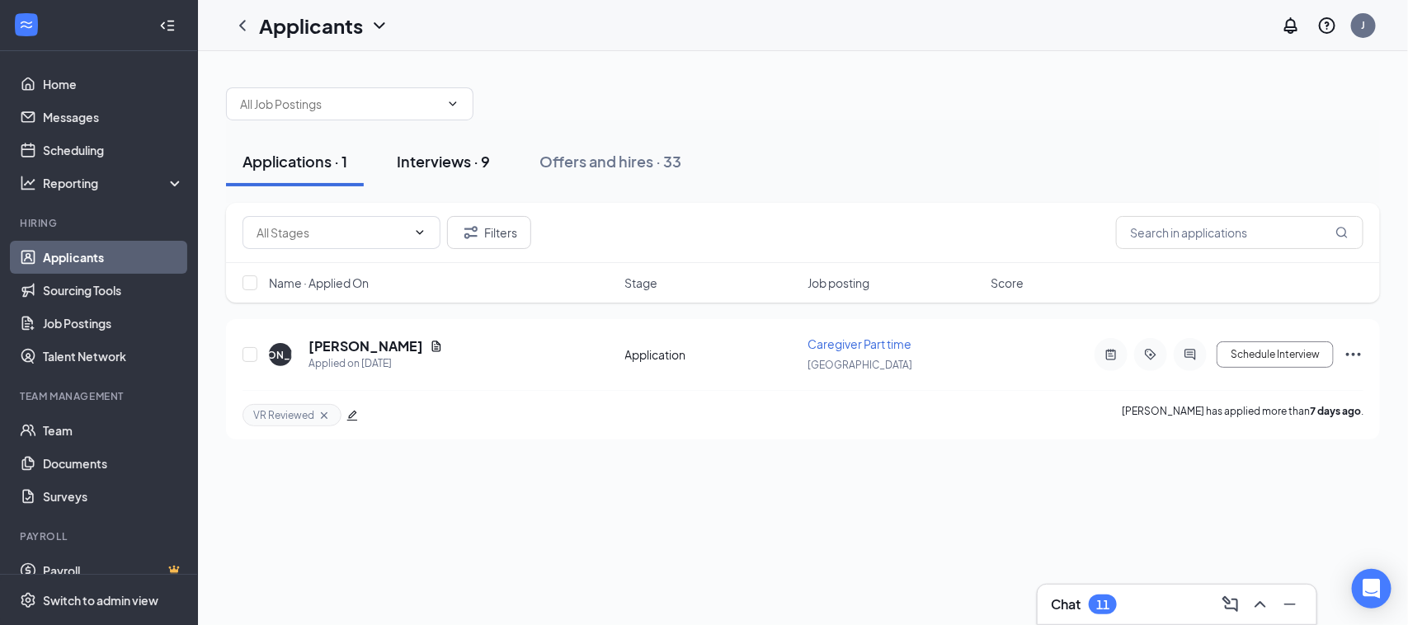
click at [425, 157] on div "Interviews · 9" at bounding box center [443, 161] width 93 height 21
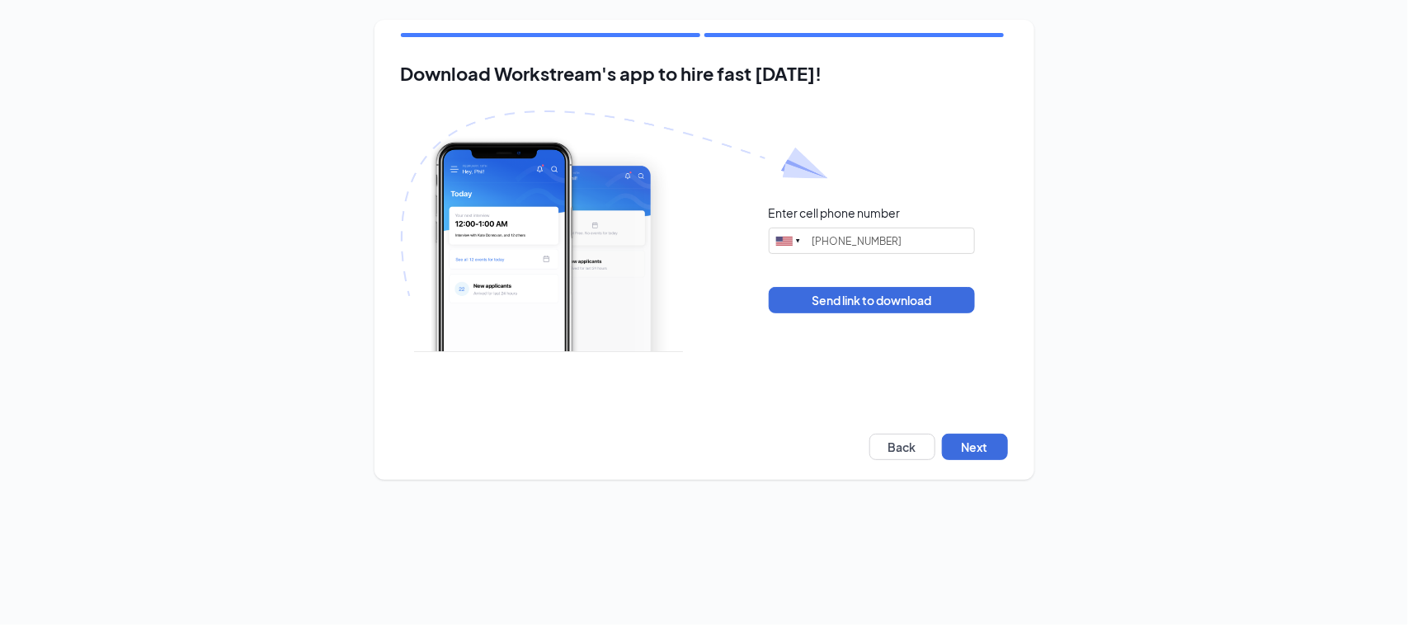
type input "[PHONE_NUMBER]"
click at [976, 441] on button "Next" at bounding box center [975, 447] width 66 height 26
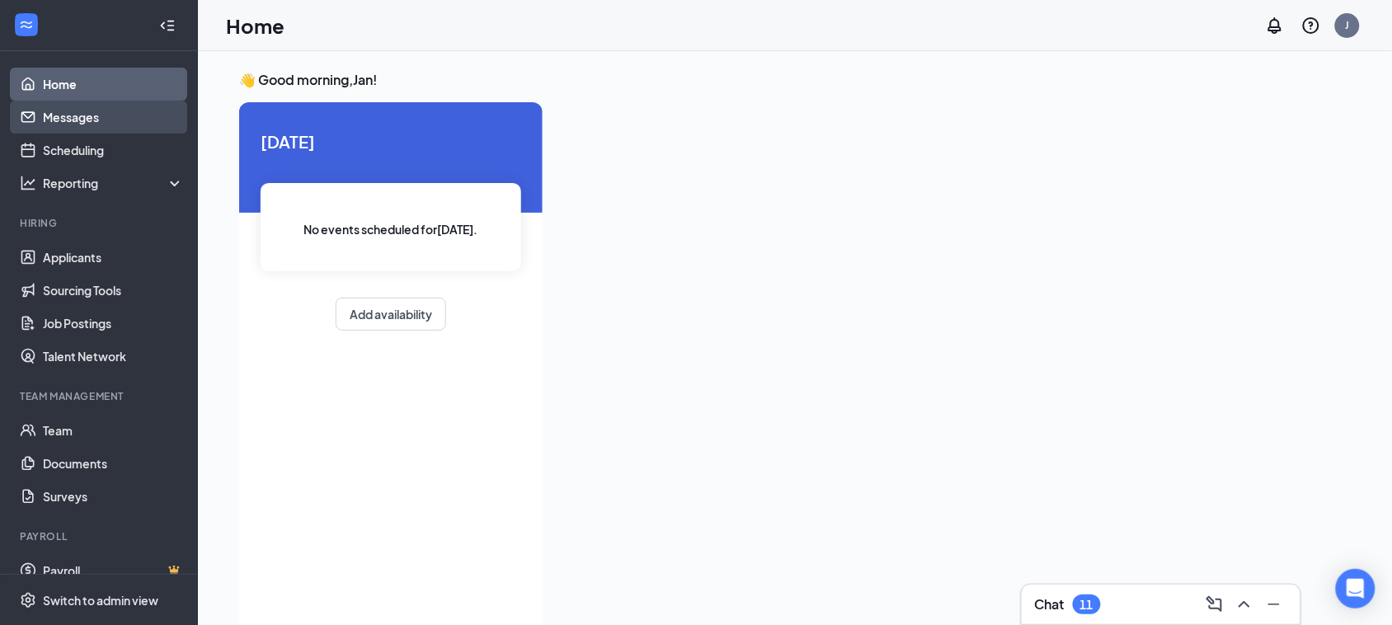
click at [120, 118] on link "Messages" at bounding box center [113, 117] width 141 height 33
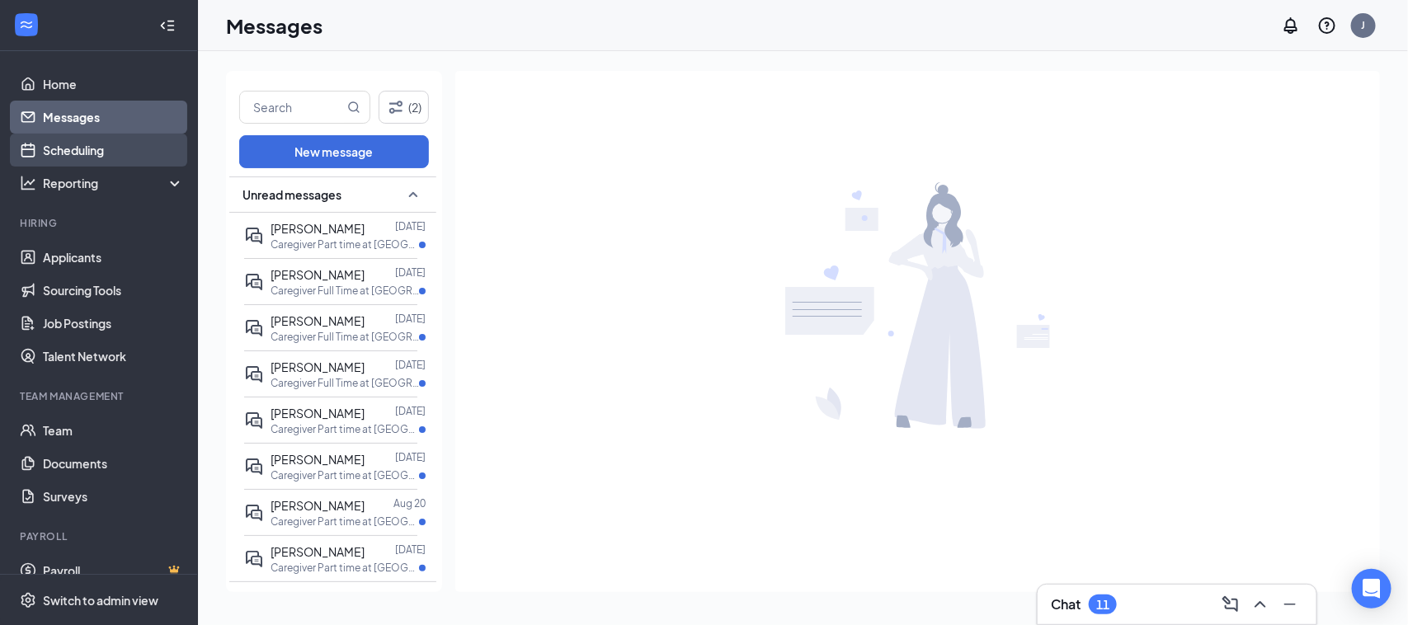
click at [115, 158] on link "Scheduling" at bounding box center [113, 150] width 141 height 33
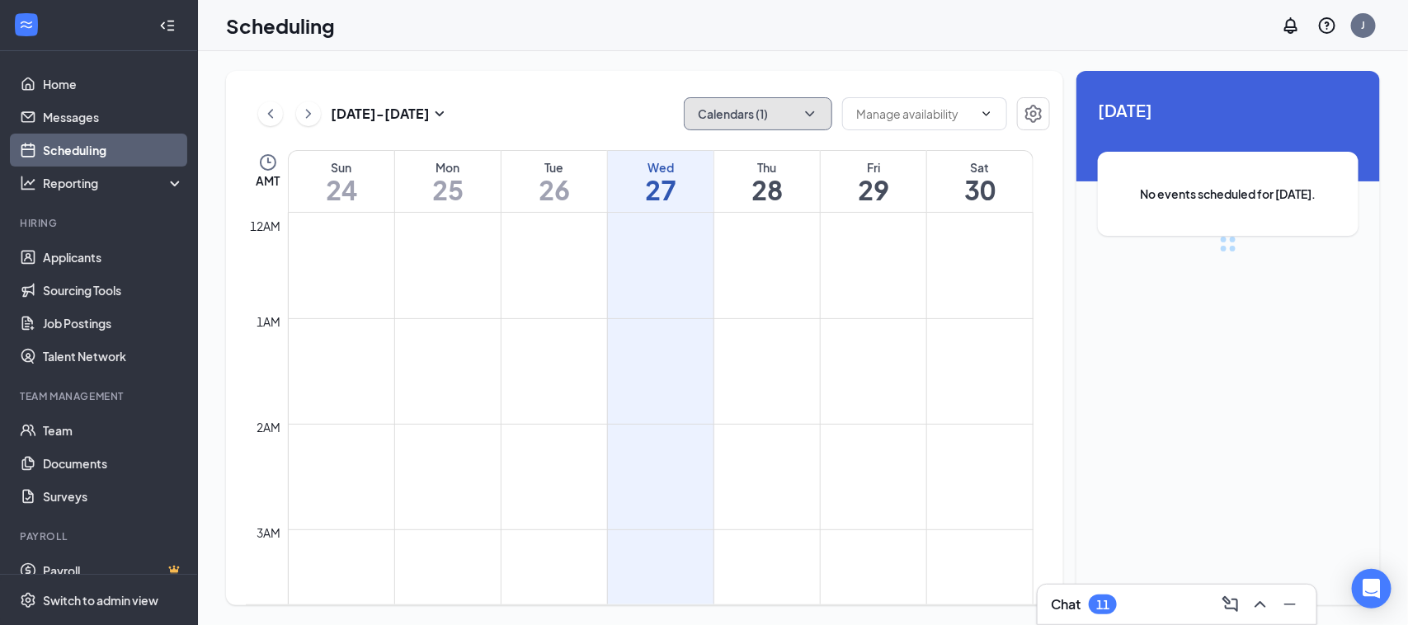
click at [822, 113] on button "Calendars (1)" at bounding box center [758, 113] width 148 height 33
click at [813, 114] on icon "ChevronUp" at bounding box center [809, 113] width 9 height 5
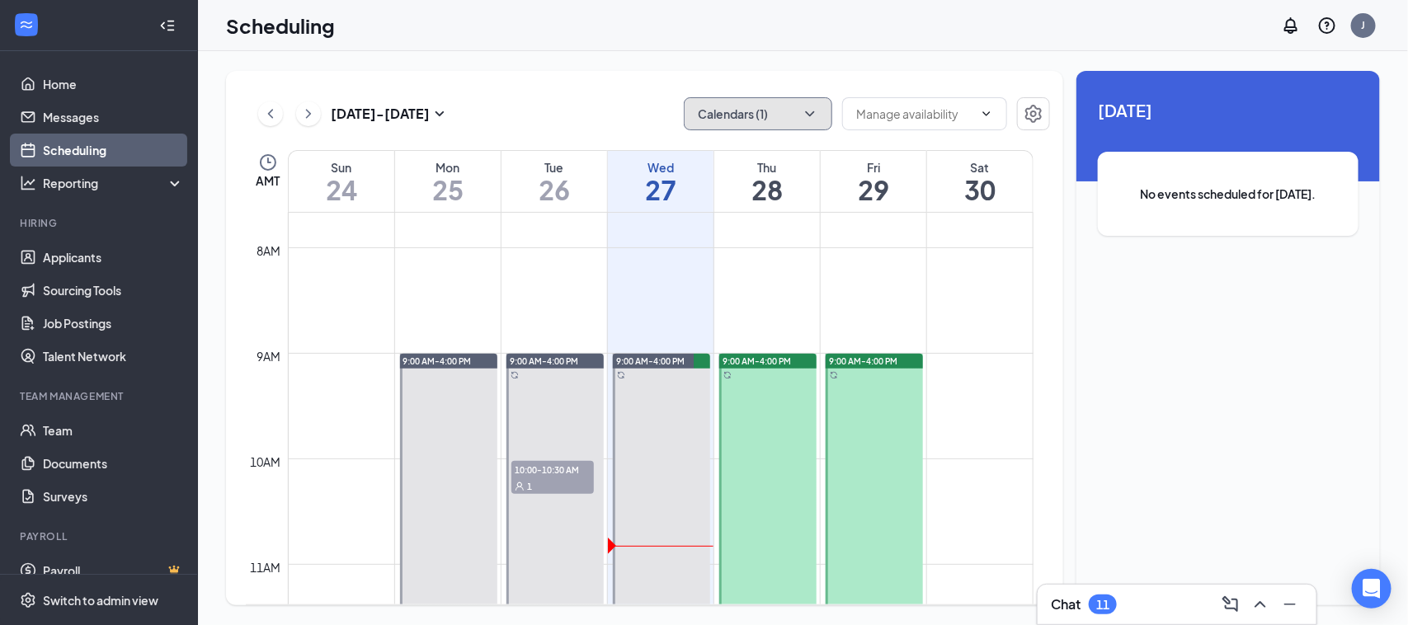
click at [811, 115] on icon "ChevronDown" at bounding box center [809, 113] width 9 height 5
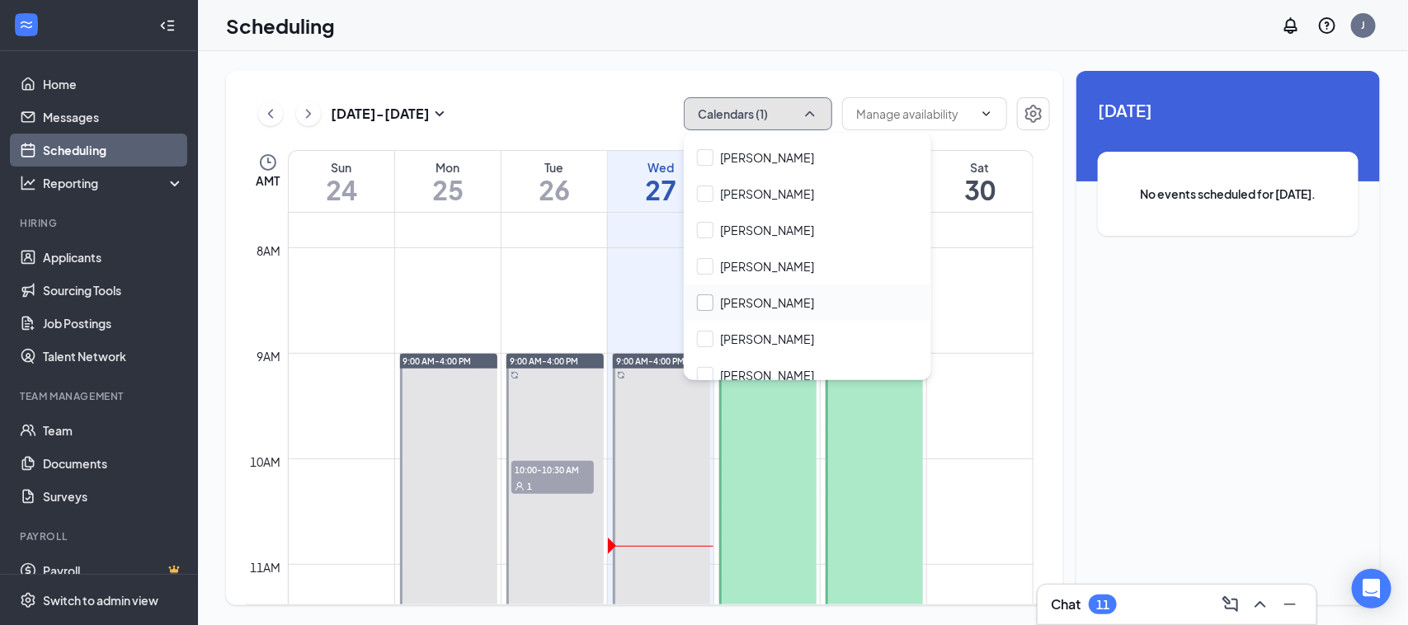
scroll to position [550, 0]
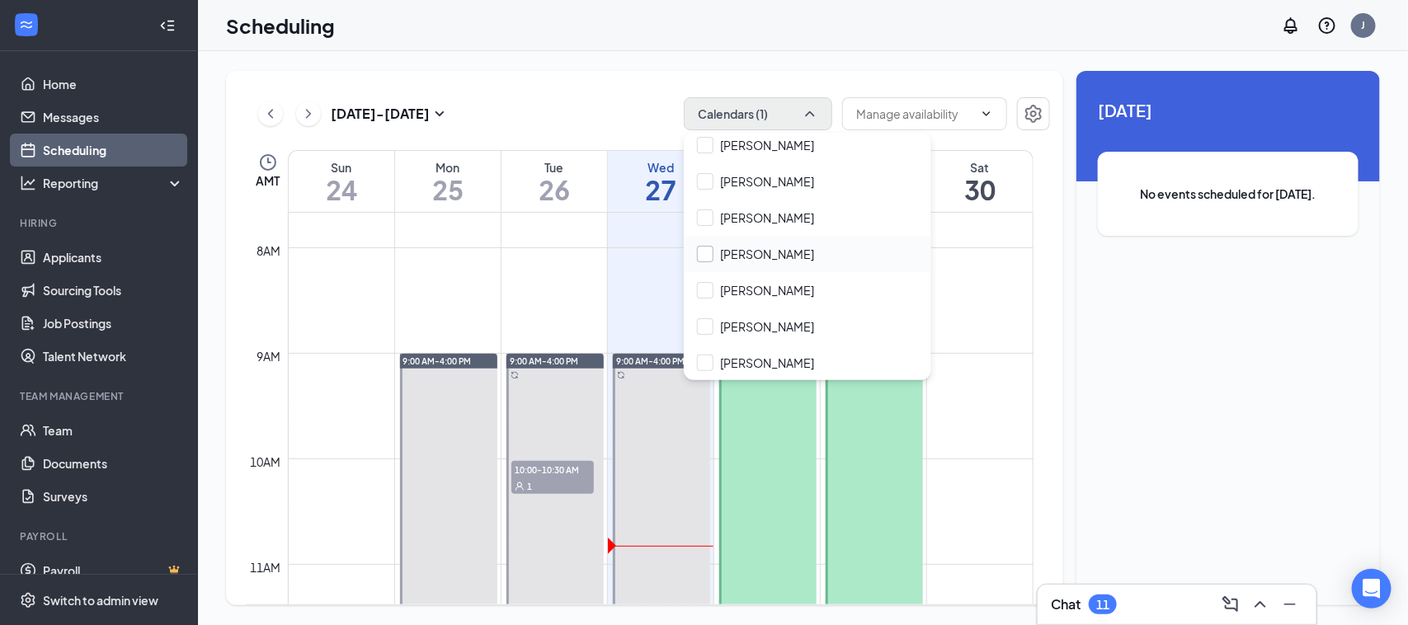
click at [708, 250] on input "[PERSON_NAME]" at bounding box center [755, 254] width 117 height 16
checkbox input "true"
click at [587, 104] on div "[DATE] - [DATE] Calendars (2)" at bounding box center [648, 113] width 804 height 33
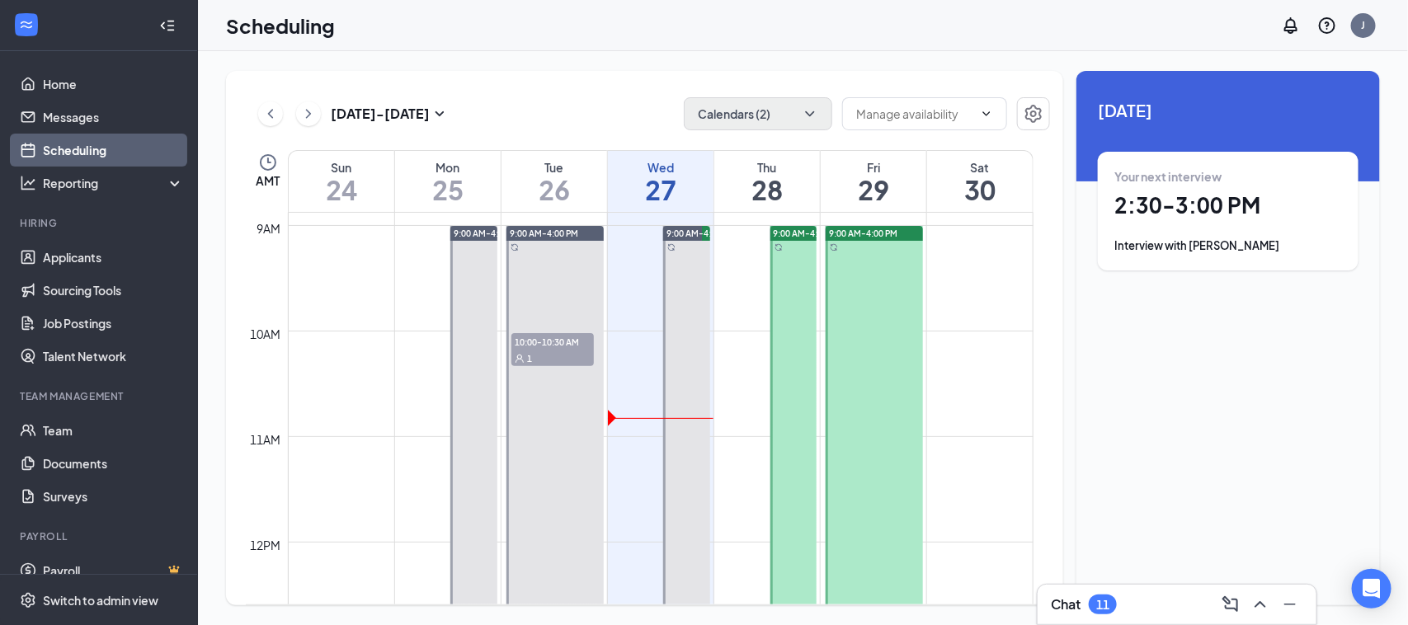
scroll to position [913, 0]
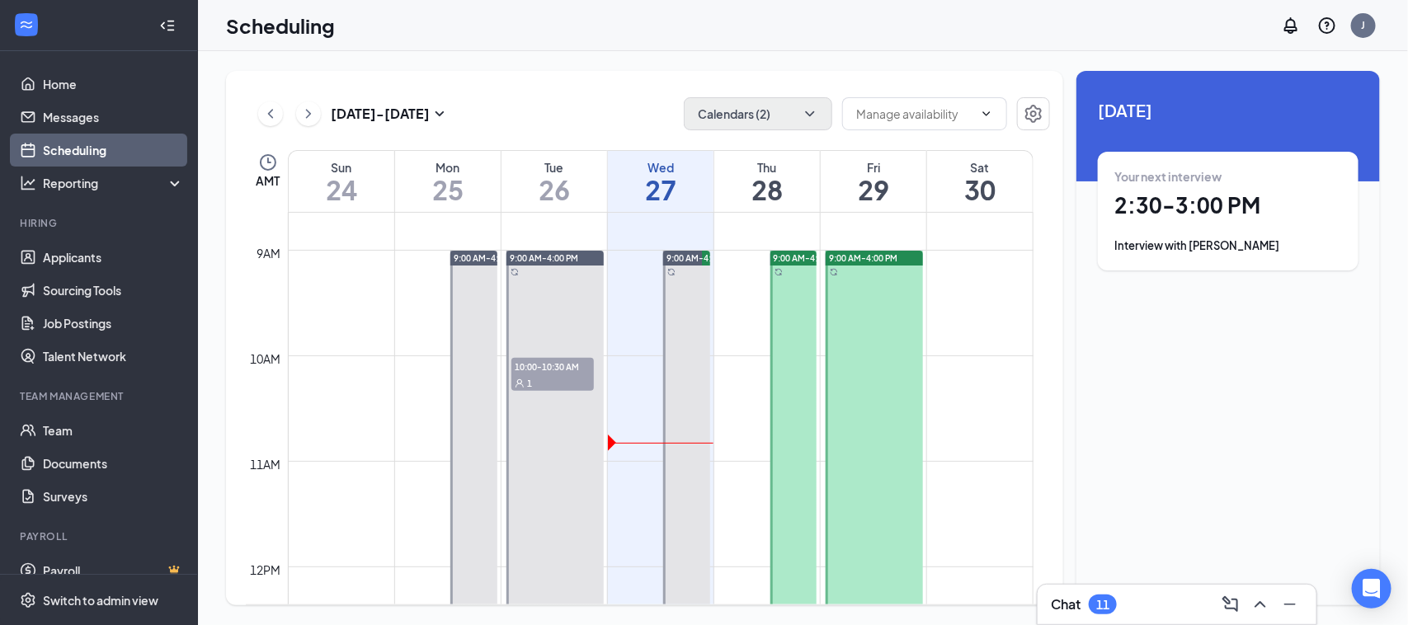
click at [1110, 611] on div "11" at bounding box center [1102, 605] width 13 height 14
click at [1120, 600] on div "Chat 11" at bounding box center [1177, 604] width 252 height 26
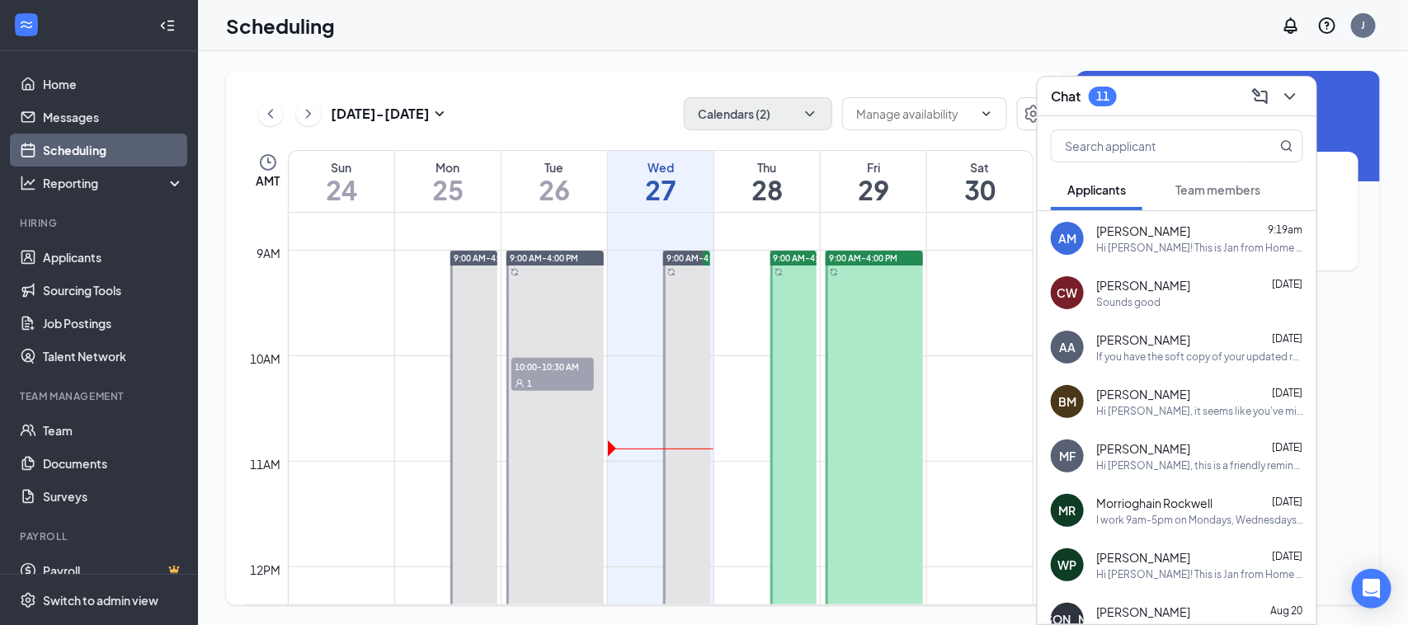
click at [1180, 525] on div "I work 9am-5pm on Mondays, Wednesdays, and Thursdays. 9am-1pm on Tuesdays and F…" at bounding box center [1199, 520] width 207 height 14
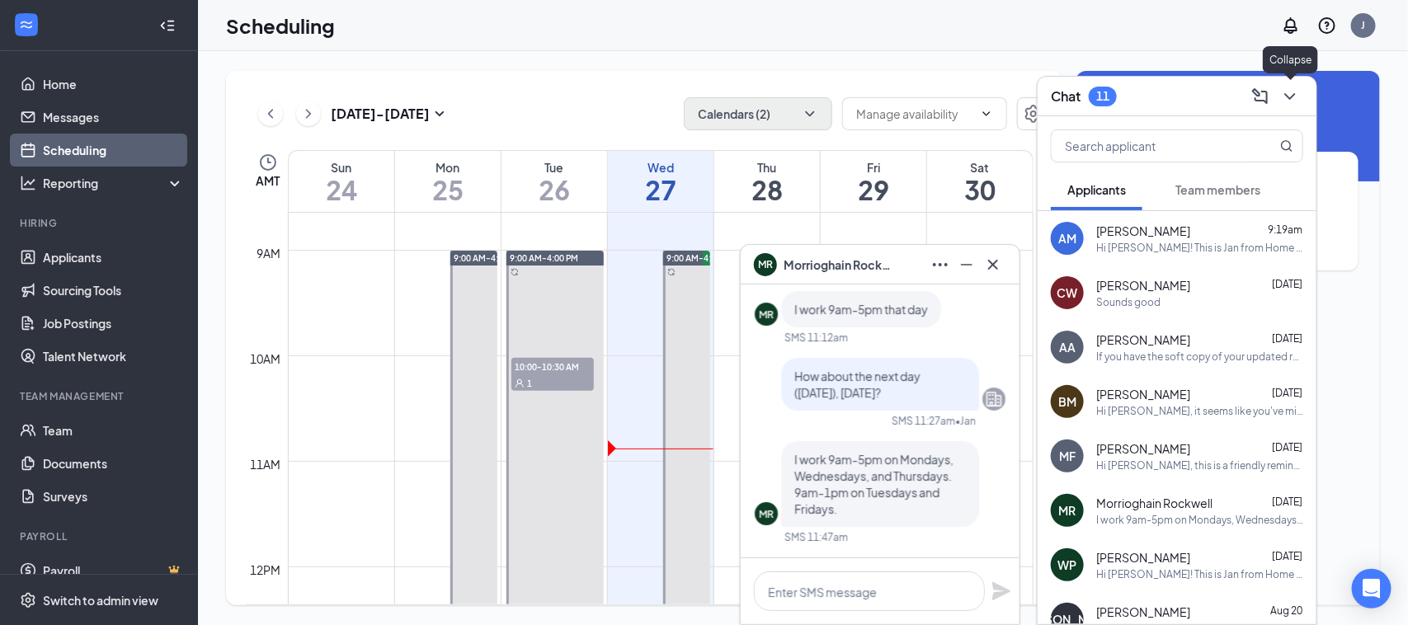
click at [1296, 95] on icon "ChevronDown" at bounding box center [1290, 97] width 20 height 20
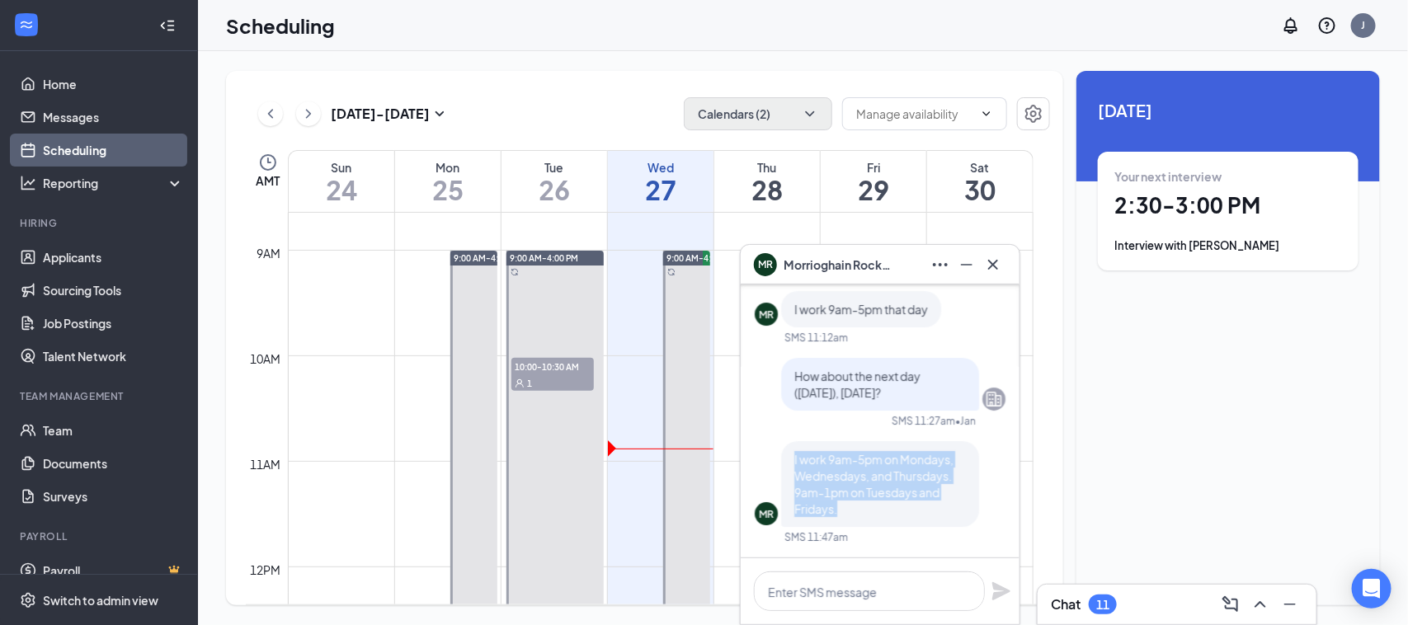
drag, startPoint x: 839, startPoint y: 510, endPoint x: 793, endPoint y: 462, distance: 66.5
click at [793, 462] on div "I work 9am-5pm on Mondays, Wednesdays, and Thursdays. 9am-1pm on Tuesdays and F…" at bounding box center [880, 484] width 198 height 86
copy span "I work 9am-5pm on Mondays, Wednesdays, and Thursdays. 9am-1pm on Tuesdays and F…"
click at [864, 590] on textarea at bounding box center [869, 592] width 231 height 40
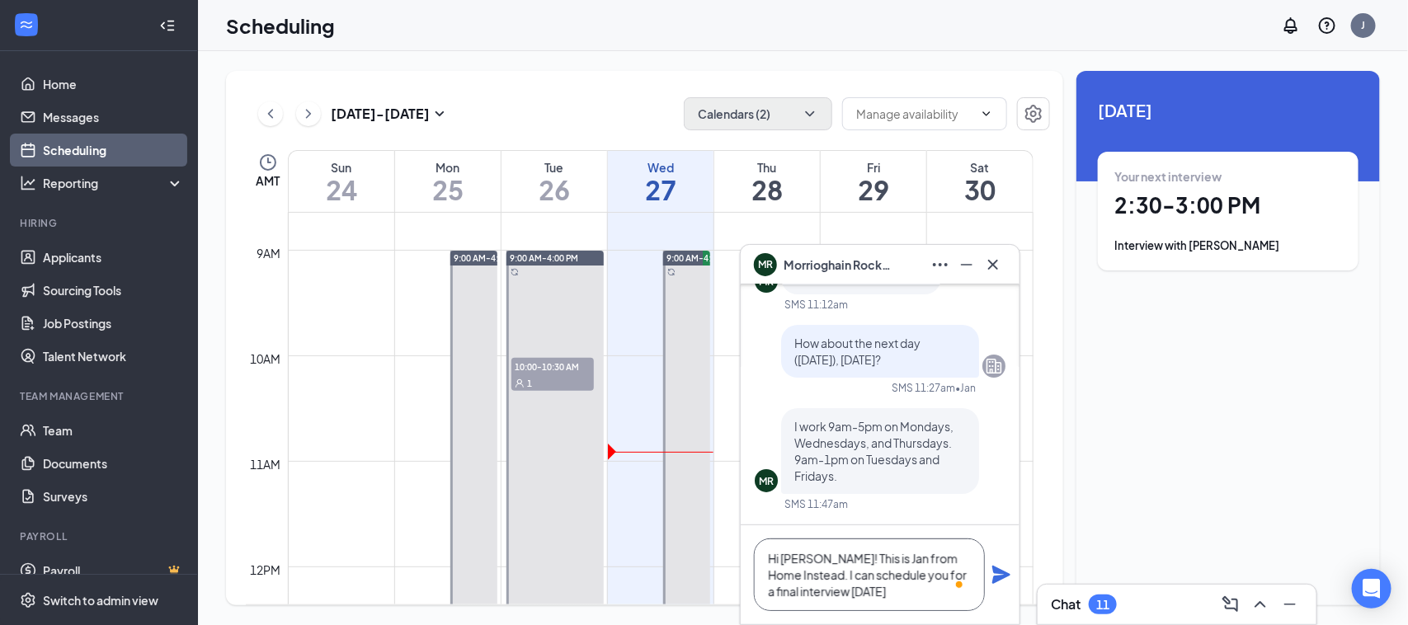
click at [869, 594] on textarea "Hi [PERSON_NAME]! This is Jan from Home Instead. I can schedule you for a final…" at bounding box center [869, 575] width 231 height 73
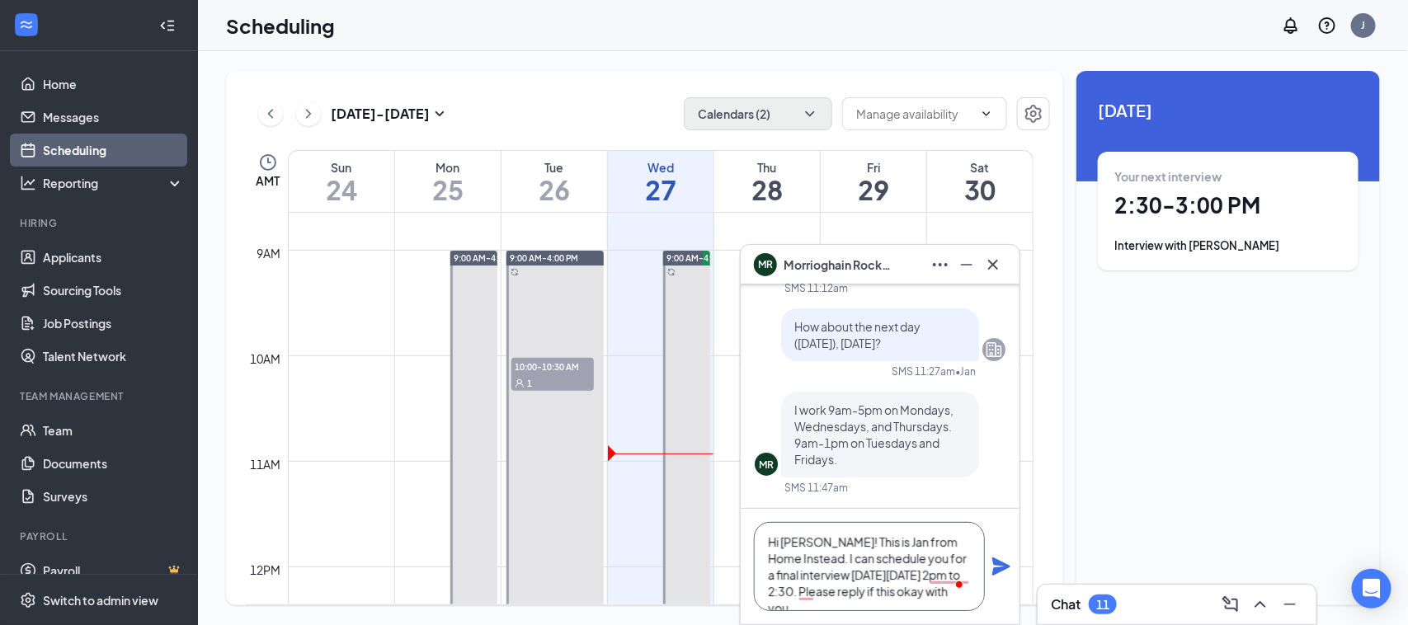
scroll to position [0, 0]
click at [934, 587] on textarea "Hi [PERSON_NAME]! This is Jan from Home Instead. I can schedule you for a final…" at bounding box center [869, 566] width 231 height 89
click at [935, 576] on textarea "Hi [PERSON_NAME]! This is Jan from Home Instead. I can schedule you for a final…" at bounding box center [869, 566] width 231 height 89
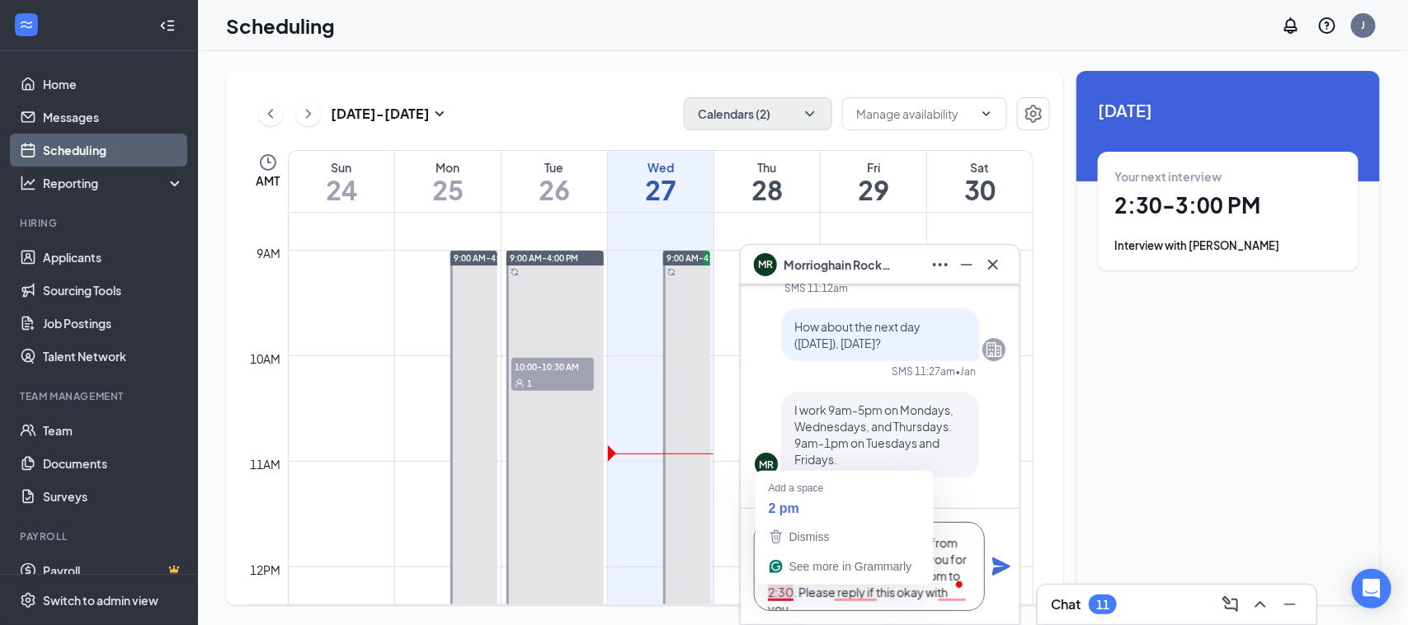
click at [780, 588] on textarea "Hi [PERSON_NAME]! This is Jan from Home Instead. I can schedule you for a final…" at bounding box center [869, 566] width 231 height 89
click at [784, 595] on textarea "Hi [PERSON_NAME]! This is Jan from Home Instead. I can schedule you for a final…" at bounding box center [869, 566] width 231 height 89
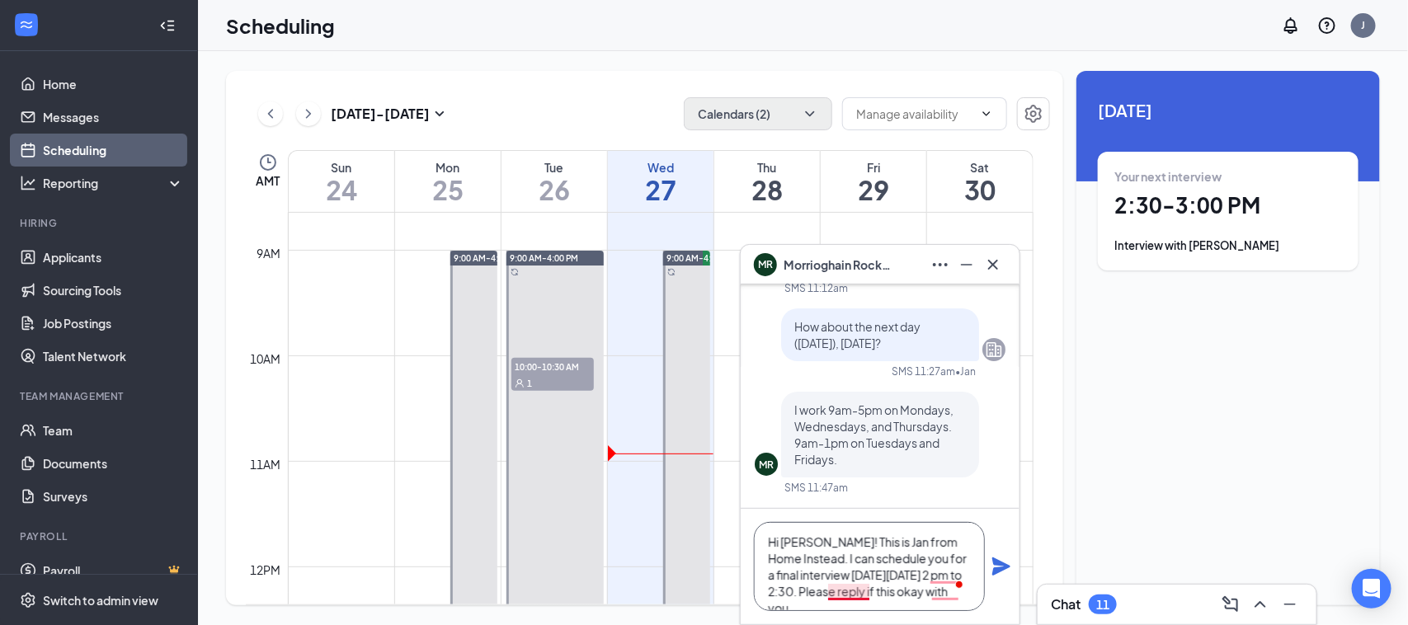
click at [855, 591] on textarea "Hi [PERSON_NAME]! This is Jan from Home Instead. I can schedule you for a final…" at bounding box center [869, 566] width 231 height 89
click at [938, 575] on textarea "Hi [PERSON_NAME]! This is Jan from Home Instead. I can schedule you for a final…" at bounding box center [869, 566] width 231 height 89
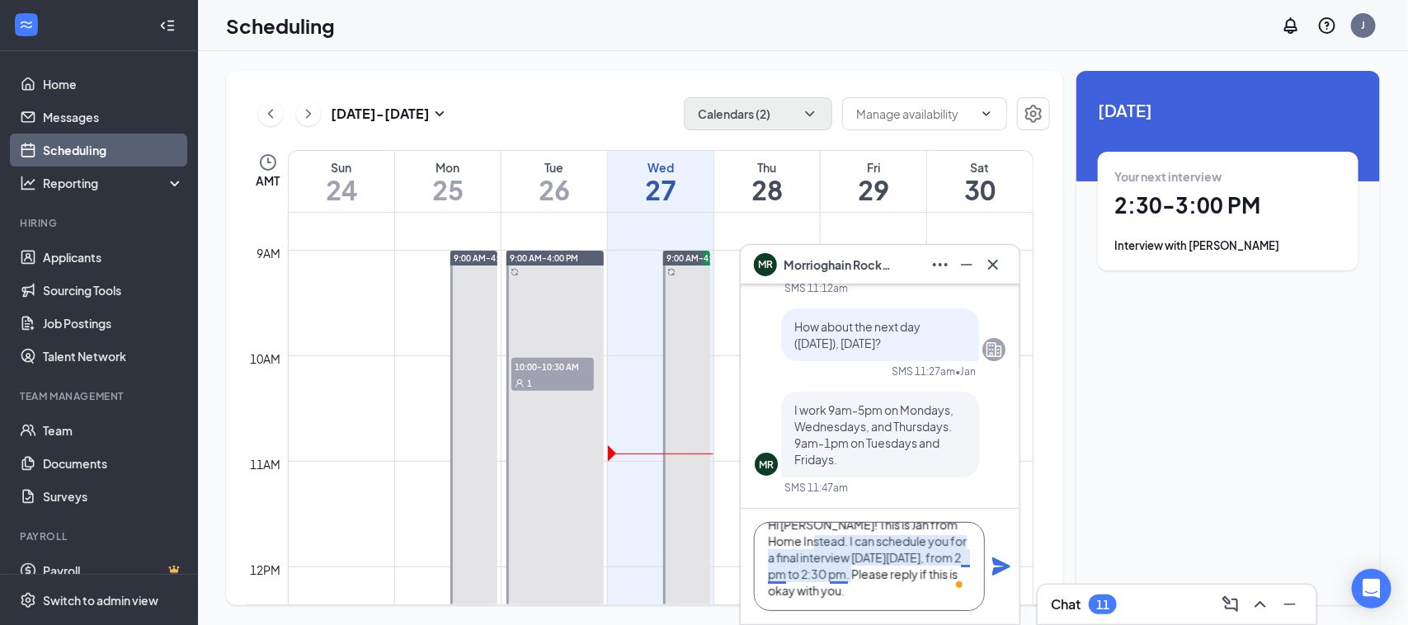
click at [776, 573] on textarea "Hi [PERSON_NAME]! This is Jan from Home Instead. I can schedule you for a final…" at bounding box center [869, 566] width 231 height 89
click at [887, 592] on textarea "Hi [PERSON_NAME]! This is Jan from Home Instead. I can schedule you for a final…" at bounding box center [869, 566] width 231 height 89
type textarea "Hi [PERSON_NAME]! This is Jan from Home Instead. I can schedule you for a final…"
click at [995, 576] on icon "Plane" at bounding box center [1002, 567] width 20 height 20
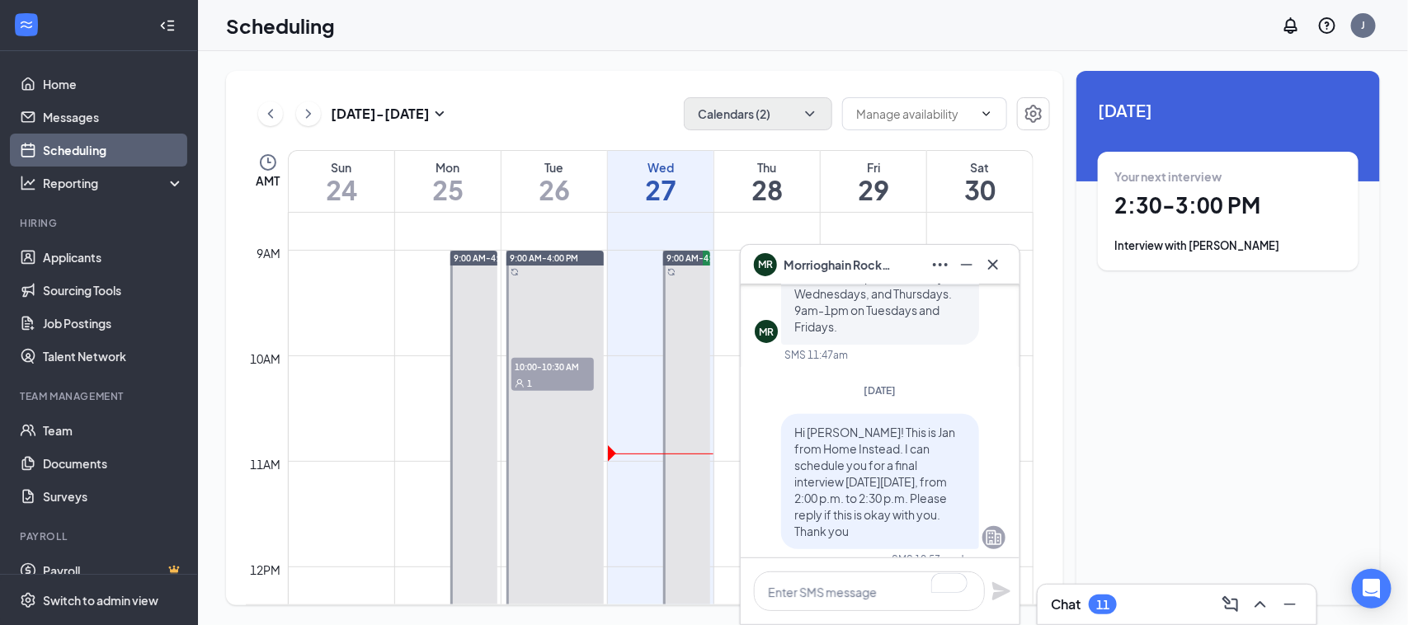
scroll to position [0, 0]
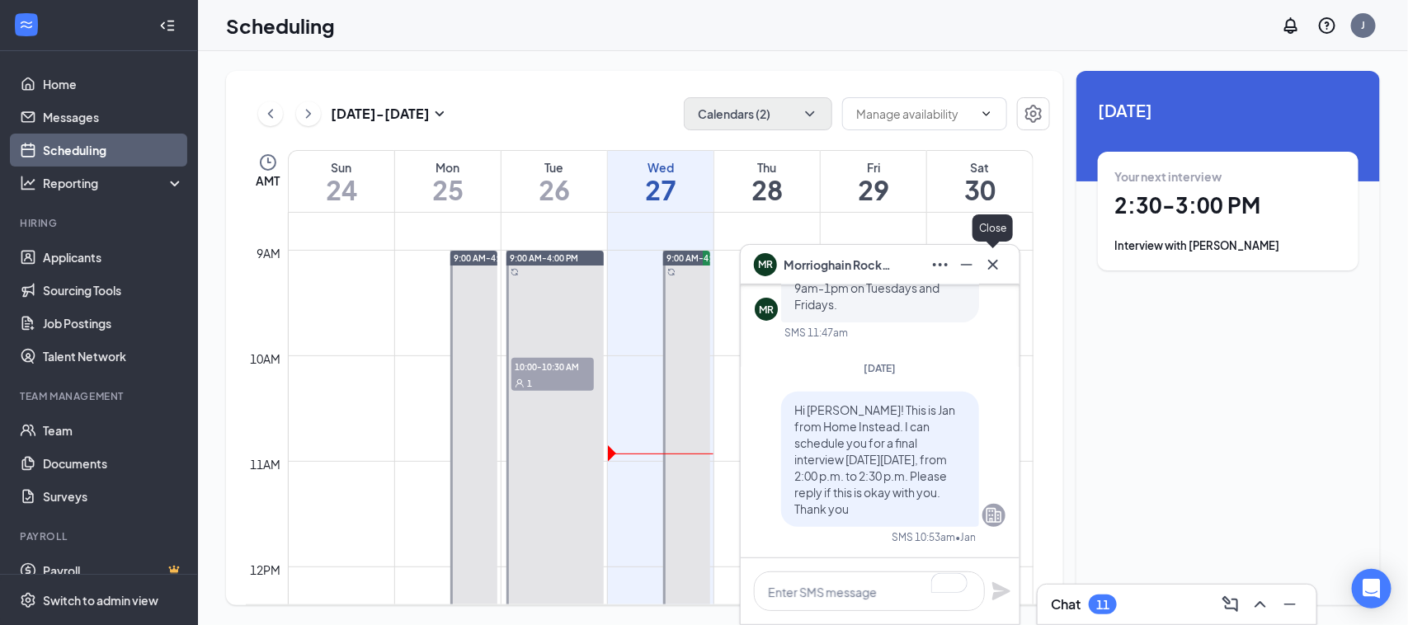
click at [999, 262] on icon "Cross" at bounding box center [993, 265] width 20 height 20
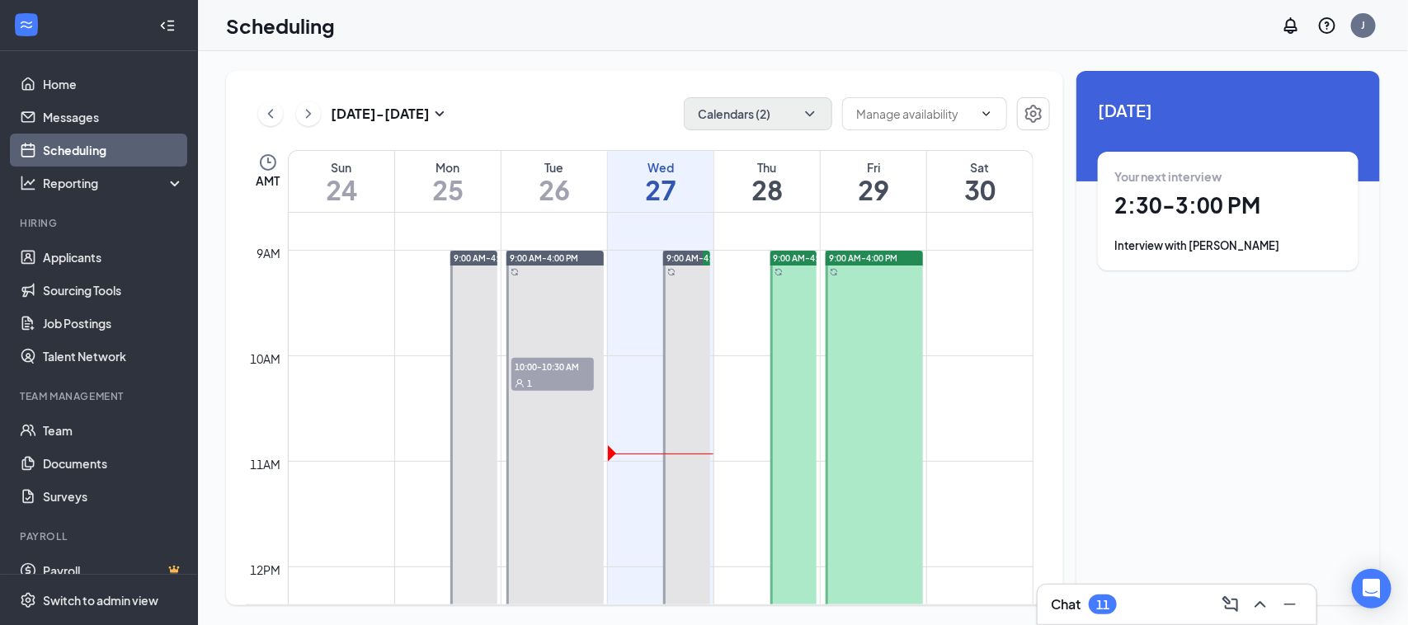
click at [1129, 608] on div "Chat 11" at bounding box center [1177, 604] width 252 height 26
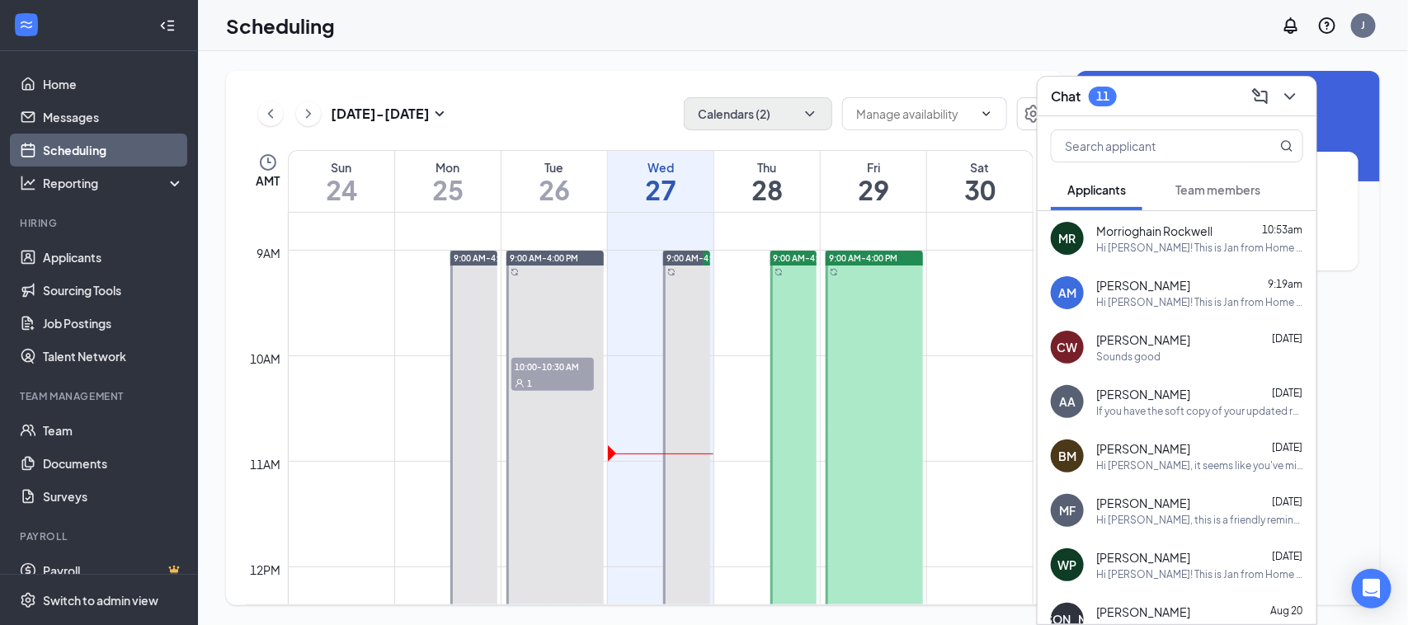
click at [1165, 352] on div "Sounds good" at bounding box center [1199, 357] width 207 height 14
